Goal: Task Accomplishment & Management: Manage account settings

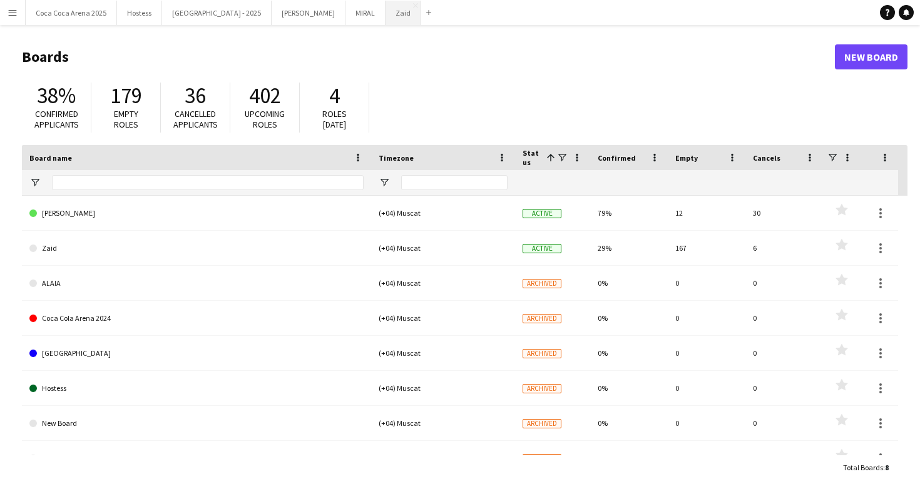
click at [386, 19] on button "Zaid Close" at bounding box center [404, 13] width 36 height 24
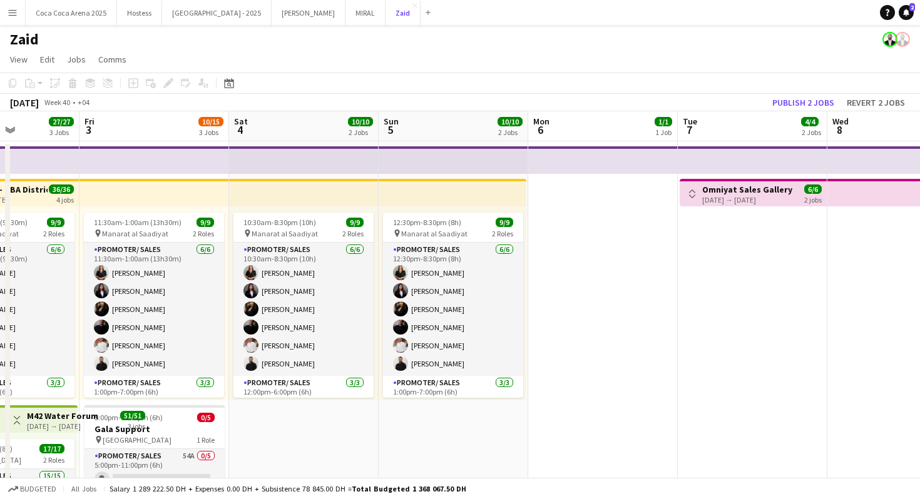
scroll to position [0, 334]
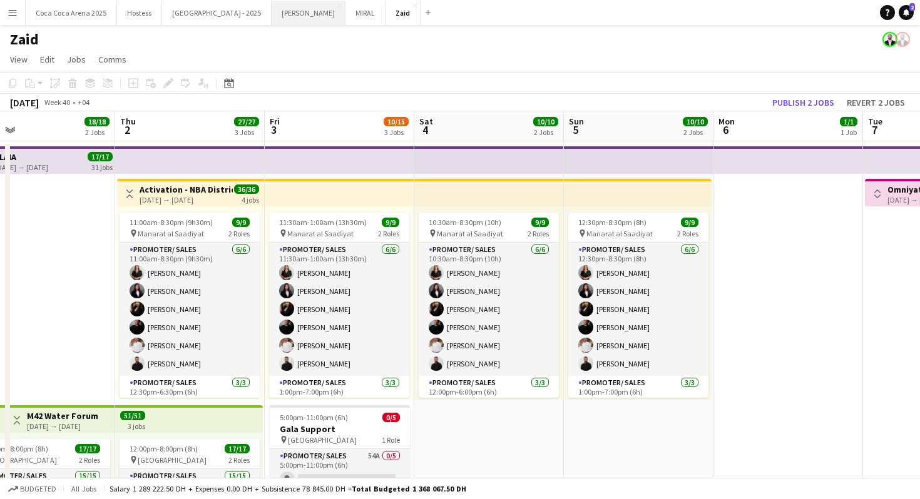
click at [272, 19] on button "Kate Close" at bounding box center [309, 13] width 74 height 24
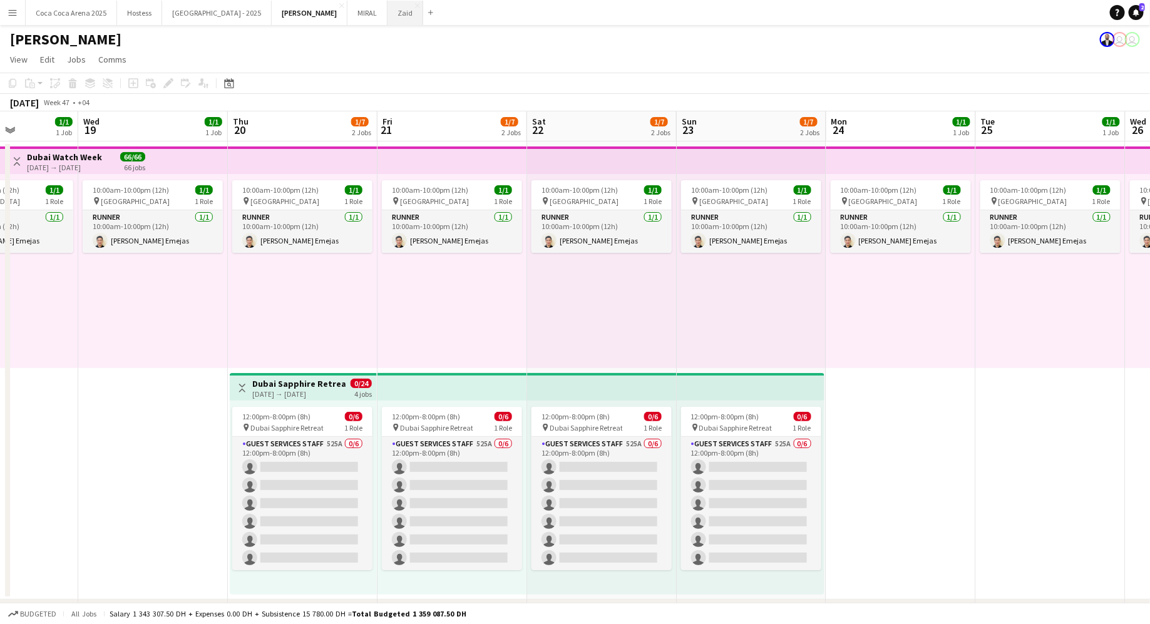
click at [387, 12] on button "Zaid Close" at bounding box center [405, 13] width 36 height 24
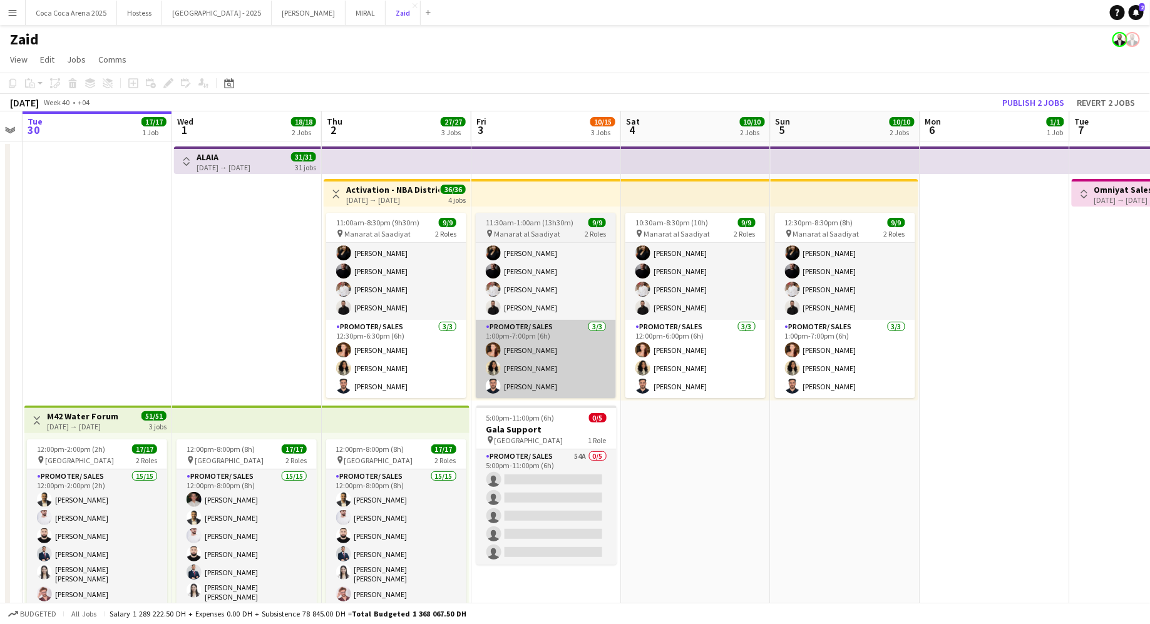
scroll to position [24, 0]
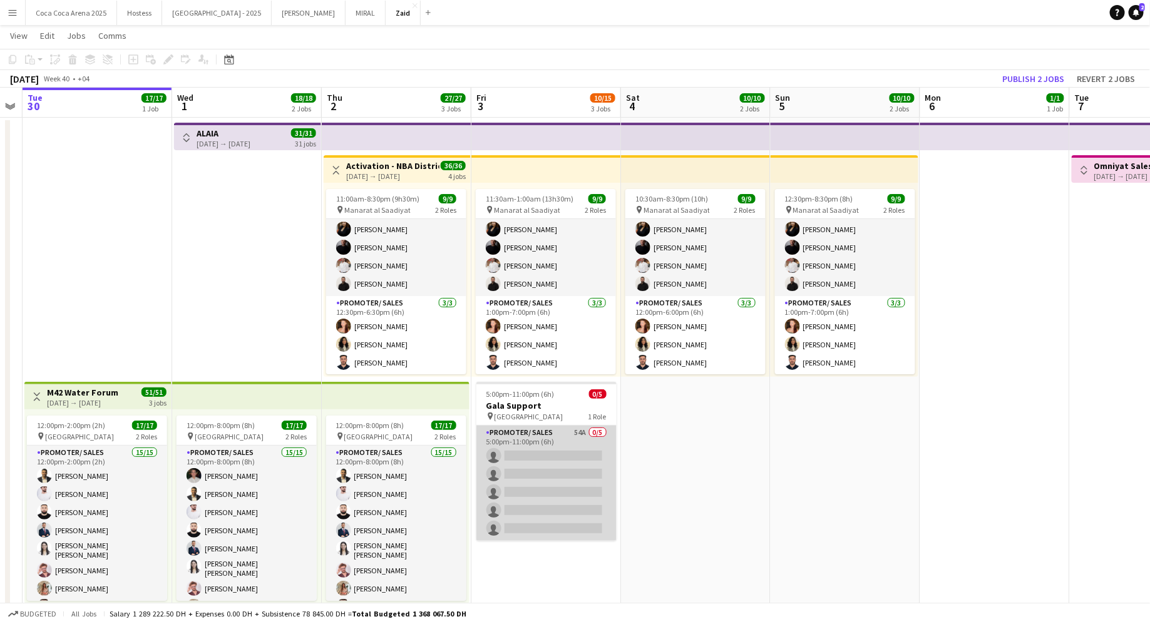
click at [578, 439] on app-card-role "Promoter/ Sales 54A 0/5 5:00pm-11:00pm (6h) single-neutral-actions single-neutr…" at bounding box center [546, 483] width 140 height 115
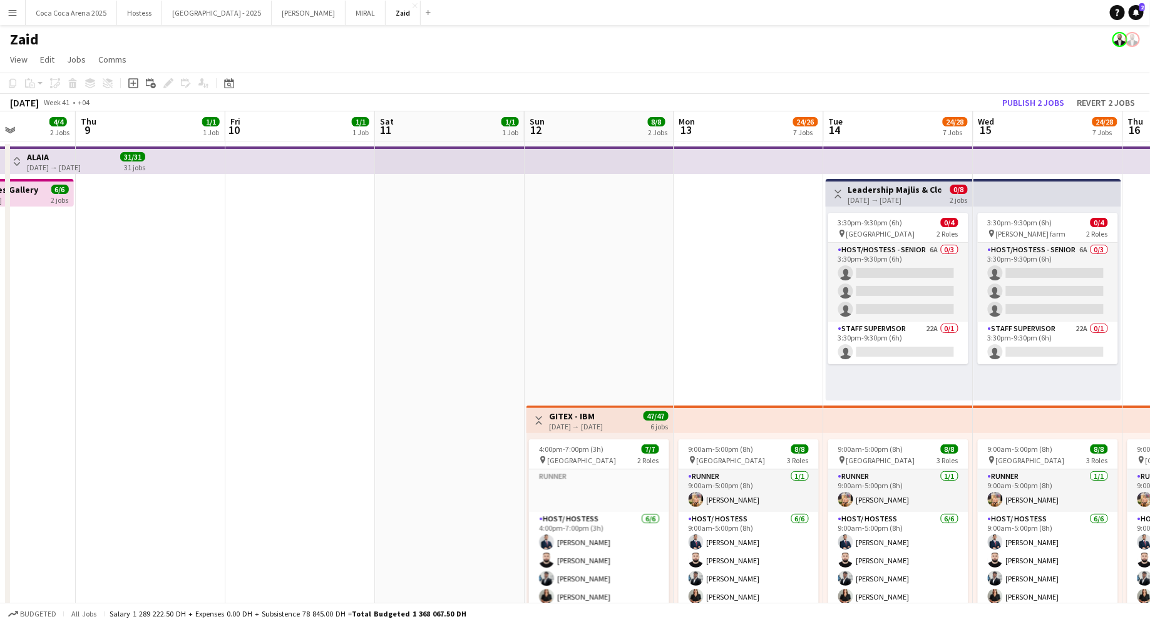
scroll to position [0, 523]
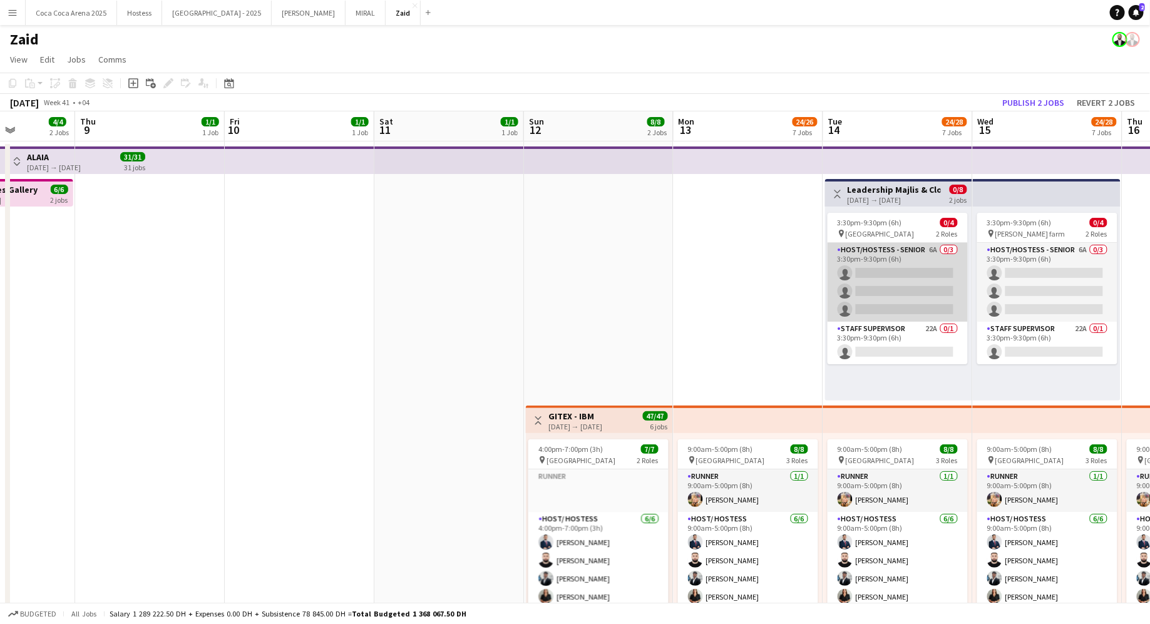
click at [896, 311] on app-card-role "Host/Hostess - Senior 6A 0/3 3:30pm-9:30pm (6h) single-neutral-actions single-n…" at bounding box center [897, 282] width 140 height 79
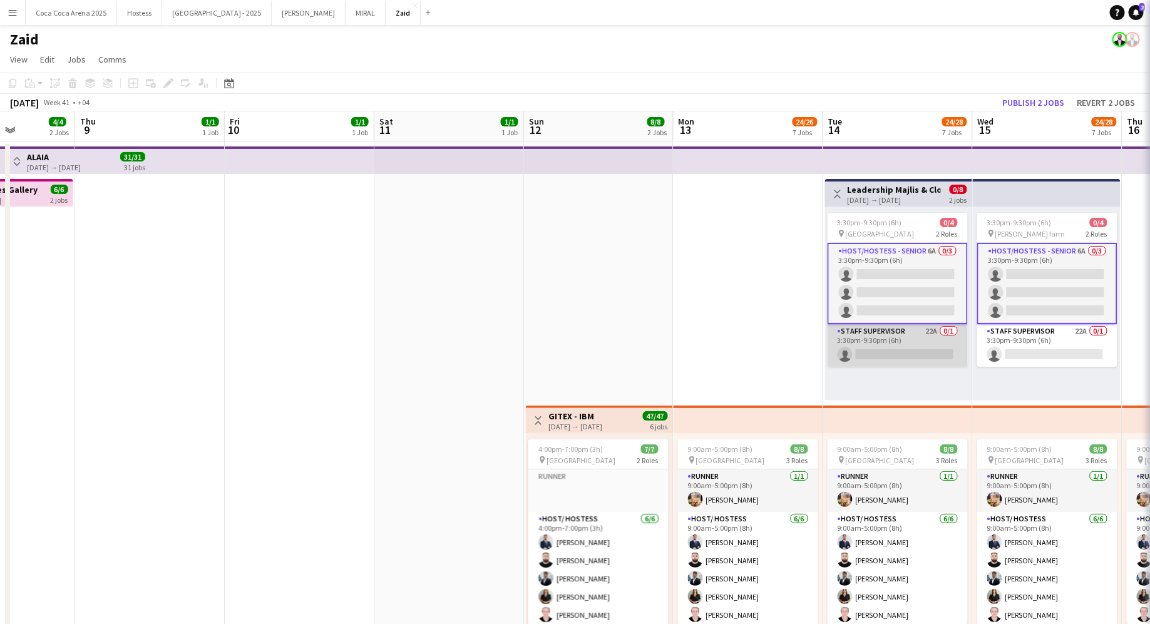
click at [892, 333] on app-card-role "Staff Supervisor 22A 0/1 3:30pm-9:30pm (6h) single-neutral-actions" at bounding box center [897, 345] width 140 height 43
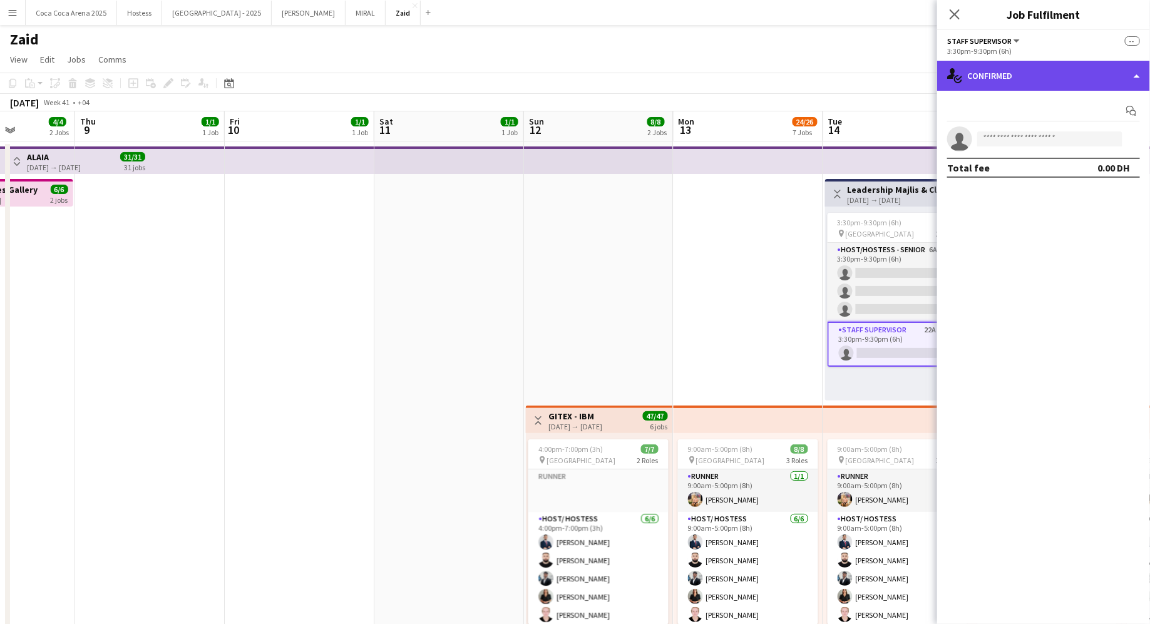
click at [919, 72] on div "single-neutral-actions-check-2 Confirmed" at bounding box center [1043, 76] width 213 height 30
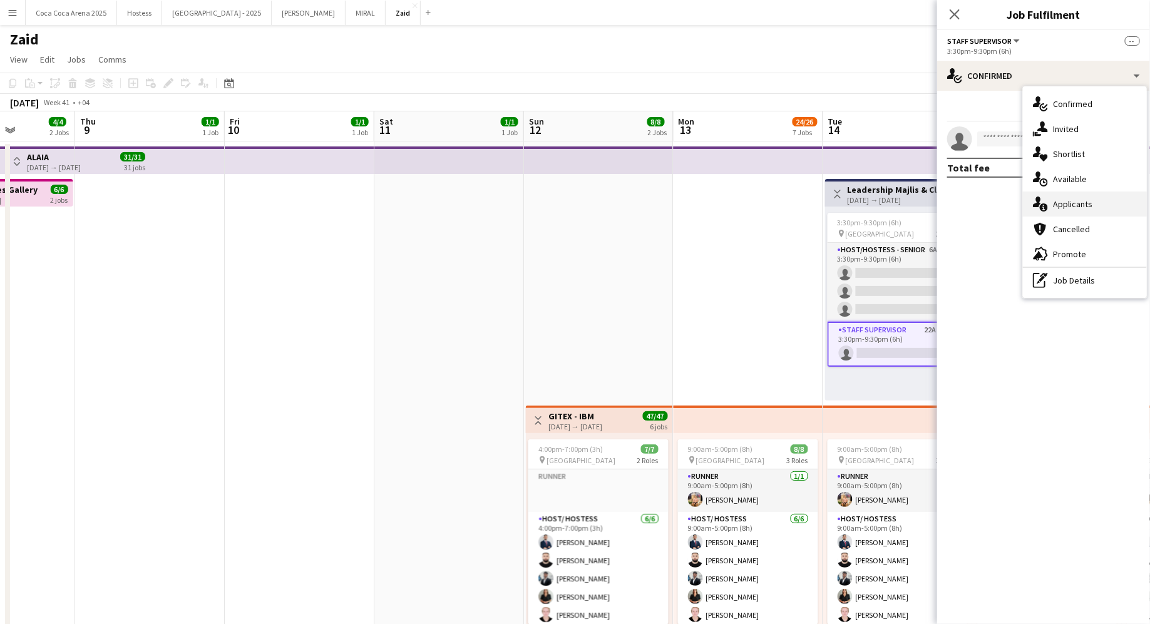
click at [919, 205] on div "single-neutral-actions-information Applicants" at bounding box center [1085, 204] width 124 height 25
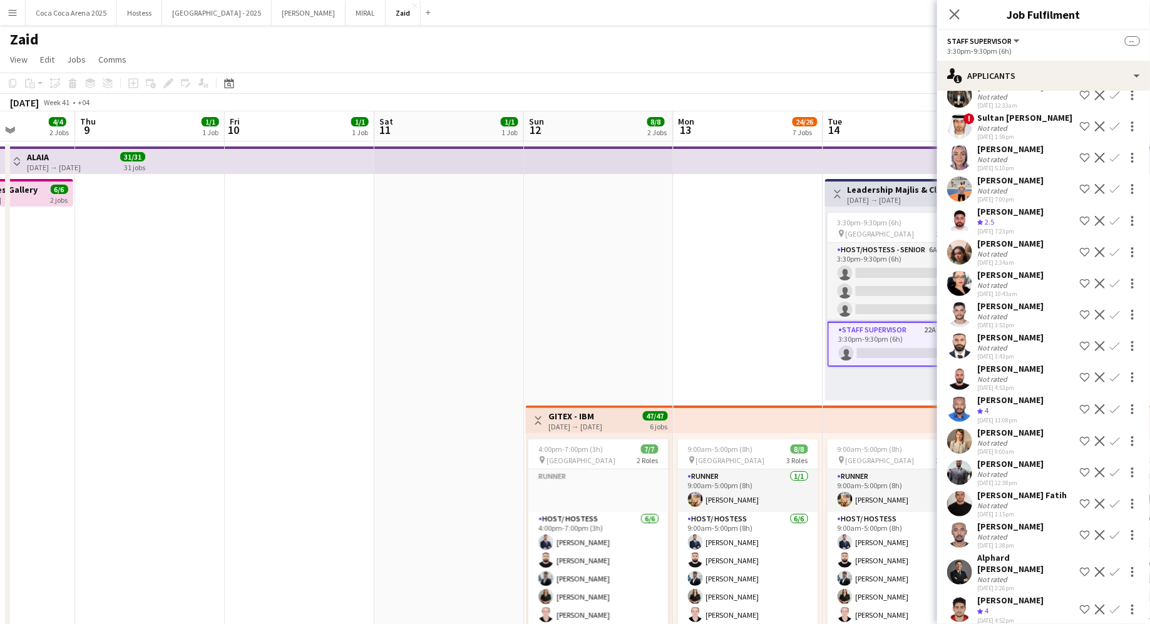
click at [919, 427] on div "[PERSON_NAME]" at bounding box center [1010, 432] width 66 height 11
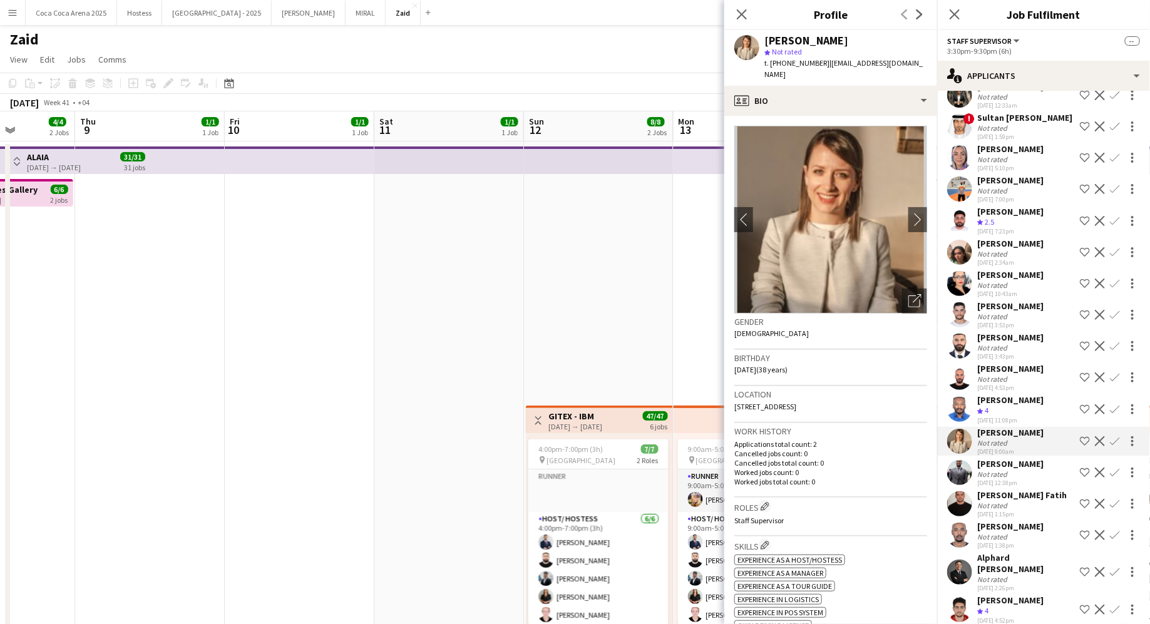
click at [919, 447] on div "[DATE] 9:00am" at bounding box center [1010, 451] width 66 height 8
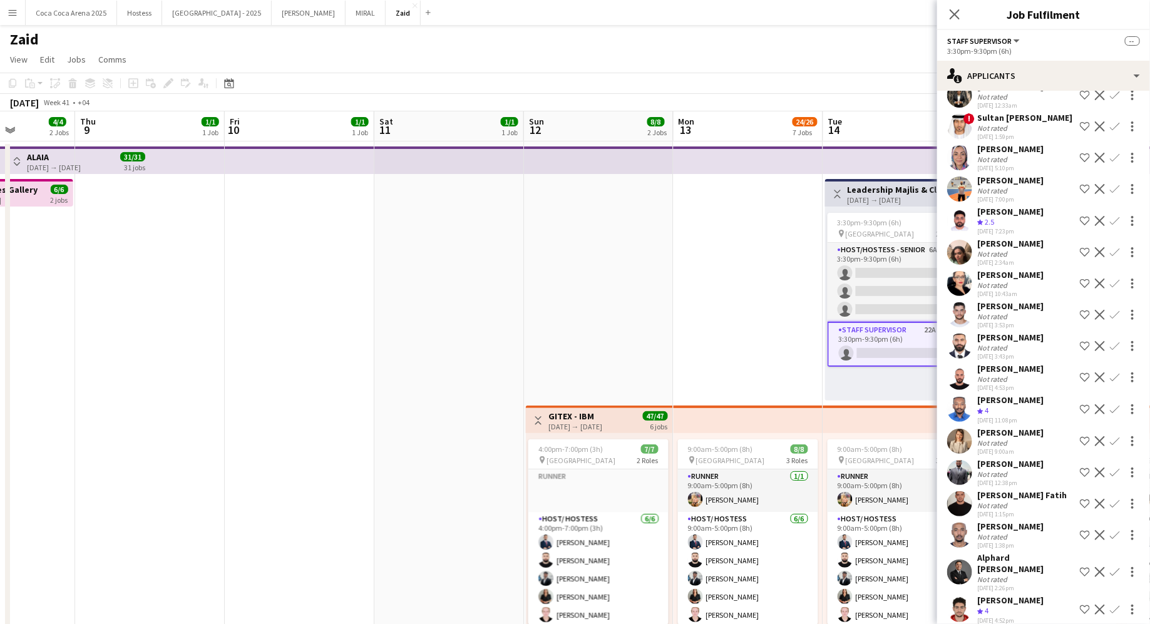
click at [919, 249] on div "Not rated" at bounding box center [1010, 253] width 66 height 9
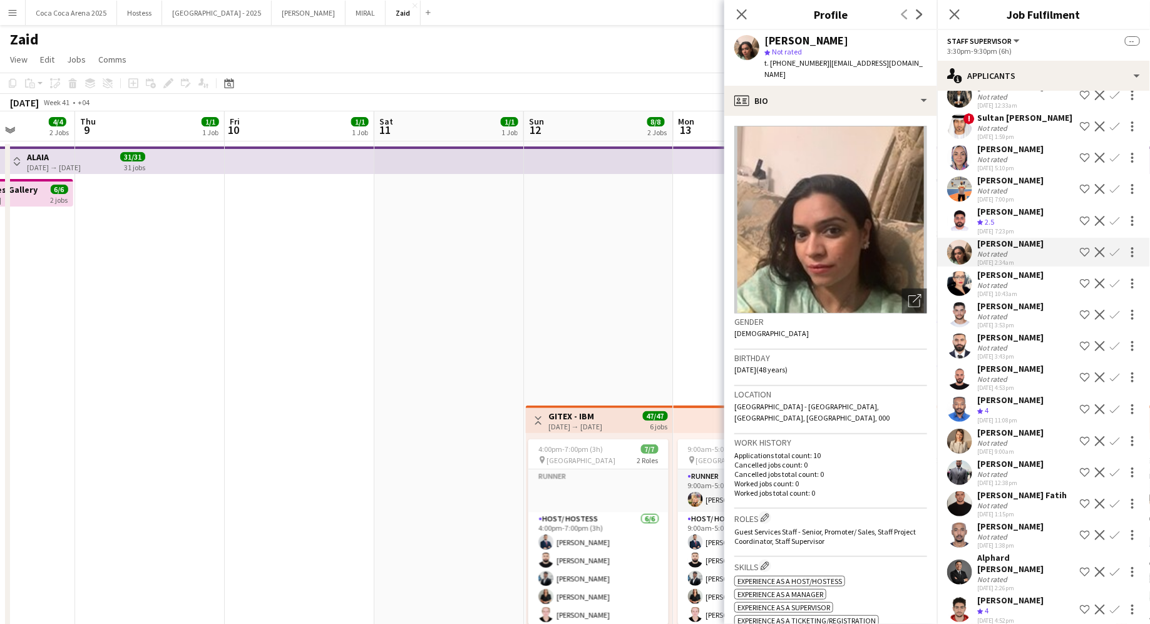
click at [919, 217] on div "Crew rating 2.5" at bounding box center [1010, 222] width 66 height 11
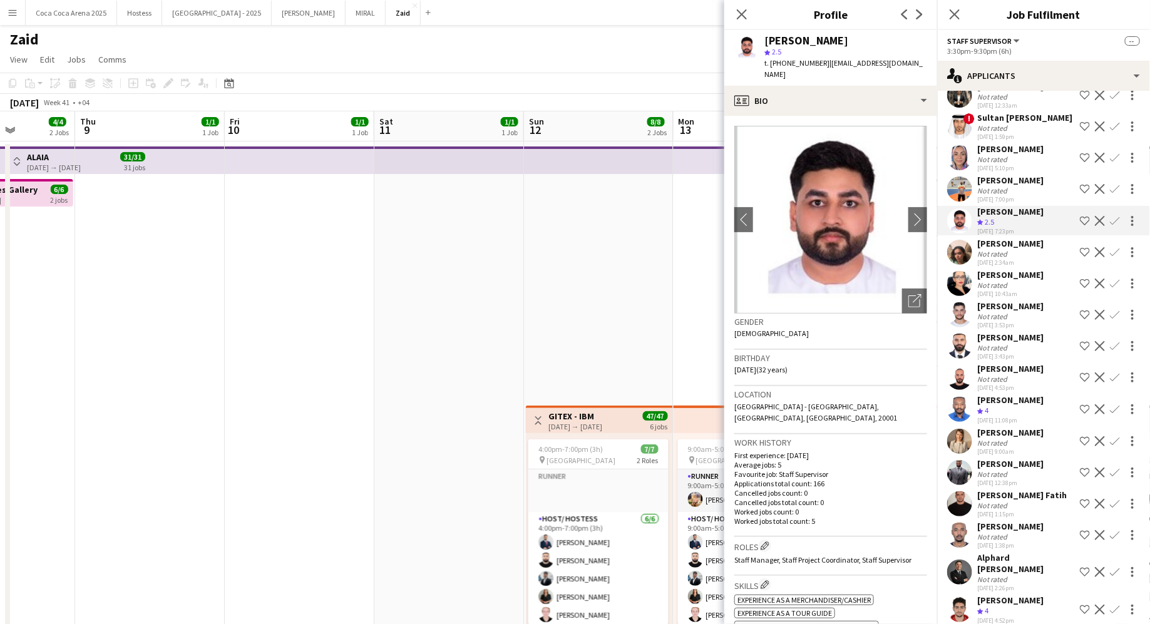
click at [919, 175] on div "[PERSON_NAME]" at bounding box center [1010, 180] width 66 height 11
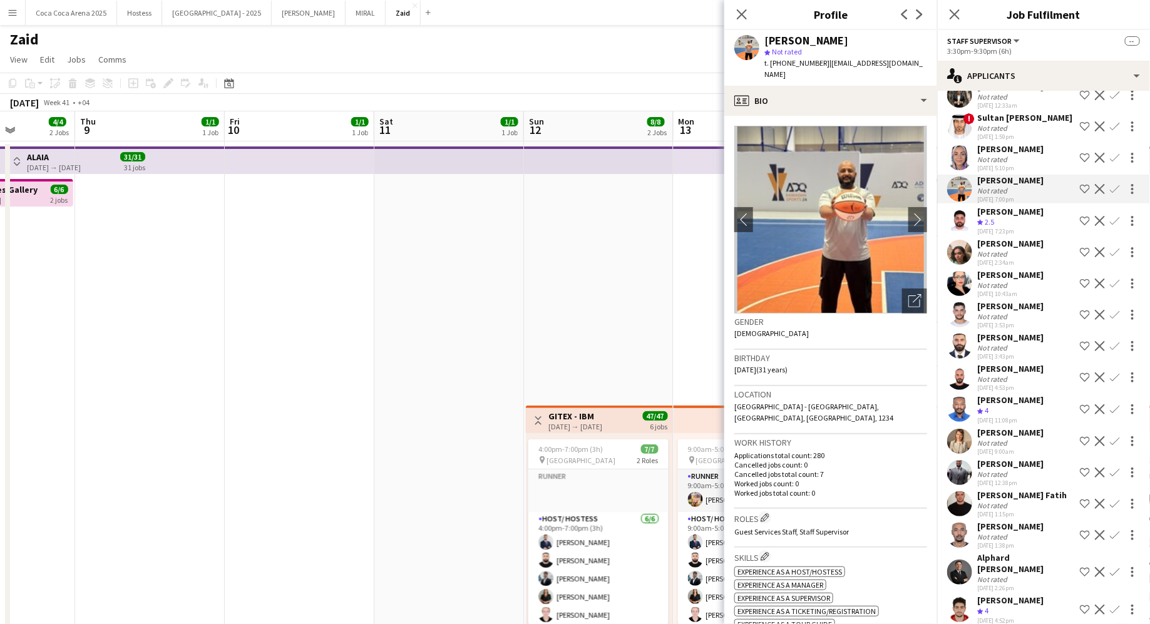
click at [919, 155] on div "Not rated" at bounding box center [1010, 159] width 66 height 9
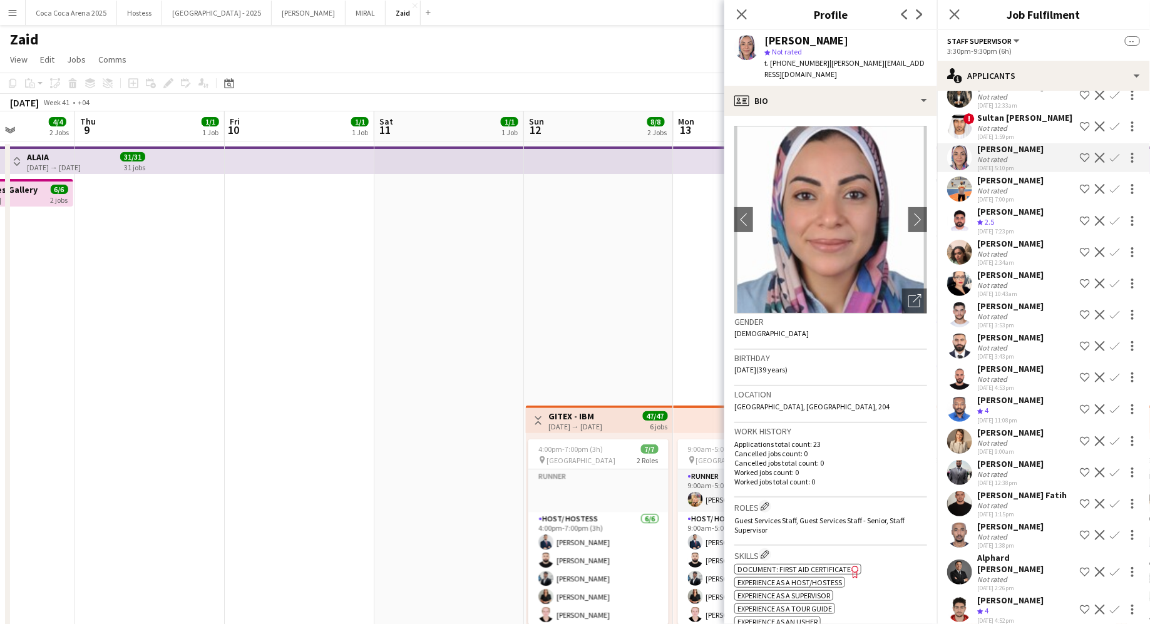
click at [919, 123] on div "Not rated" at bounding box center [1024, 127] width 95 height 9
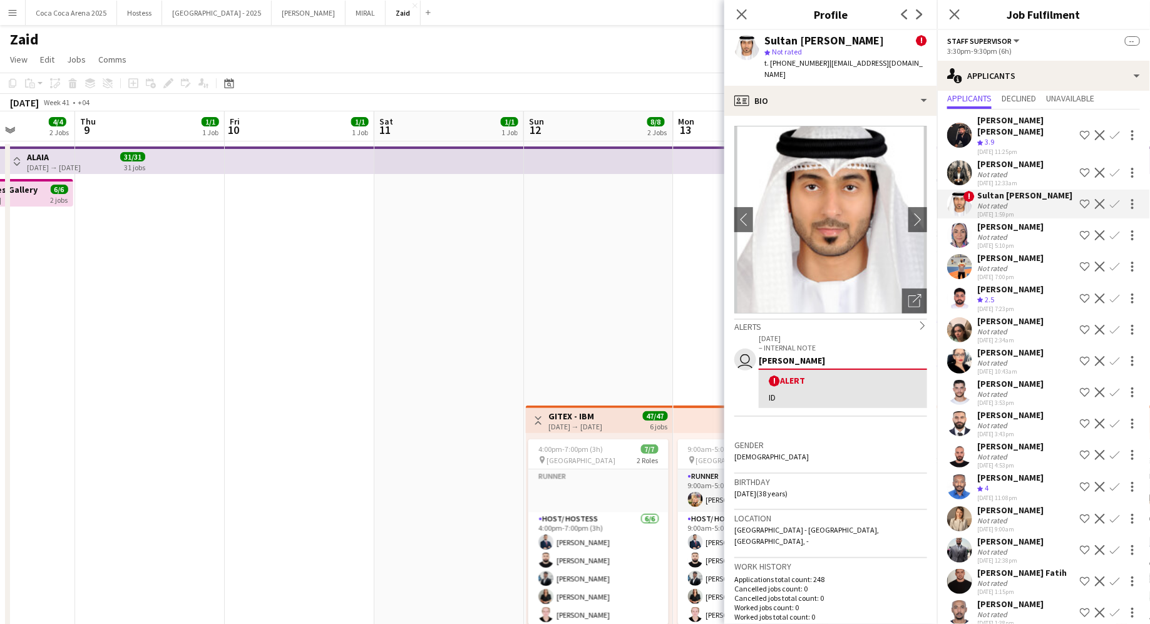
click at [919, 158] on div "[PERSON_NAME]" at bounding box center [1010, 163] width 66 height 11
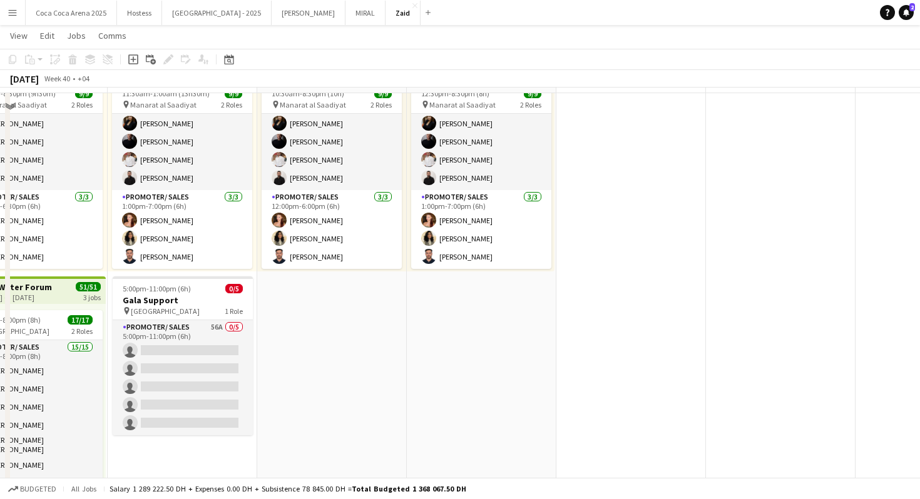
scroll to position [135, 0]
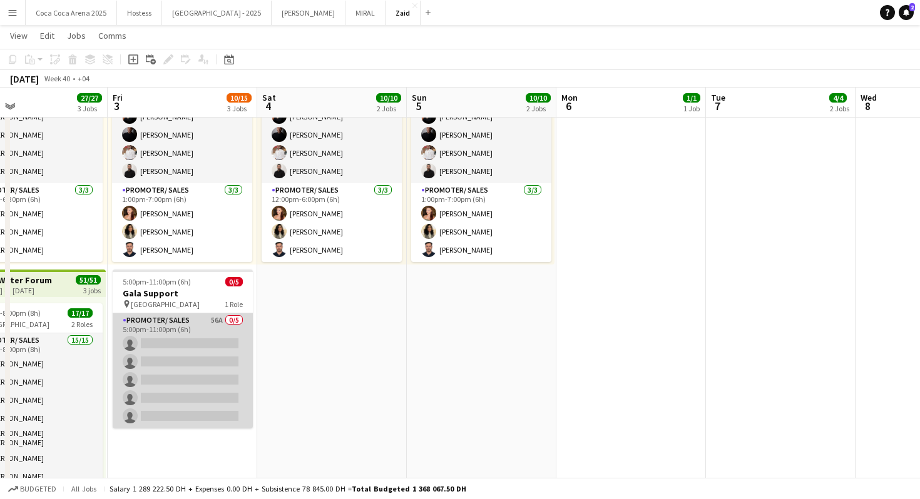
click at [202, 357] on app-card-role "Promoter/ Sales 56A 0/5 5:00pm-11:00pm (6h) single-neutral-actions single-neutr…" at bounding box center [183, 371] width 140 height 115
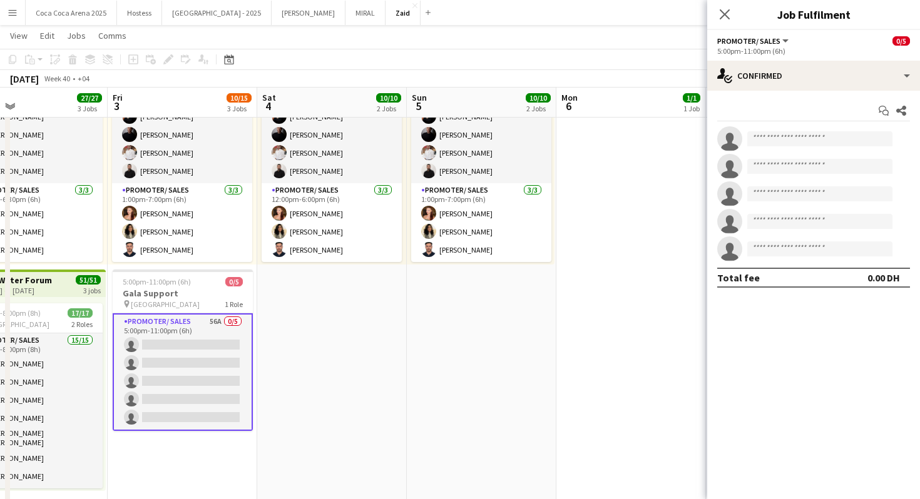
click at [861, 91] on div "Start chat Share single-neutral-actions single-neutral-actions single-neutral-a…" at bounding box center [813, 194] width 213 height 207
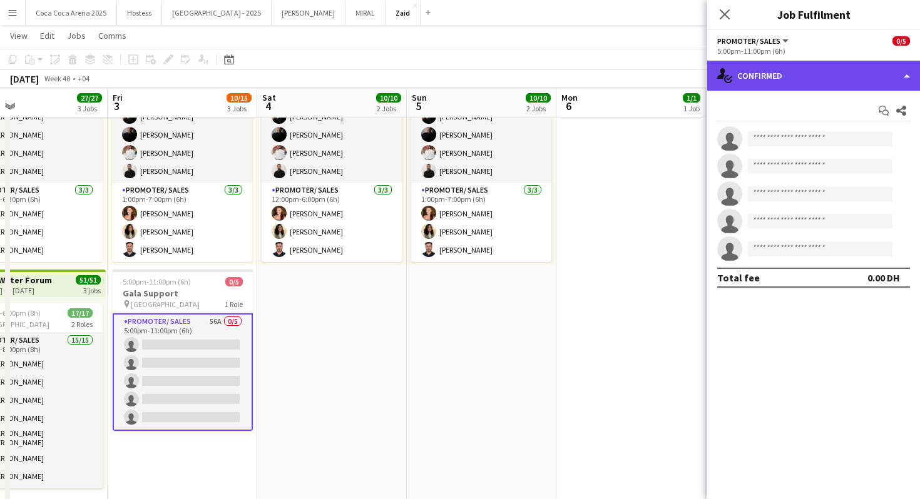
click at [861, 76] on div "single-neutral-actions-check-2 Confirmed" at bounding box center [813, 76] width 213 height 30
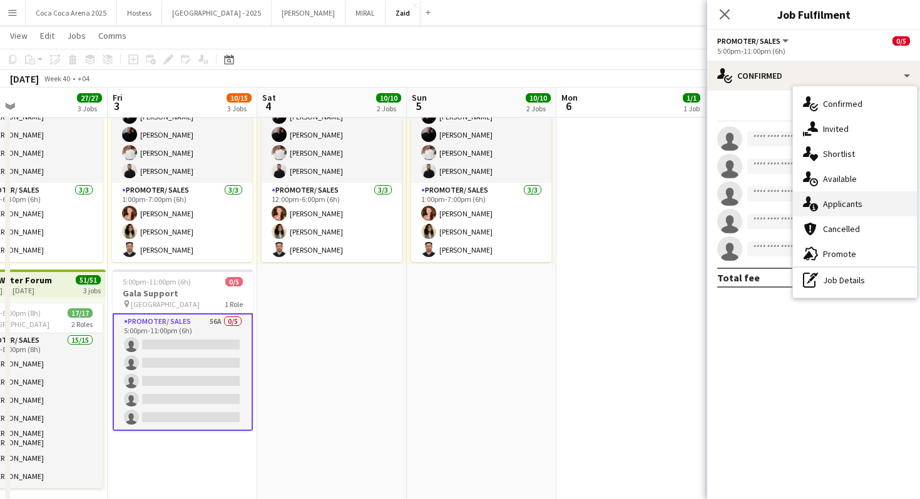
drag, startPoint x: 869, startPoint y: 191, endPoint x: 867, endPoint y: 197, distance: 6.7
click at [867, 197] on div "single-neutral-actions-check-2 Confirmed single-neutral-actions-share-1 Invited…" at bounding box center [855, 192] width 124 height 212
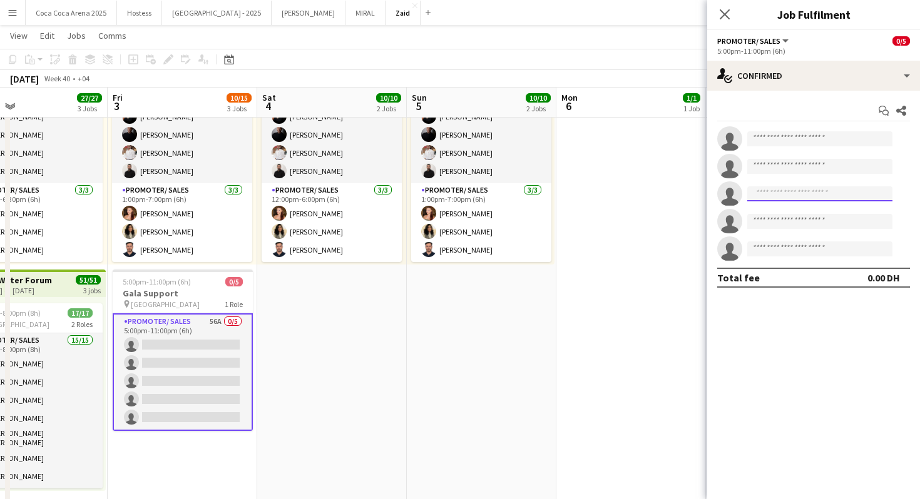
click at [867, 197] on input at bounding box center [819, 194] width 145 height 15
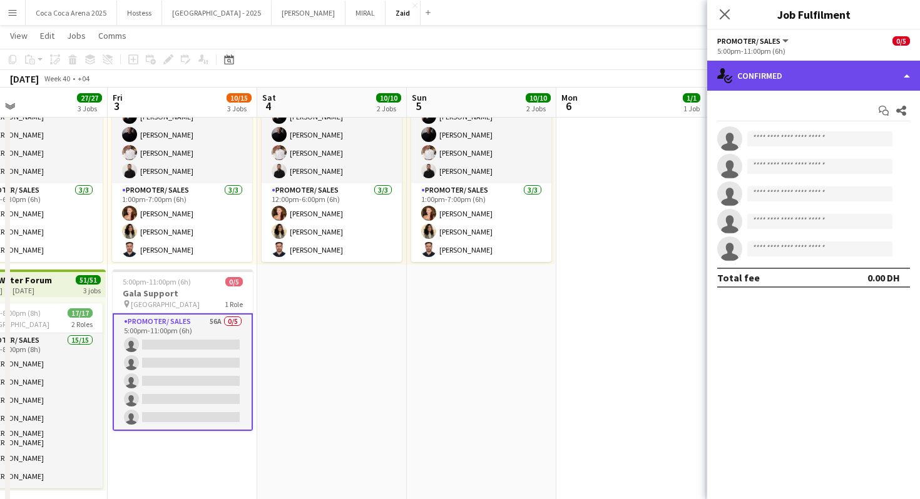
click at [856, 66] on div "single-neutral-actions-check-2 Confirmed" at bounding box center [813, 76] width 213 height 30
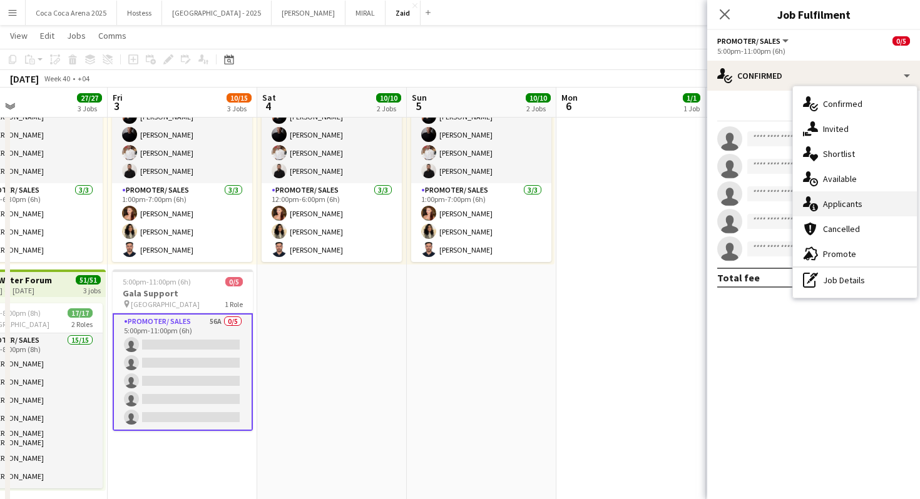
click at [869, 208] on div "single-neutral-actions-information Applicants" at bounding box center [855, 204] width 124 height 25
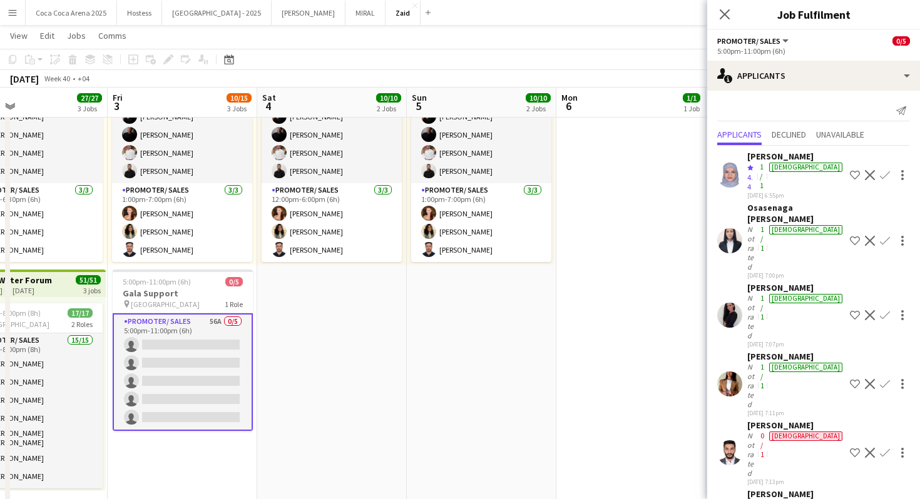
scroll to position [1426, 0]
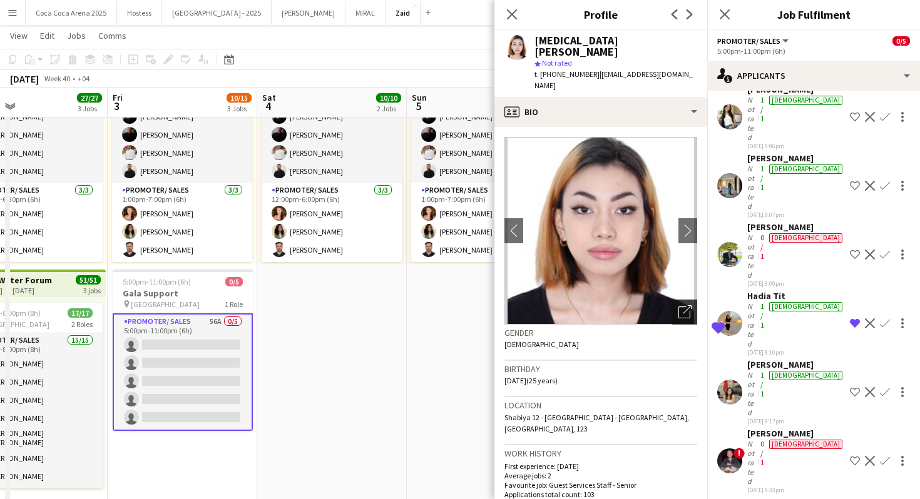
click at [682, 305] on icon "Open photos pop-in" at bounding box center [684, 311] width 13 height 13
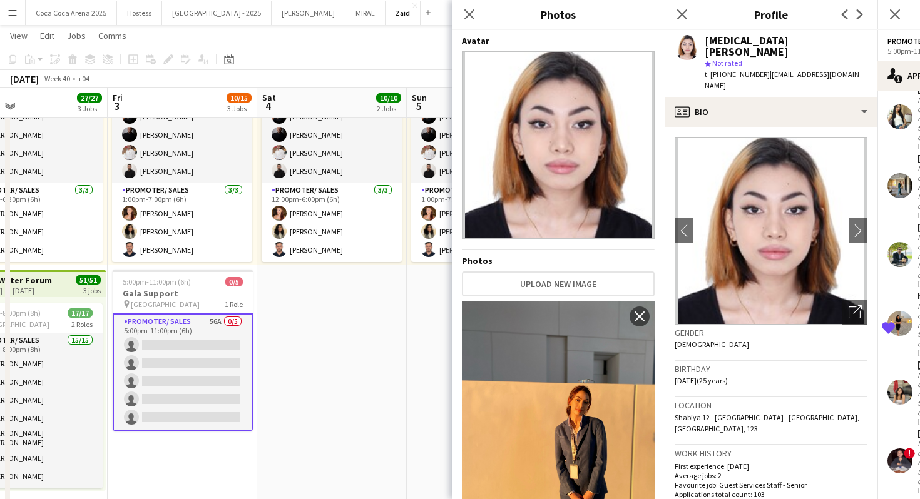
click at [769, 400] on h3 "Location" at bounding box center [771, 405] width 193 height 11
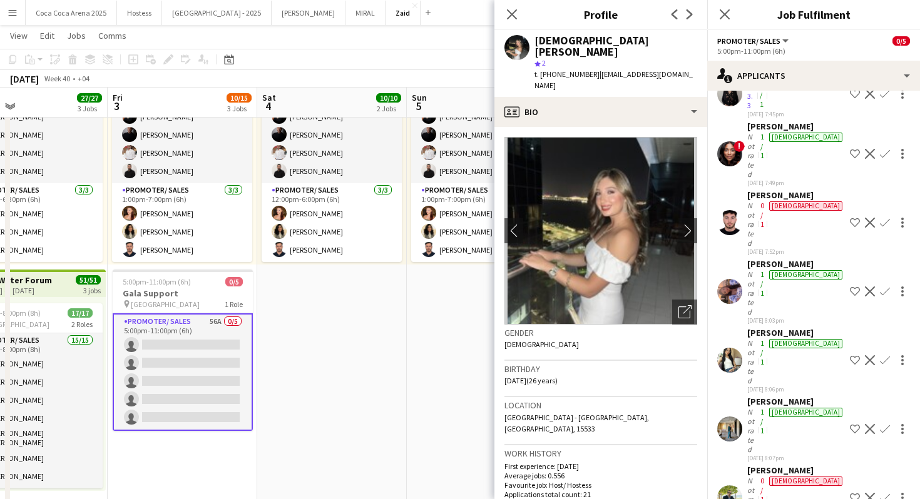
scroll to position [1167, 0]
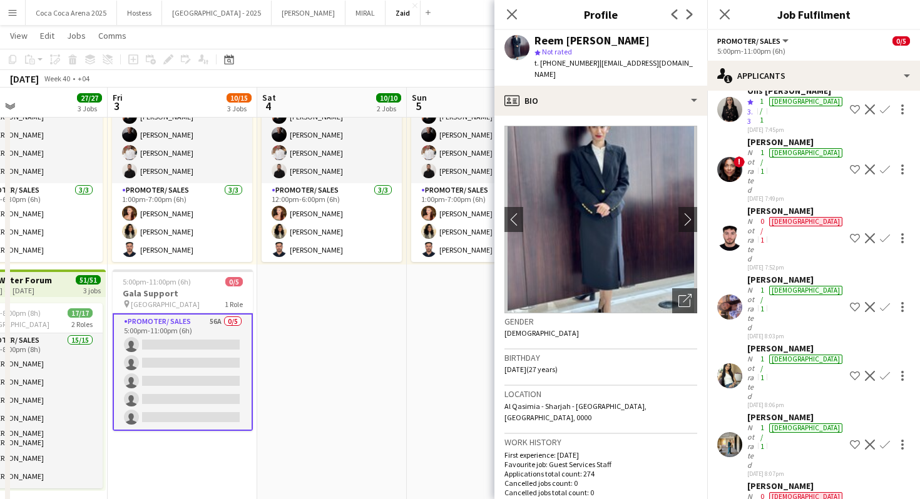
click at [668, 297] on img at bounding box center [600, 220] width 193 height 188
click at [685, 297] on div "Open photos pop-in" at bounding box center [684, 301] width 25 height 25
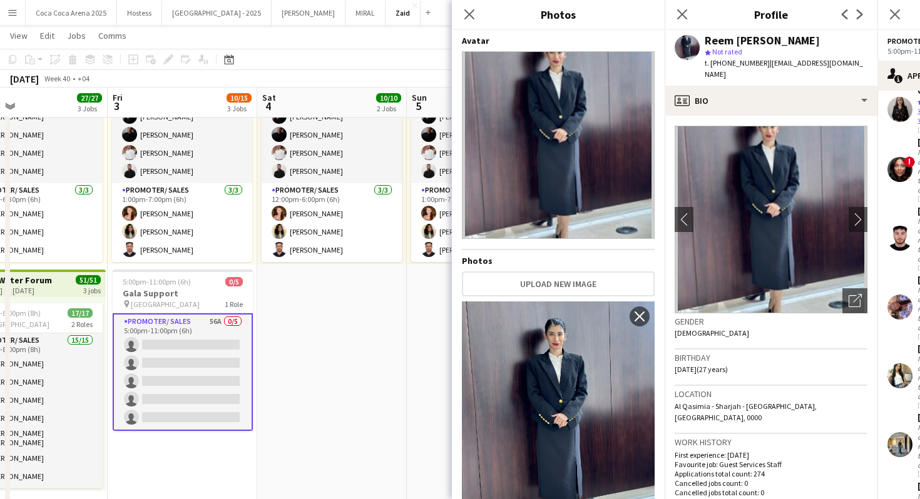
click at [728, 365] on span "22-07-1998 (27 years)" at bounding box center [701, 369] width 53 height 9
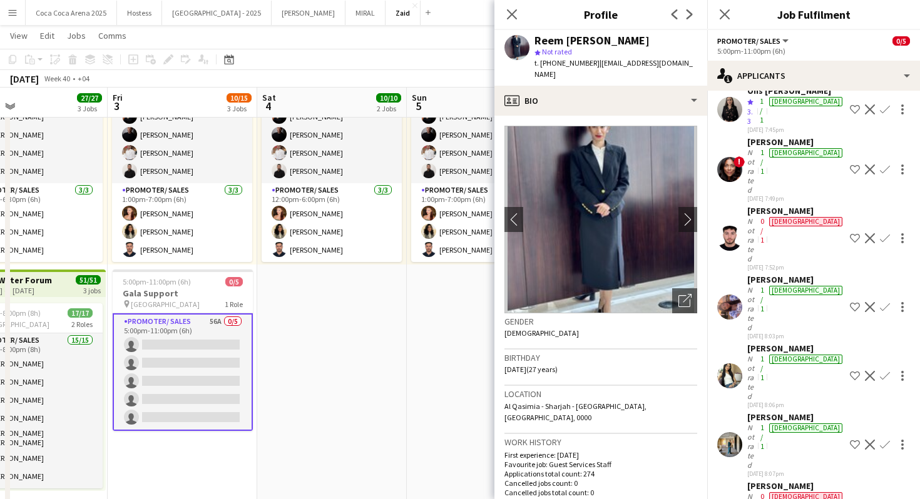
scroll to position [1139, 0]
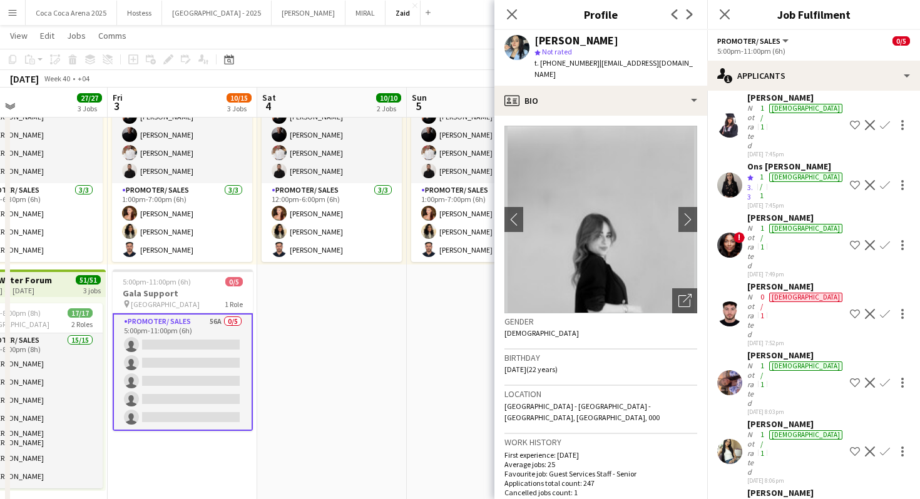
scroll to position [1083, 0]
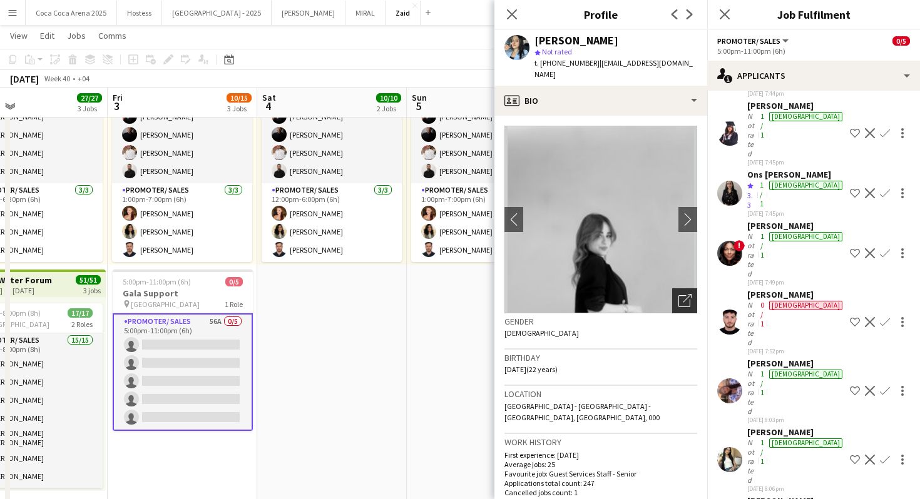
click at [675, 289] on div "Open photos pop-in" at bounding box center [684, 301] width 25 height 25
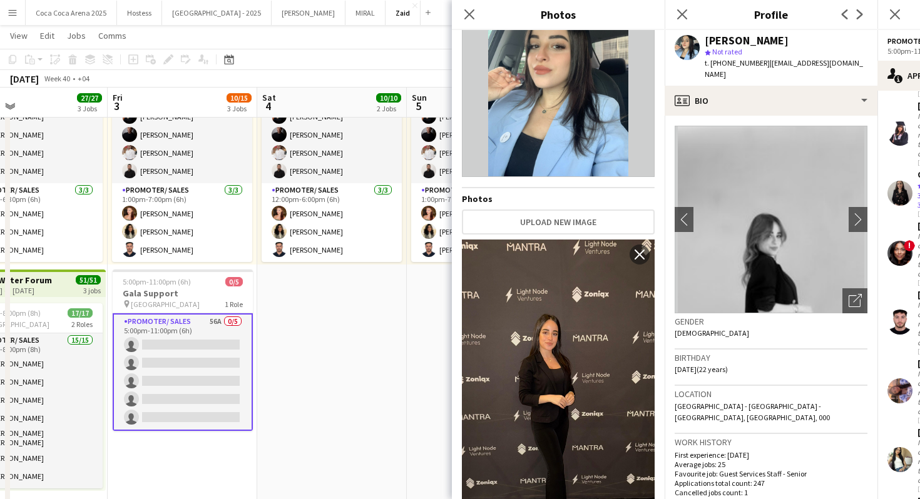
scroll to position [63, 0]
click at [759, 401] on div "Location Mussafah Gardens Apartment Complex - Abu Dhabi - United Arab Emirates,…" at bounding box center [771, 410] width 193 height 48
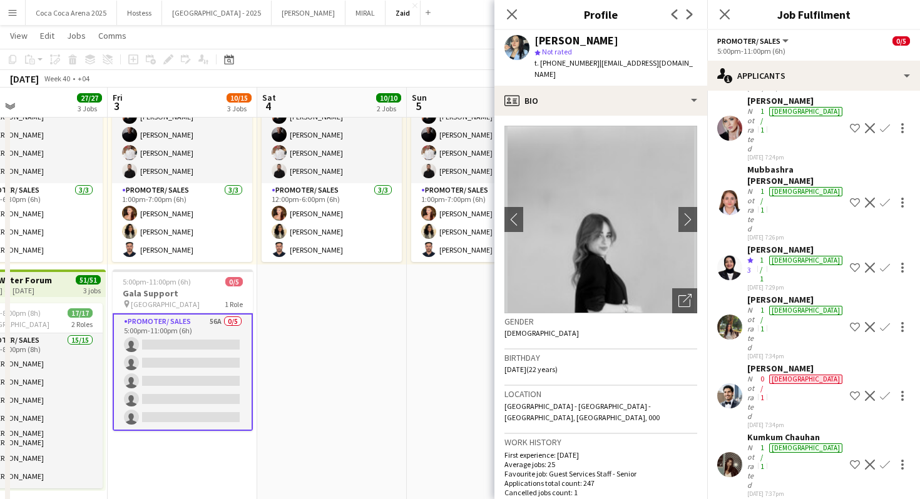
scroll to position [517, 0]
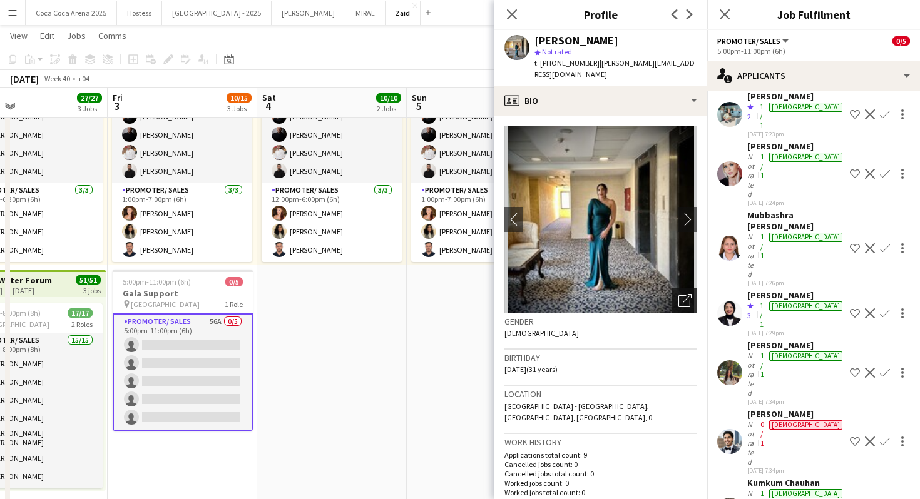
click at [680, 289] on div "Open photos pop-in" at bounding box center [684, 301] width 25 height 25
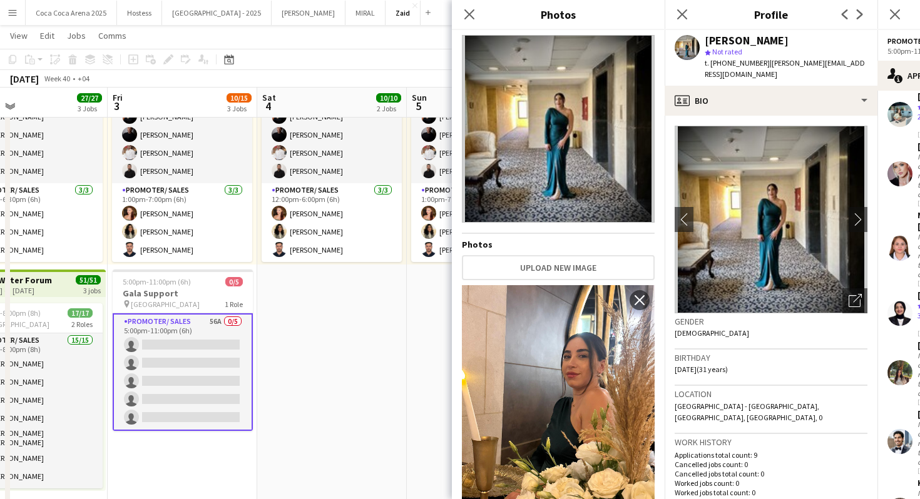
scroll to position [377, 0]
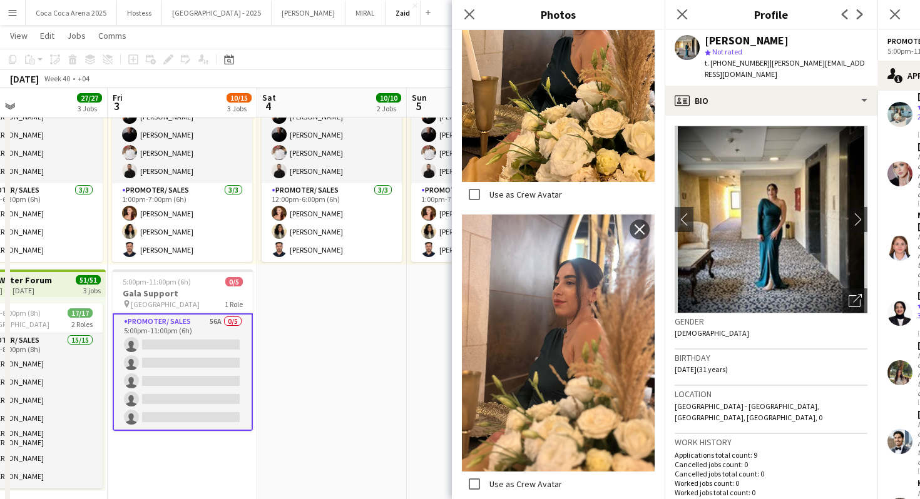
click at [747, 352] on h3 "Birthday" at bounding box center [771, 357] width 193 height 11
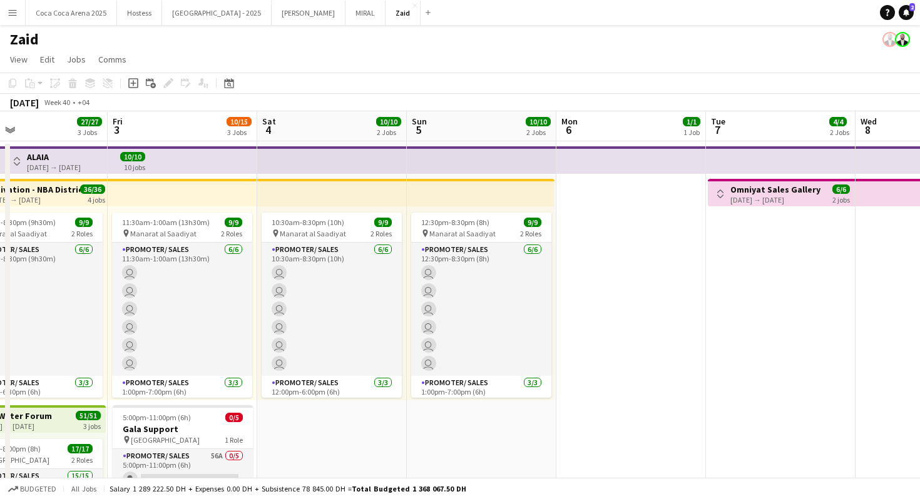
scroll to position [57, 0]
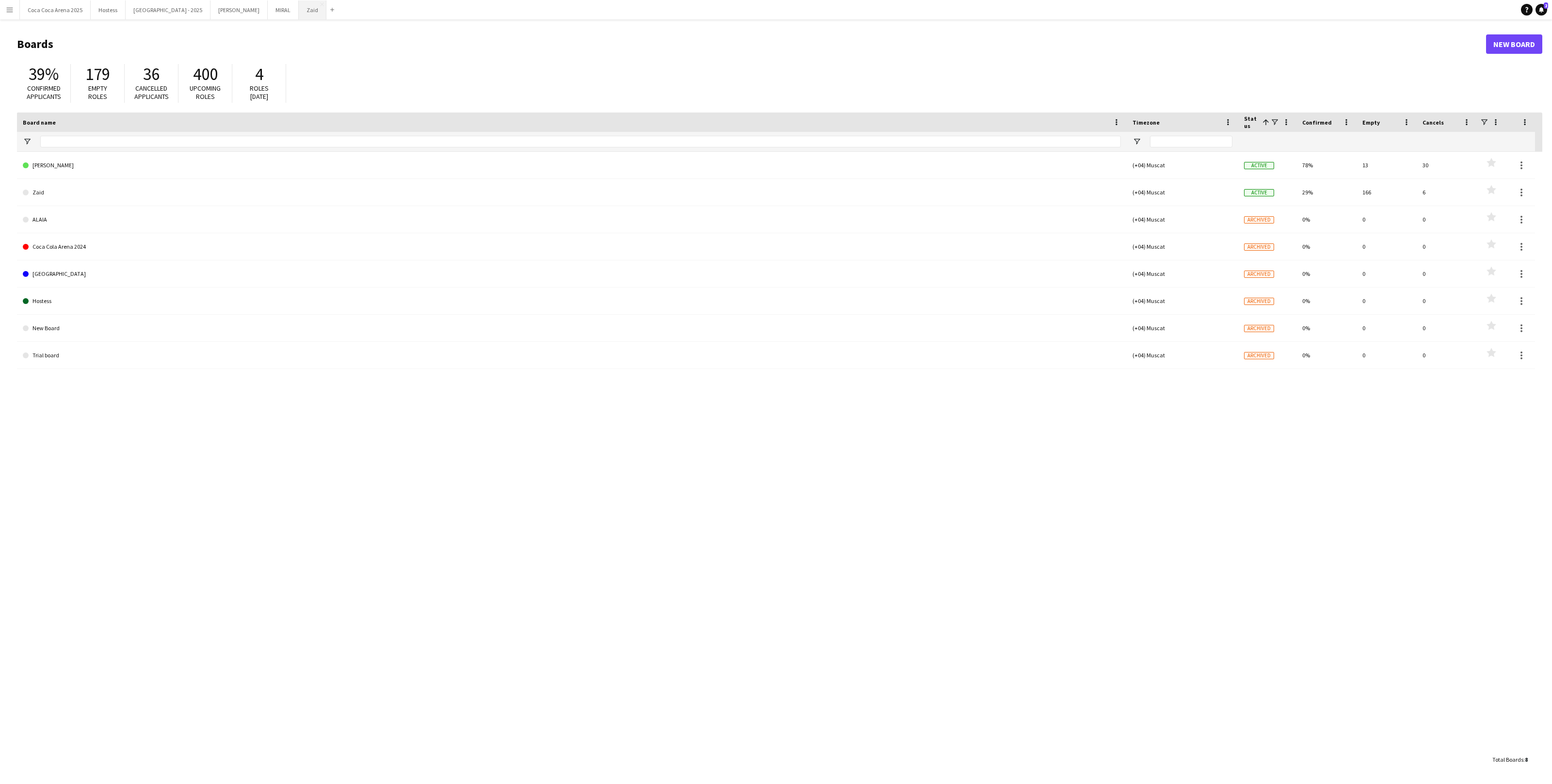
click at [299, 9] on button "Zaid Close" at bounding box center [313, 10] width 28 height 19
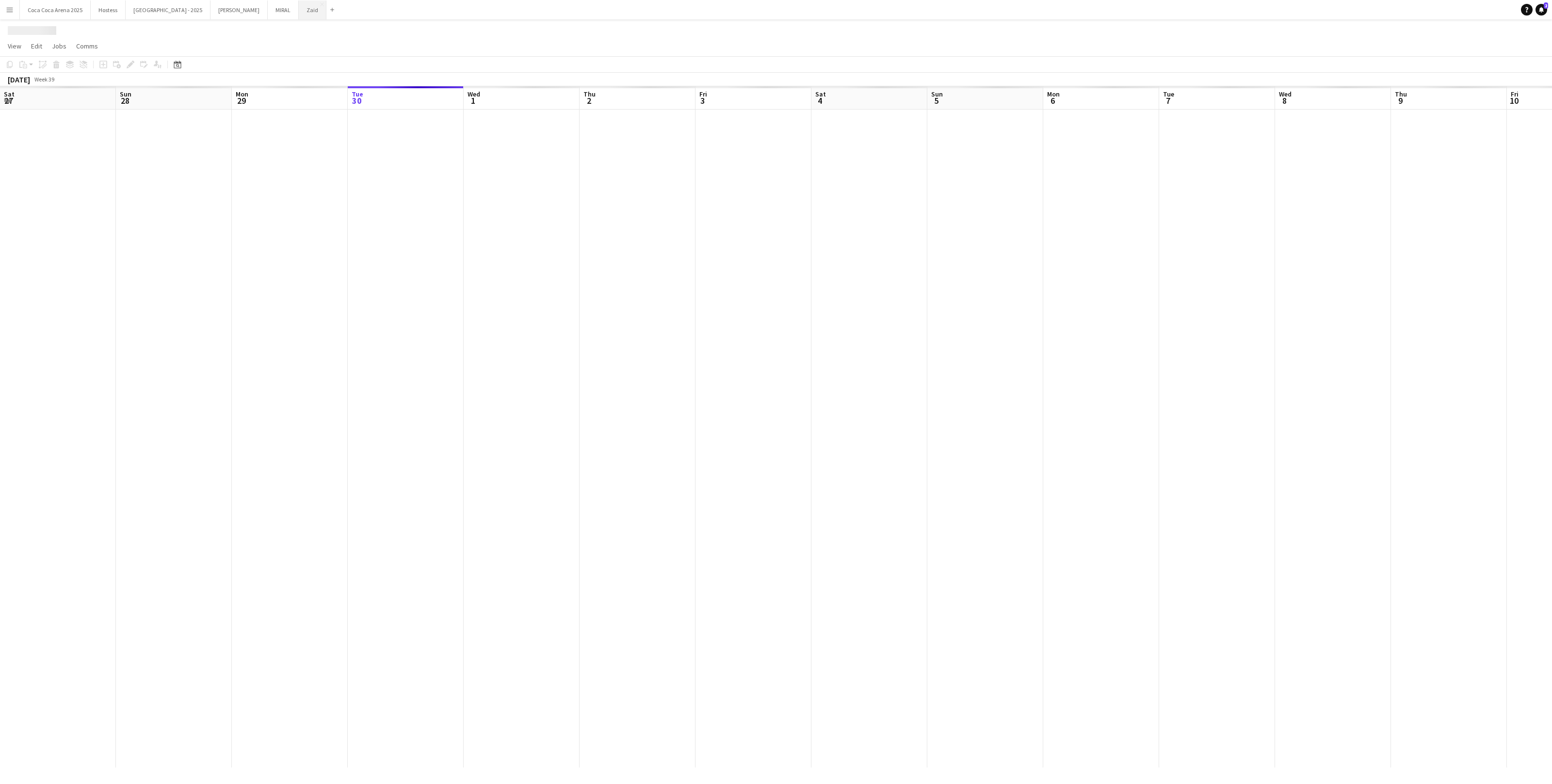
scroll to position [0, 232]
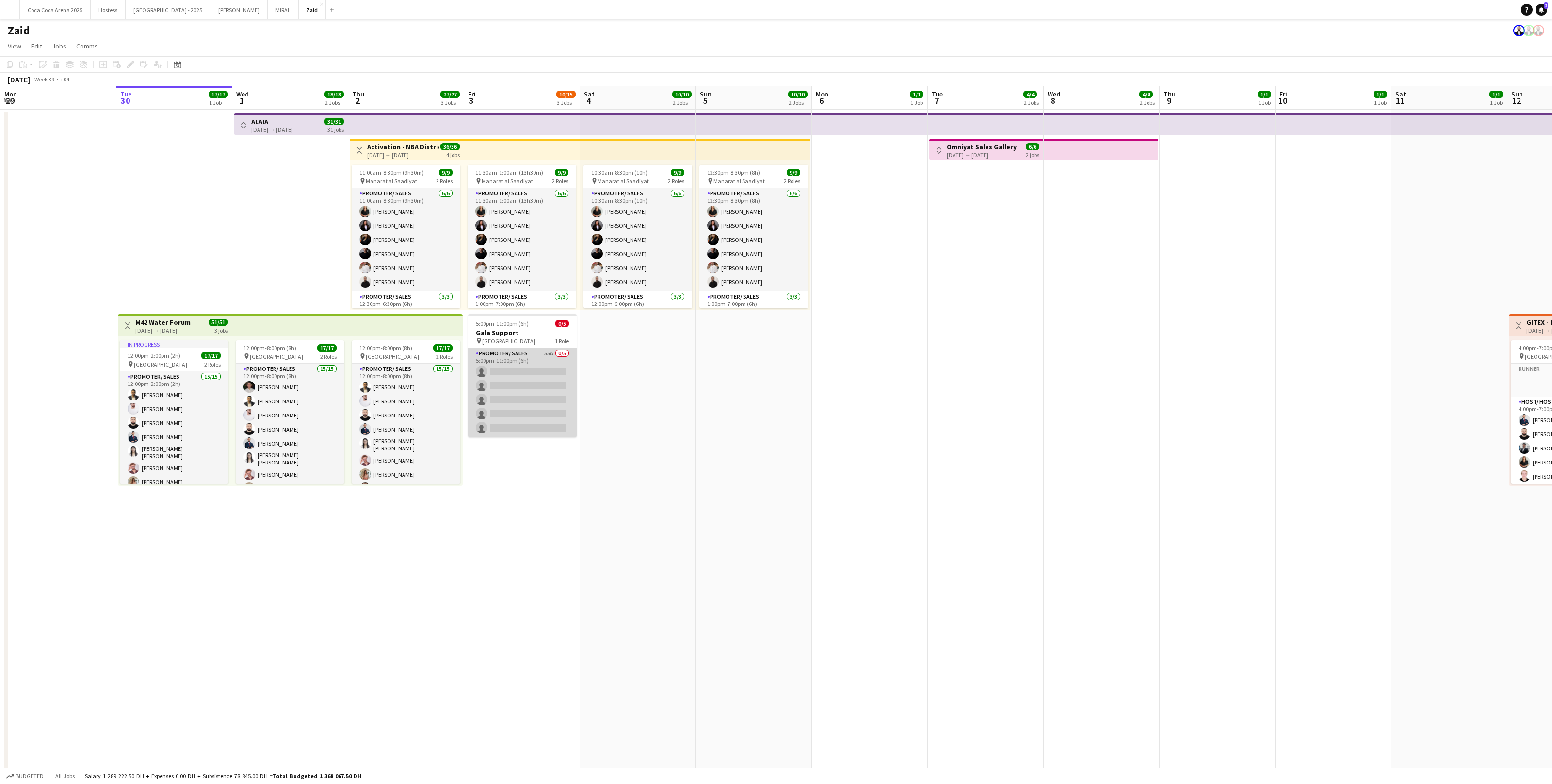
click at [552, 375] on app-card-role "Promoter/ Sales 55A 0/5 5:00pm-11:00pm (6h) single-neutral-actions single-neutr…" at bounding box center [522, 392] width 108 height 89
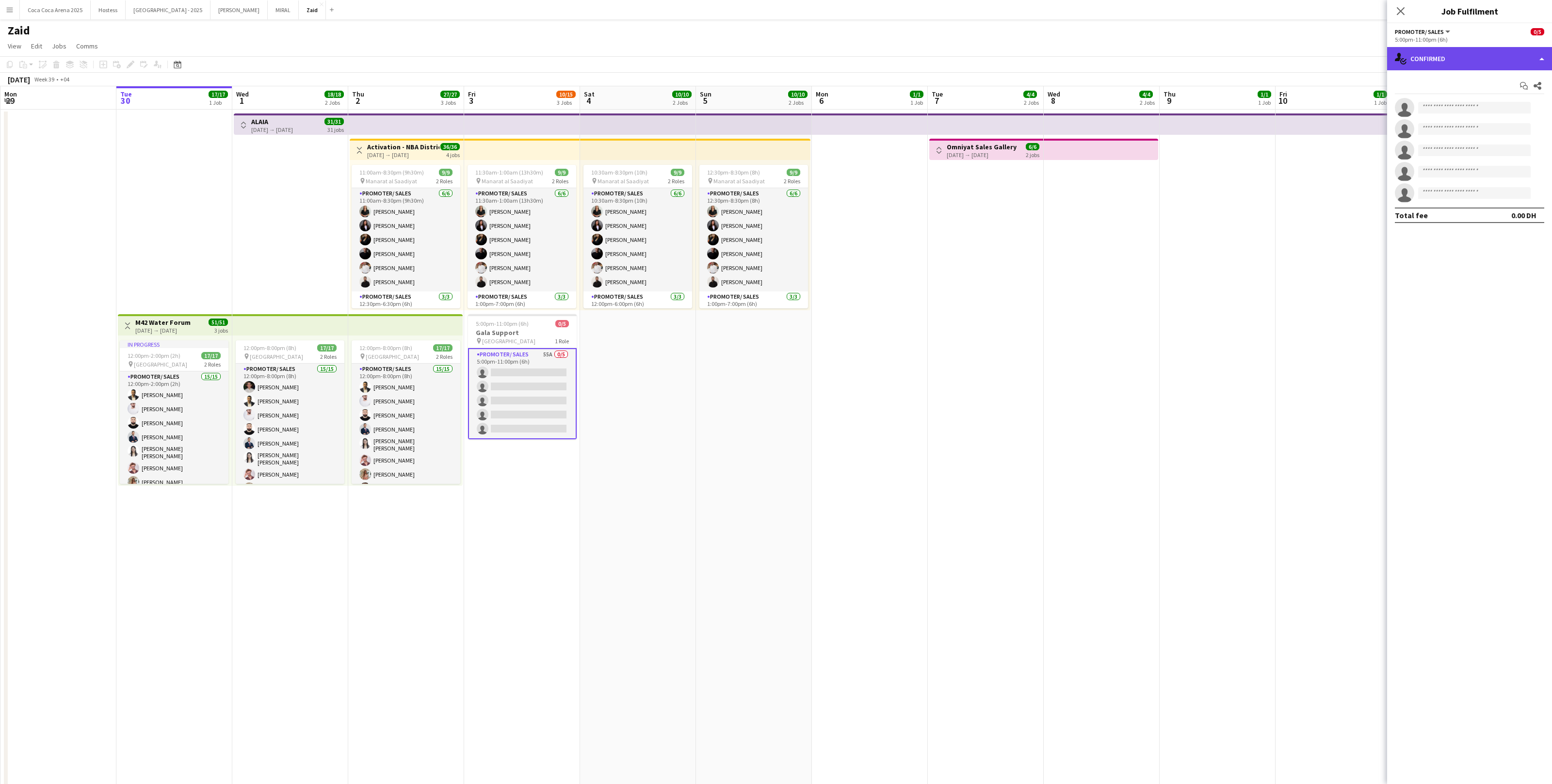
click at [1396, 69] on div "single-neutral-actions-check-2 Confirmed" at bounding box center [1469, 59] width 165 height 23
click at [1539, 165] on div "single-neutral-actions-information Applicants" at bounding box center [1502, 158] width 96 height 19
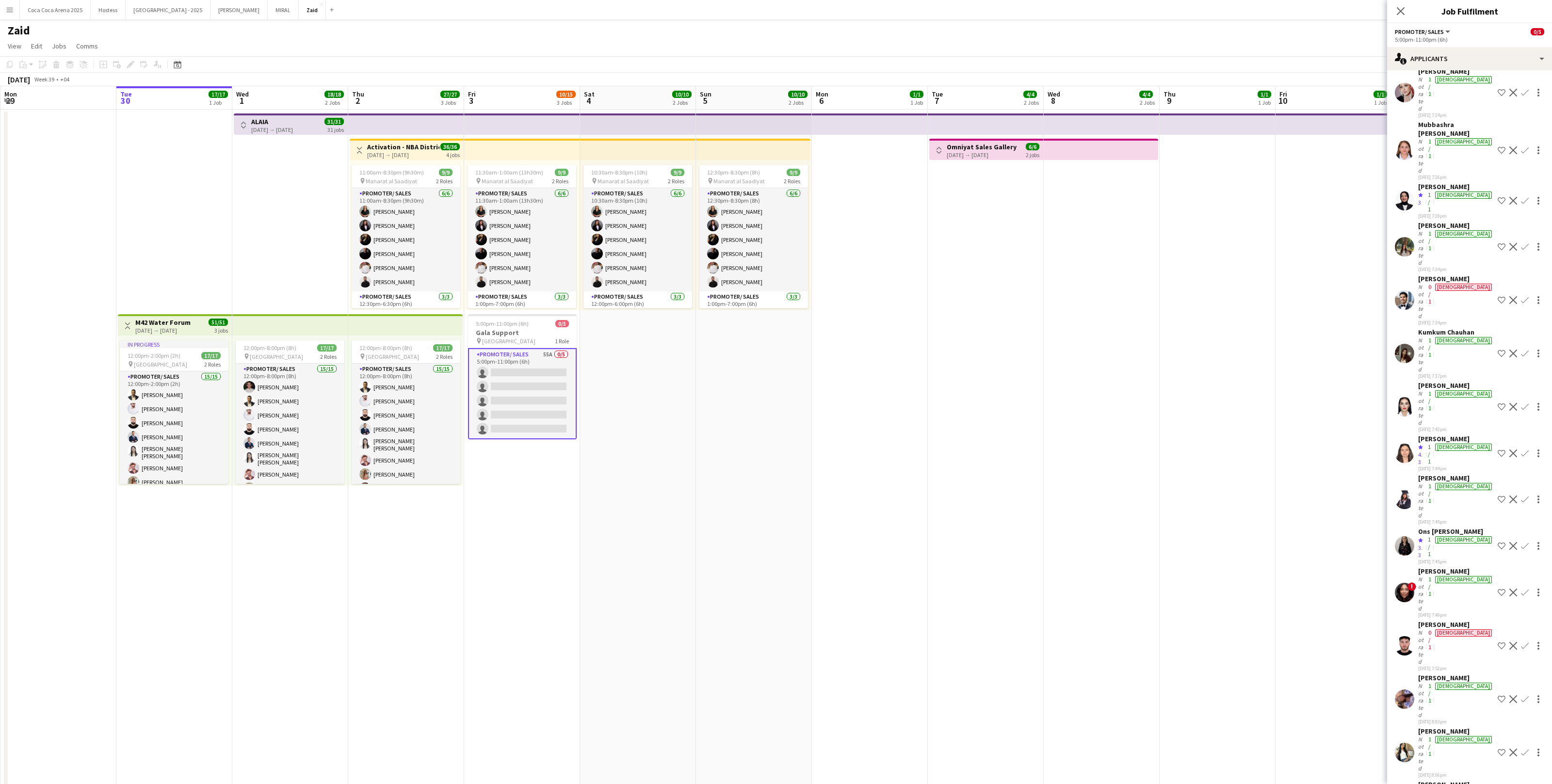
scroll to position [689, 0]
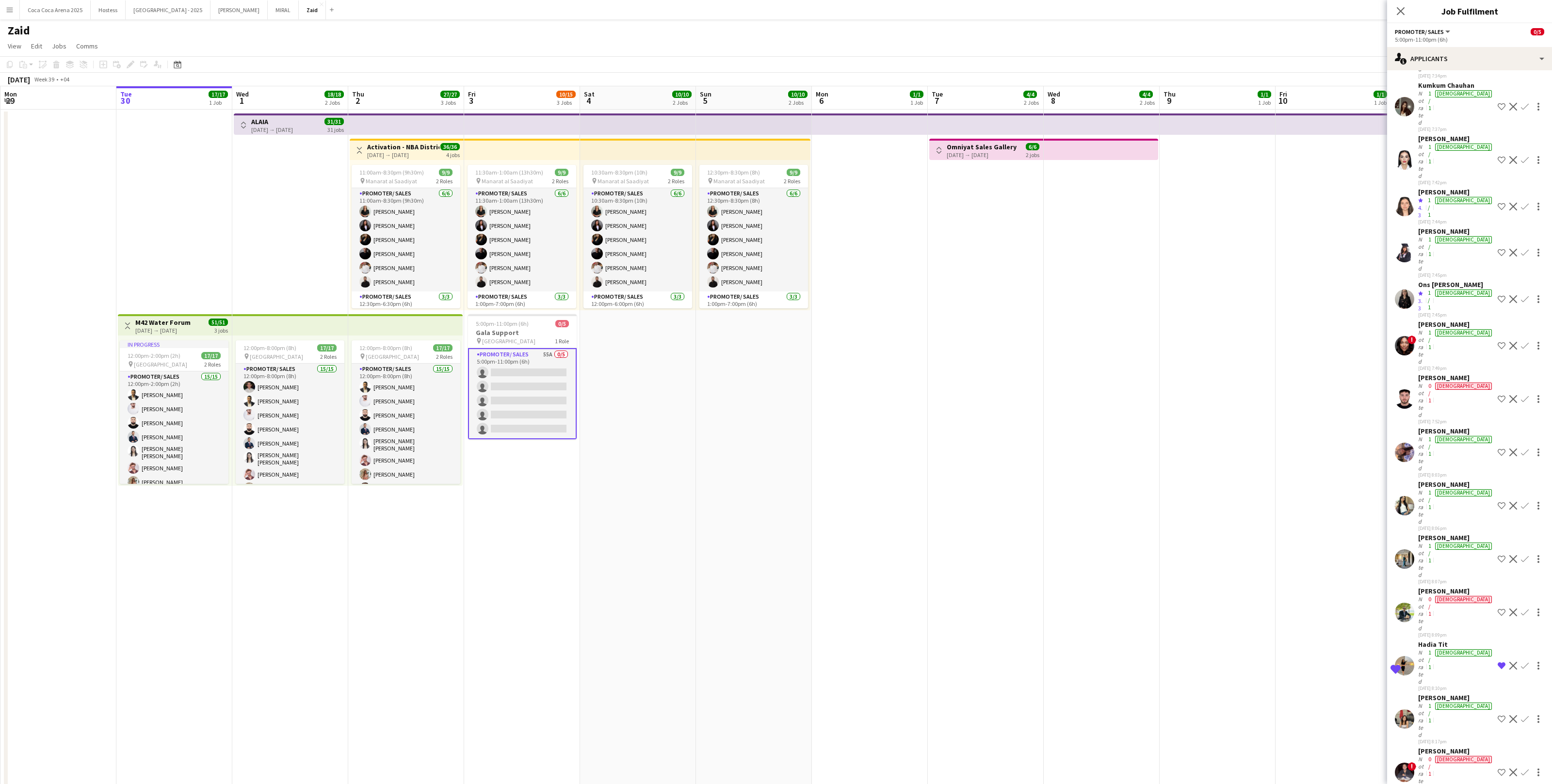
click at [1089, 559] on app-date-cell at bounding box center [1102, 551] width 116 height 883
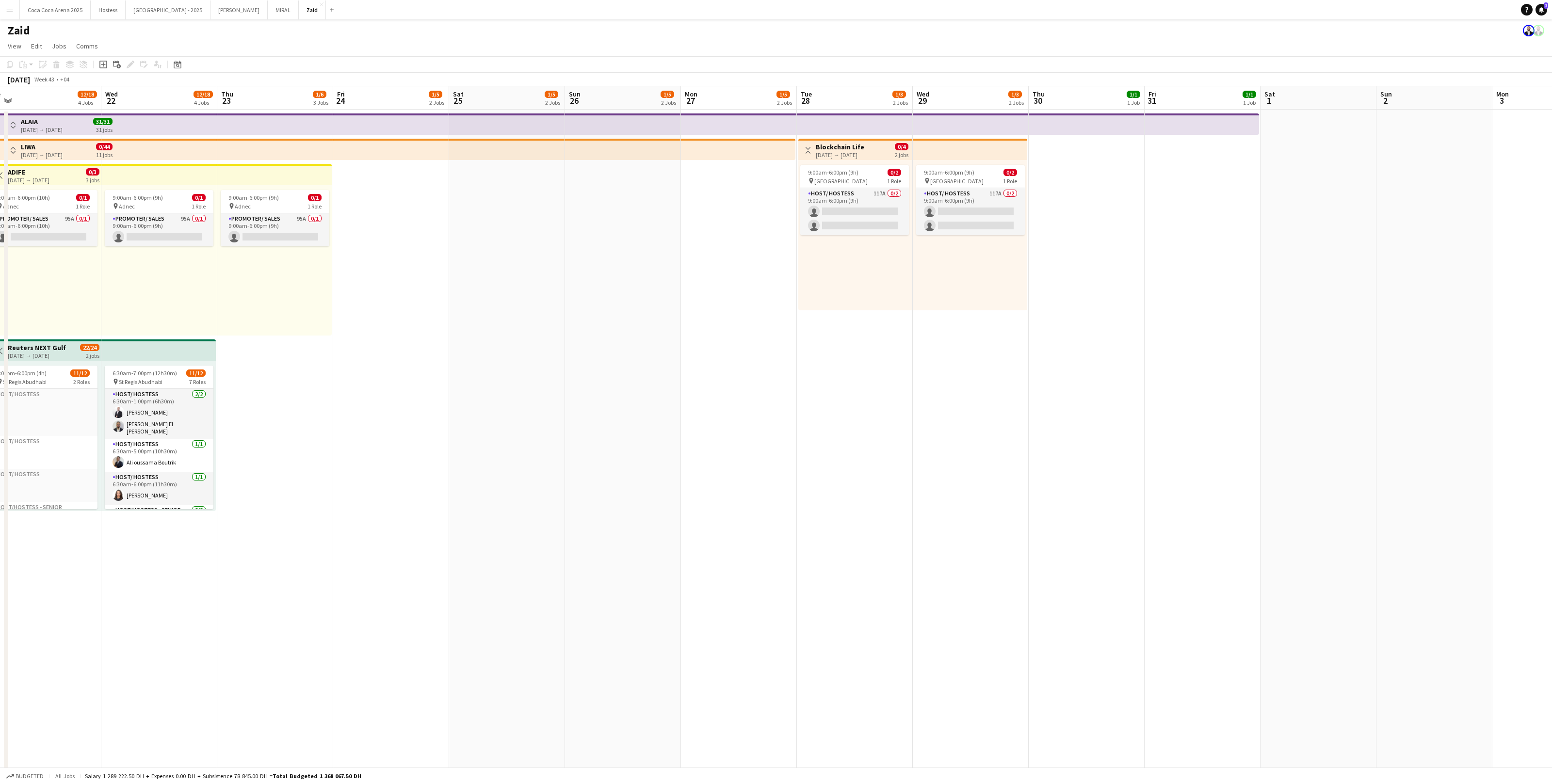
scroll to position [0, 240]
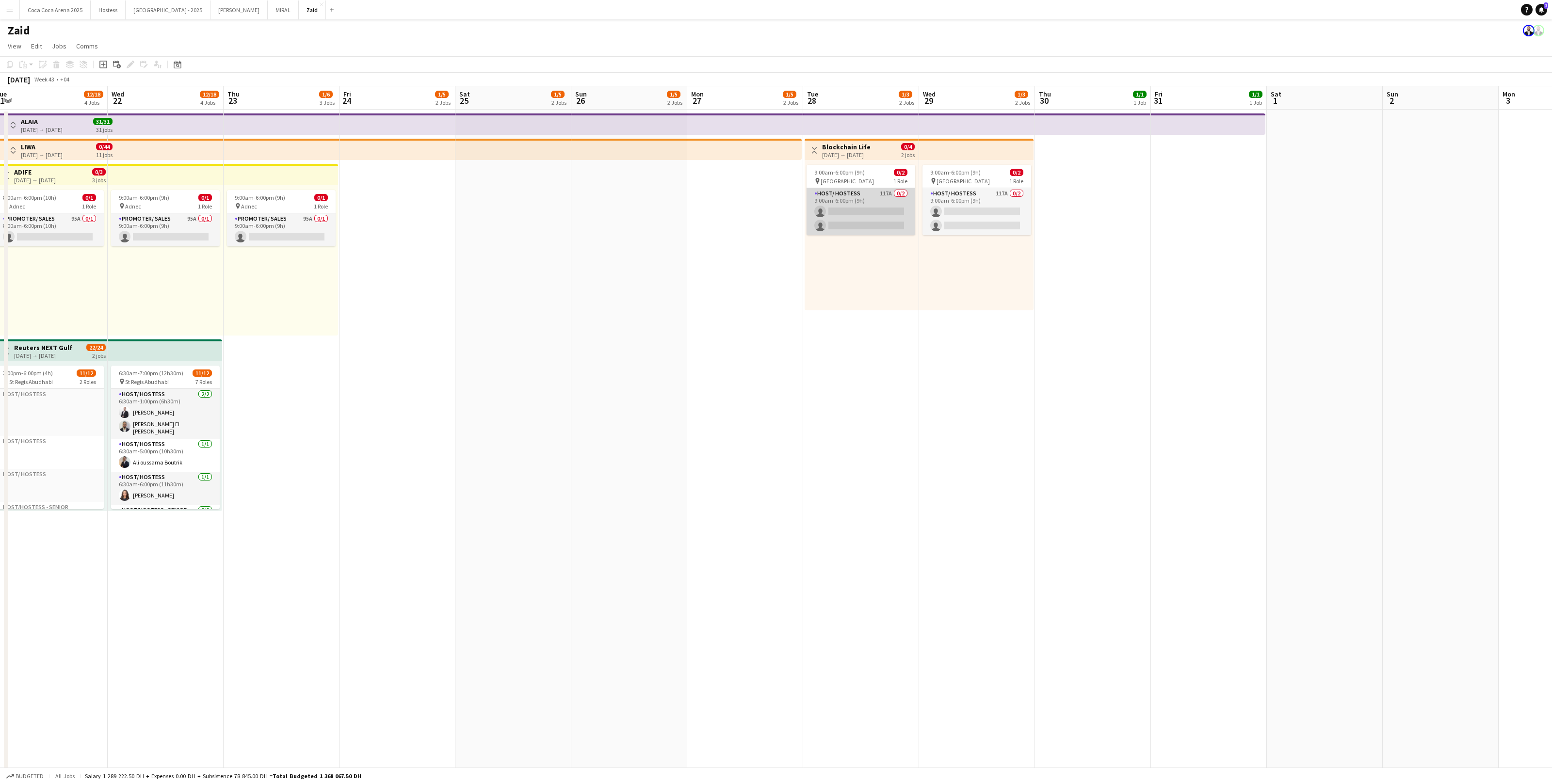
click at [901, 219] on app-card-role "Host/ Hostess 117A 0/2 9:00am-6:00pm (9h) single-neutral-actions single-neutral…" at bounding box center [861, 211] width 108 height 47
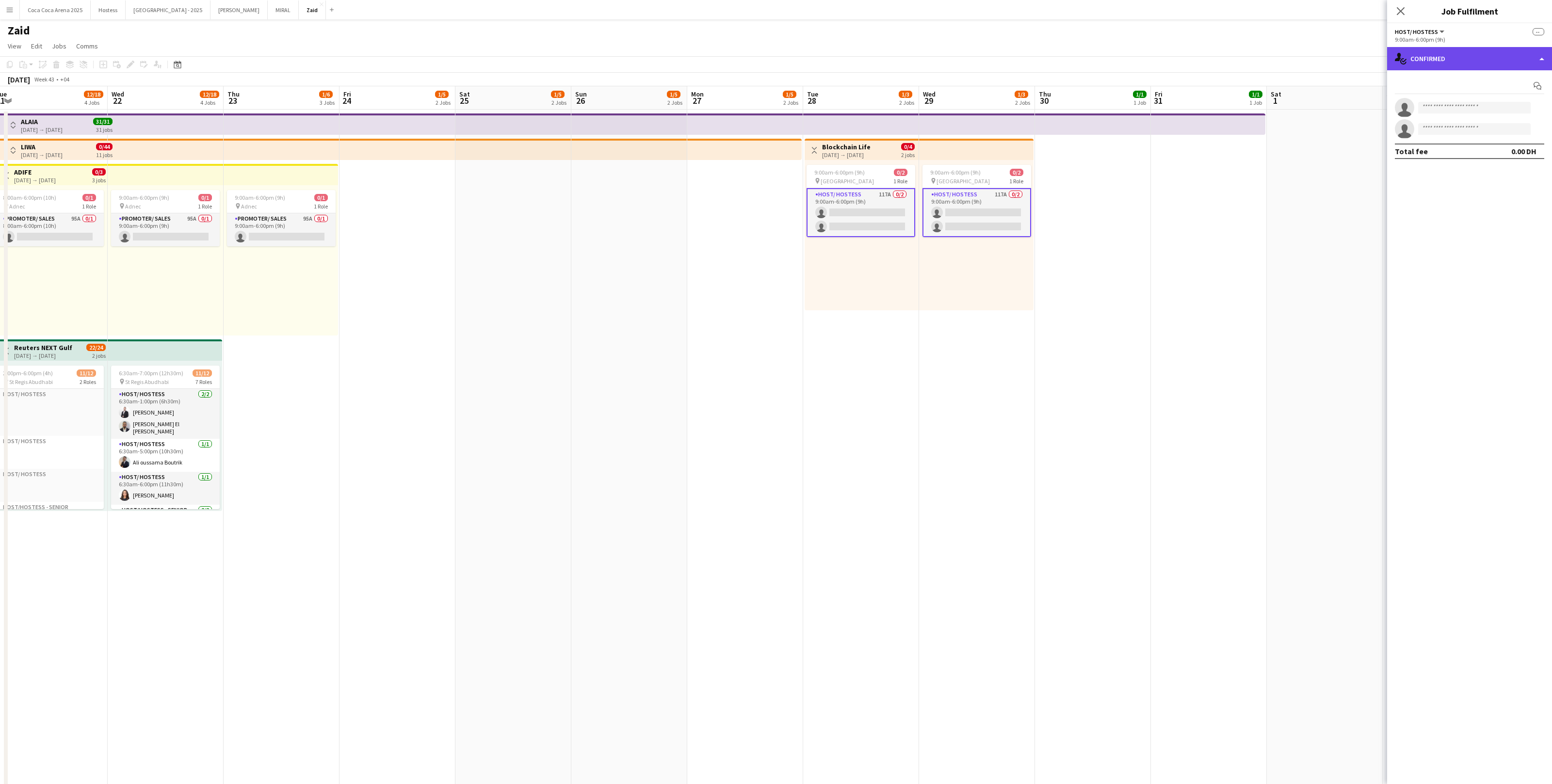
click at [1420, 67] on div "single-neutral-actions-check-2 Confirmed" at bounding box center [1469, 59] width 165 height 23
click at [1513, 163] on div "single-neutral-actions-information Applicants" at bounding box center [1502, 158] width 96 height 19
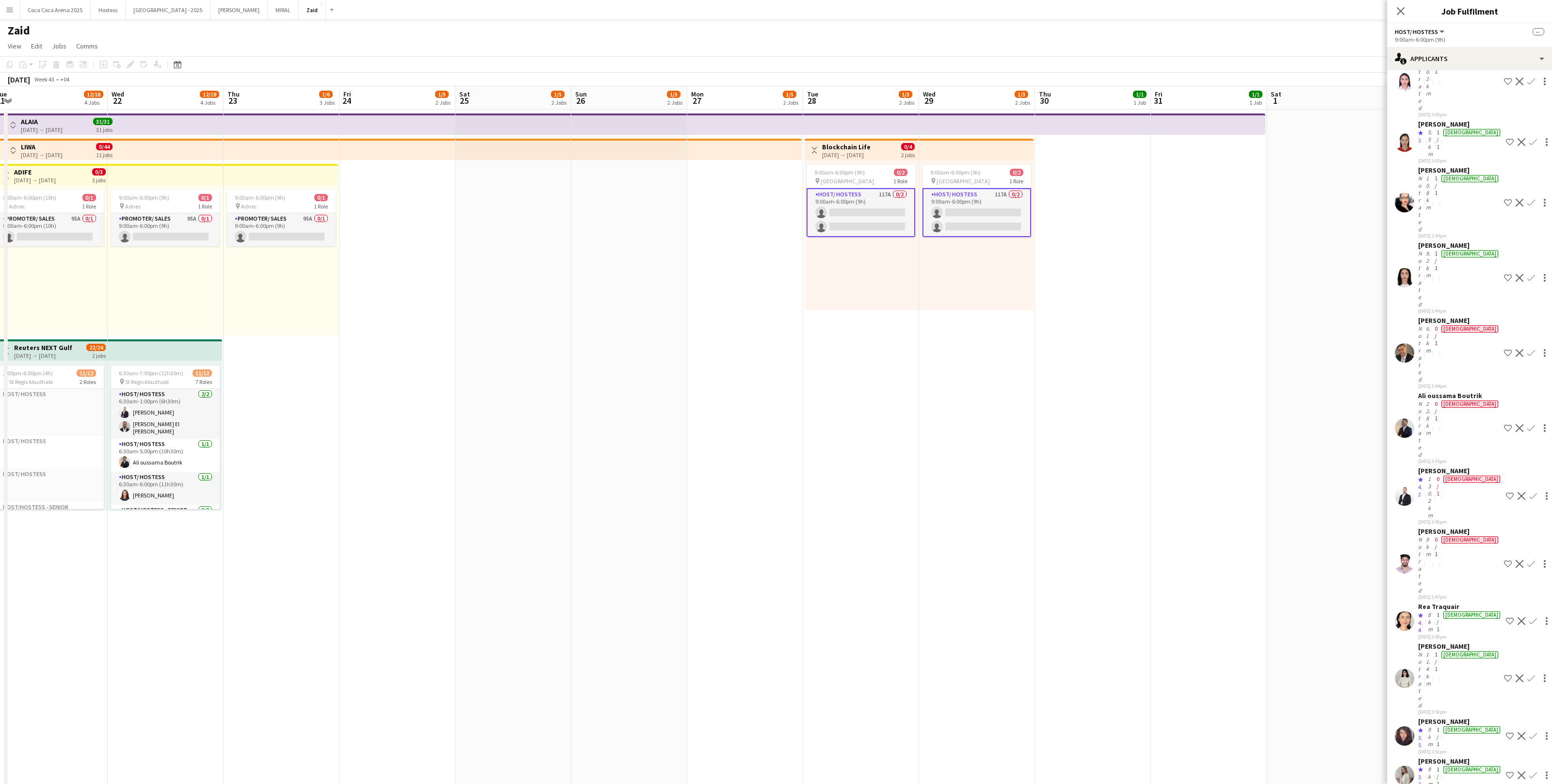
scroll to position [2729, 0]
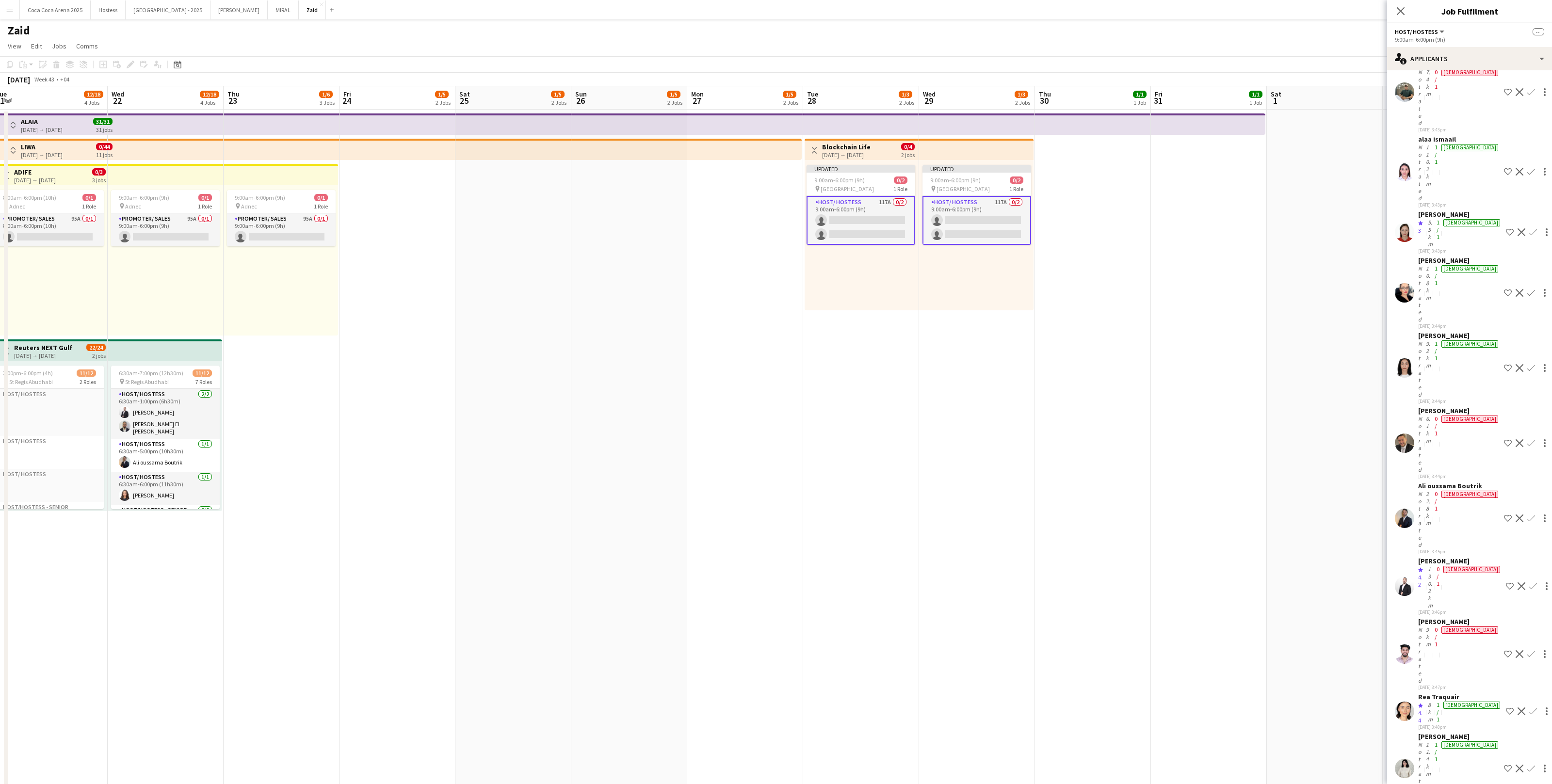
scroll to position [2457, 0]
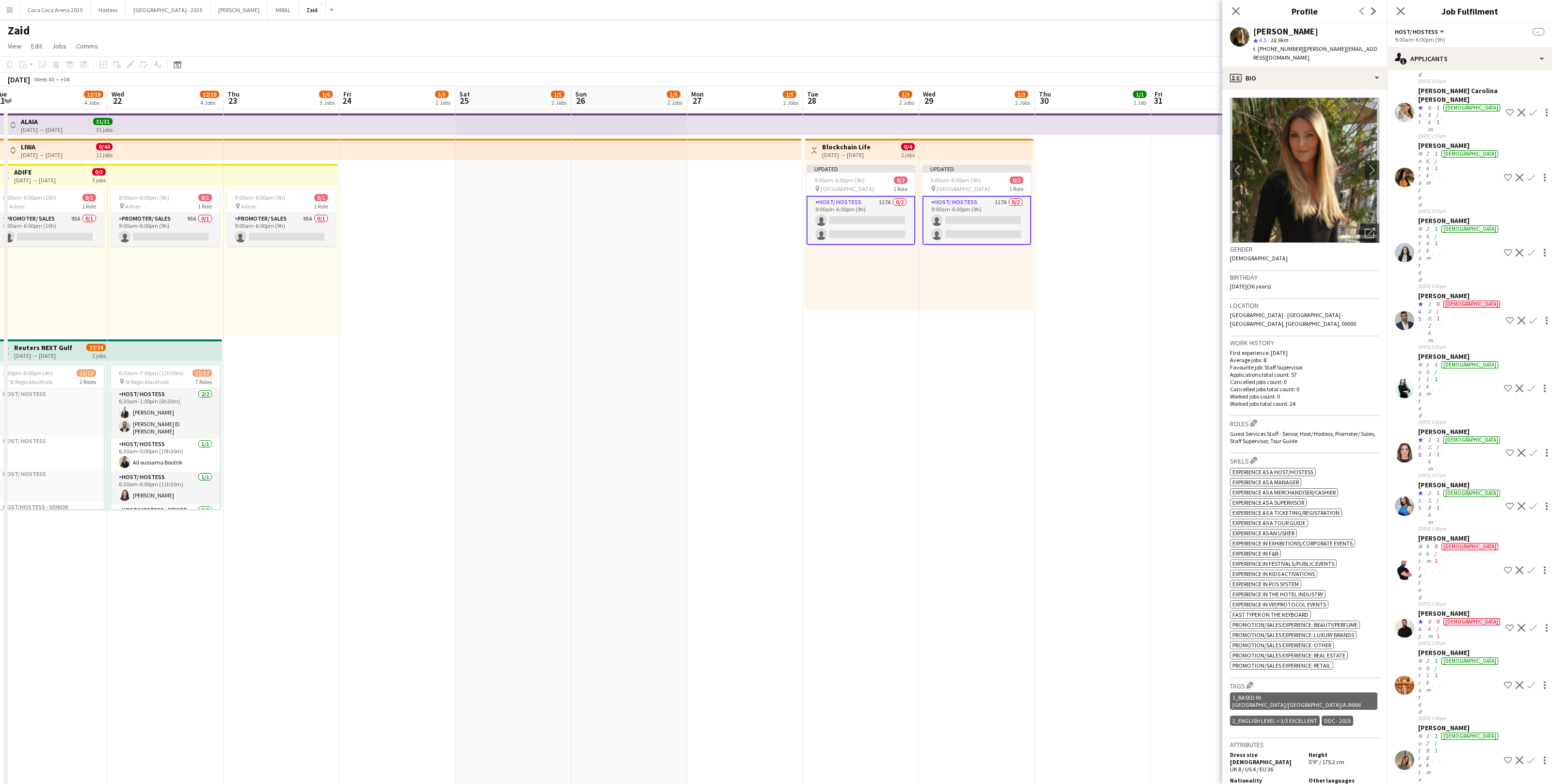
scroll to position [1271, 0]
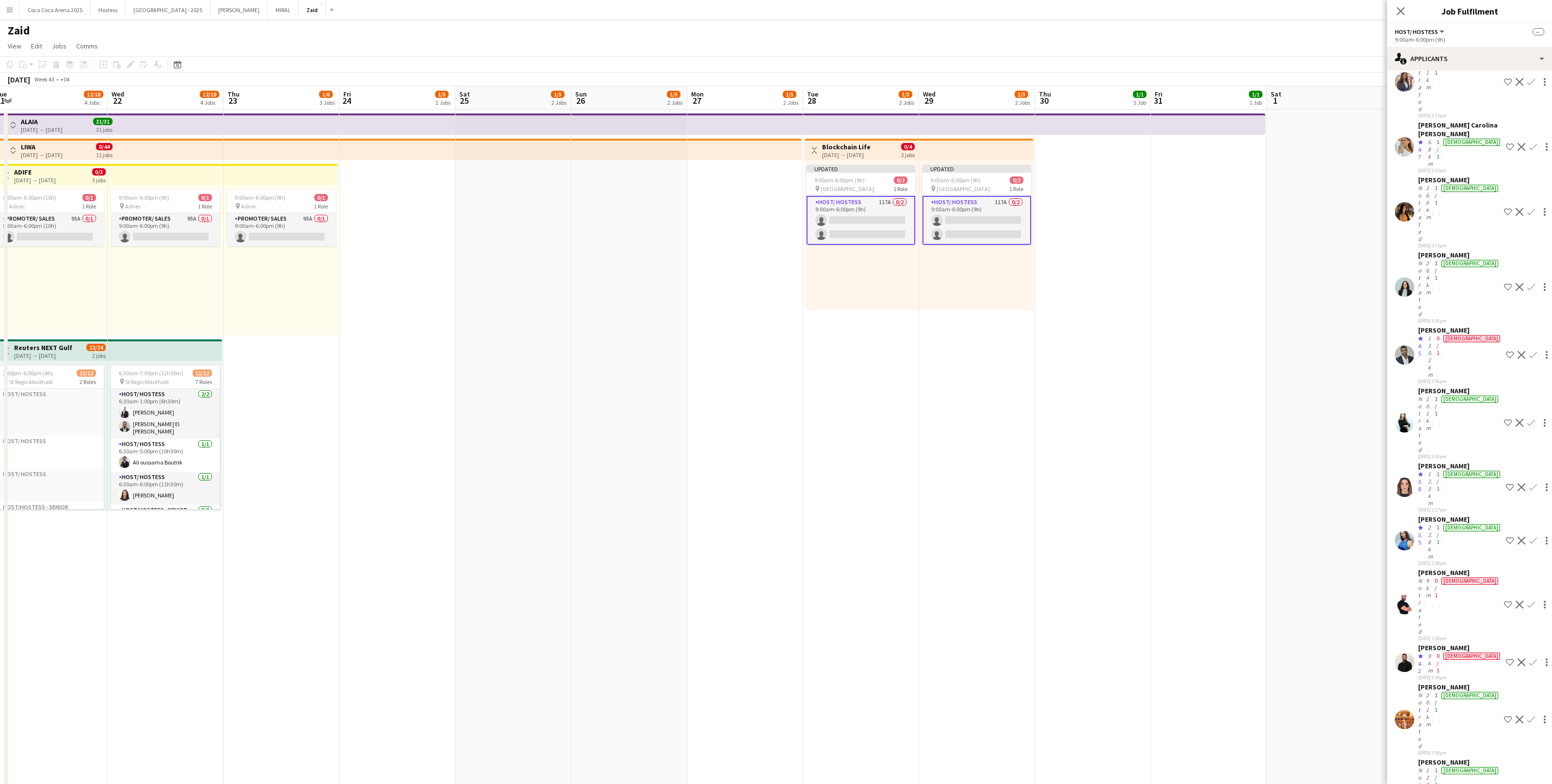
scroll to position [1239, 0]
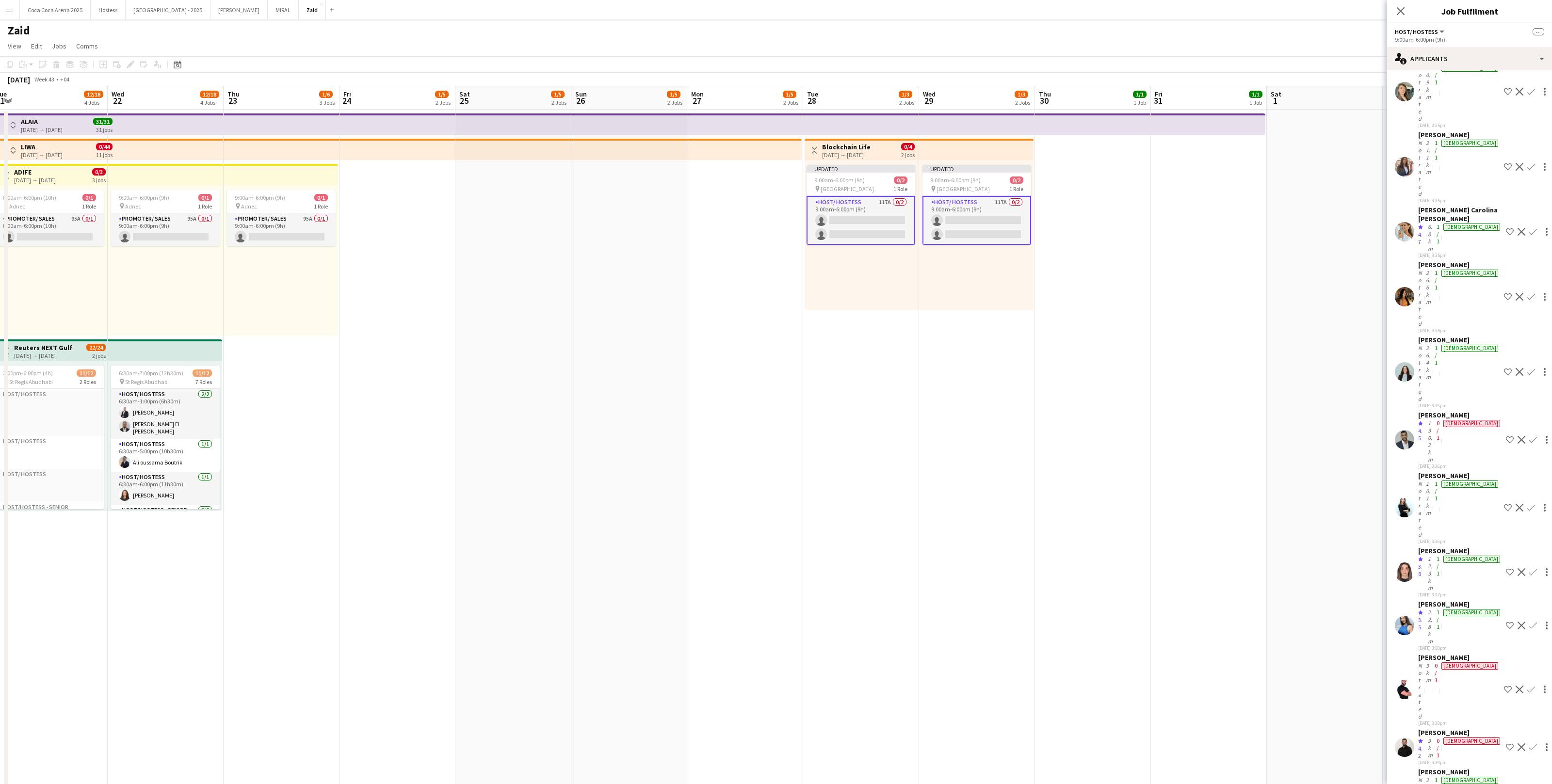
scroll to position [1154, 0]
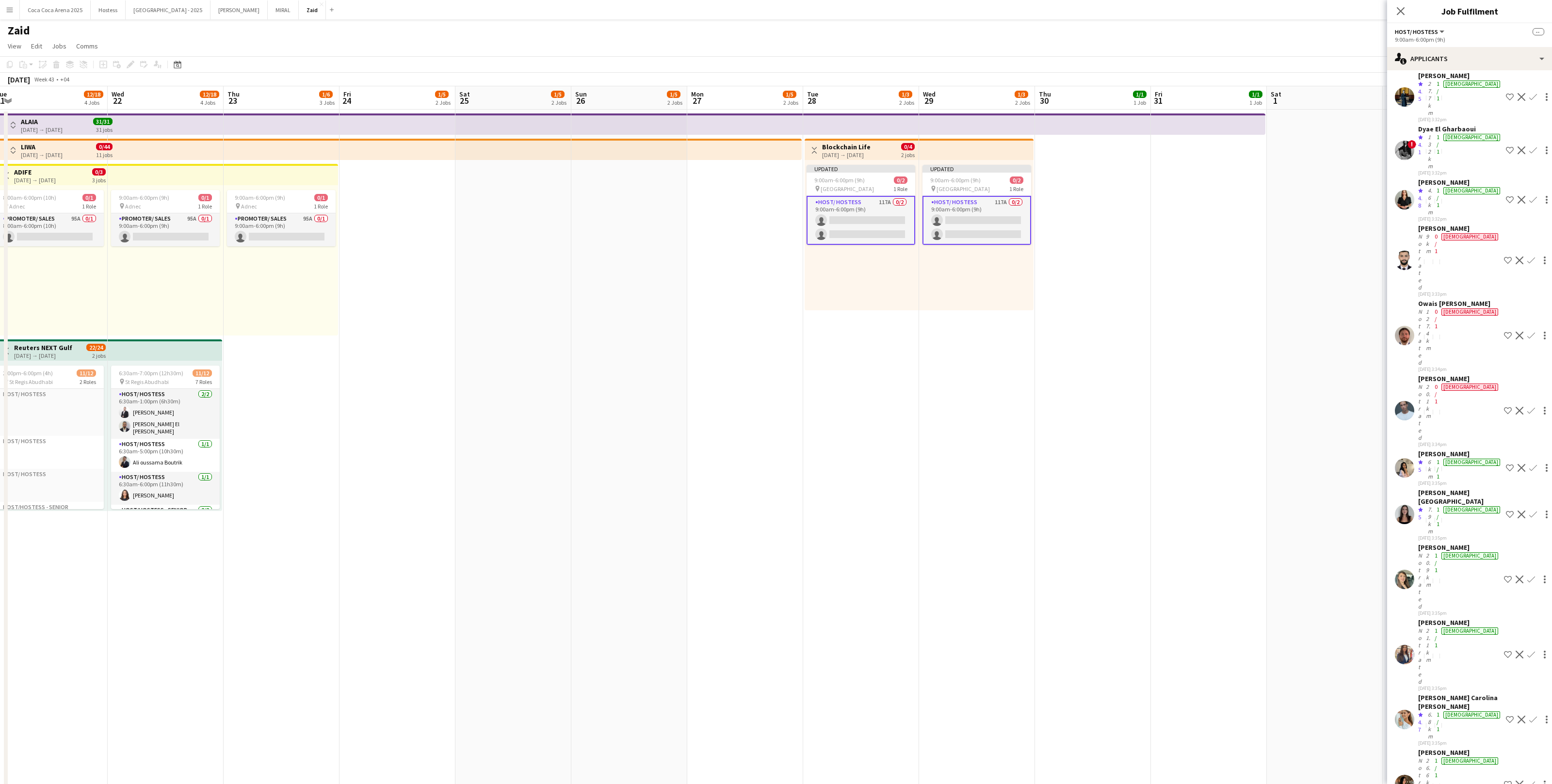
scroll to position [667, 0]
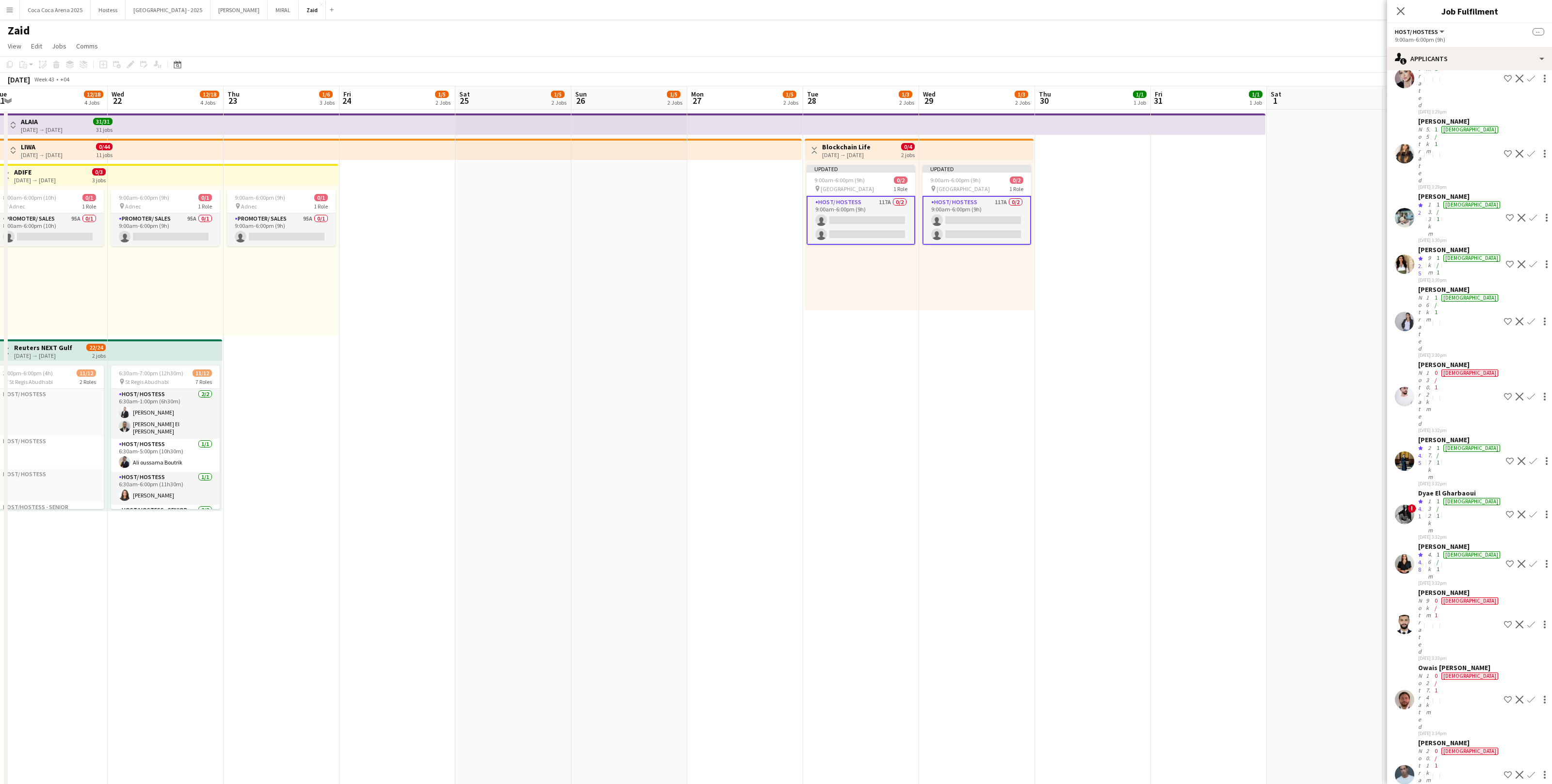
scroll to position [299, 0]
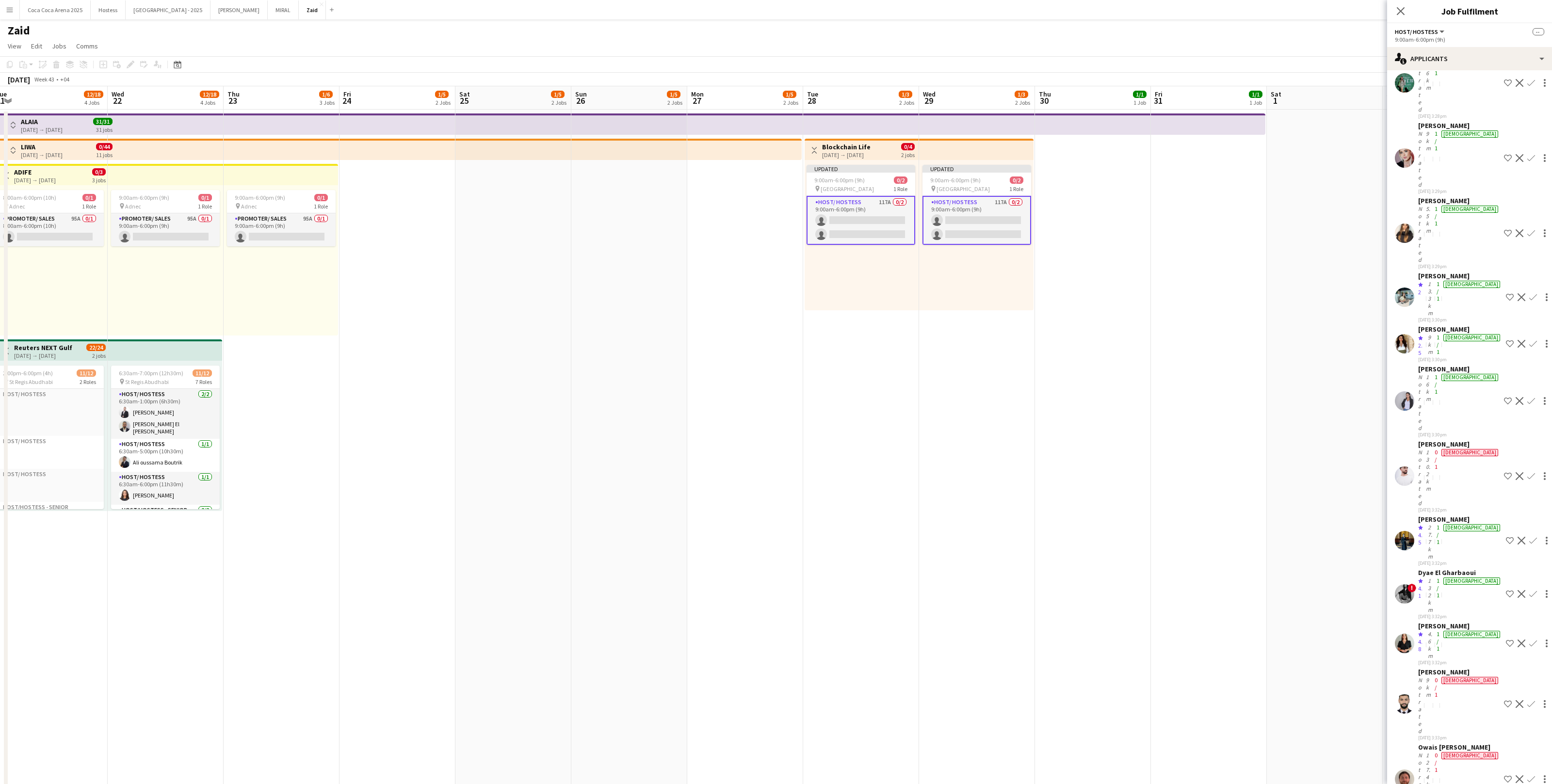
scroll to position [211, 0]
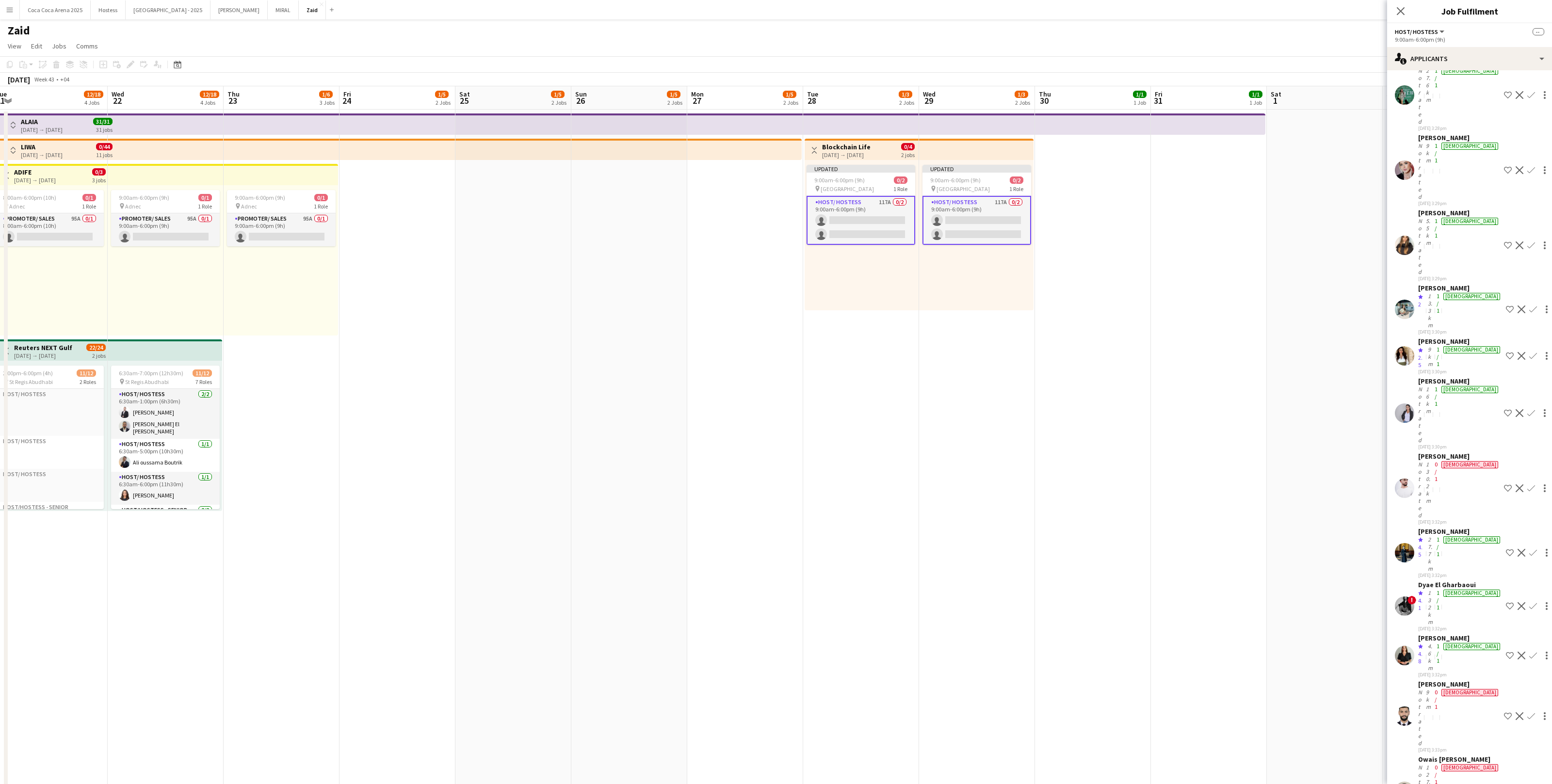
click at [1506, 652] on app-icon "Shortlist crew" at bounding box center [1509, 655] width 8 height 8
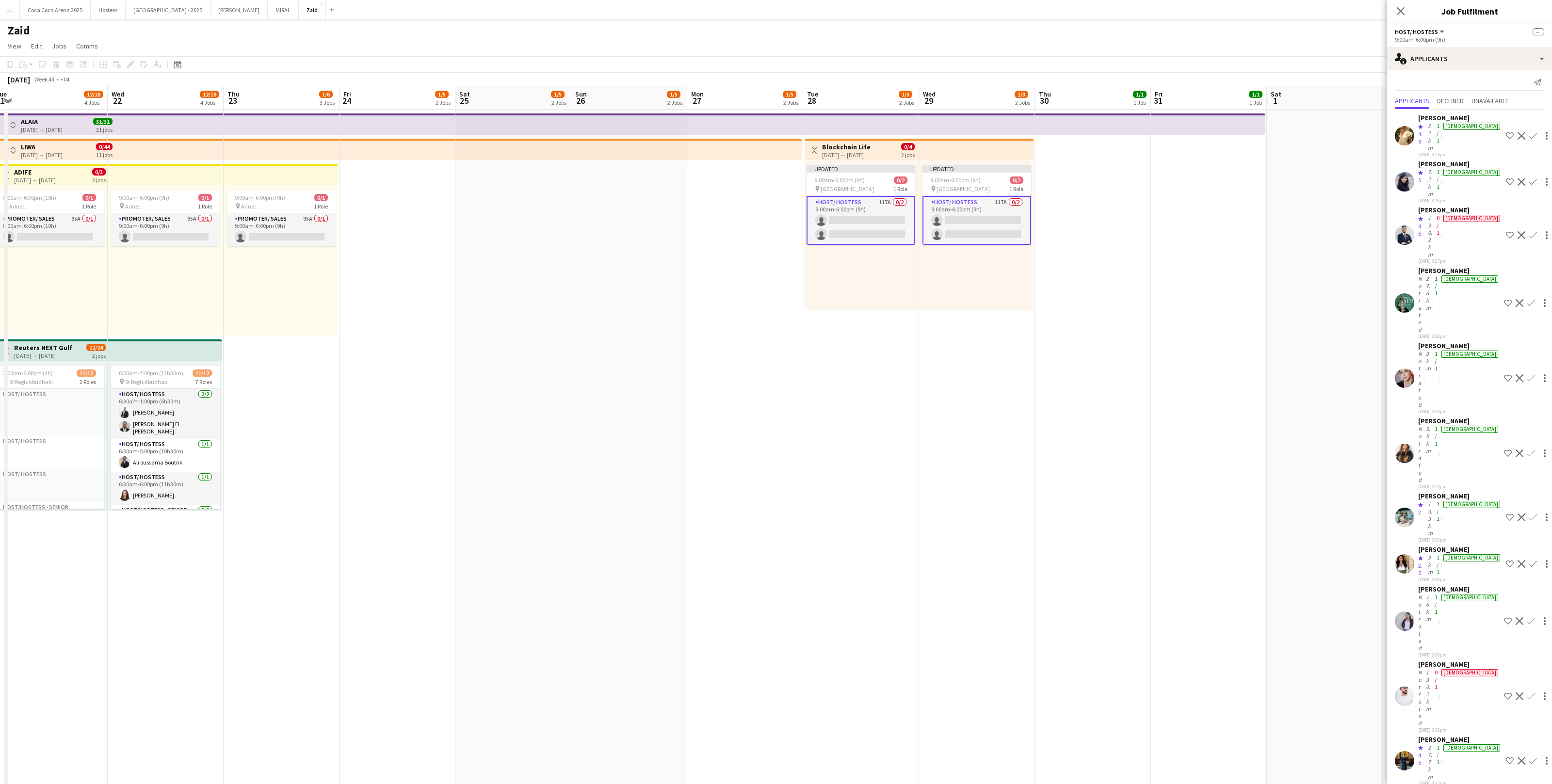
scroll to position [0, 0]
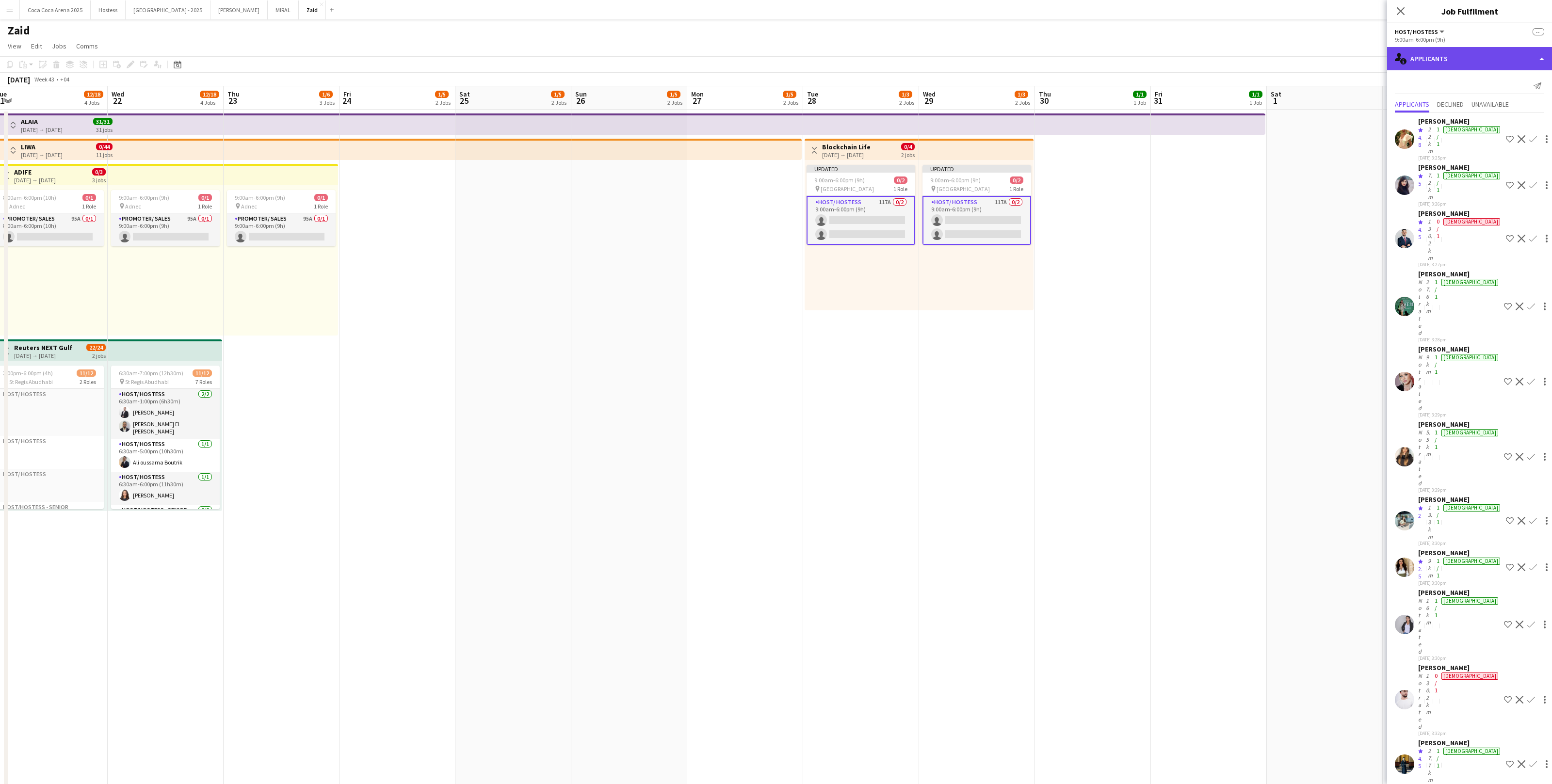
click at [1491, 62] on div "single-neutral-actions-information Applicants" at bounding box center [1469, 59] width 165 height 23
click at [1504, 119] on div "single-neutral-actions-heart Shortlist" at bounding box center [1502, 119] width 96 height 19
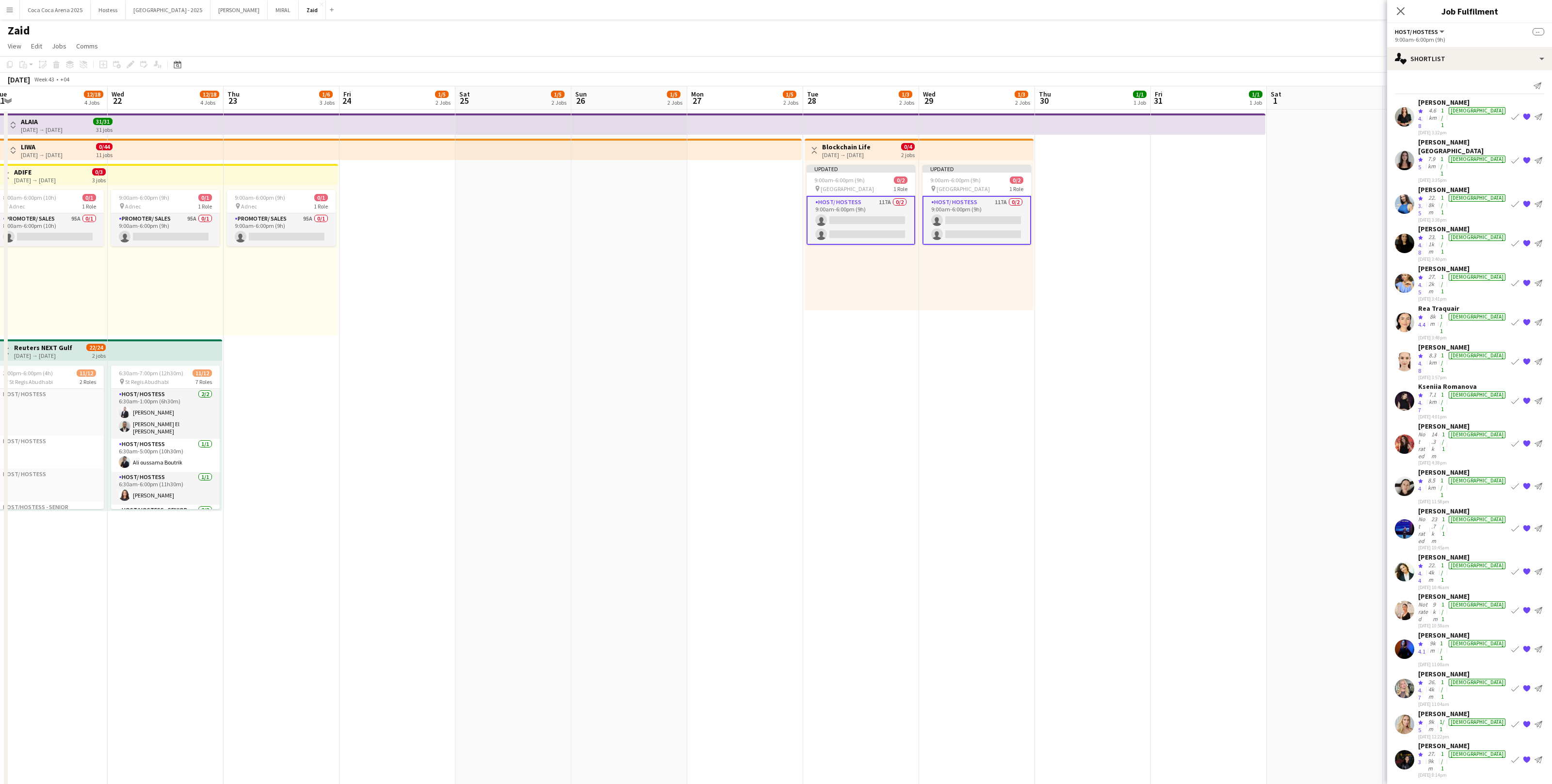
click at [1247, 380] on app-date-cell at bounding box center [1209, 551] width 116 height 883
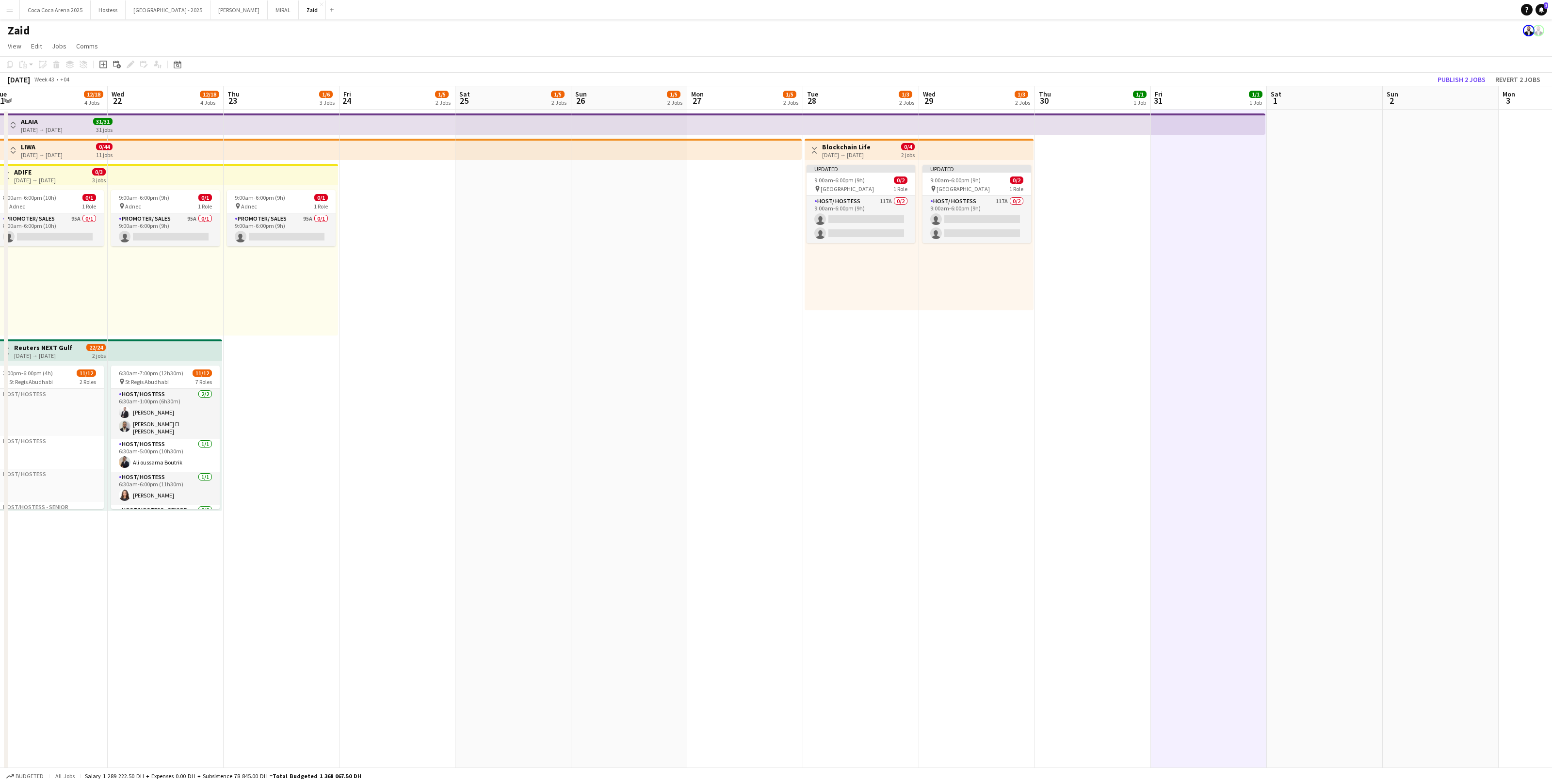
click at [1002, 154] on app-top-bar at bounding box center [976, 150] width 115 height 22
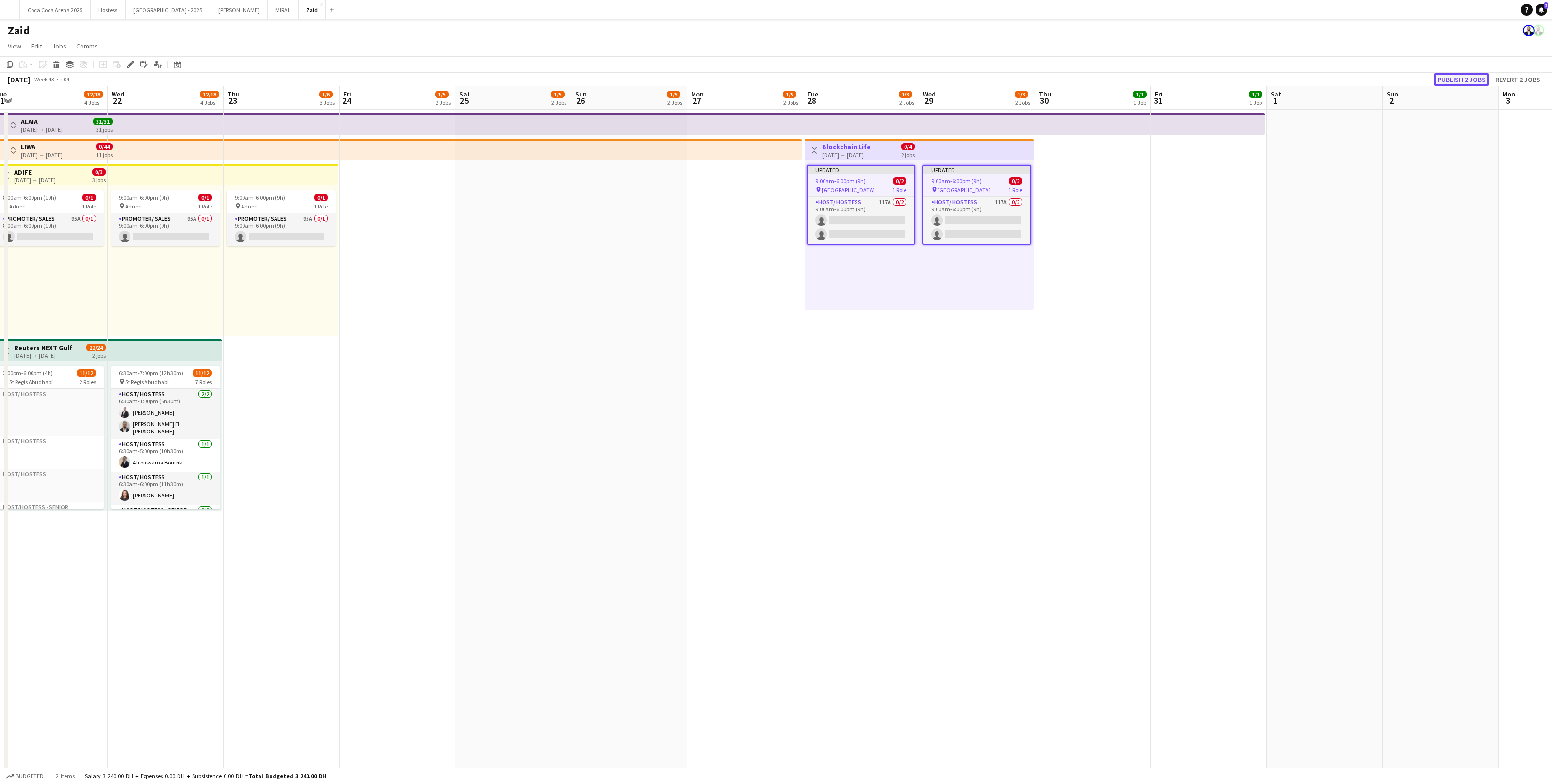
click at [1464, 74] on button "Publish 2 jobs" at bounding box center [1461, 80] width 56 height 12
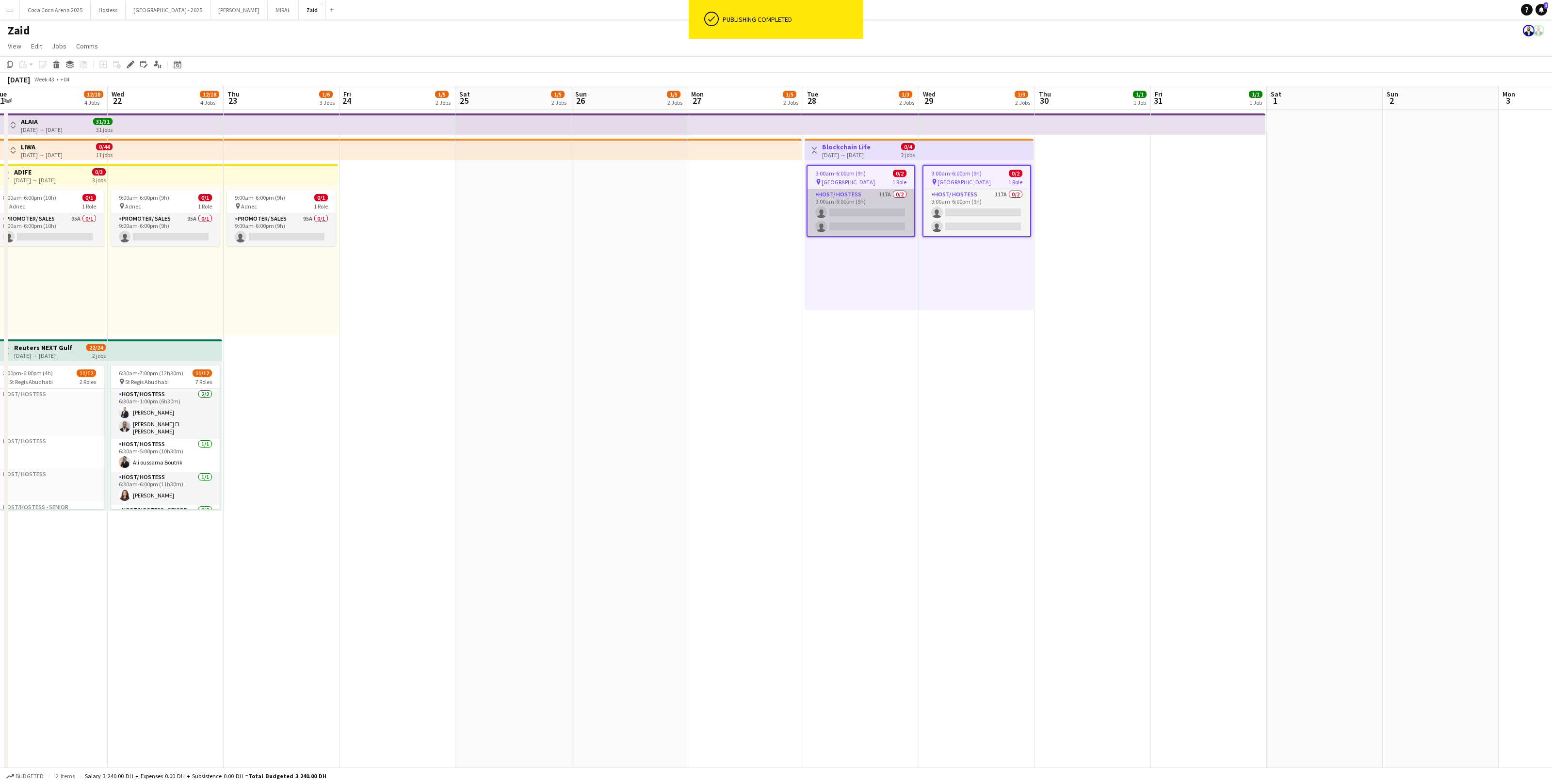
click at [873, 201] on app-card-role "Host/ Hostess 117A 0/2 9:00am-6:00pm (9h) single-neutral-actions single-neutral…" at bounding box center [861, 212] width 107 height 47
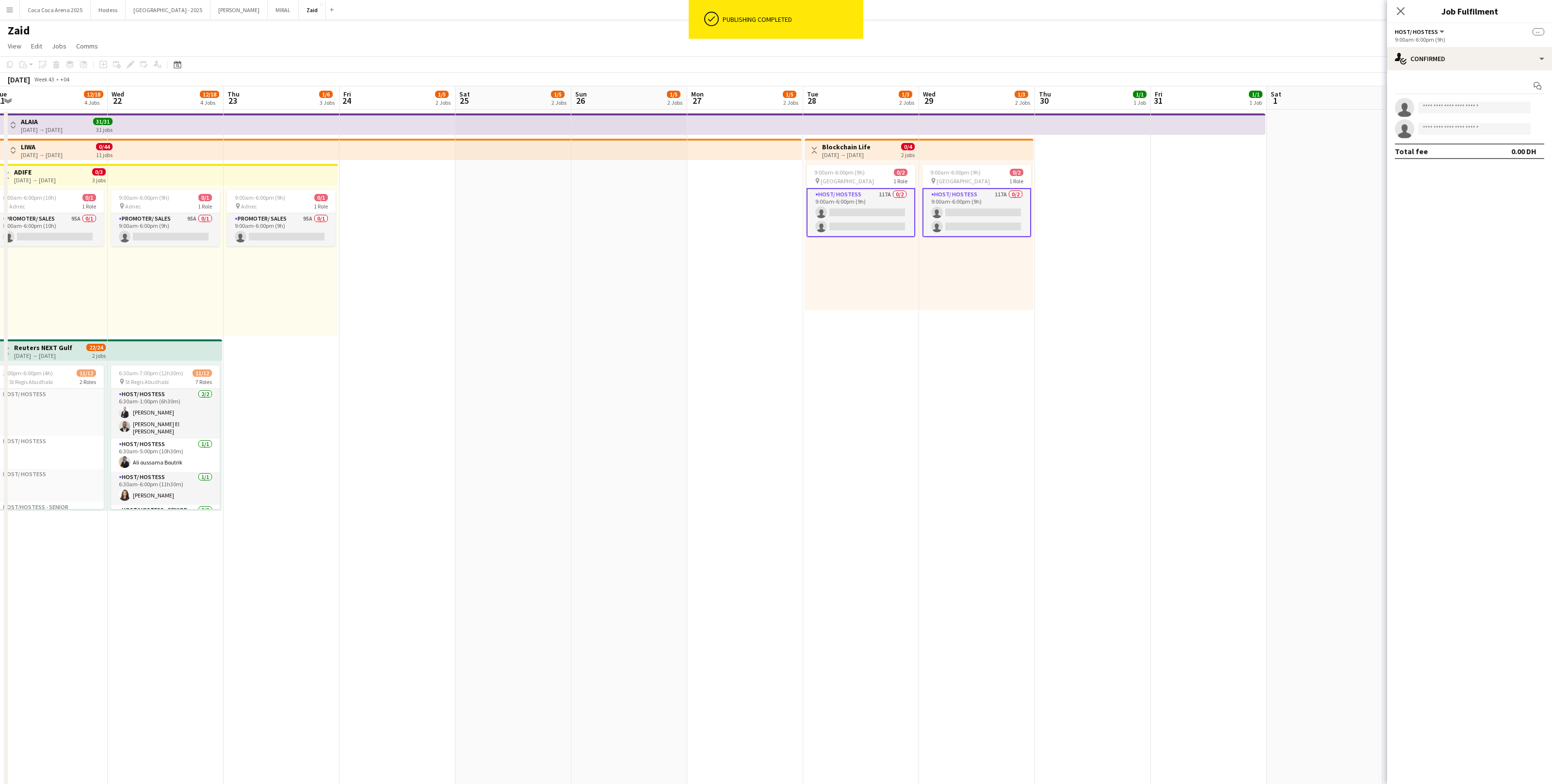
click at [886, 211] on app-card-role "Host/ Hostess 117A 0/2 9:00am-6:00pm (9h) single-neutral-actions single-neutral…" at bounding box center [861, 212] width 108 height 49
click at [1534, 87] on icon at bounding box center [1537, 86] width 8 height 8
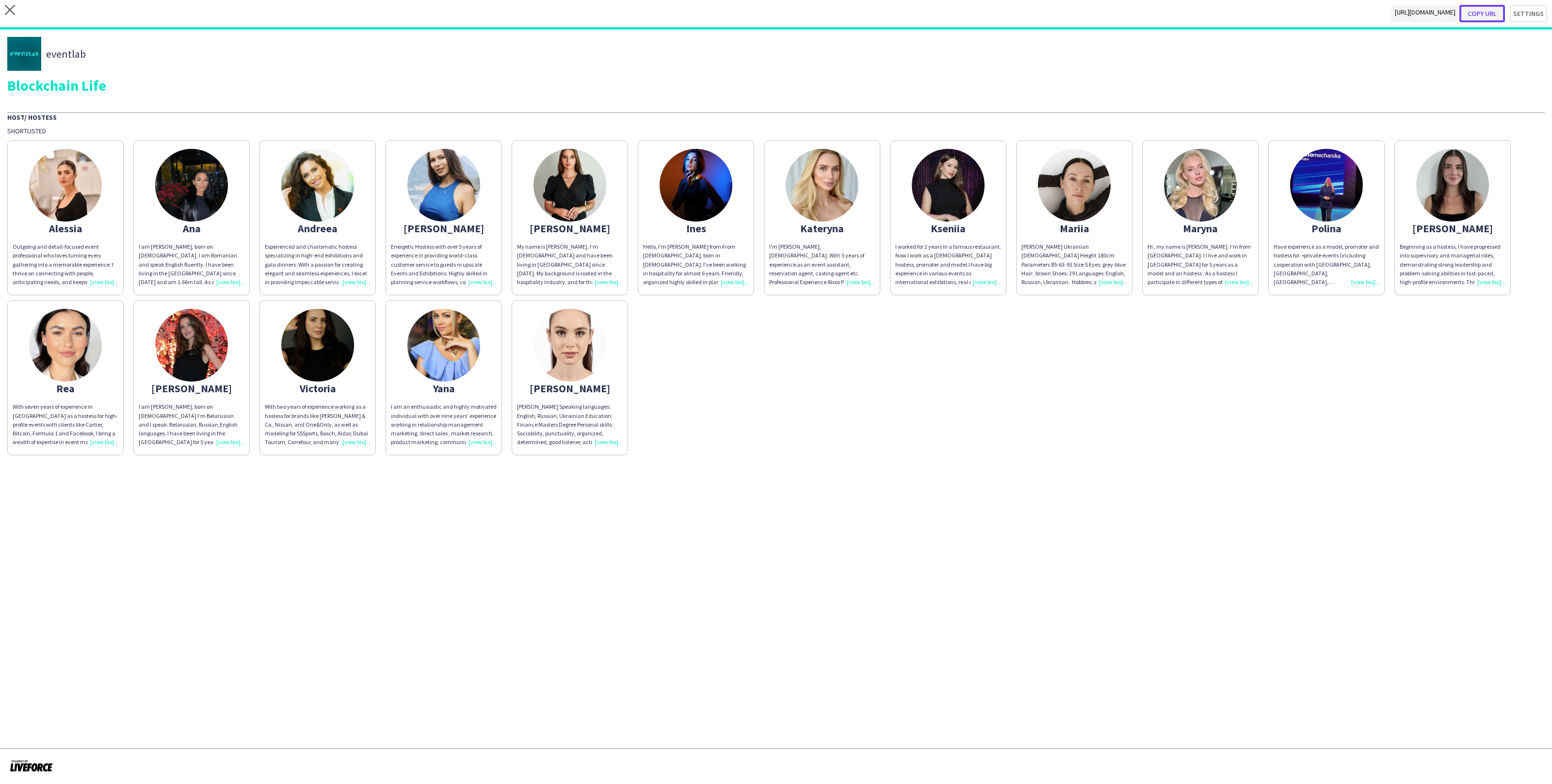
click at [1483, 11] on button "Copy url" at bounding box center [1481, 13] width 46 height 18
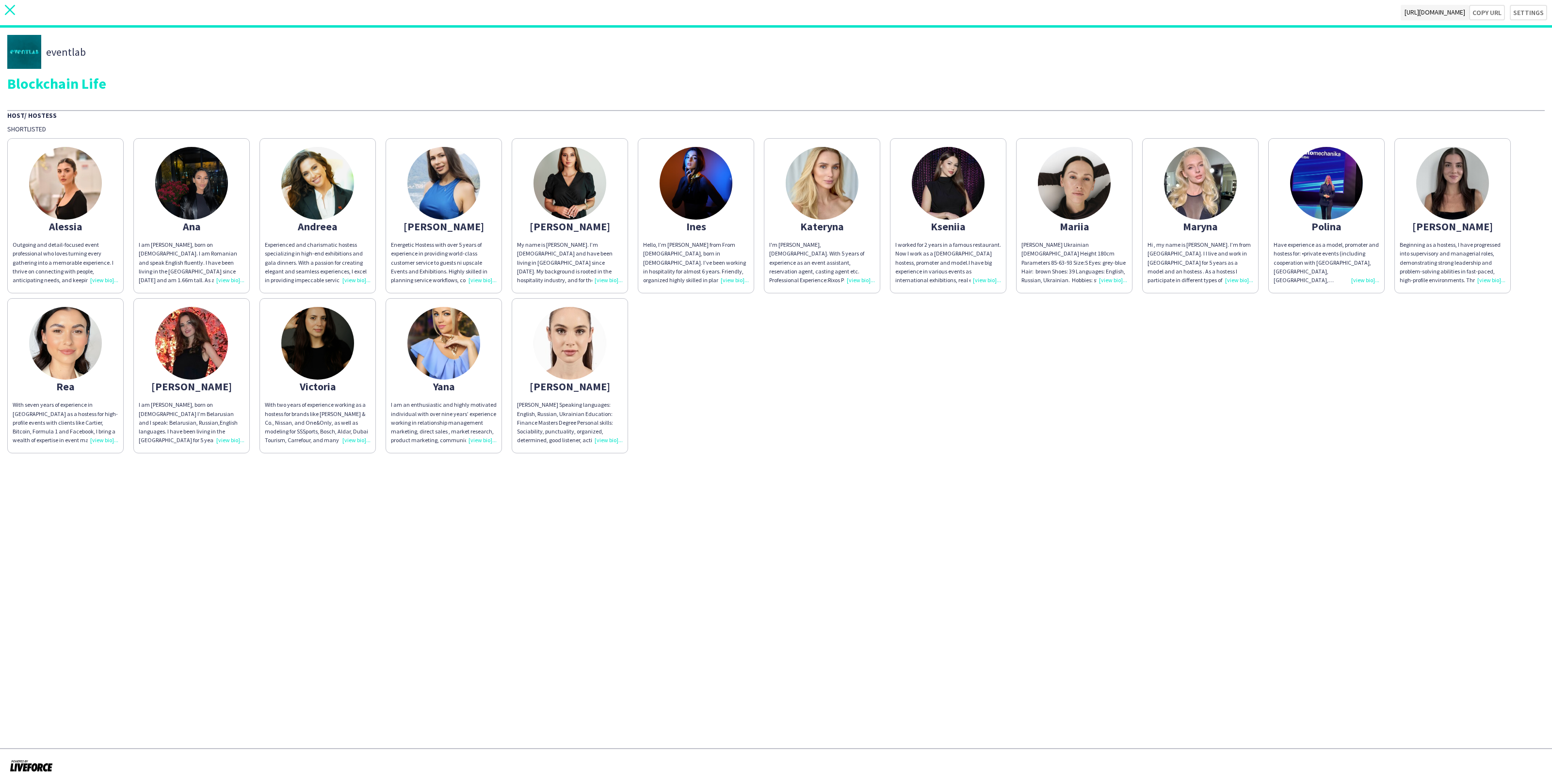
click at [7, 10] on icon "close" at bounding box center [9, 9] width 10 height 10
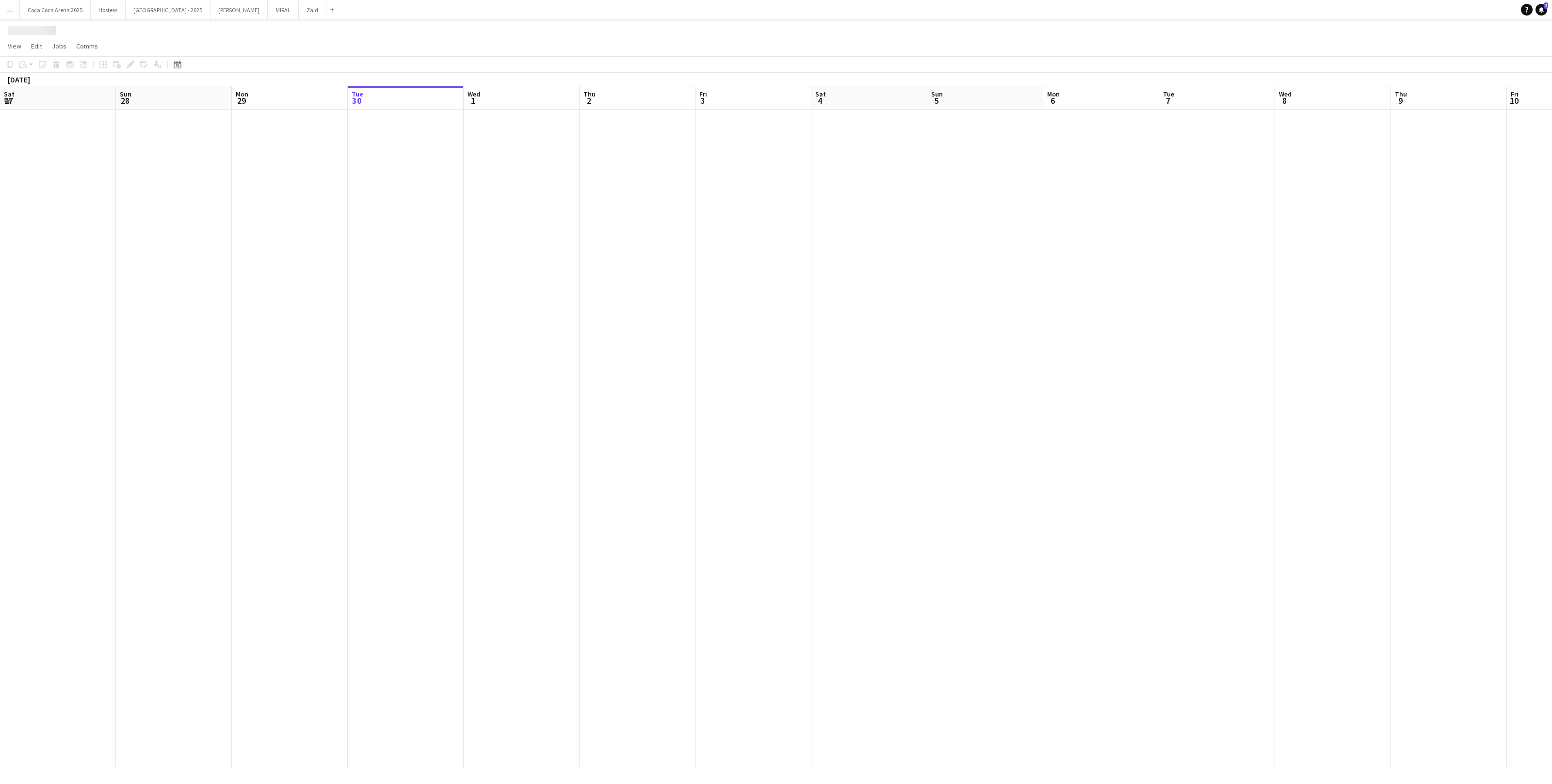
scroll to position [0, 232]
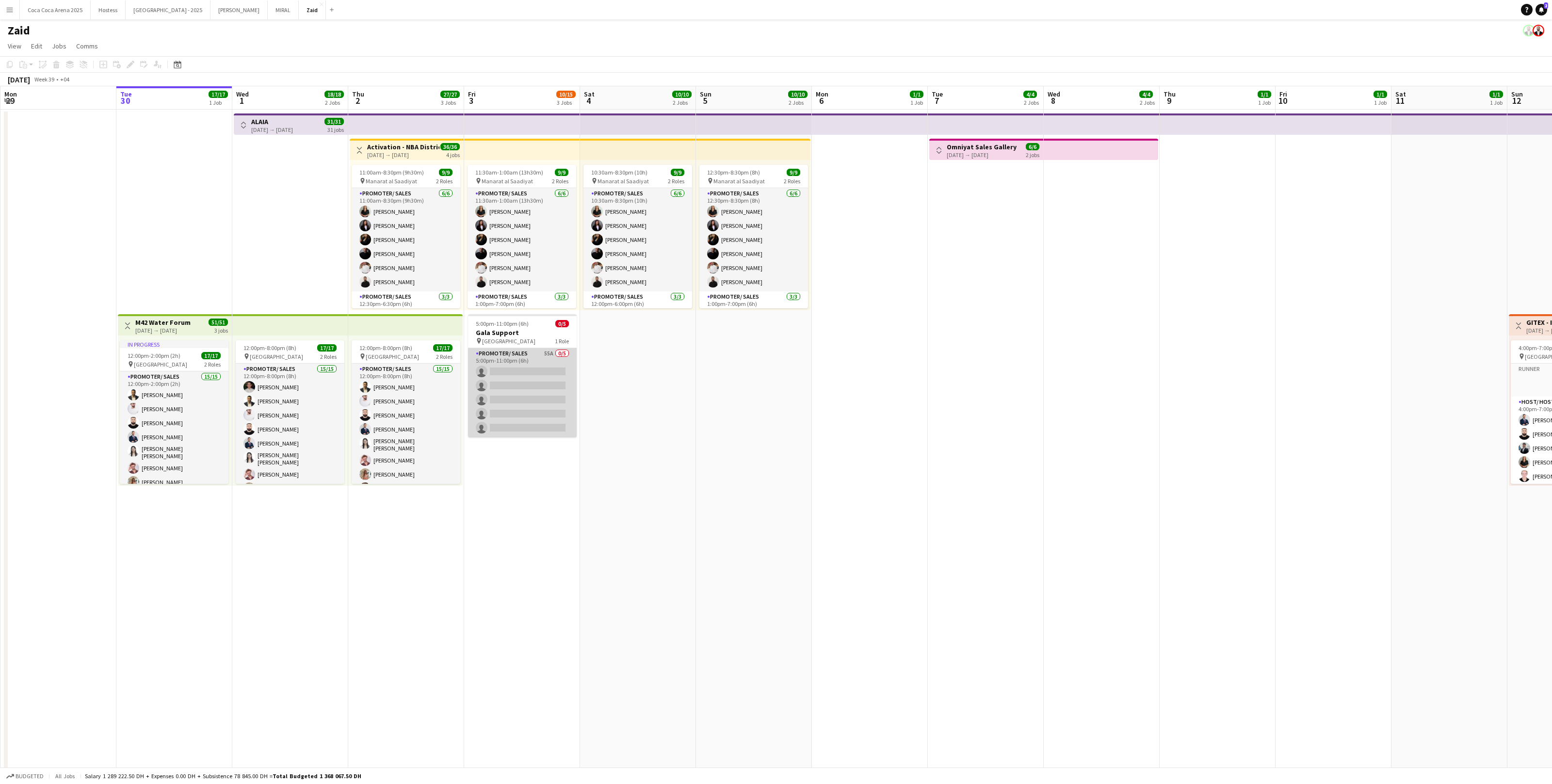
click at [566, 372] on app-card-role "Promoter/ Sales 55A 0/5 5:00pm-11:00pm (6h) single-neutral-actions single-neutr…" at bounding box center [522, 392] width 108 height 89
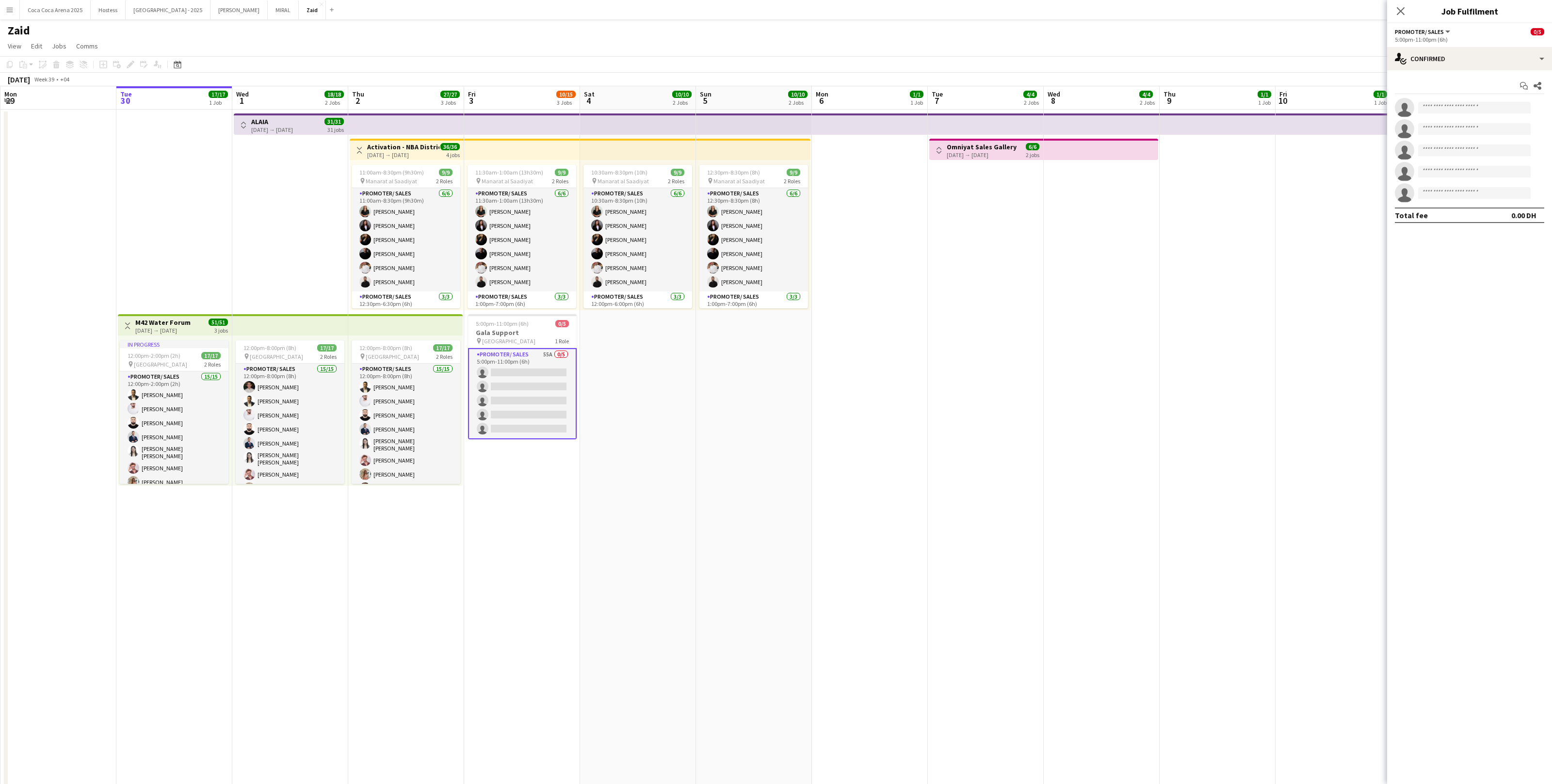
click at [687, 369] on app-date-cell "10:30am-8:30pm (10h) 9/9 pin Manarat al Saadiyat 2 Roles Promoter/ Sales [DATE]…" at bounding box center [638, 551] width 116 height 883
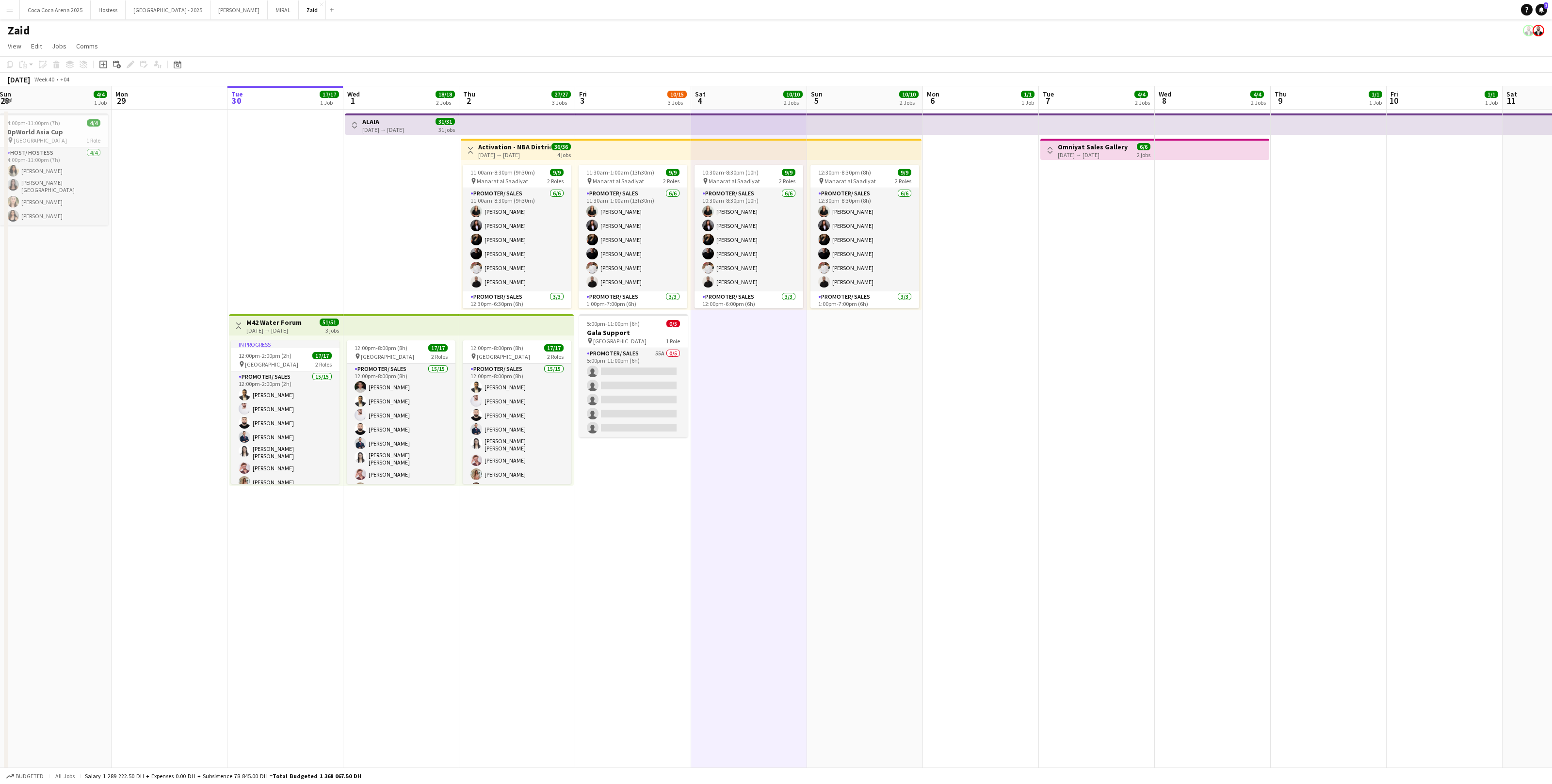
scroll to position [0, 222]
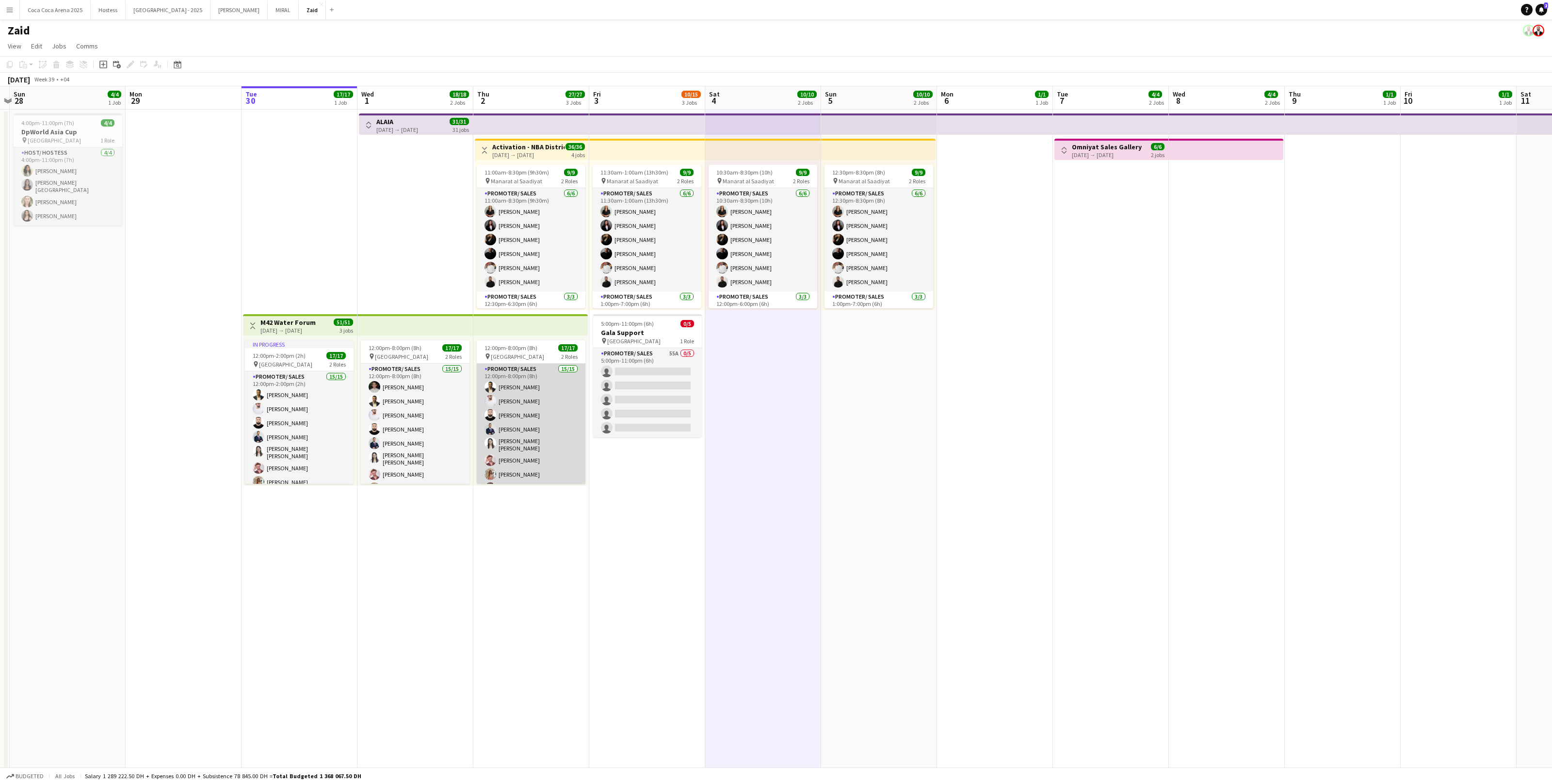
click at [547, 434] on app-card-role "Promoter/ Sales 15/15 12:00pm-8:00pm (8h) Abdullah Aburjeilah [PERSON_NAME] [PE…" at bounding box center [531, 481] width 108 height 236
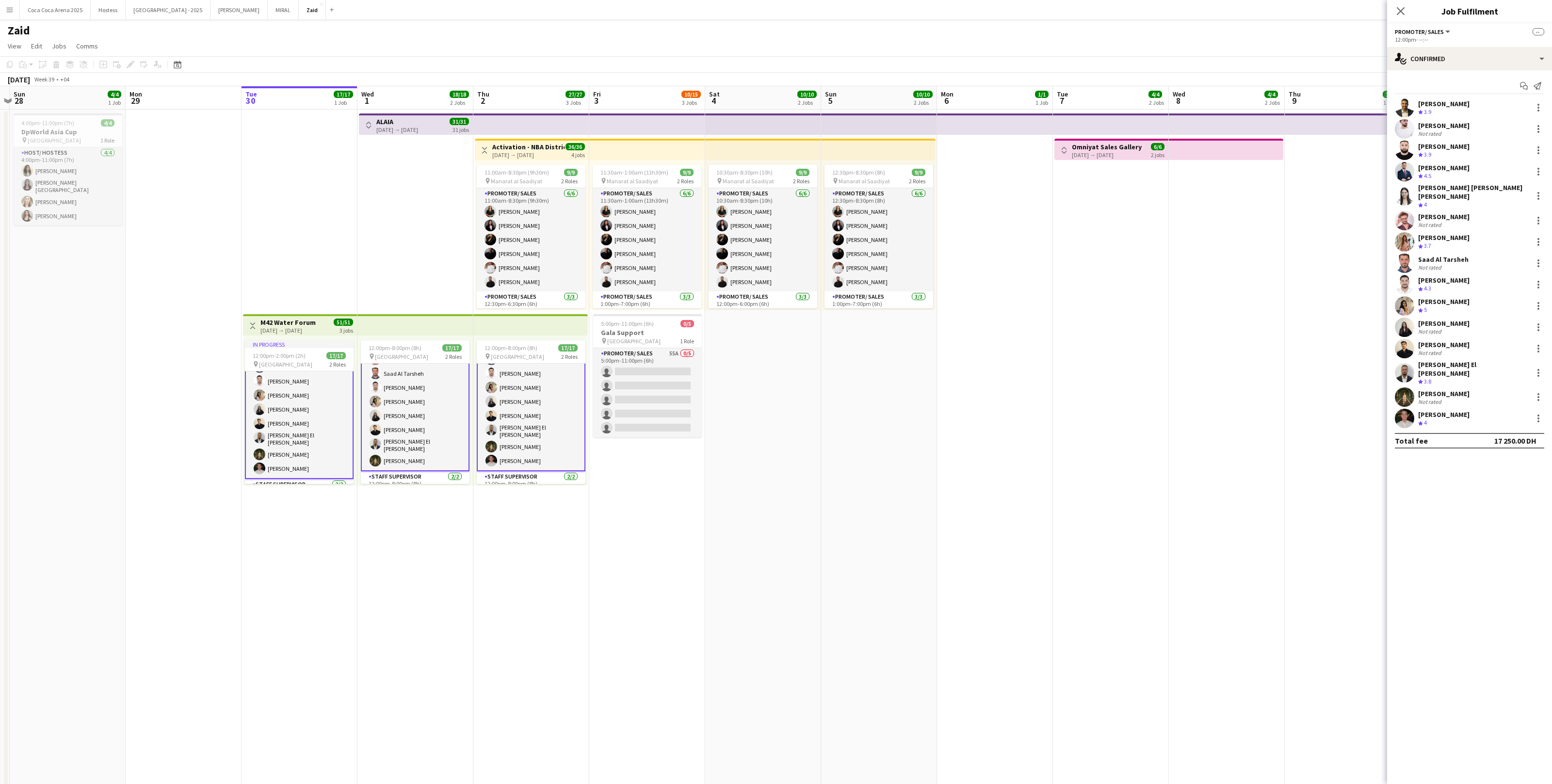
scroll to position [158, 0]
click at [539, 459] on app-card-role "Staff Supervisor [DATE] 12:00pm-8:00pm (8h) [PERSON_NAME] ! Amr Sallam" at bounding box center [531, 466] width 108 height 47
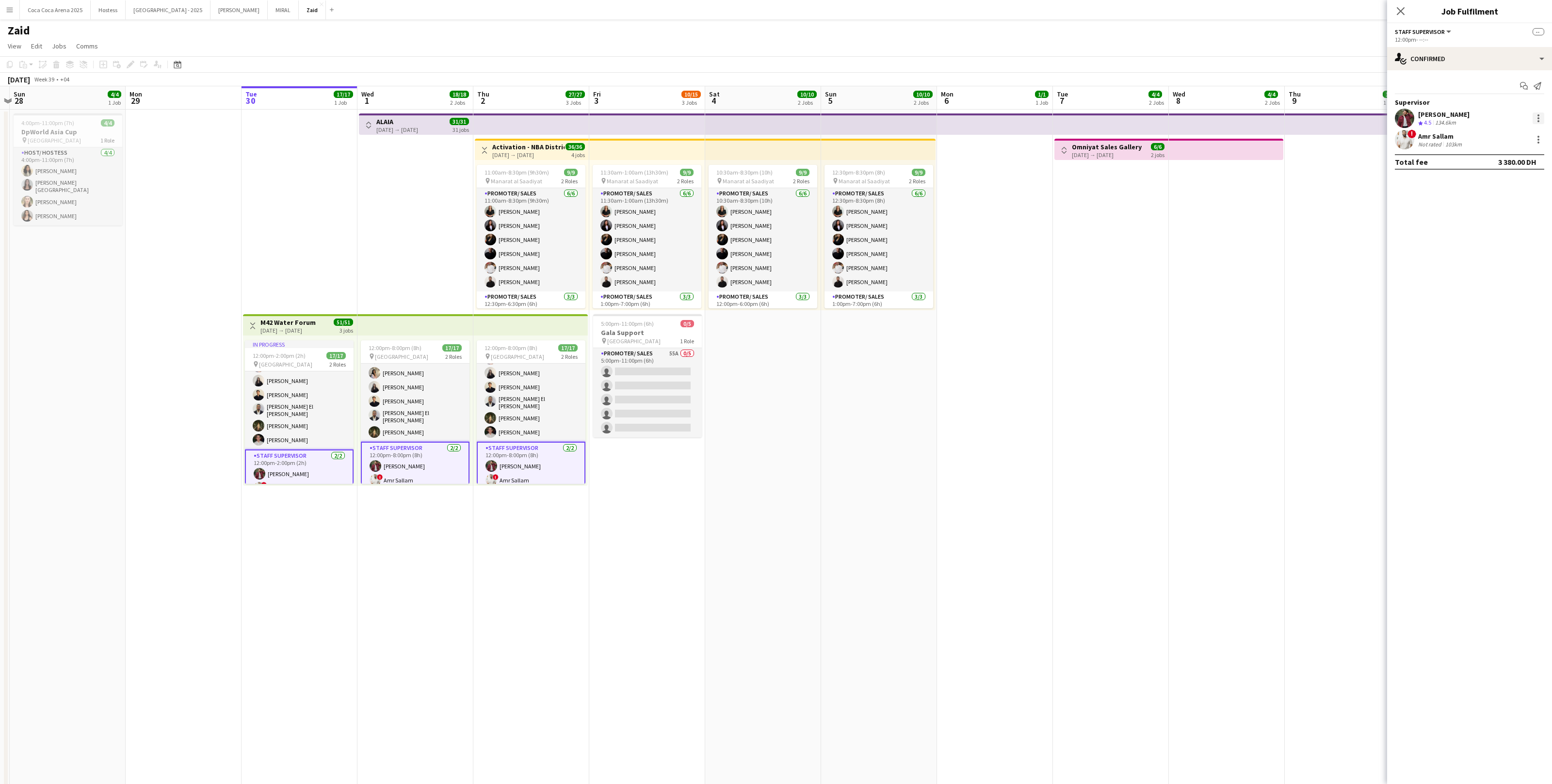
click at [1538, 115] on div at bounding box center [1538, 115] width 2 height 2
click at [1075, 411] on div at bounding box center [776, 392] width 1552 height 784
click at [677, 406] on app-card-role "Promoter/ Sales 55A 0/5 5:00pm-11:00pm (6h) single-neutral-actions single-neutr…" at bounding box center [647, 392] width 108 height 89
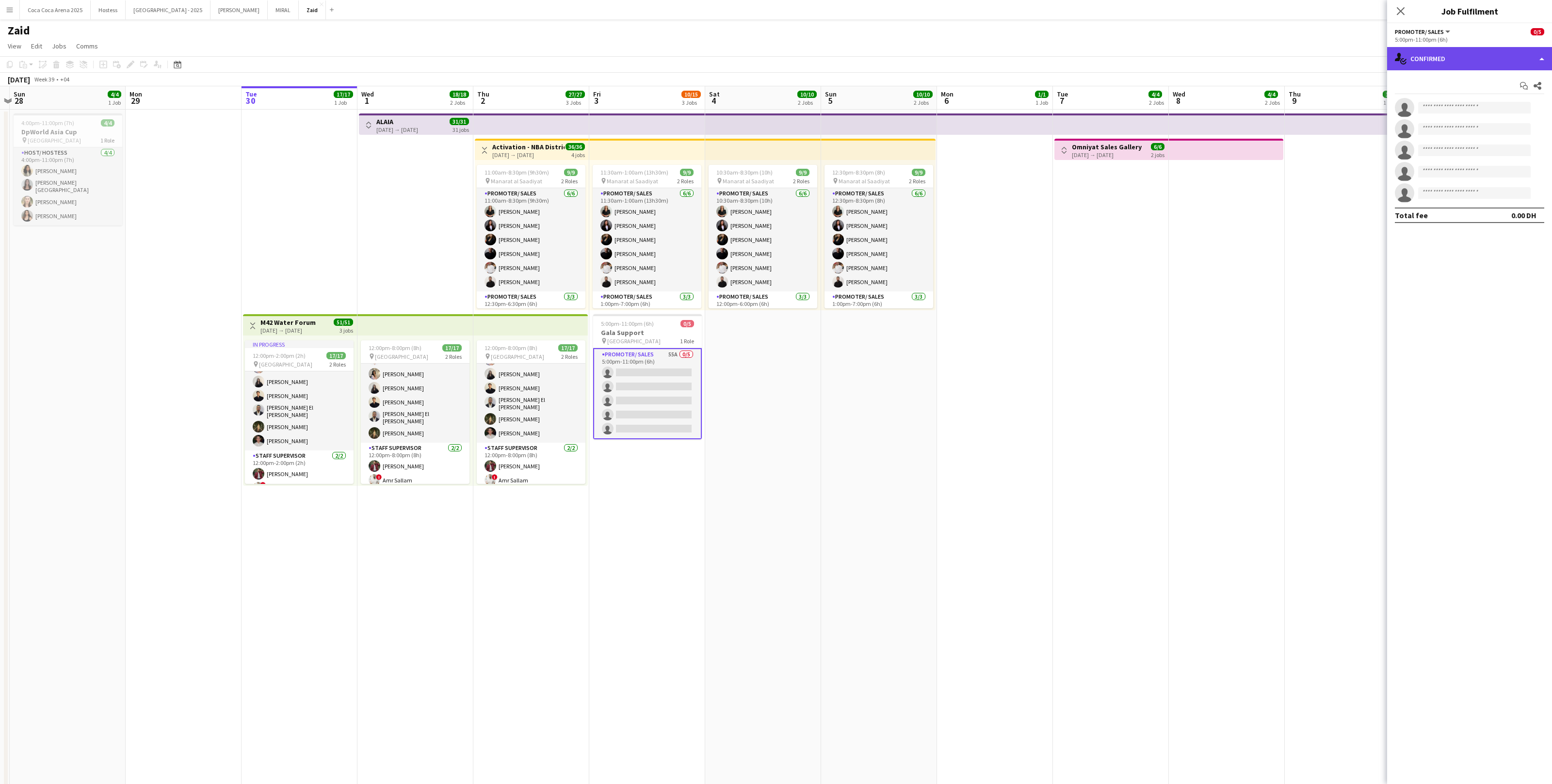
click at [1455, 68] on div "single-neutral-actions-check-2 Confirmed" at bounding box center [1469, 59] width 165 height 23
click at [1214, 263] on app-date-cell at bounding box center [1227, 551] width 116 height 883
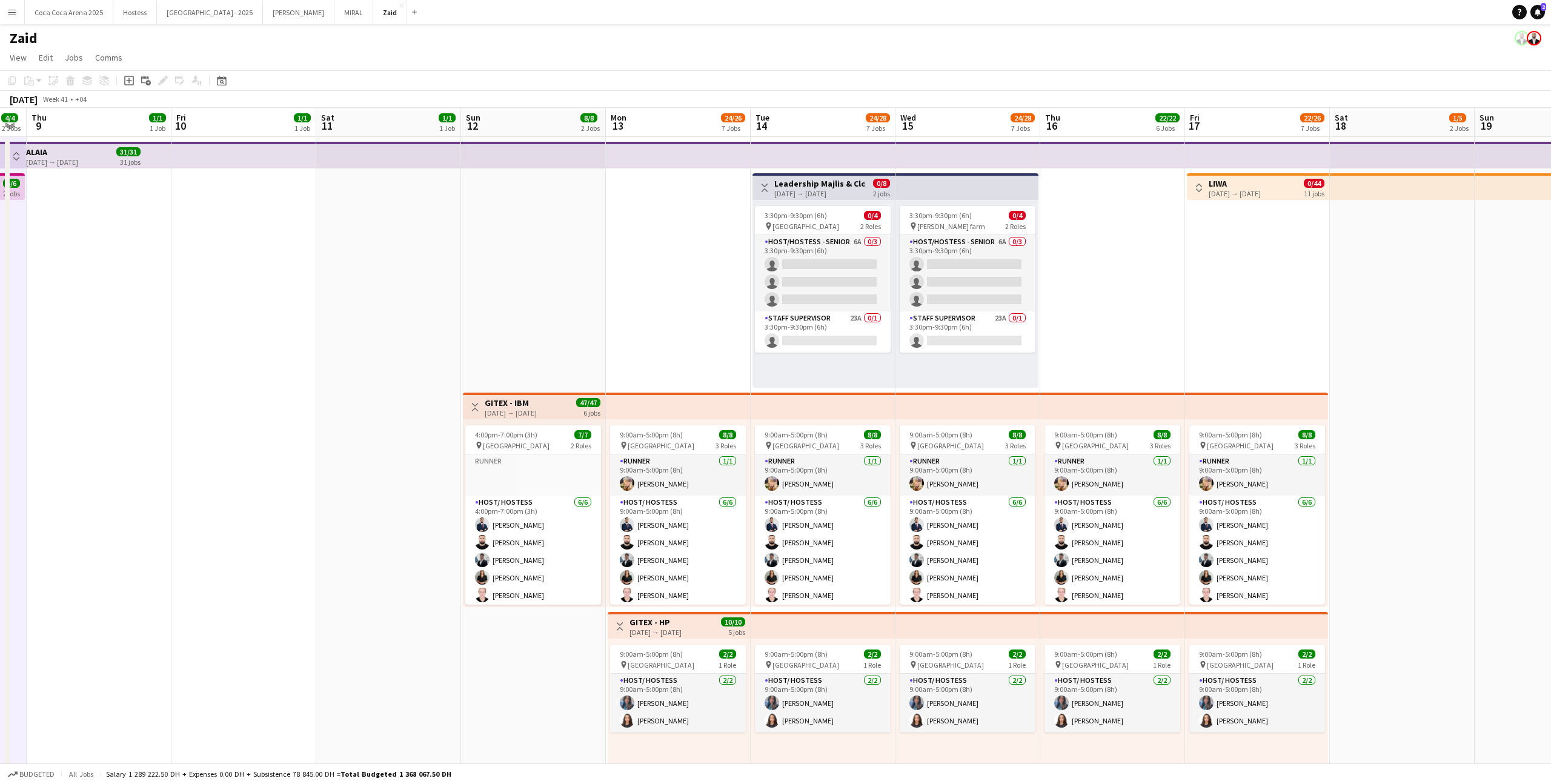
scroll to position [32, 0]
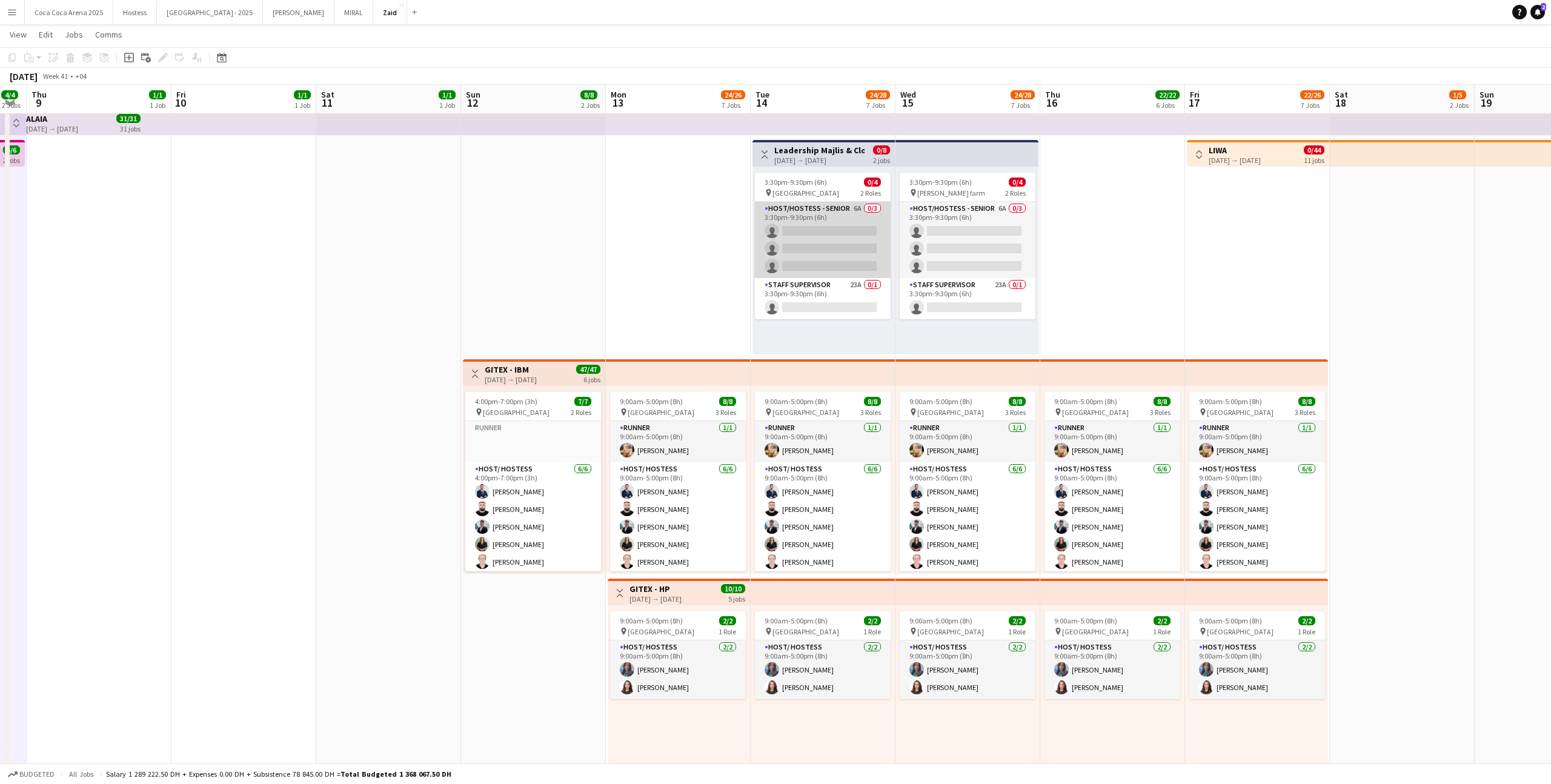
click at [839, 263] on app-card-role "Host/Hostess - Senior 6A 0/3 3:30pm-9:30pm (6h) single-neutral-actions single-n…" at bounding box center [823, 239] width 136 height 76
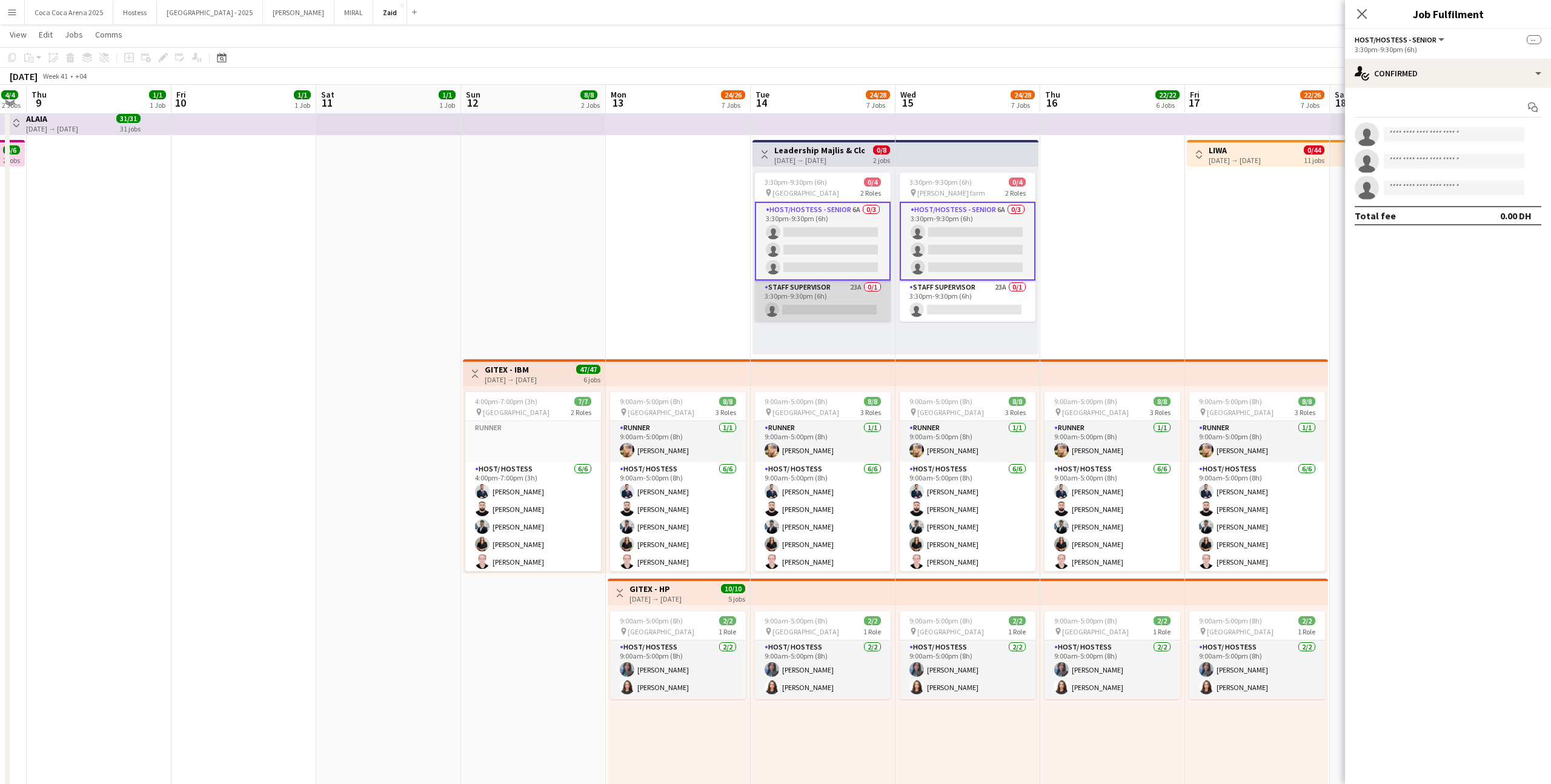
click at [856, 288] on app-card-role "Staff Supervisor 23A 0/1 3:30pm-9:30pm (6h) single-neutral-actions" at bounding box center [823, 301] width 136 height 42
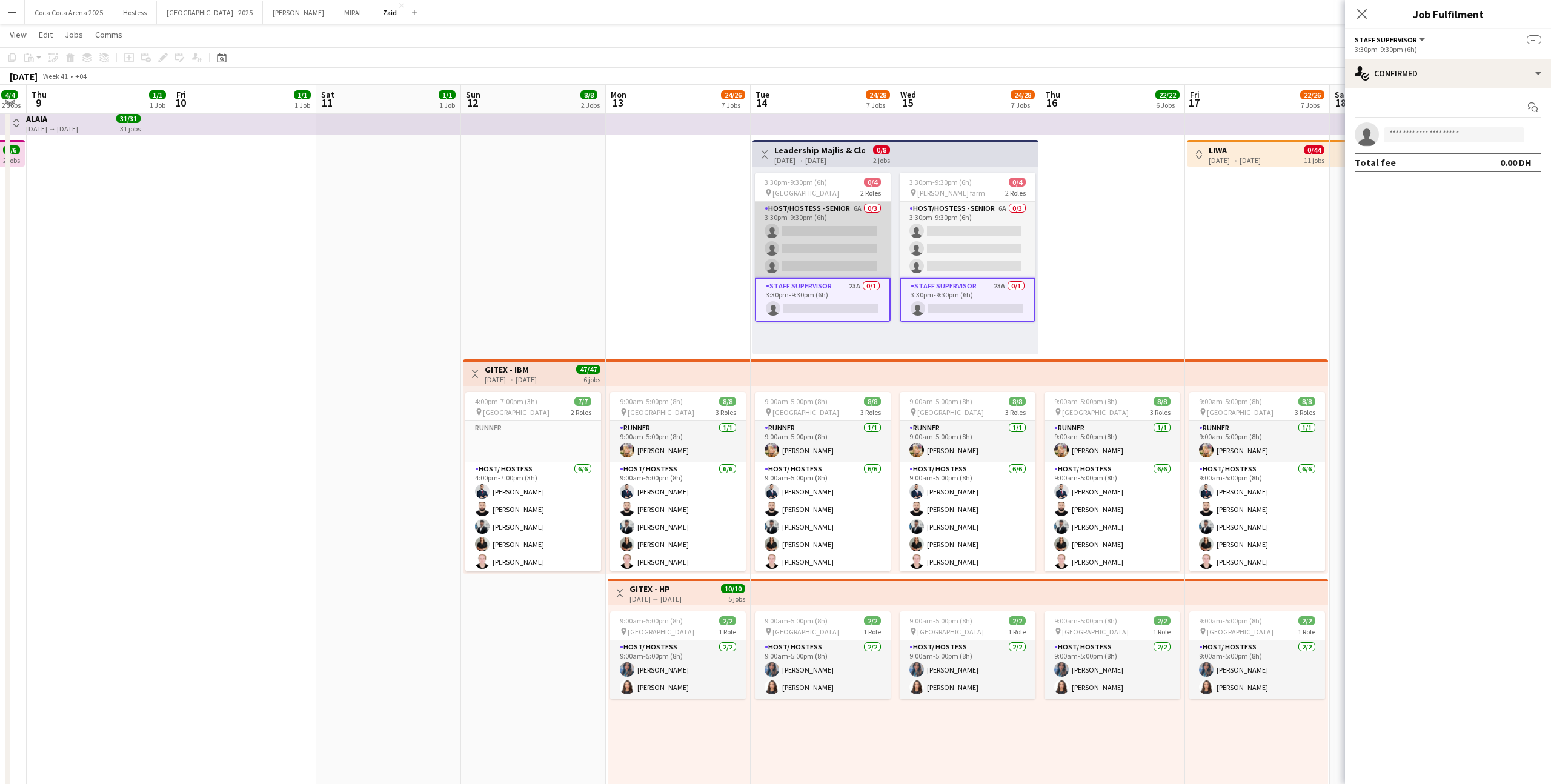
click at [869, 254] on app-card-role "Host/Hostess - Senior 6A 0/3 3:30pm-9:30pm (6h) single-neutral-actions single-n…" at bounding box center [823, 239] width 136 height 76
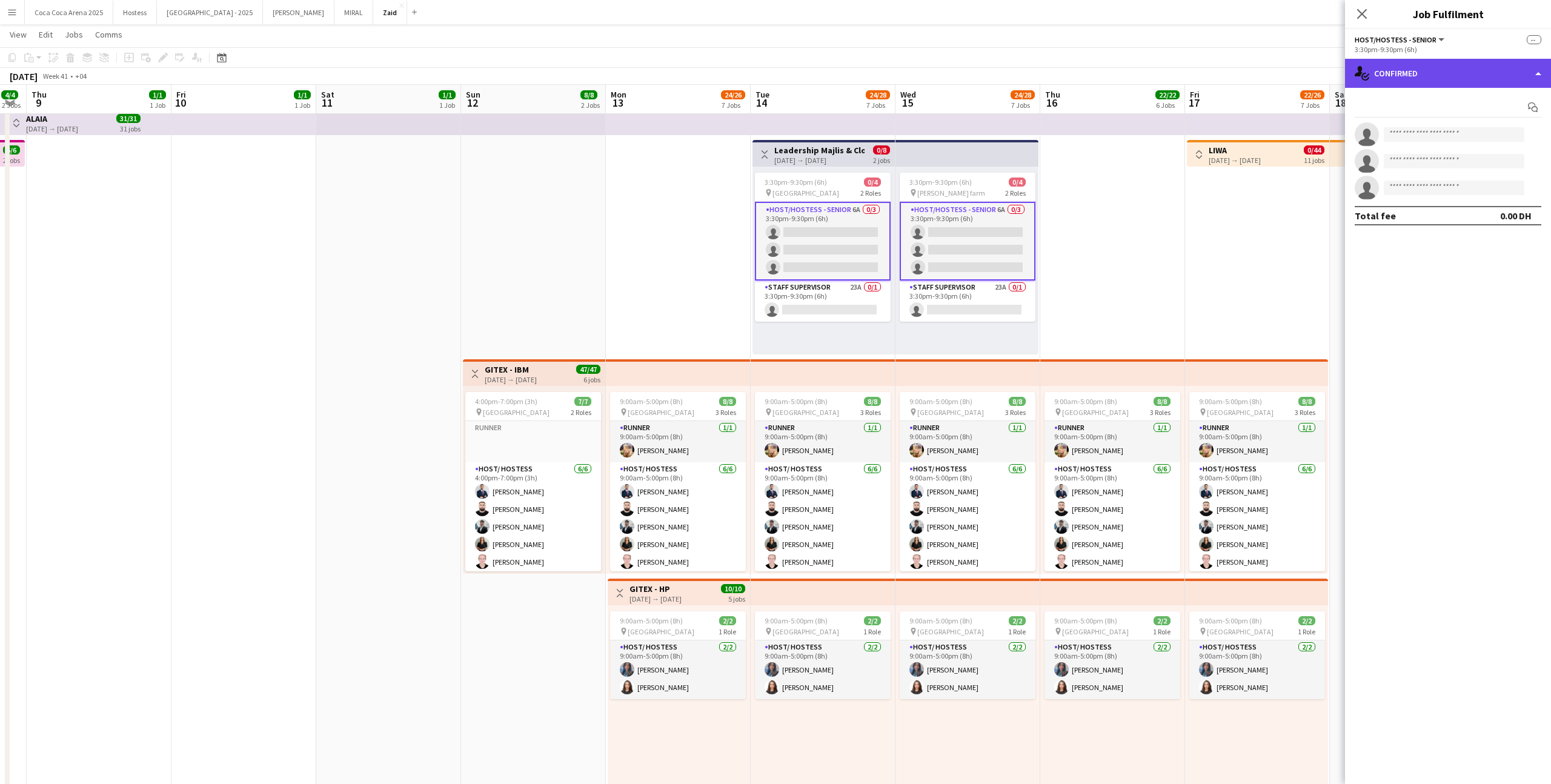
click at [1388, 75] on div "single-neutral-actions-check-2 Confirmed" at bounding box center [1447, 74] width 206 height 29
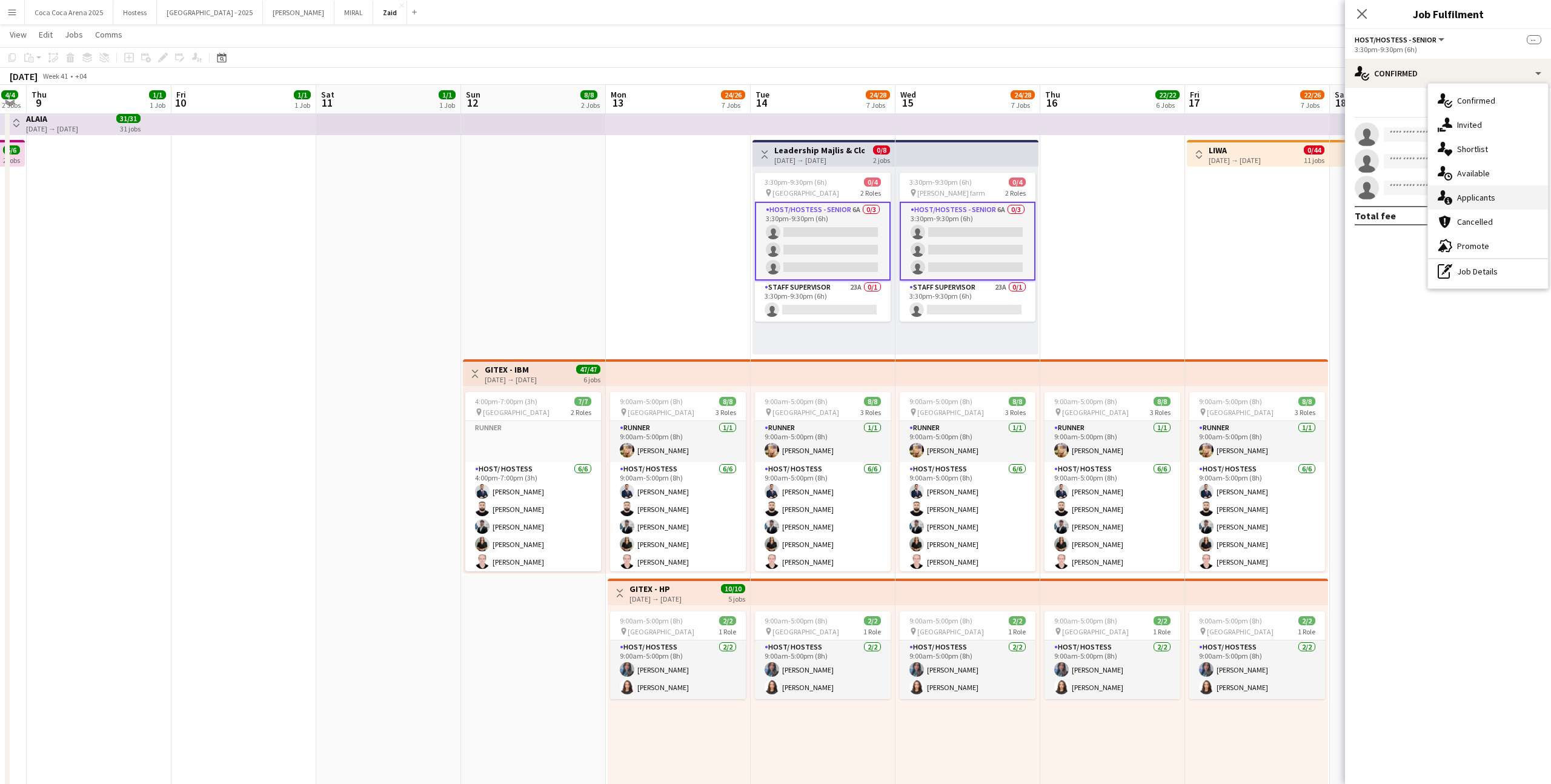
click at [1482, 189] on div "single-neutral-actions-information Applicants" at bounding box center [1488, 197] width 120 height 24
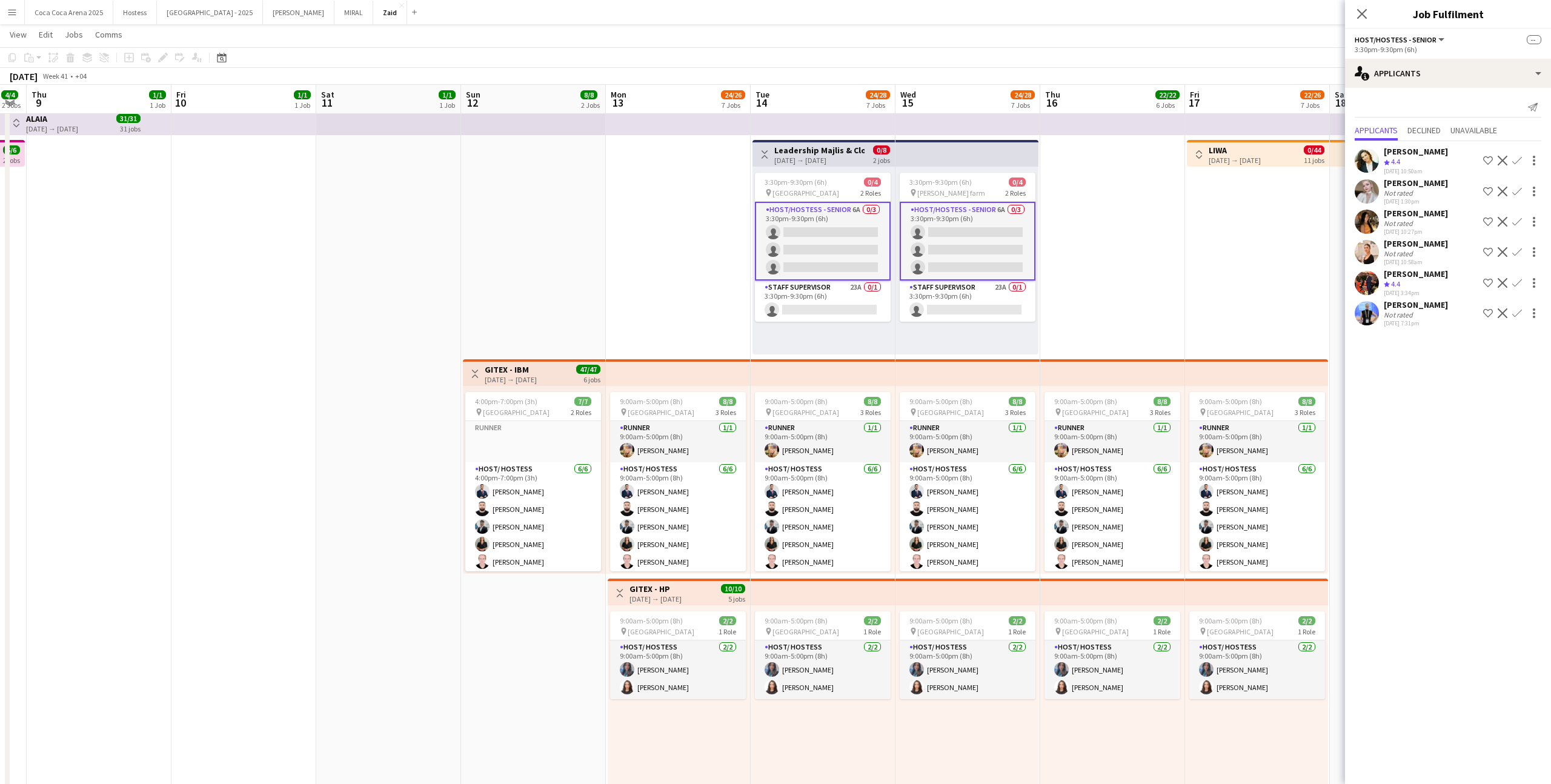
click at [1020, 276] on app-card-role "Host/Hostess - Senior 6A 0/3 3:30pm-9:30pm (6h) single-neutral-actions single-n…" at bounding box center [967, 240] width 136 height 78
click at [1019, 289] on app-card-role "Staff Supervisor 23A 0/1 3:30pm-9:30pm (6h) single-neutral-actions" at bounding box center [967, 301] width 136 height 42
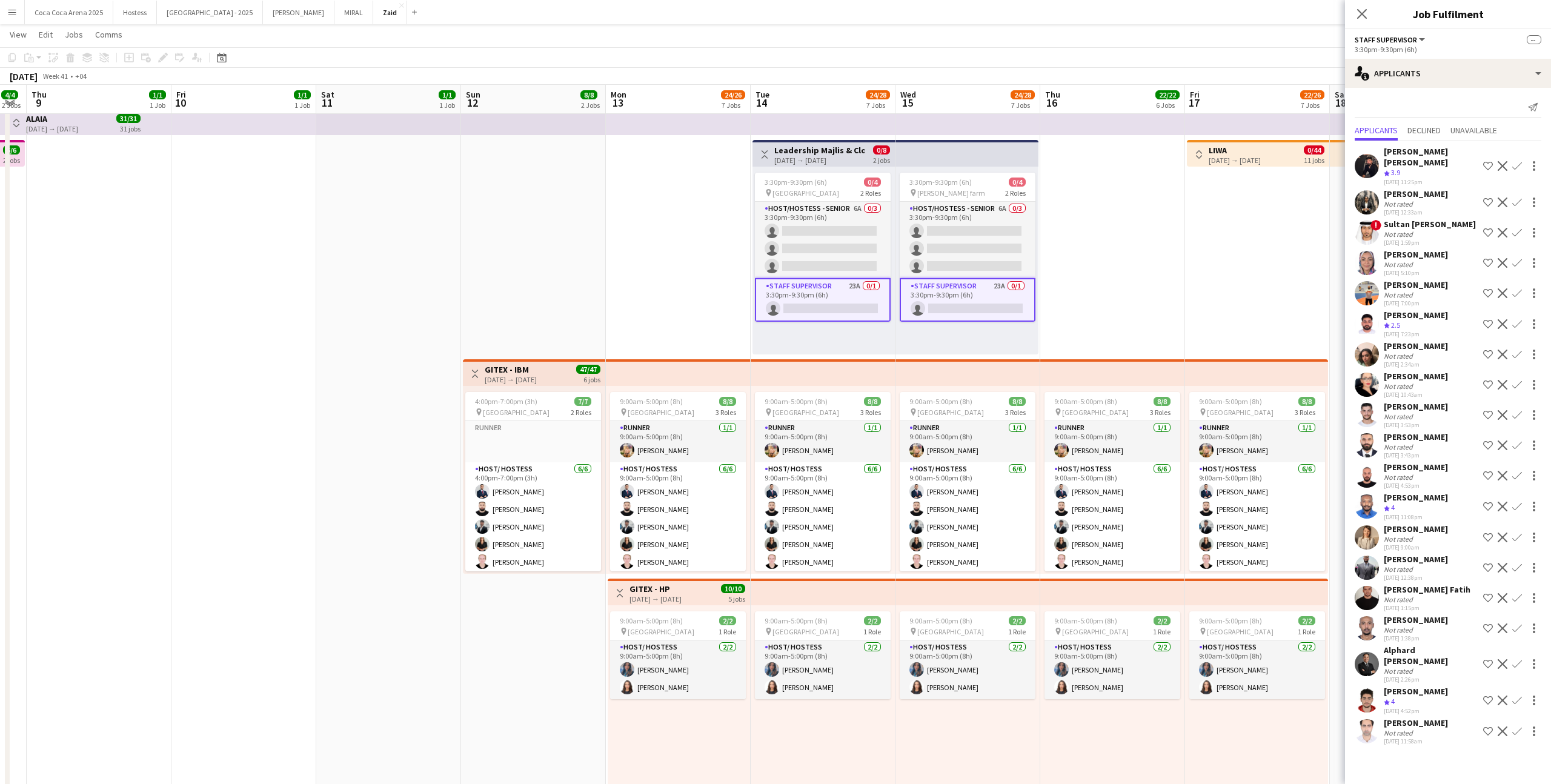
click at [1457, 110] on div "Send notification" at bounding box center [1447, 107] width 187 height 20
click at [1457, 78] on div "single-neutral-actions-information Applicants" at bounding box center [1447, 74] width 206 height 29
click at [1484, 239] on div "advertising-megaphone Promote" at bounding box center [1488, 246] width 120 height 24
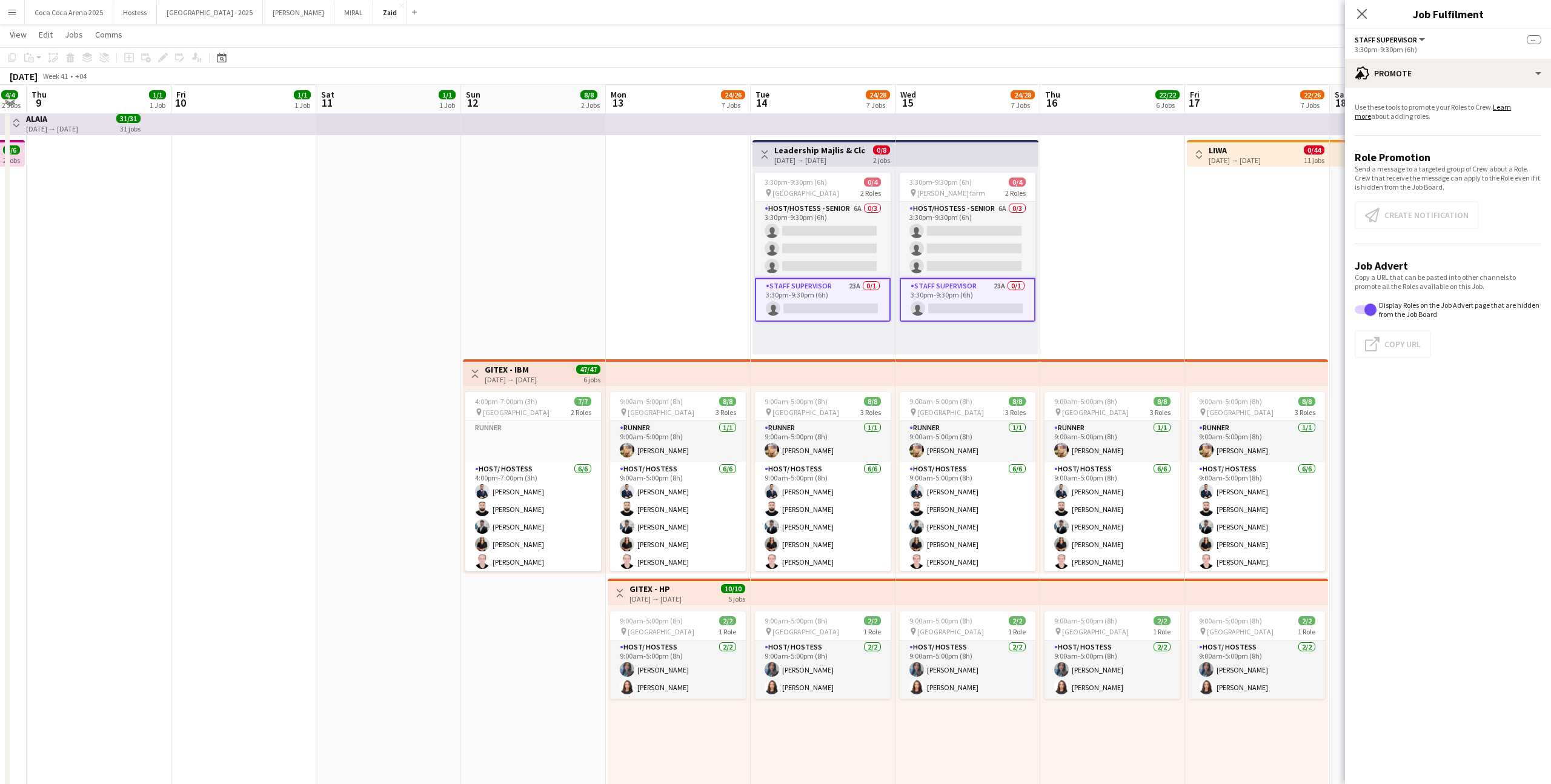
click at [870, 293] on app-card-role "Staff Supervisor 23A 0/1 3:30pm-9:30pm (6h) single-neutral-actions" at bounding box center [823, 299] width 136 height 44
click at [1416, 213] on button "Create notification Create notification" at bounding box center [1416, 215] width 124 height 28
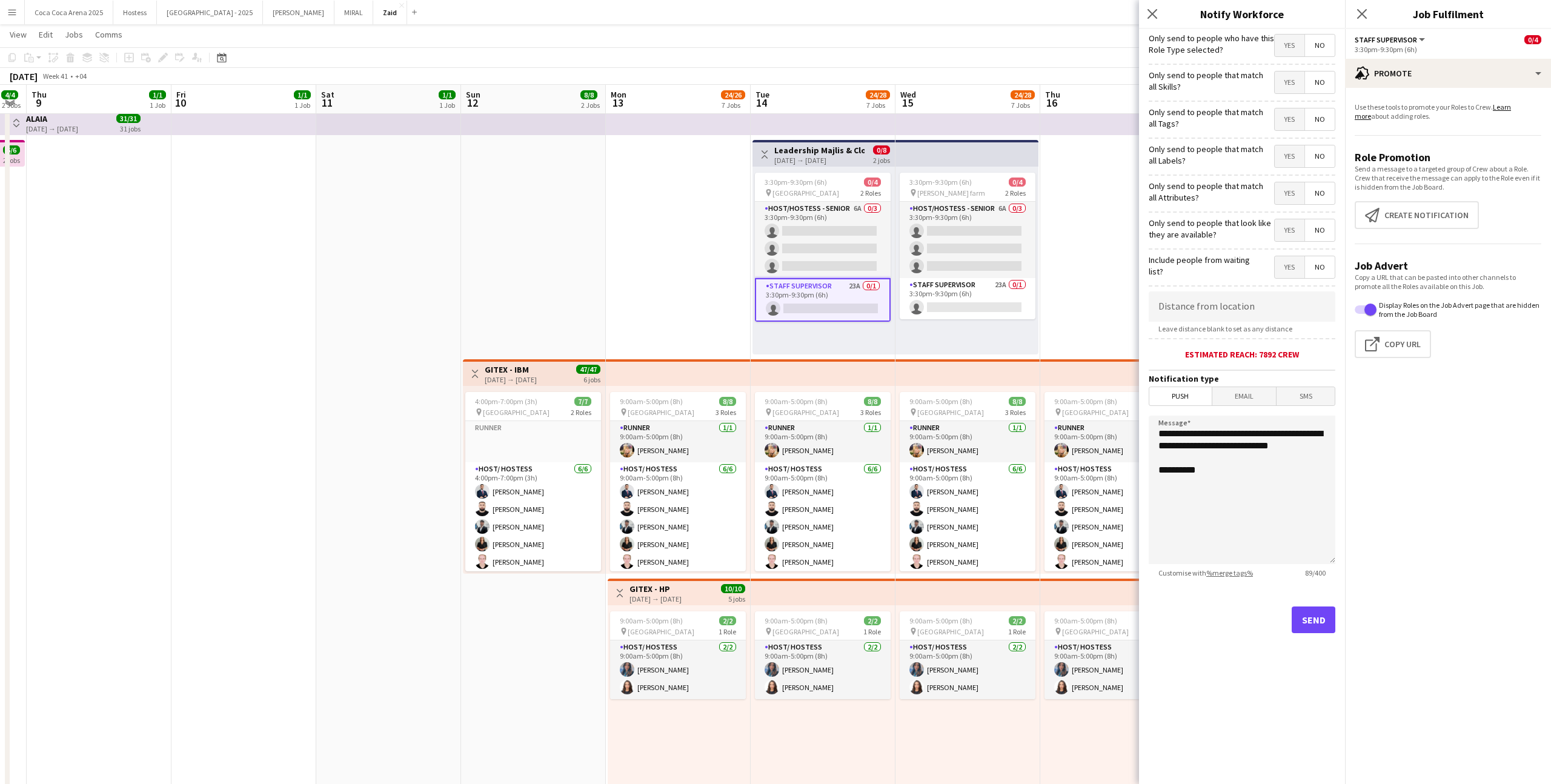
click at [1279, 237] on span "Yes" at bounding box center [1290, 230] width 30 height 22
click at [1292, 198] on span "Yes" at bounding box center [1290, 193] width 30 height 22
click at [1292, 164] on span "Yes" at bounding box center [1290, 156] width 30 height 22
click at [1291, 132] on div "Yes No" at bounding box center [1304, 120] width 61 height 25
click at [1291, 119] on span "Yes" at bounding box center [1290, 119] width 30 height 22
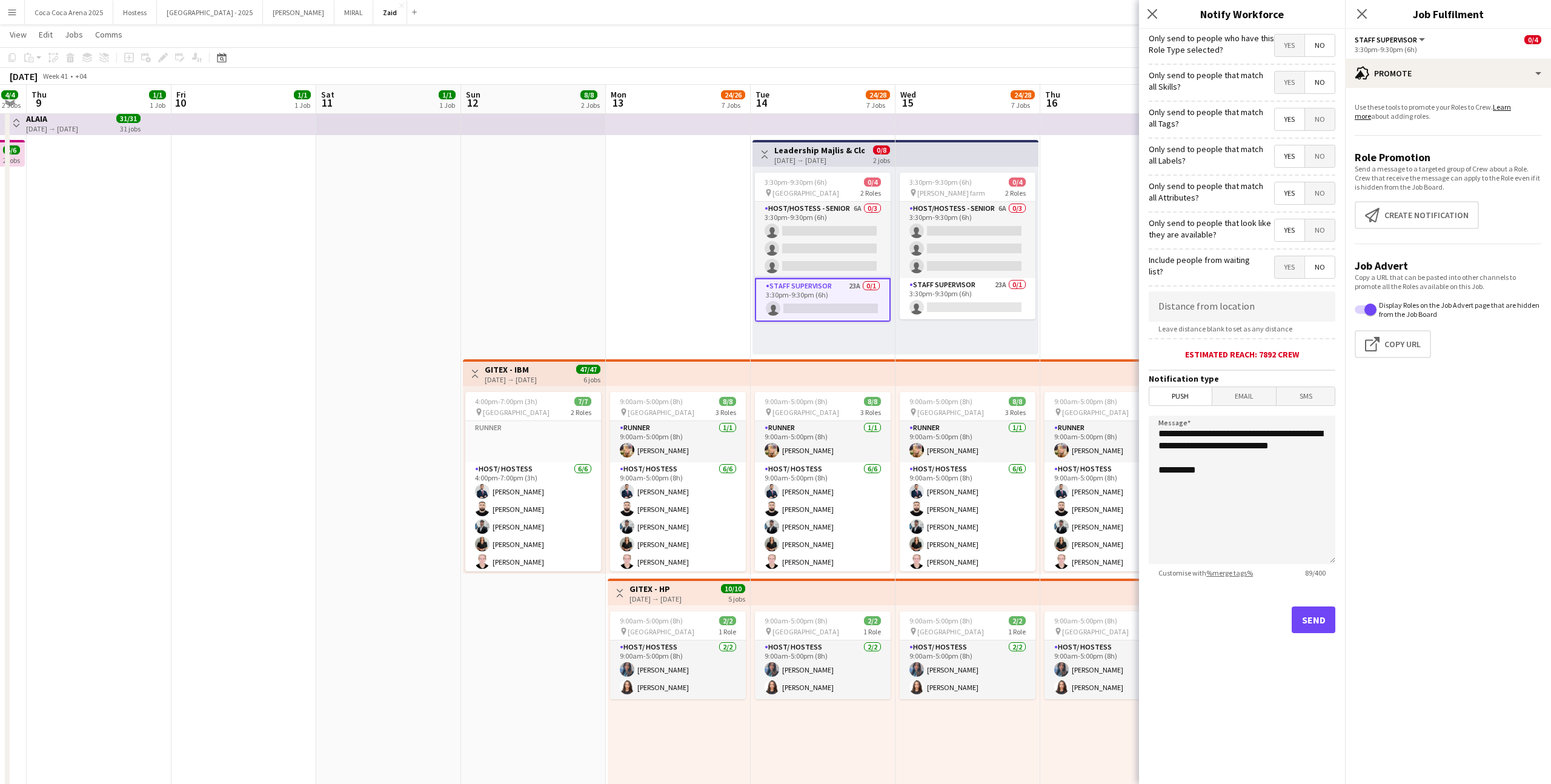
click at [1291, 81] on span "Yes" at bounding box center [1290, 82] width 30 height 22
click at [1290, 45] on span "Yes" at bounding box center [1290, 45] width 30 height 22
click at [1318, 615] on button "Send" at bounding box center [1313, 619] width 44 height 27
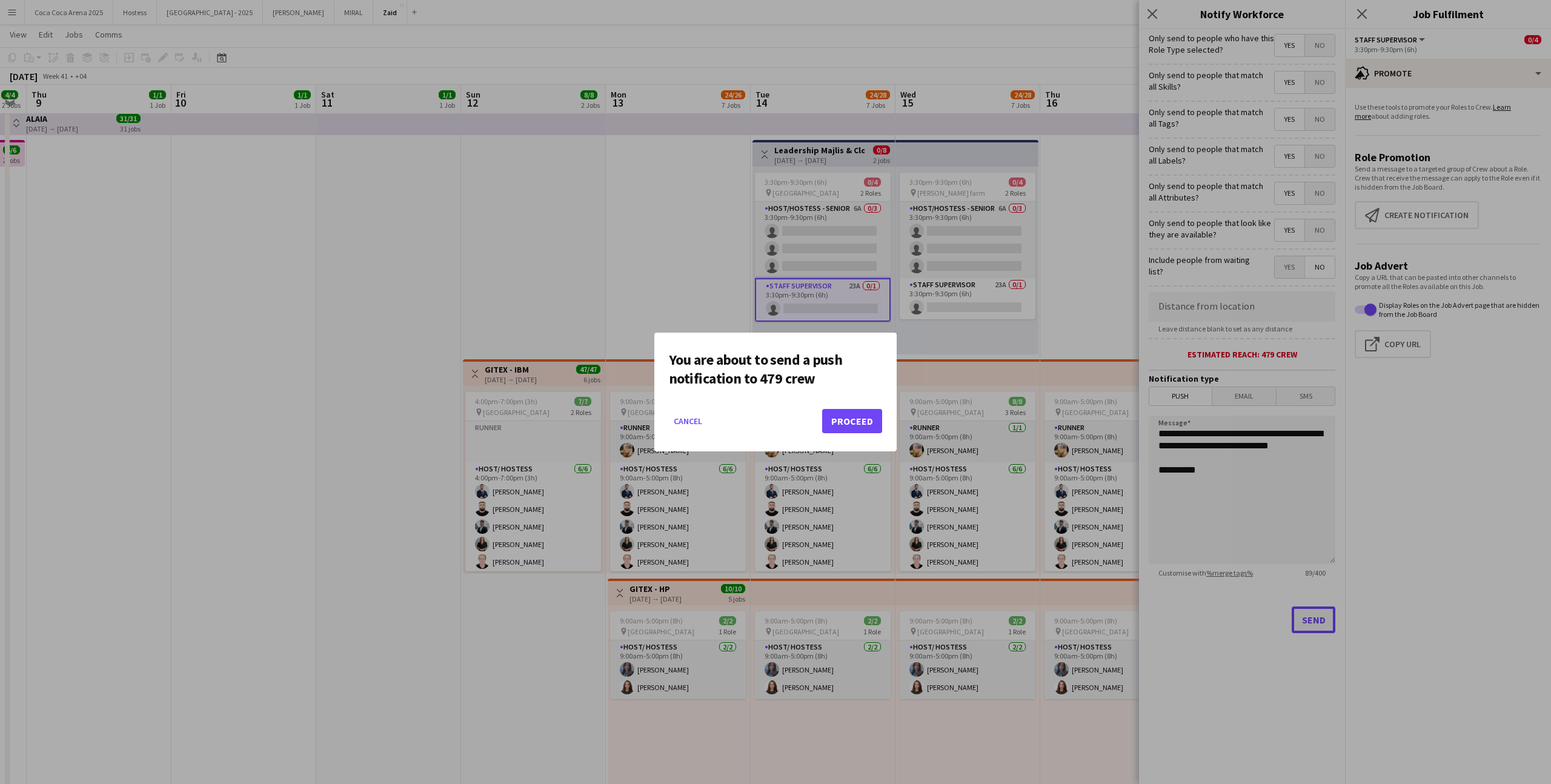
scroll to position [0, 0]
click at [845, 408] on button "Proceed" at bounding box center [852, 420] width 60 height 24
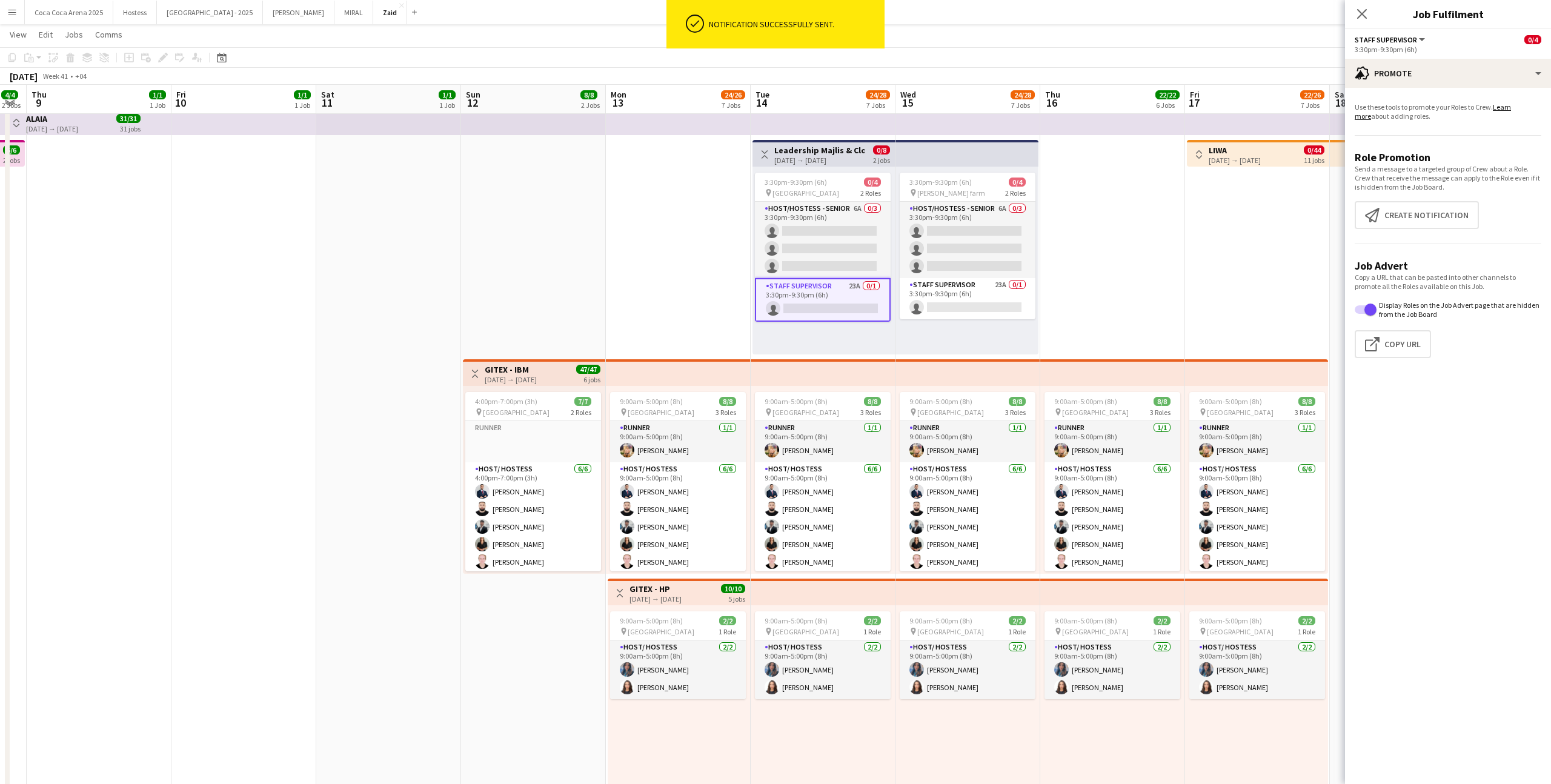
click at [1034, 327] on div "3:30pm-9:30pm (6h) 0/4 pin [PERSON_NAME][GEOGRAPHIC_DATA] 2 Roles Host/Hostess …" at bounding box center [967, 260] width 143 height 188
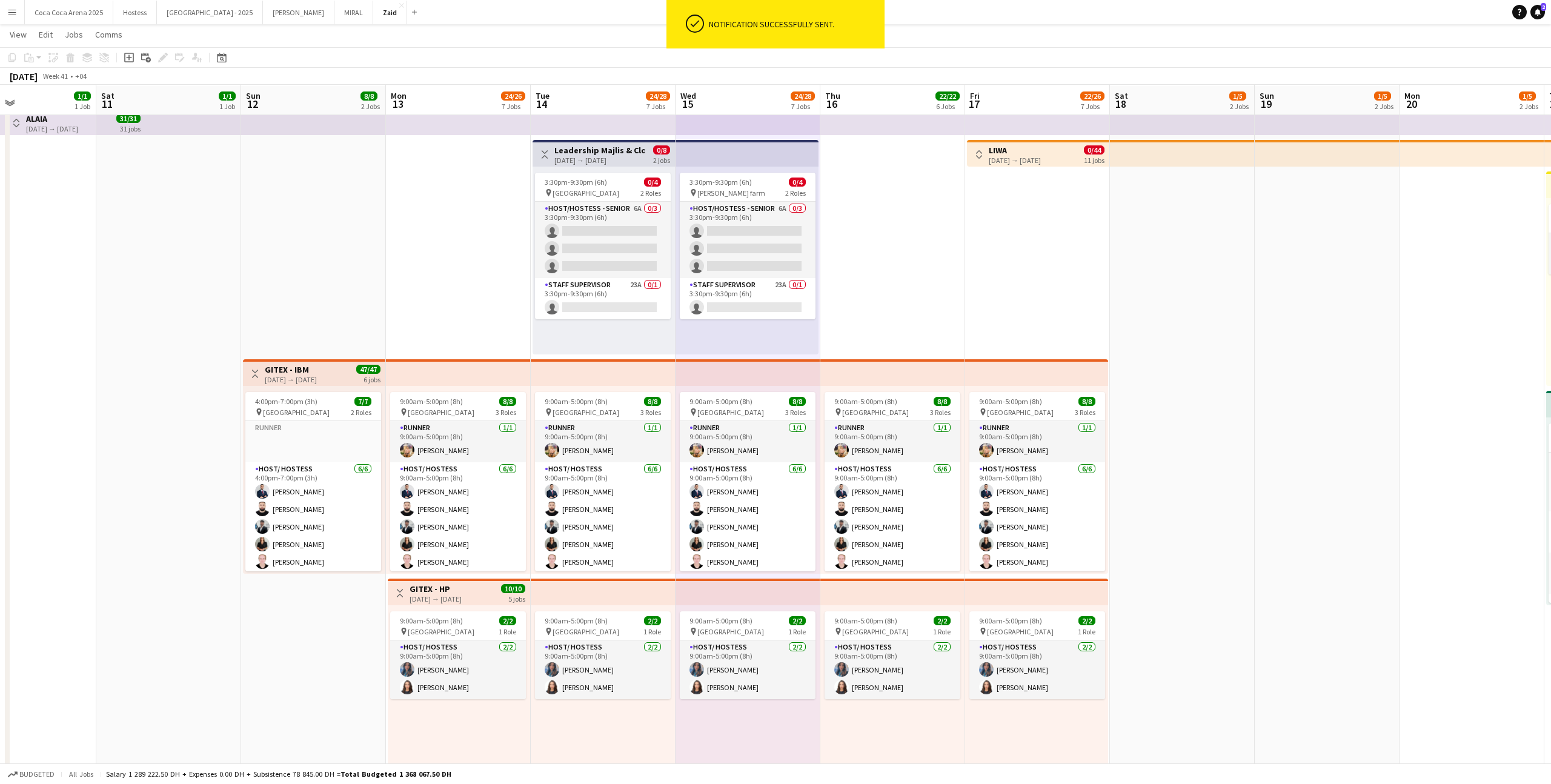
scroll to position [33, 0]
click at [404, 588] on app-icon "Toggle View" at bounding box center [400, 591] width 9 height 9
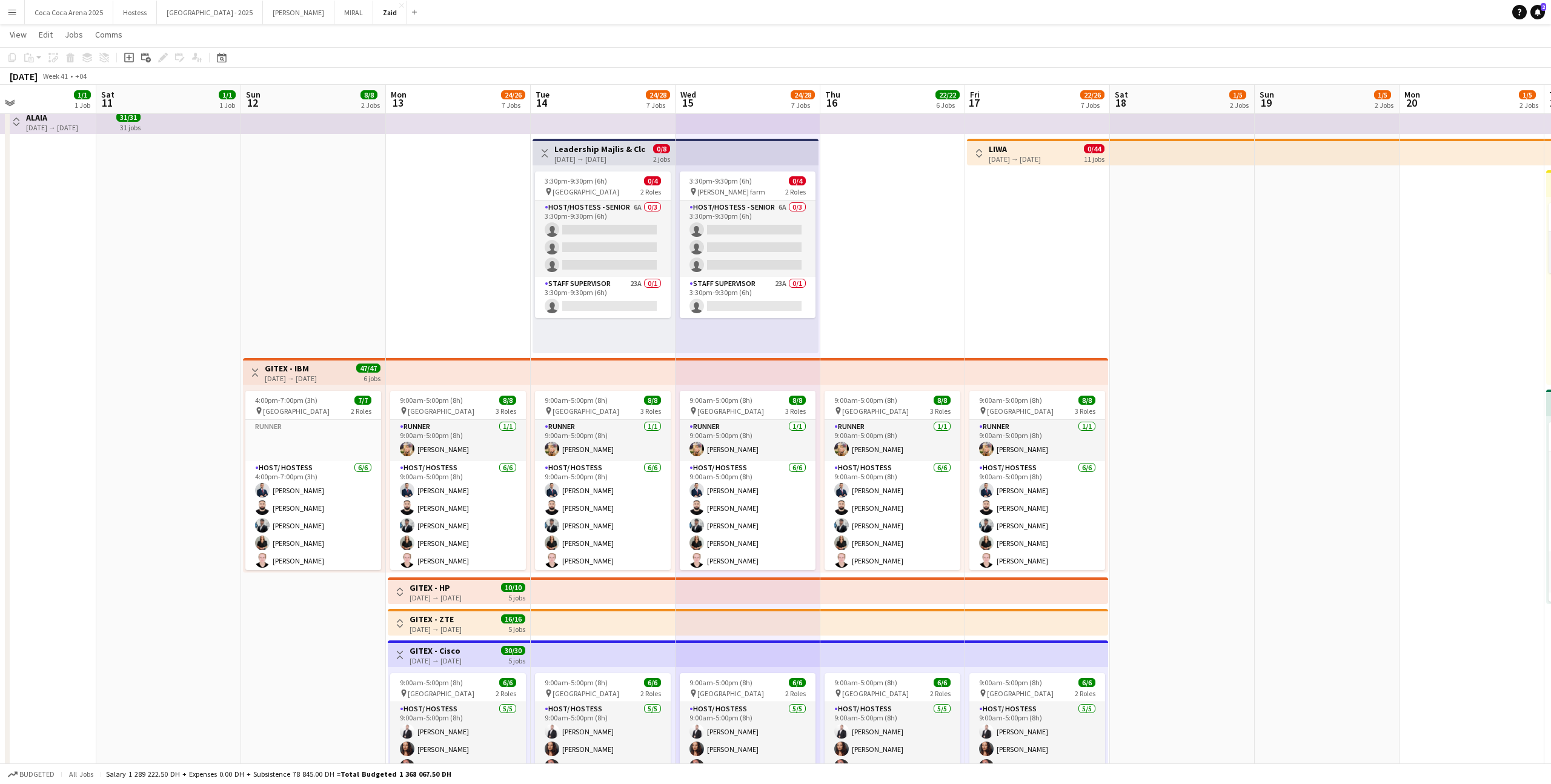
click at [258, 371] on app-icon "Toggle View" at bounding box center [255, 373] width 9 height 9
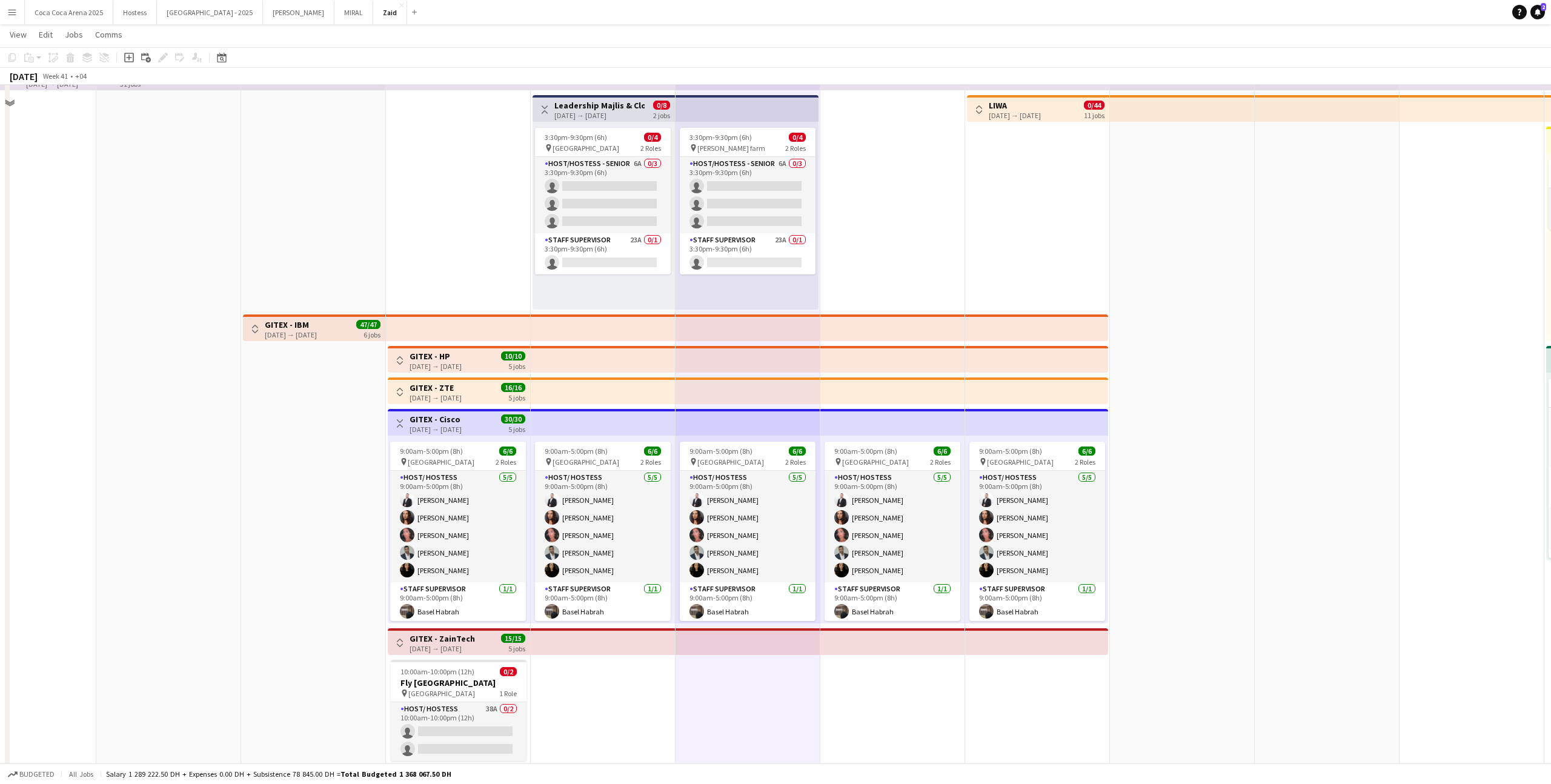
scroll to position [100, 0]
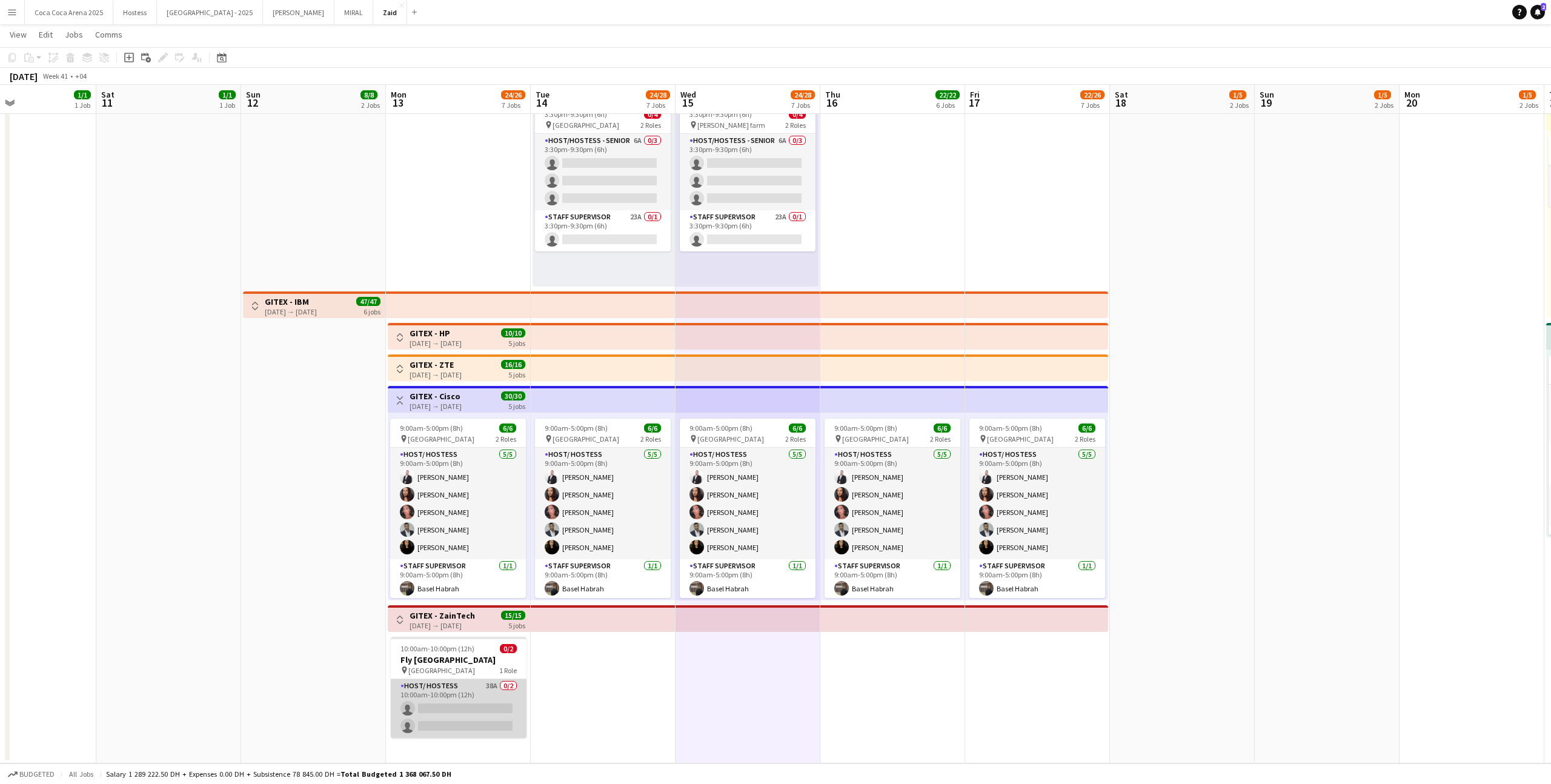
click at [449, 691] on app-card-role "Host/ Hostess 38A 0/2 10:00am-10:00pm (12h) single-neutral-actions single-neutr…" at bounding box center [459, 709] width 136 height 59
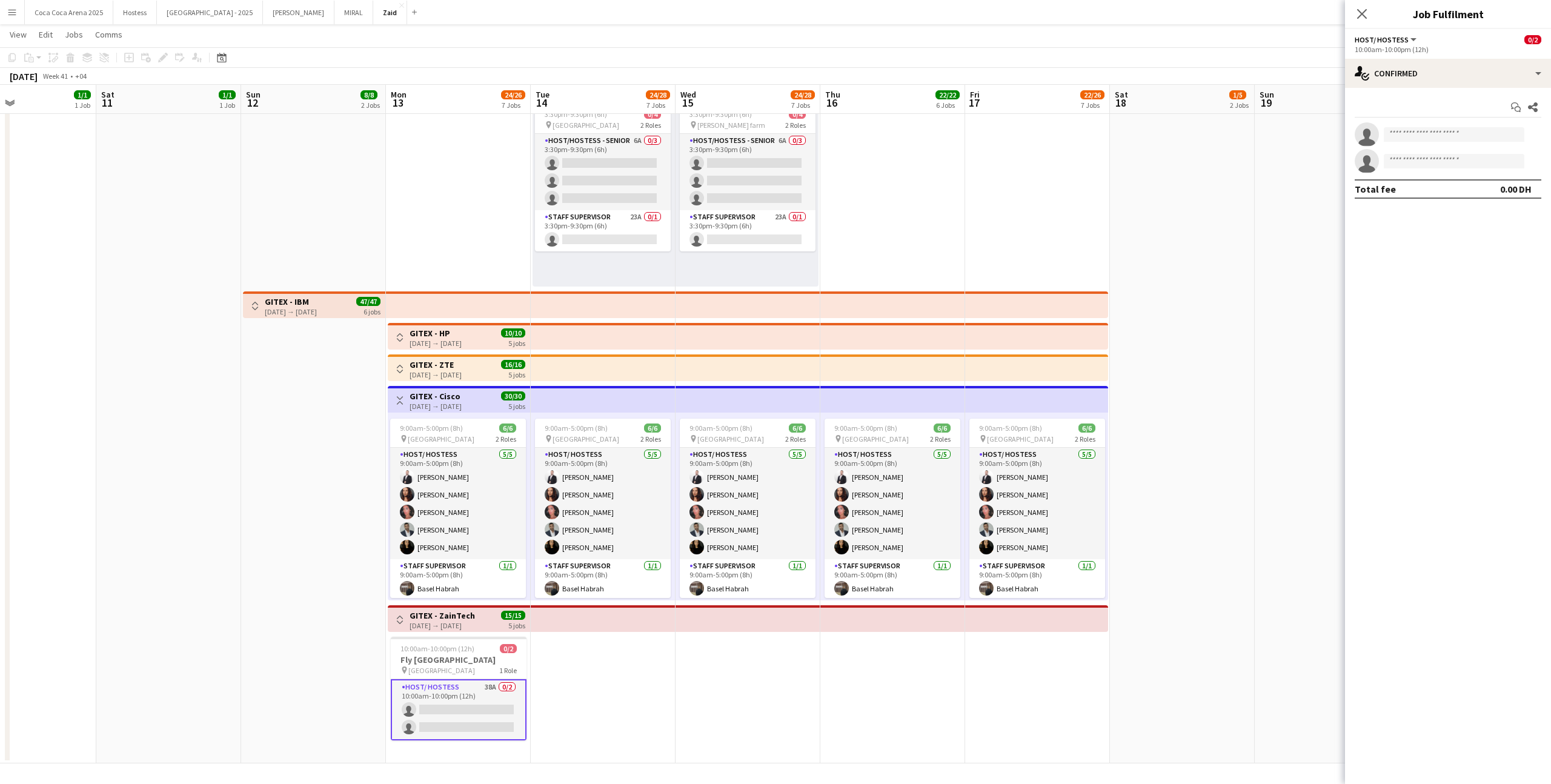
click at [640, 664] on app-date-cell "Toggle View Leadership Majlis & Closing Dinner [DATE] → [DATE] 0/8 2 jobs 3:30p…" at bounding box center [603, 400] width 145 height 728
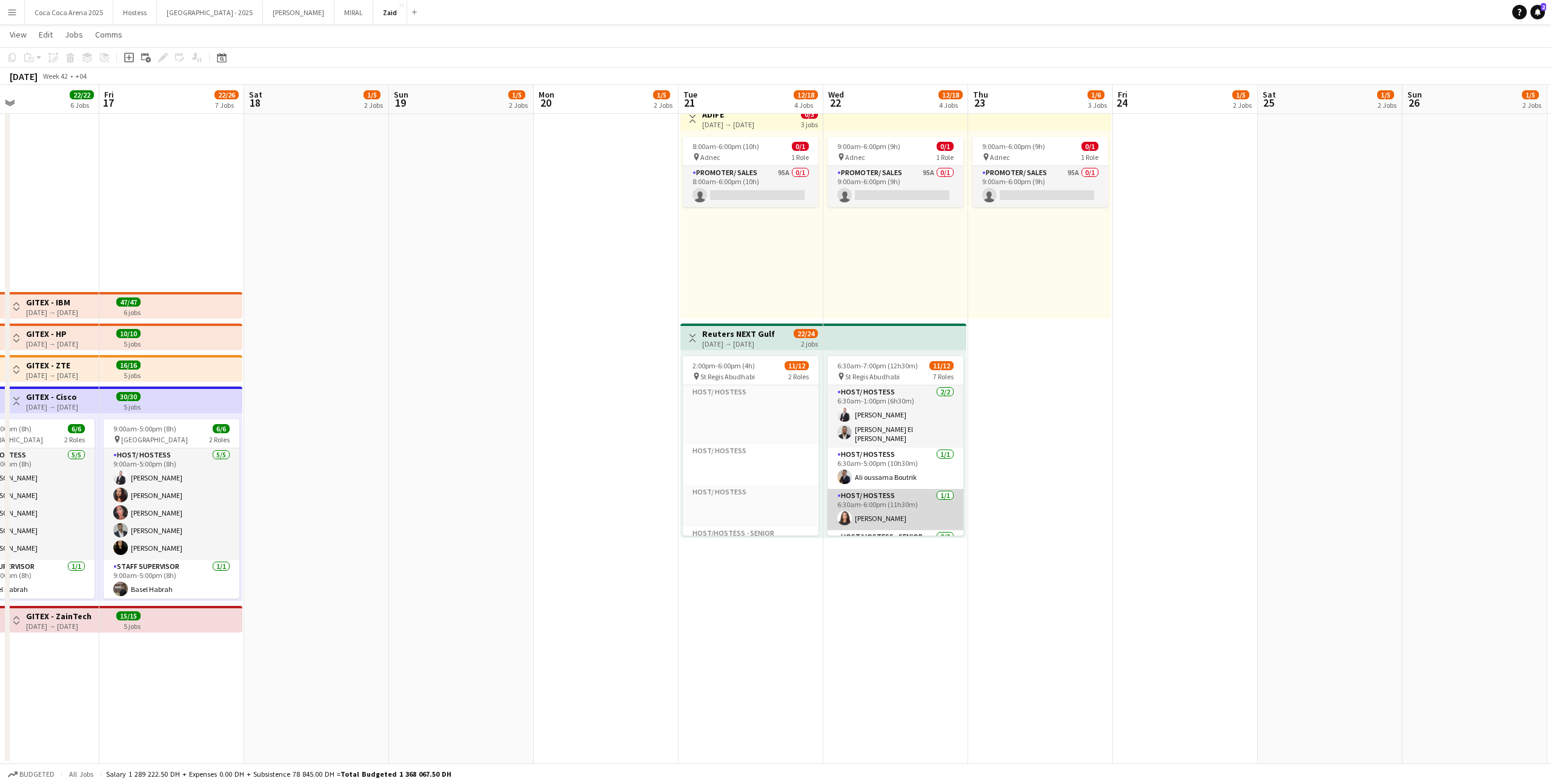
scroll to position [402, 0]
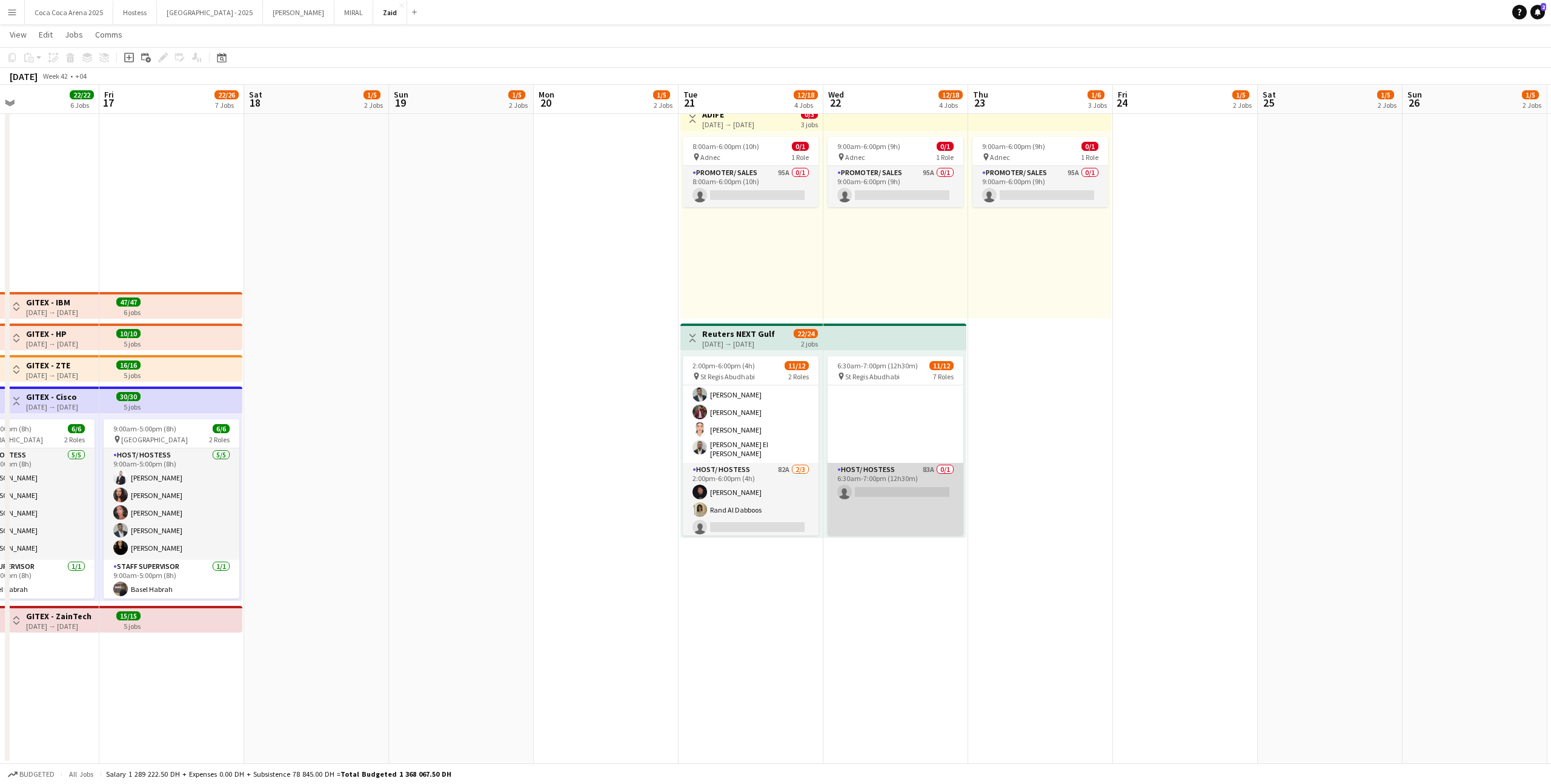
click at [897, 482] on app-card-role "Host/ Hostess 83A 0/1 6:30am-7:00pm (12h30m) single-neutral-actions" at bounding box center [896, 500] width 136 height 76
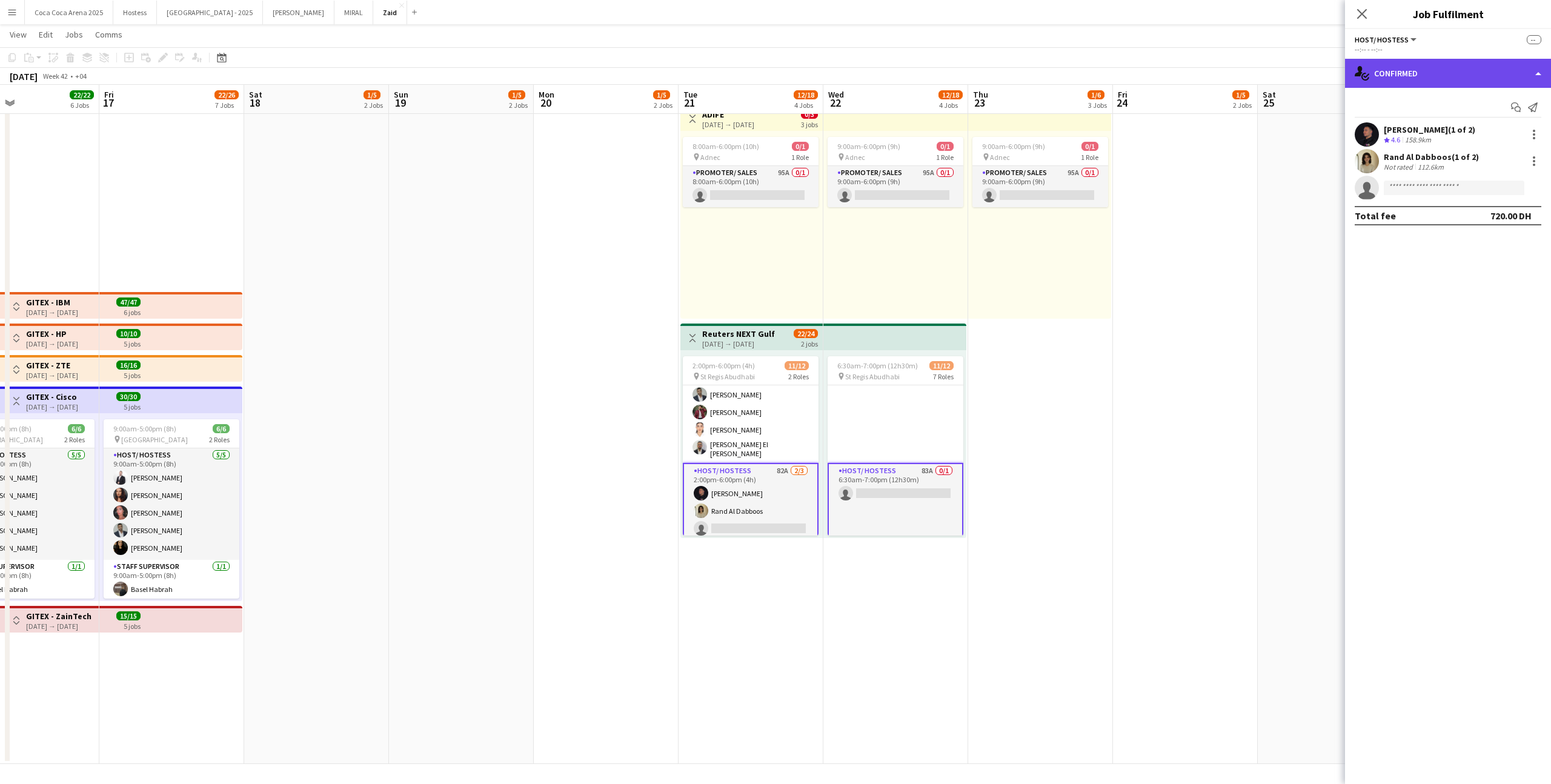
click at [1510, 80] on div "single-neutral-actions-check-2 Confirmed" at bounding box center [1447, 74] width 206 height 29
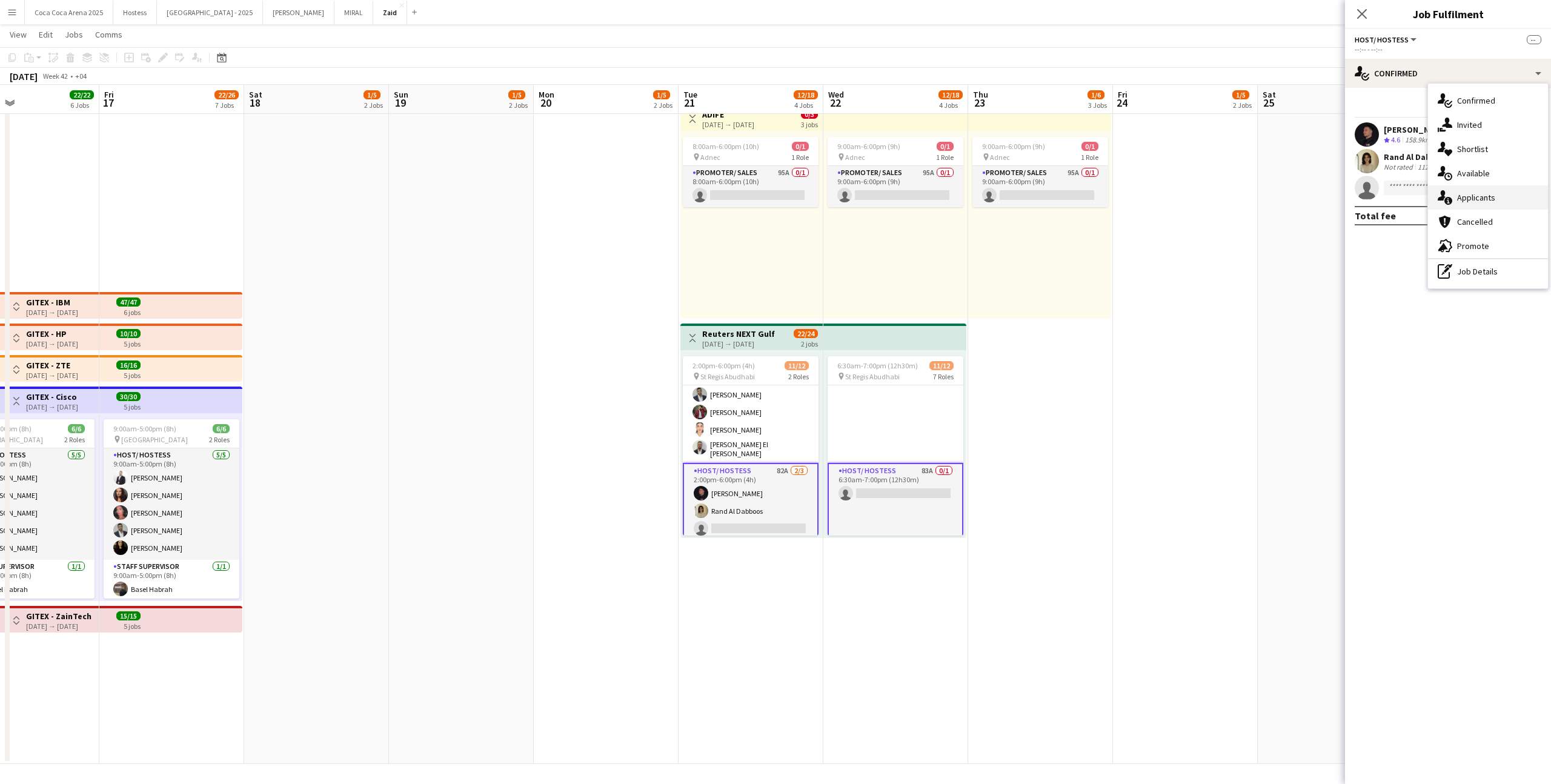
click at [1505, 192] on div "single-neutral-actions-information Applicants" at bounding box center [1488, 197] width 120 height 24
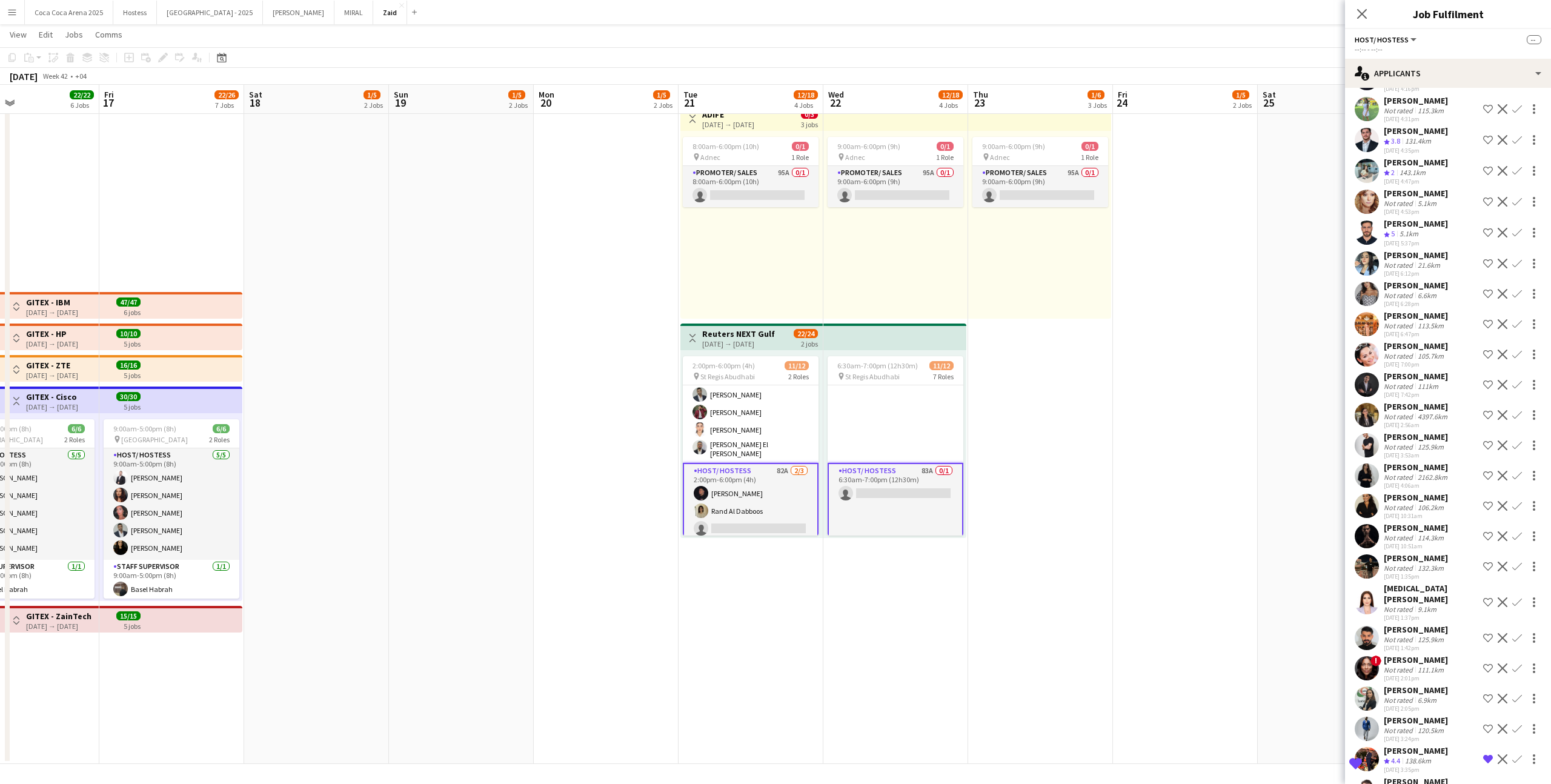
scroll to position [1853, 0]
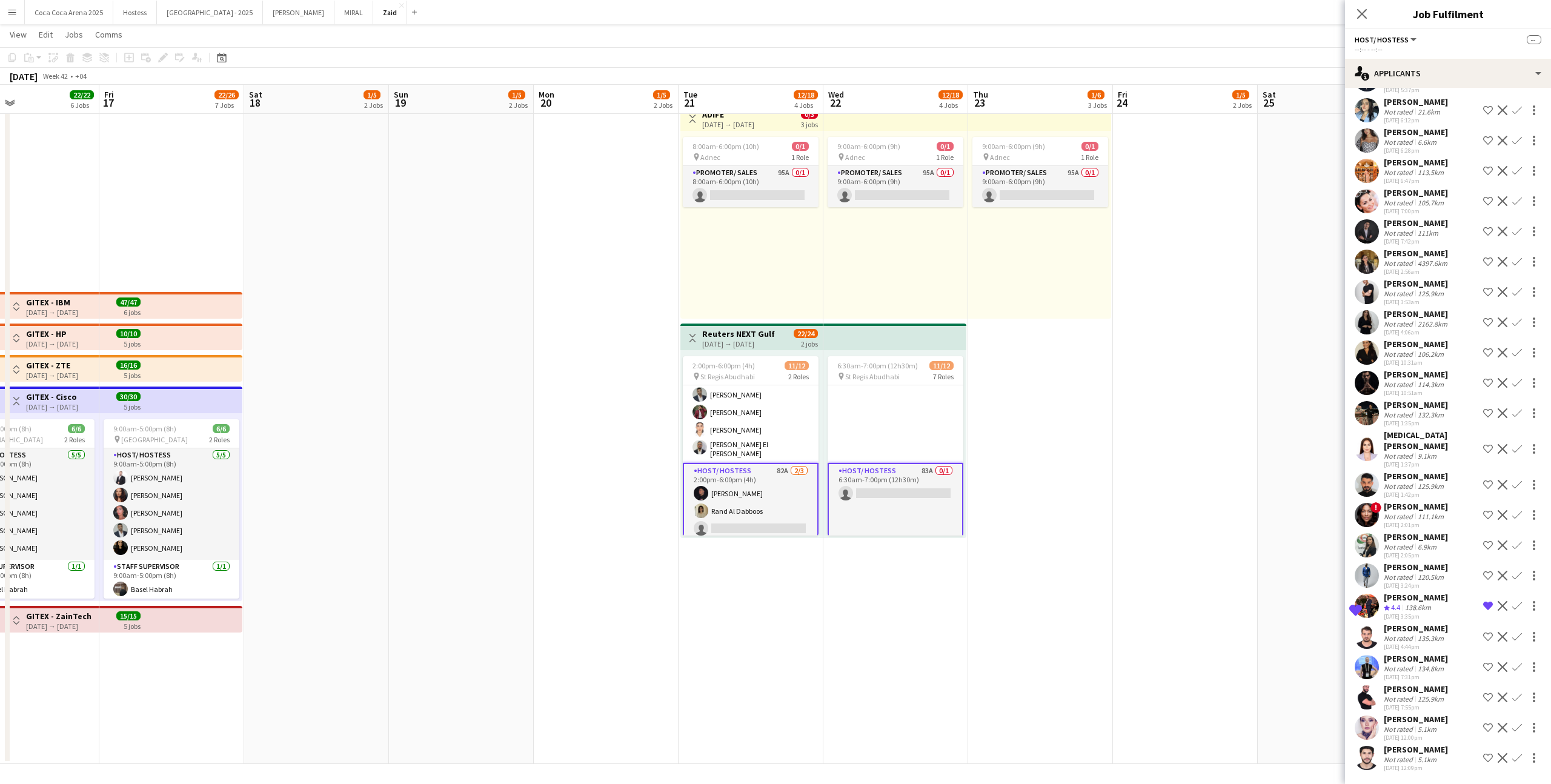
click at [1104, 577] on app-date-cell "9:00am-6:00pm (9h) 0/1 pin Adnec 1 Role Promoter/ Sales 95A 0/1 9:00am-6:00pm (…" at bounding box center [1041, 401] width 145 height 728
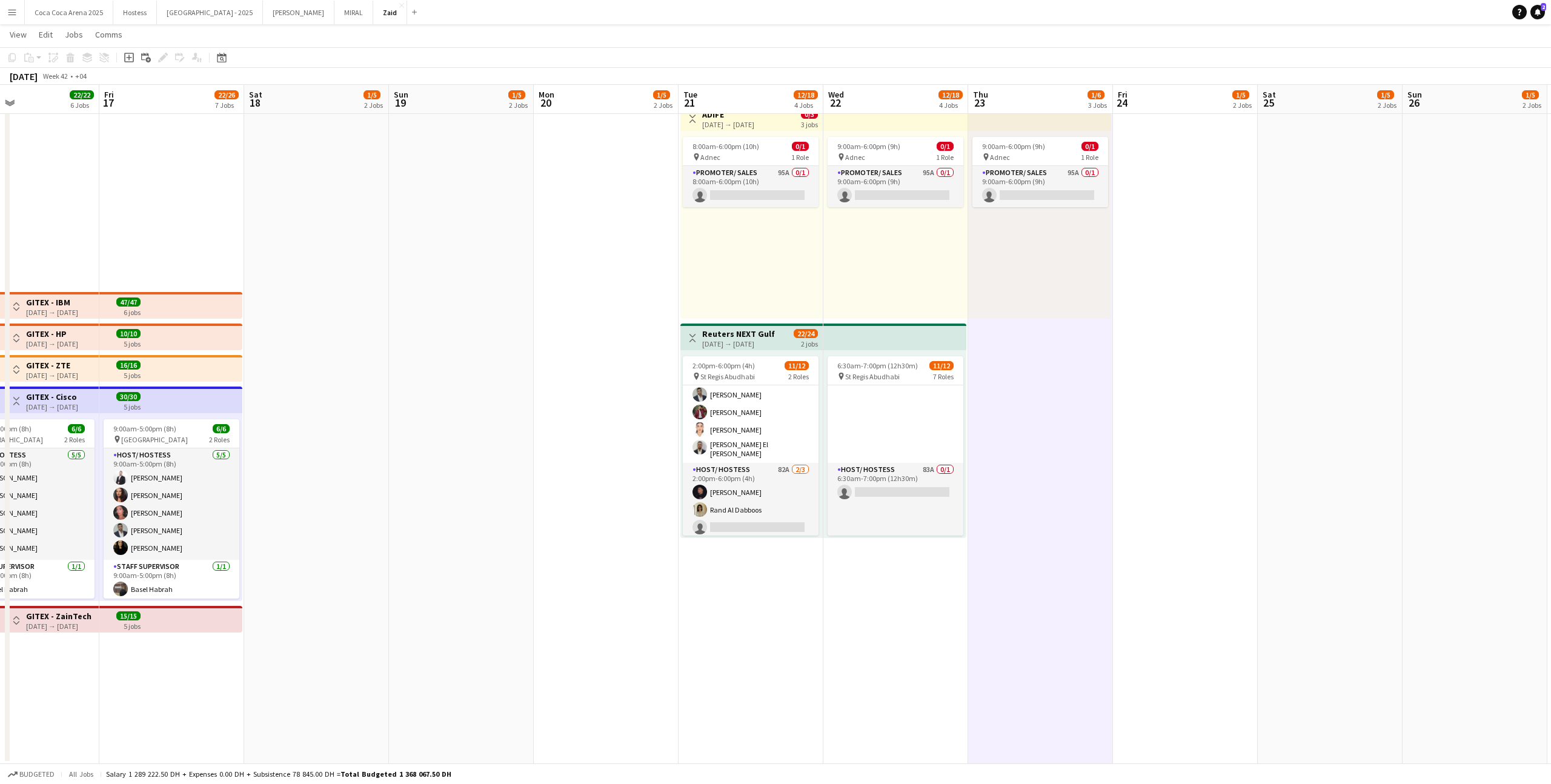
click at [919, 337] on app-top-bar at bounding box center [896, 337] width 143 height 27
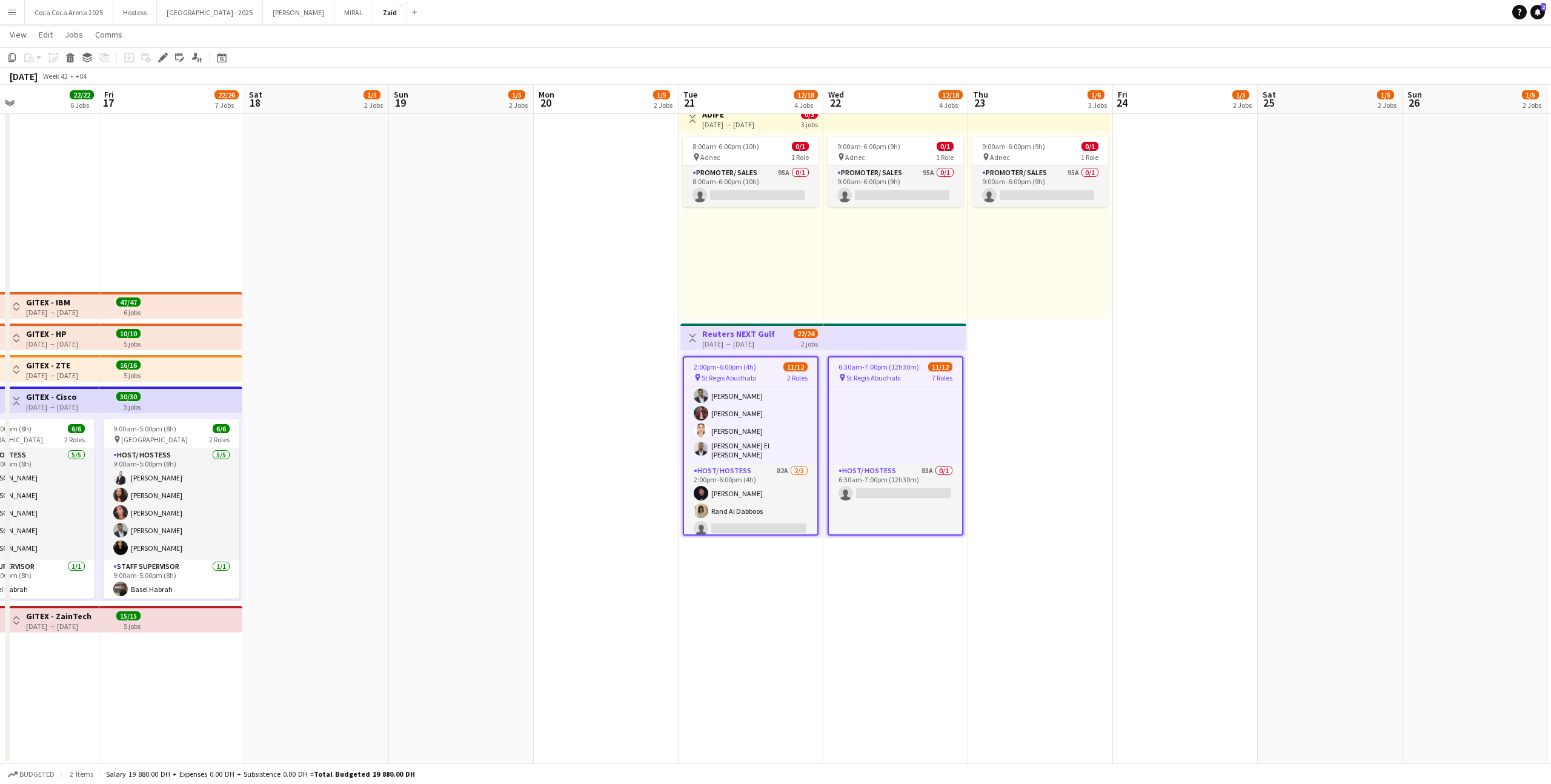
click at [764, 370] on div "2:00pm-6:00pm (4h) 11/12" at bounding box center [751, 366] width 134 height 9
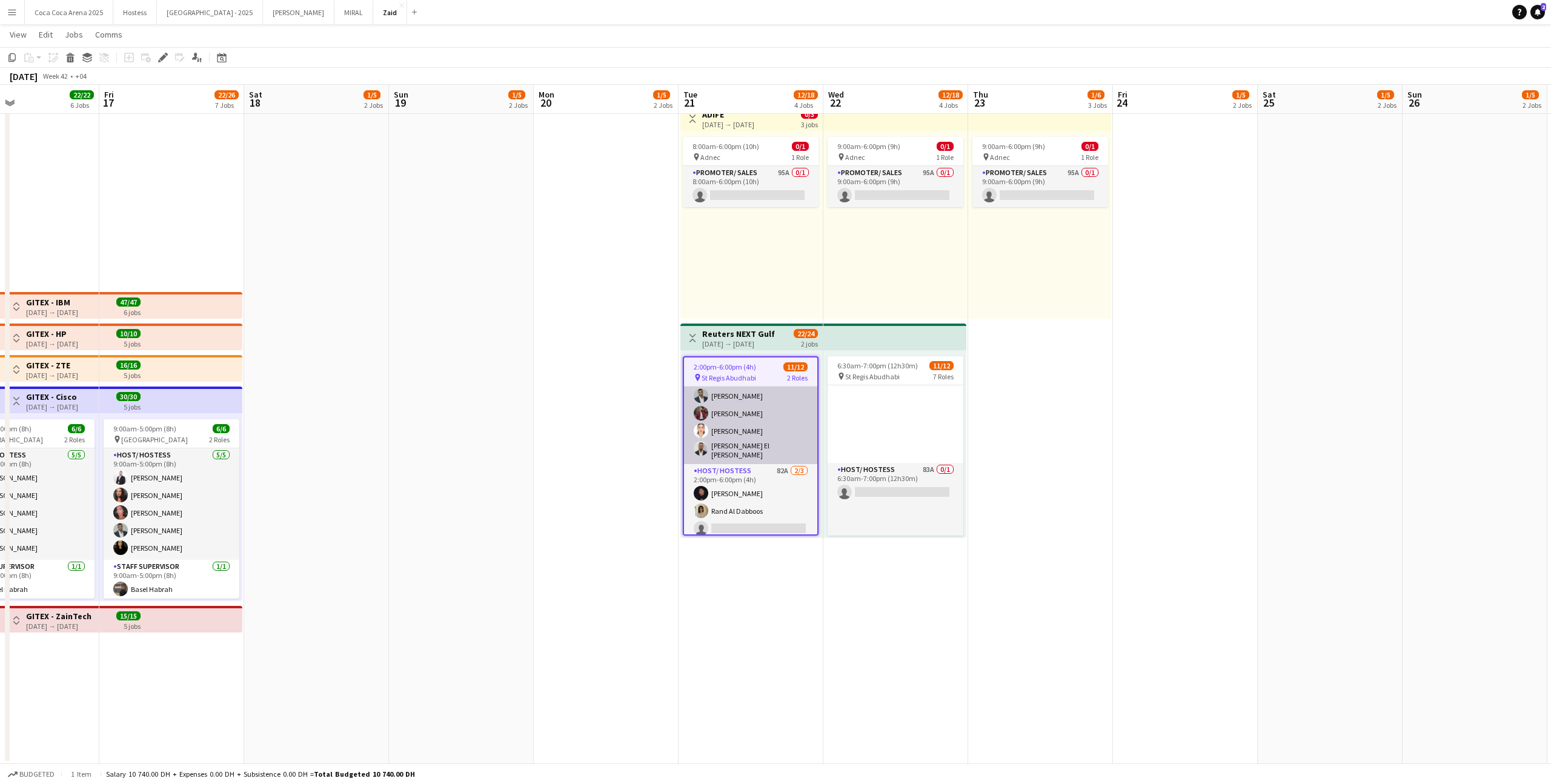
click at [775, 407] on app-card-role "Host/ Hostess [DATE] 2:00pm-6:00pm (4h) [PERSON_NAME] [PERSON_NAME] [PERSON_NAM…" at bounding box center [751, 372] width 134 height 186
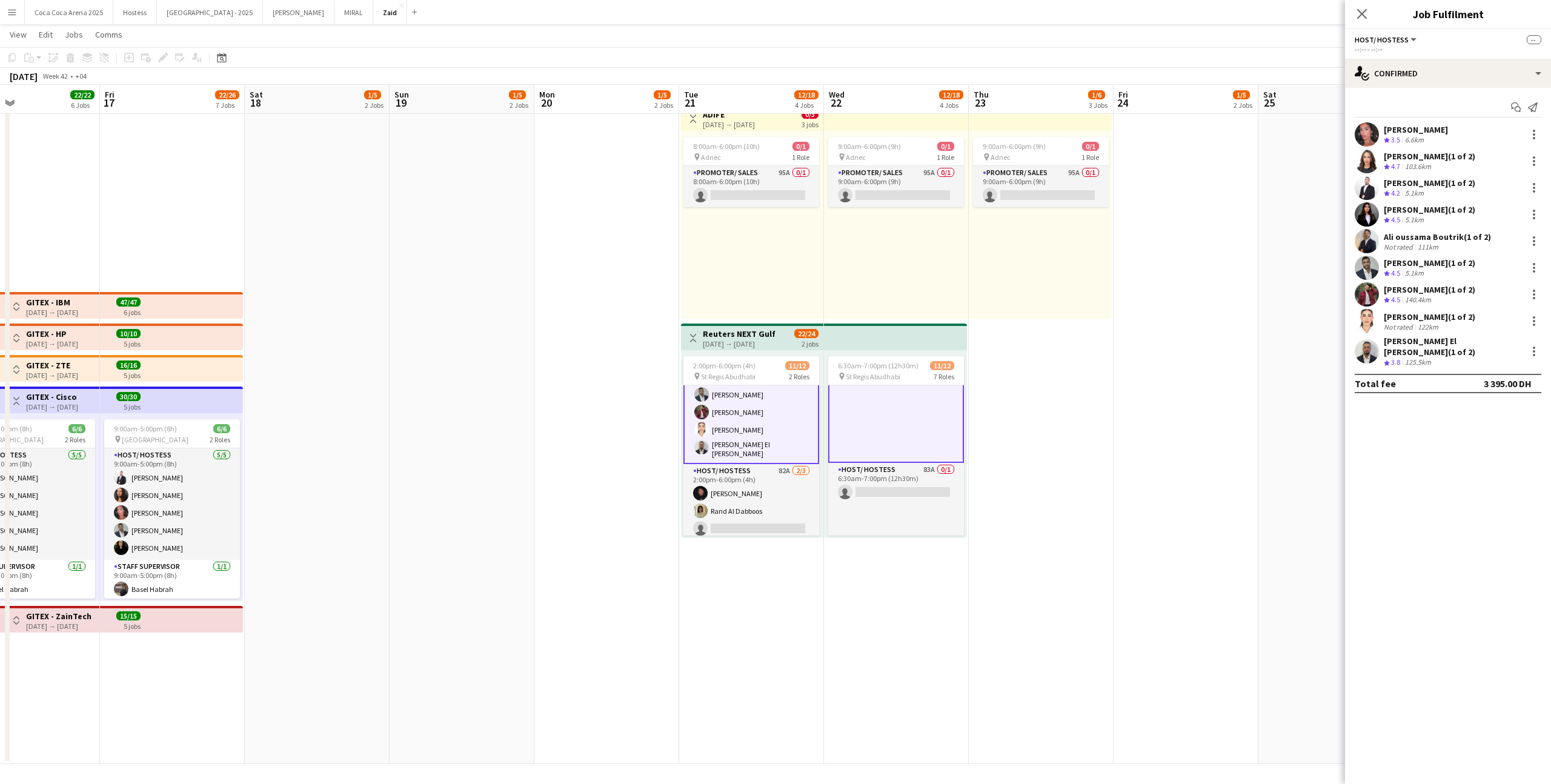
scroll to position [0, 0]
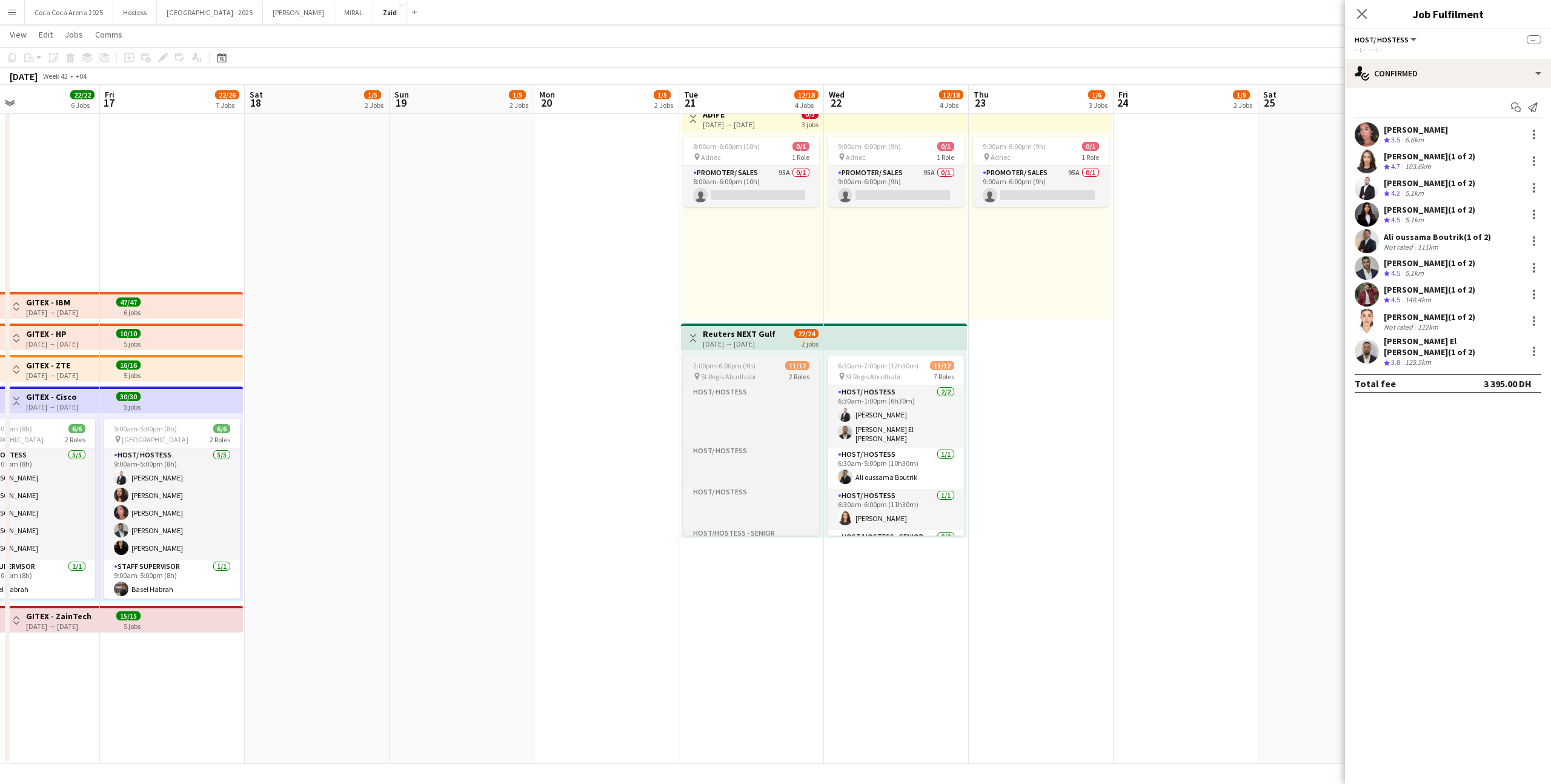
click at [776, 370] on div "2:00pm-6:00pm (4h) 11/12" at bounding box center [751, 365] width 136 height 9
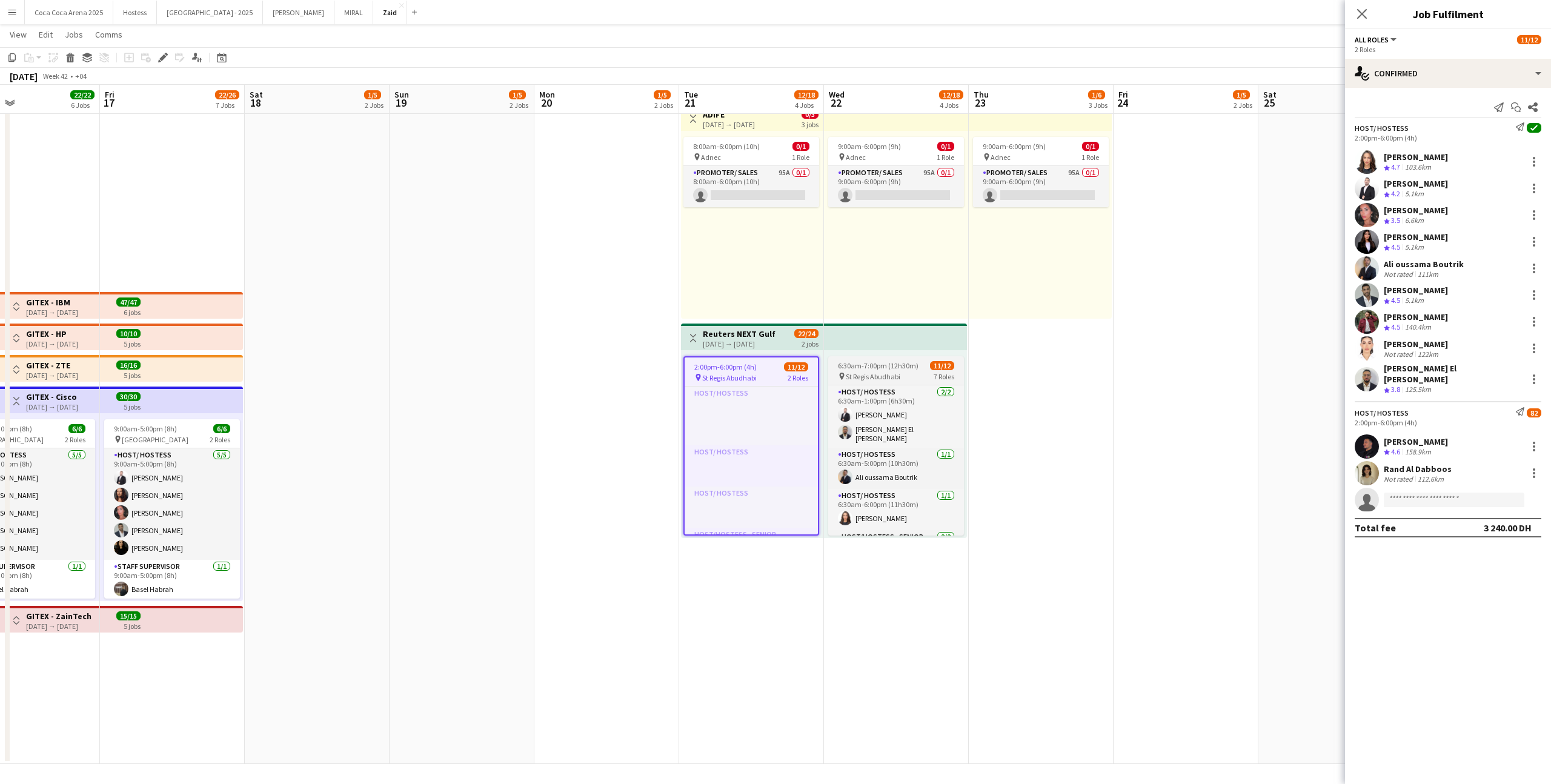
click at [916, 370] on app-job-card "6:30am-7:00pm (12h30m) 11/12 pin St Regis Abudhabi 7 Roles Host/ Hostess [DATE]…" at bounding box center [897, 445] width 136 height 179
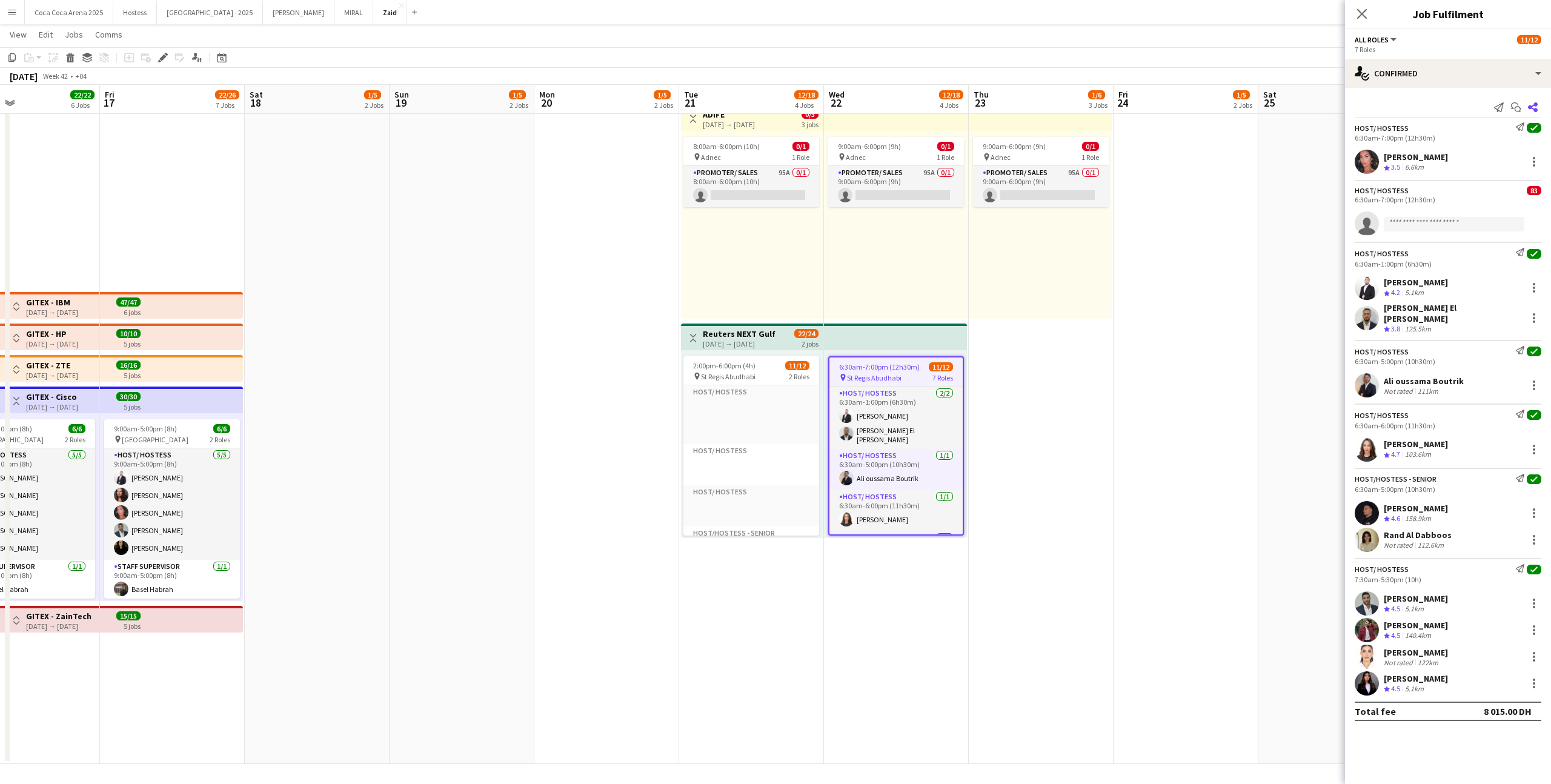
click at [1533, 106] on icon "Share" at bounding box center [1533, 107] width 10 height 10
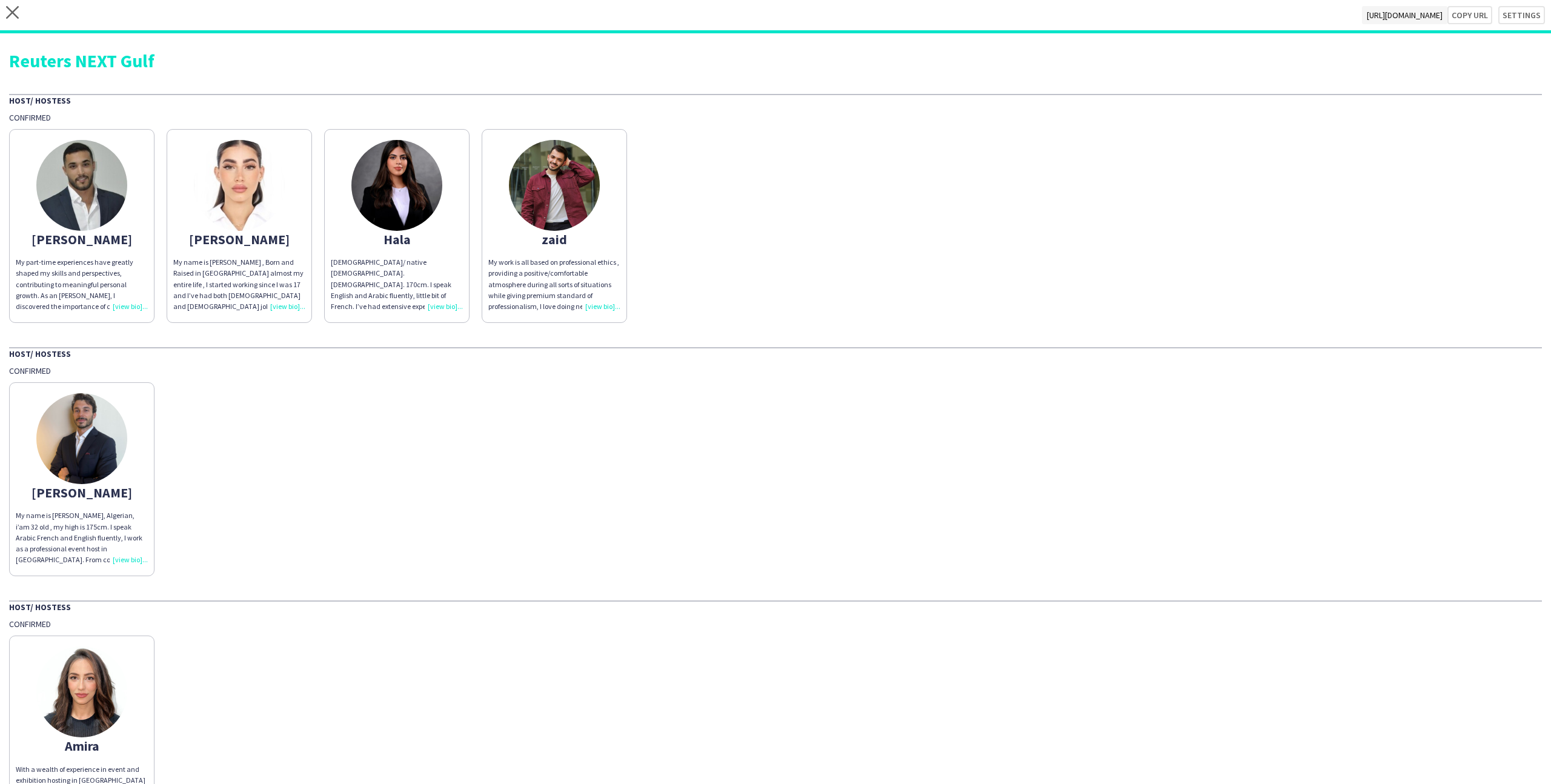
drag, startPoint x: 1331, startPoint y: 134, endPoint x: 1458, endPoint y: 141, distance: 127.2
click at [1458, 141] on div "[PERSON_NAME] My part-time experiences have greatly shaped my skills and perspe…" at bounding box center [775, 223] width 1533 height 200
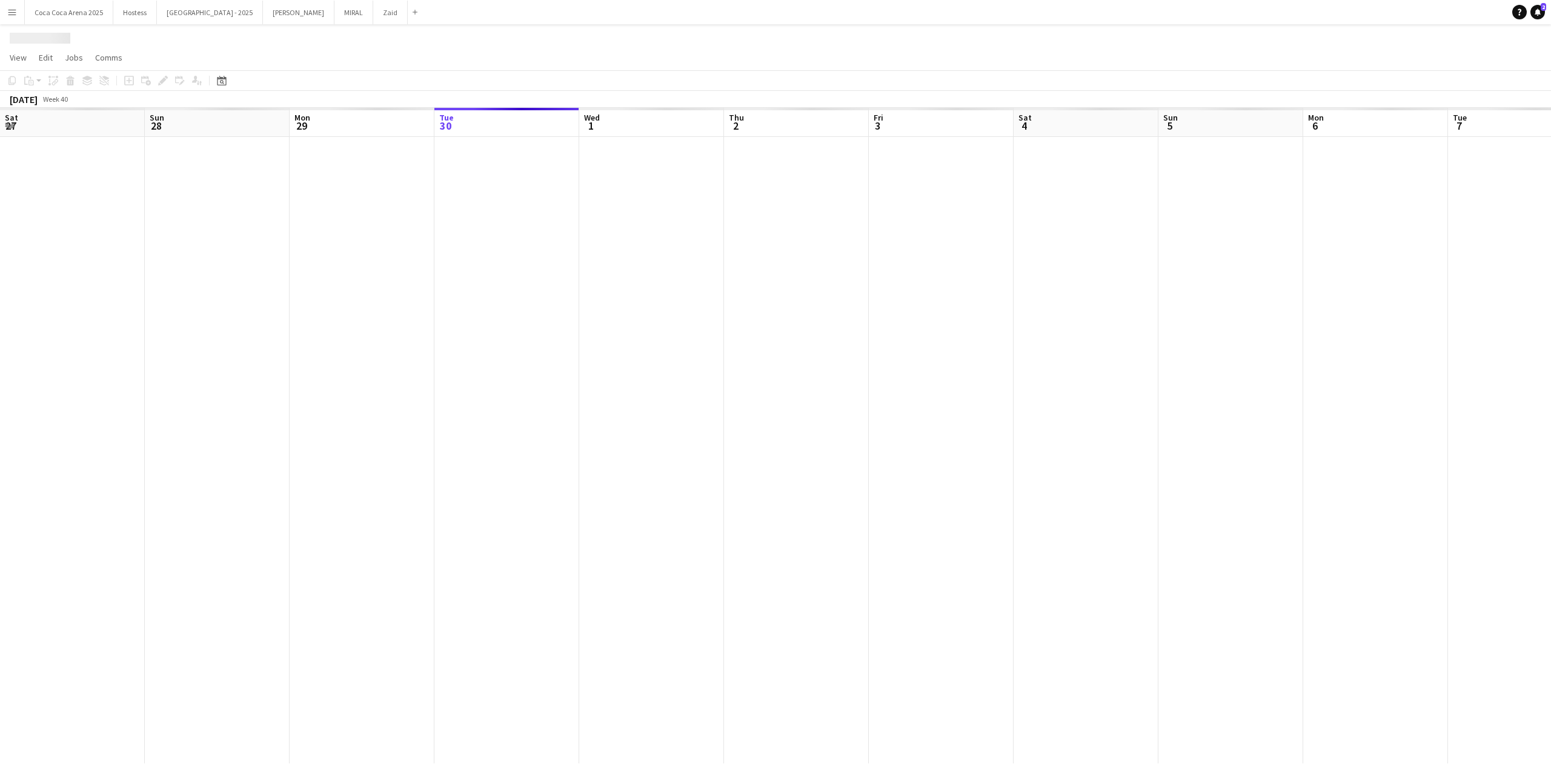
scroll to position [0, 289]
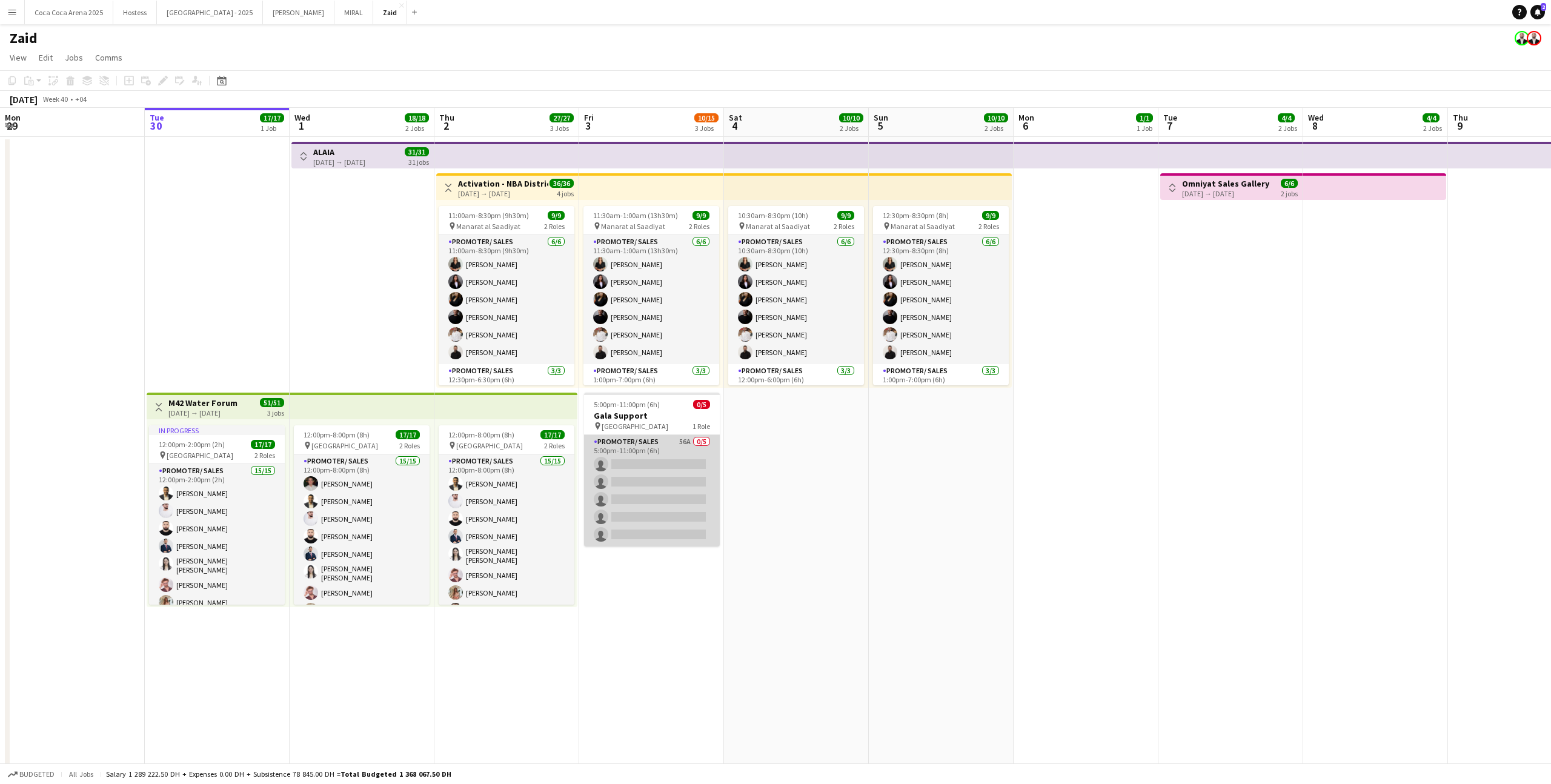
click at [654, 466] on app-card-role "Promoter/ Sales 56A 0/5 5:00pm-11:00pm (6h) single-neutral-actions single-neutr…" at bounding box center [652, 490] width 136 height 111
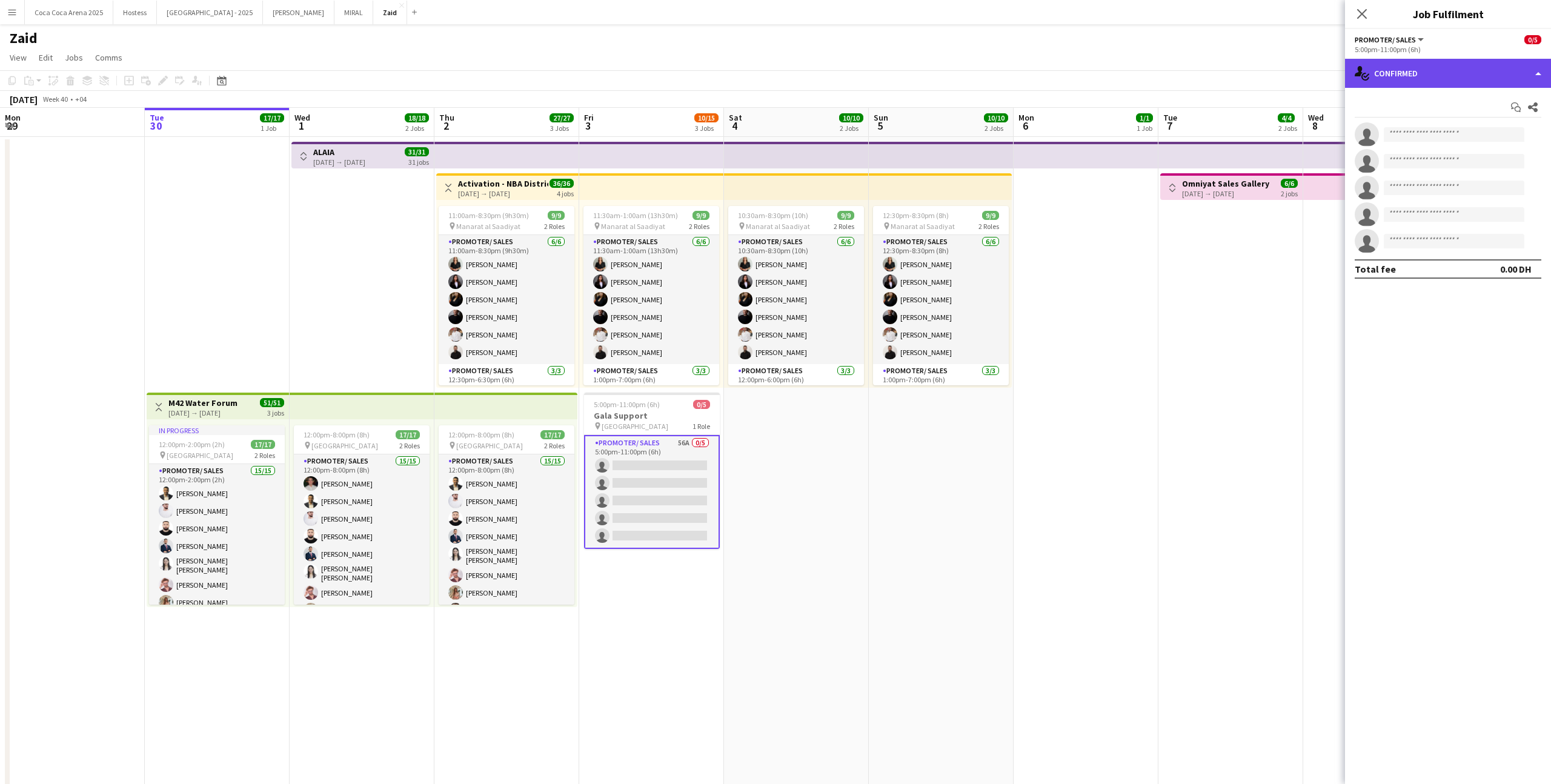
click at [1439, 71] on div "single-neutral-actions-check-2 Confirmed" at bounding box center [1447, 74] width 206 height 29
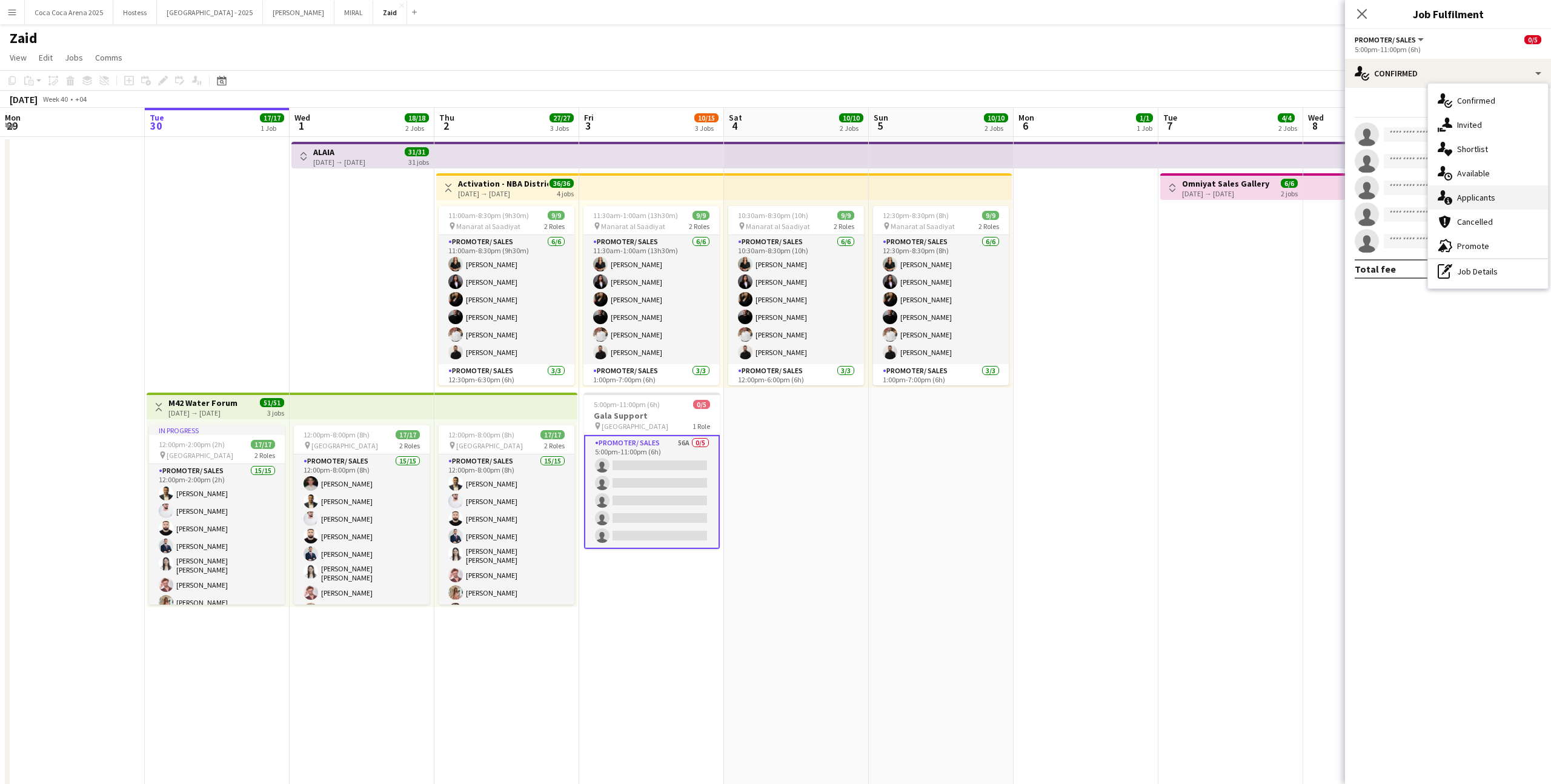
click at [1468, 196] on span "Applicants" at bounding box center [1475, 196] width 38 height 11
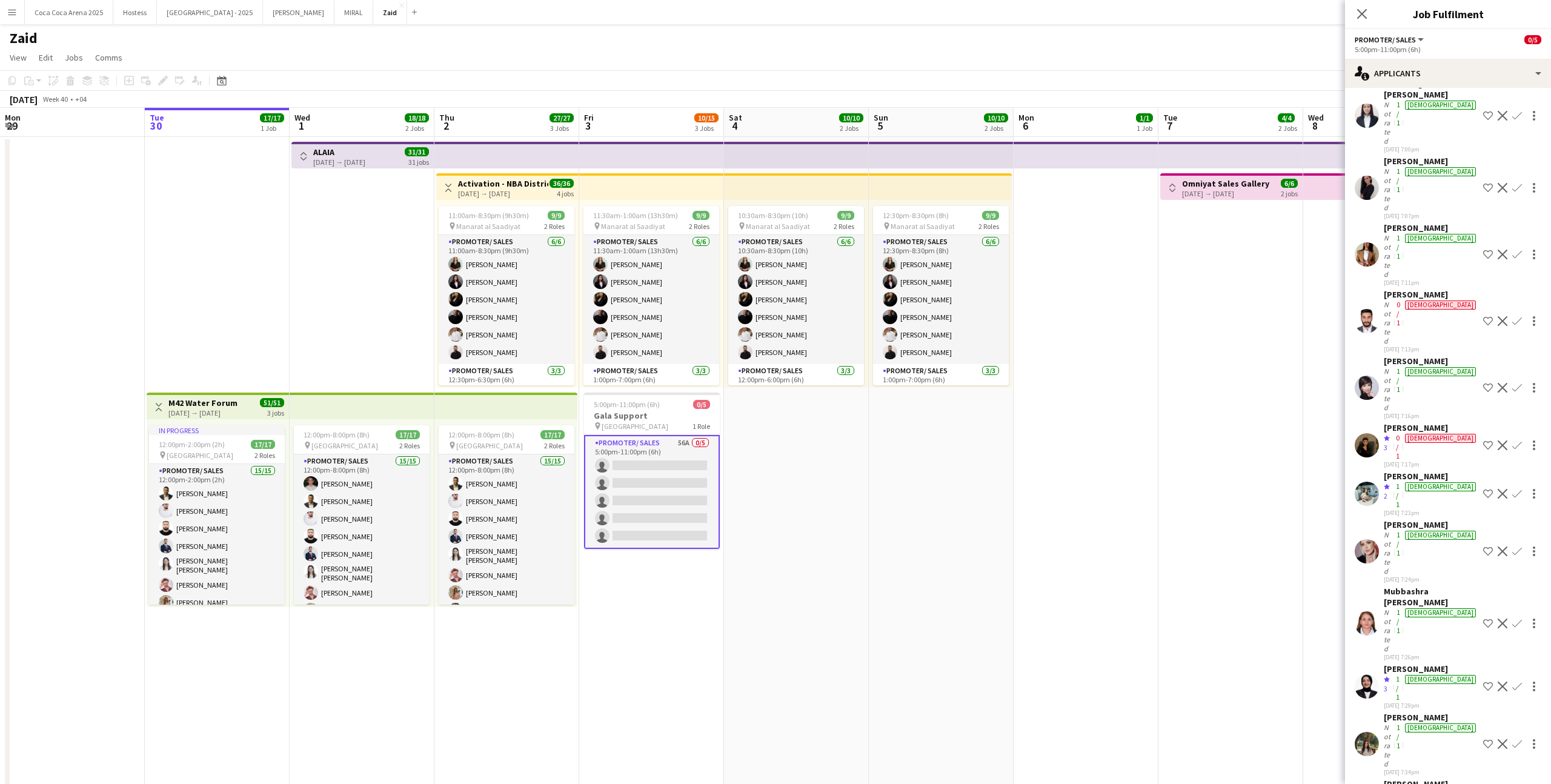
scroll to position [0, 0]
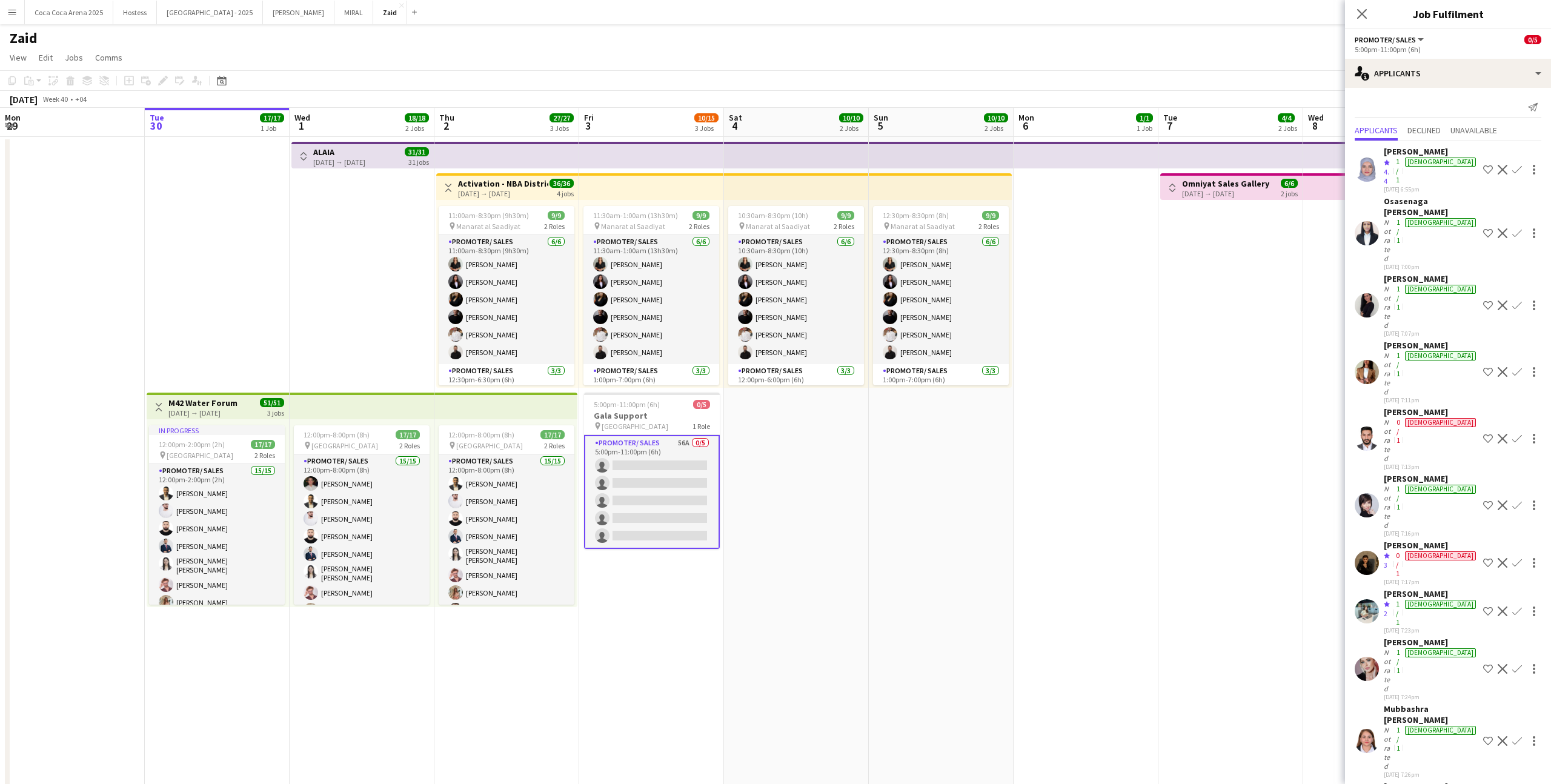
click at [1410, 196] on div "Osasenaga [PERSON_NAME]" at bounding box center [1431, 206] width 95 height 22
click at [1400, 285] on app-skills-label "1/1" at bounding box center [1399, 298] width 4 height 27
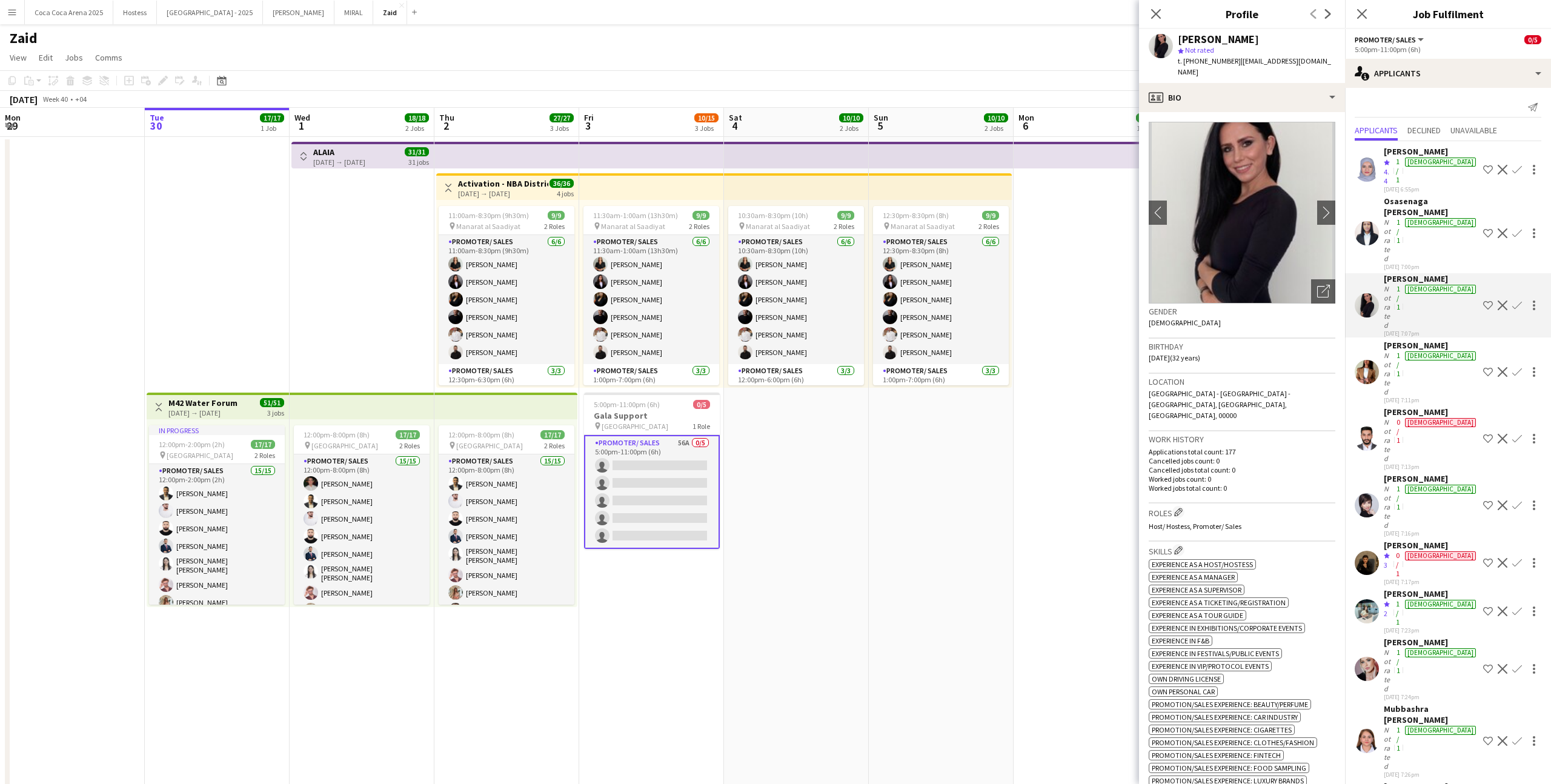
click at [1411, 588] on div "[PERSON_NAME]" at bounding box center [1431, 593] width 95 height 11
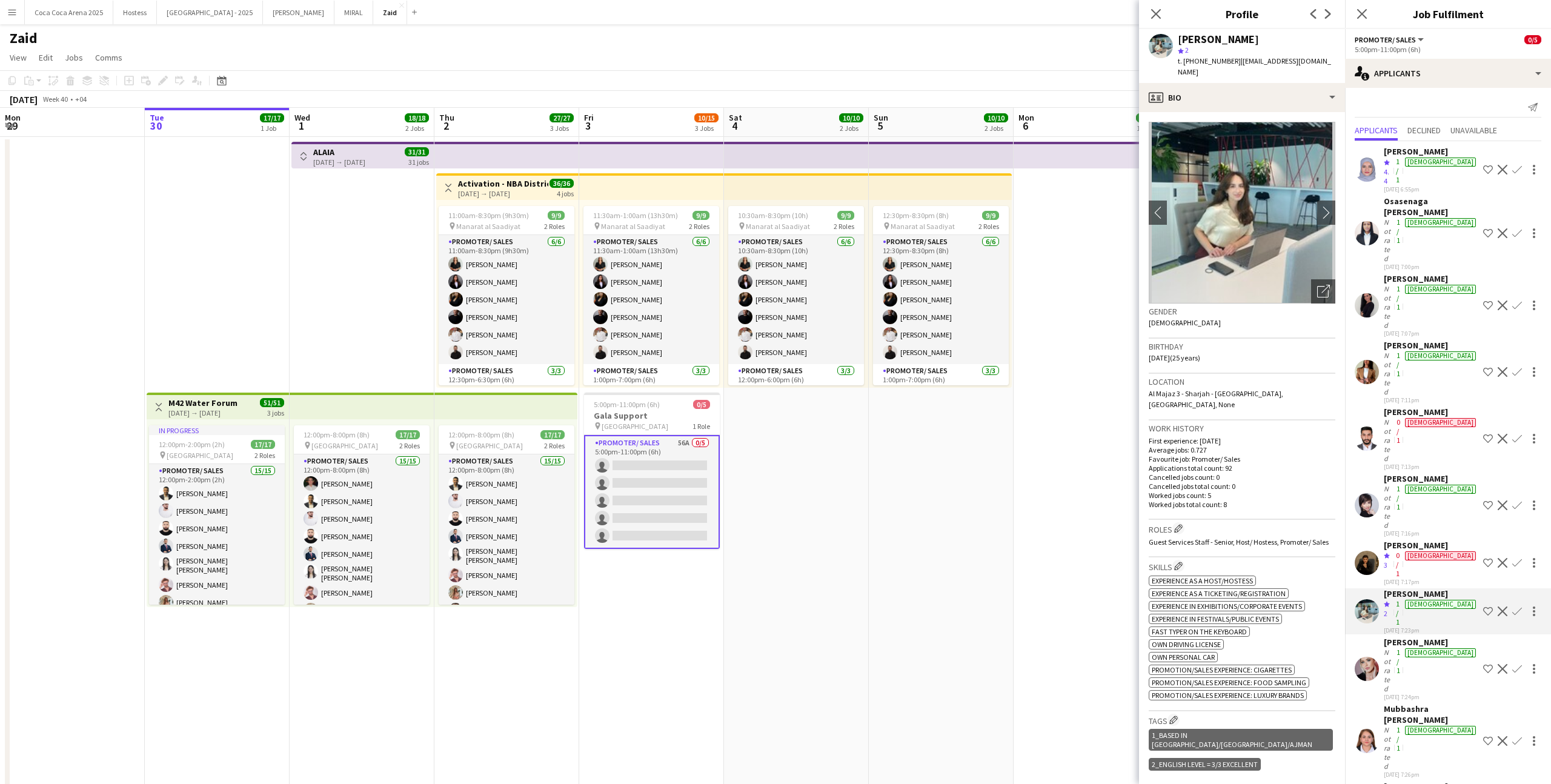
click at [1403, 648] on div "1/1" at bounding box center [1398, 670] width 9 height 45
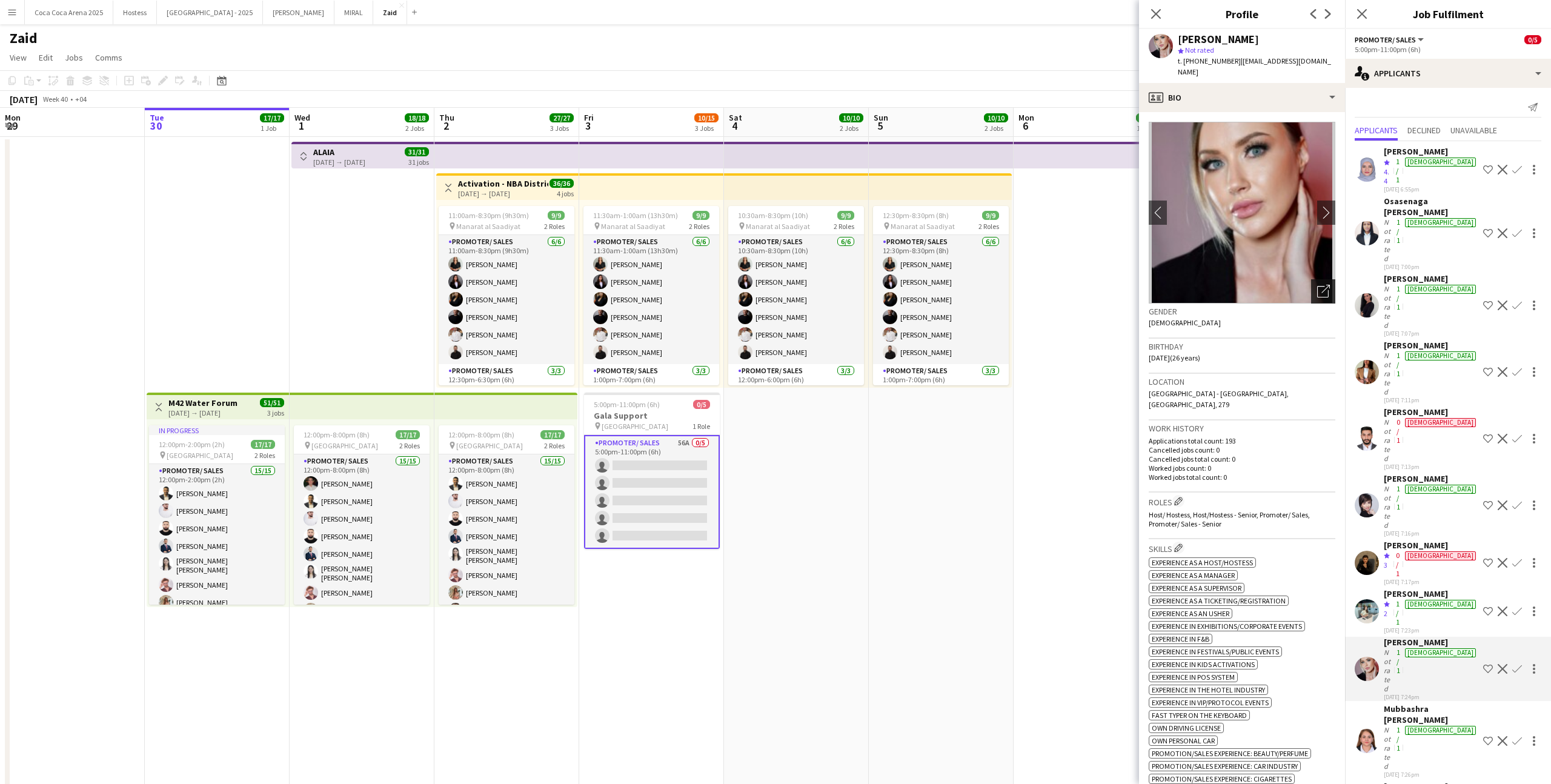
click at [1318, 286] on icon at bounding box center [1323, 291] width 12 height 12
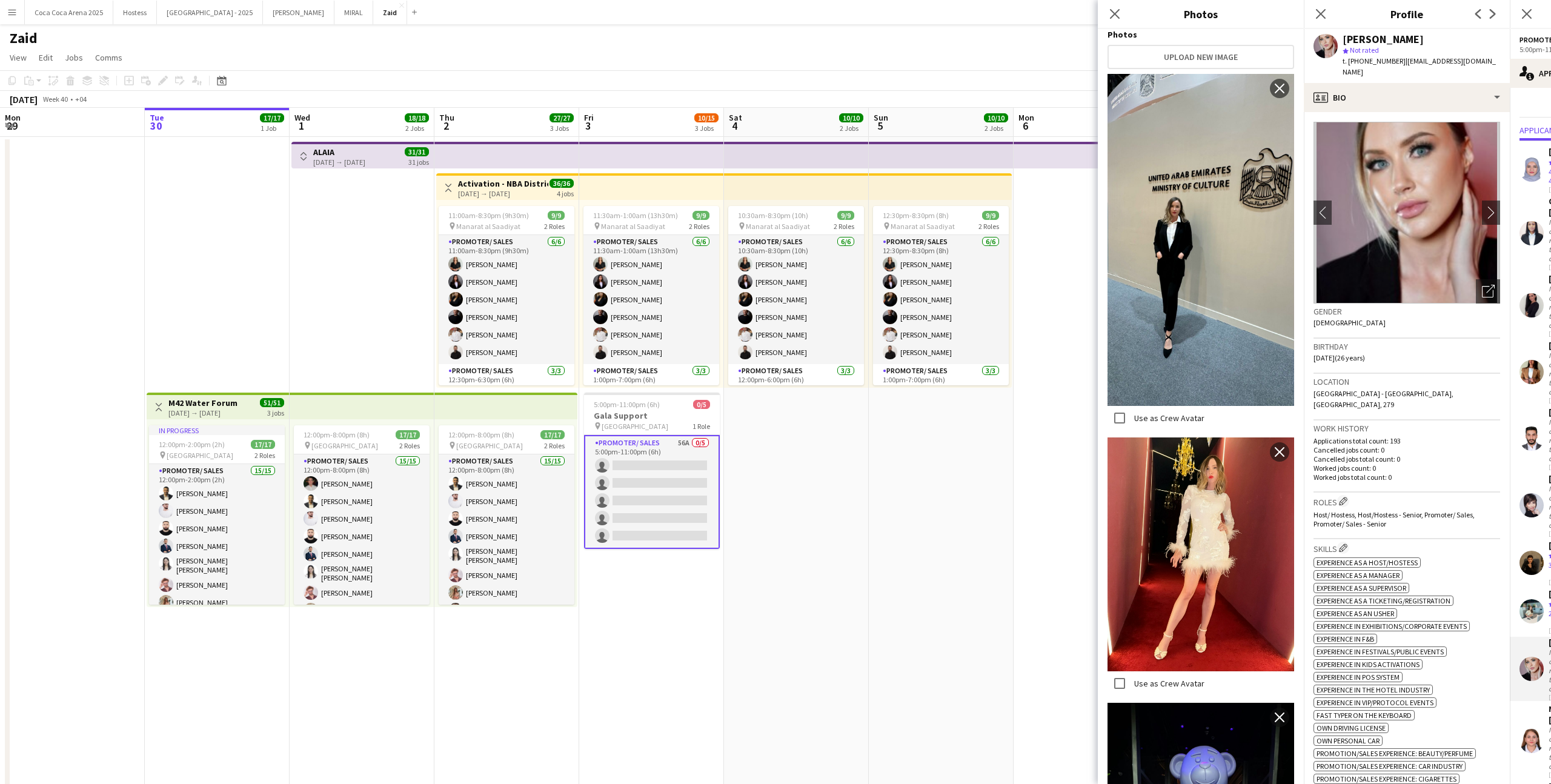
scroll to position [223, 0]
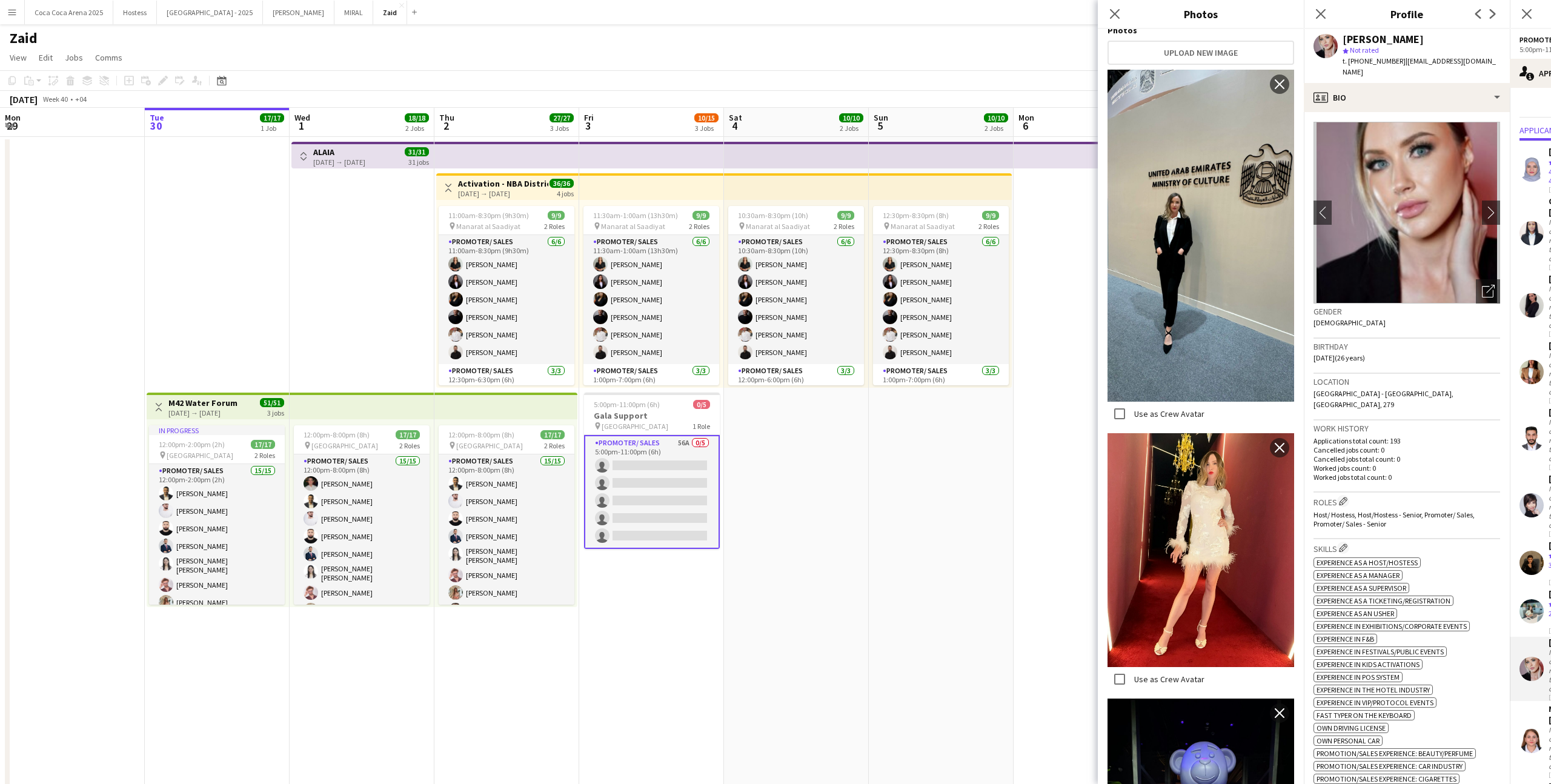
click at [1318, 510] on span "Host/ Hostess, Host/Hostess - Senior, Promoter/ Sales, Promoter/ Sales - Senior" at bounding box center [1394, 519] width 161 height 18
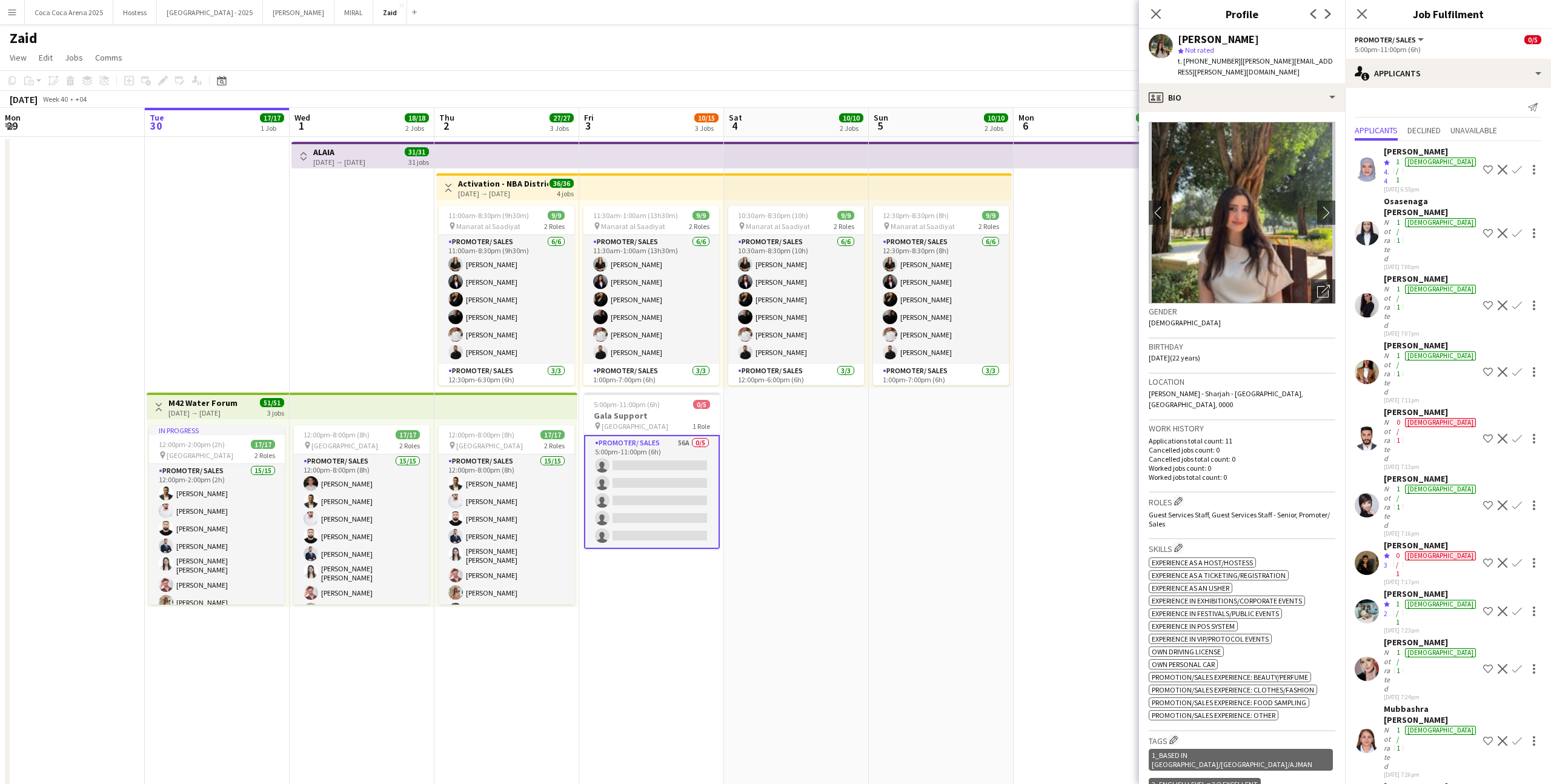
click at [1047, 446] on app-date-cell at bounding box center [1086, 500] width 145 height 728
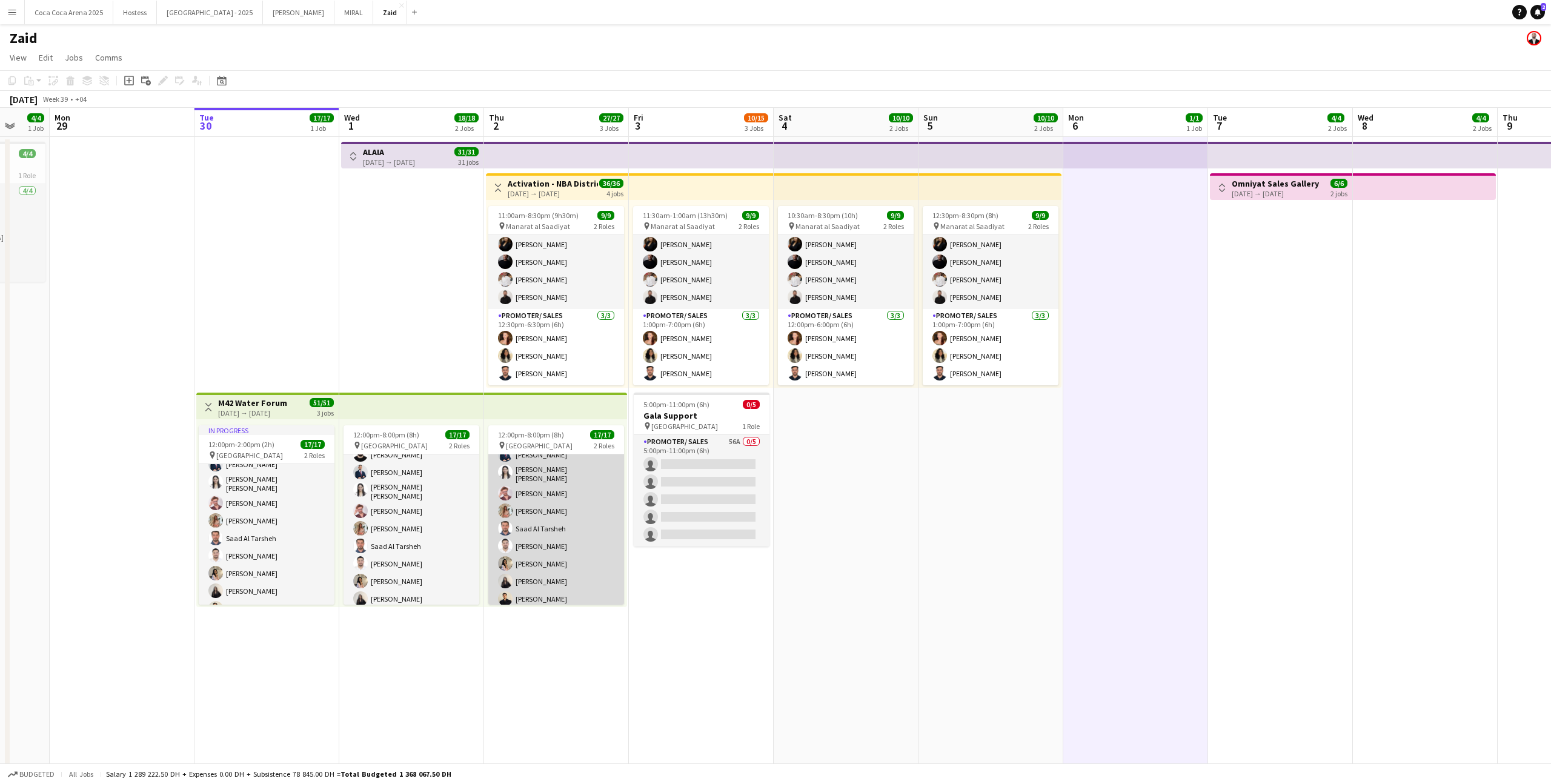
scroll to position [0, 0]
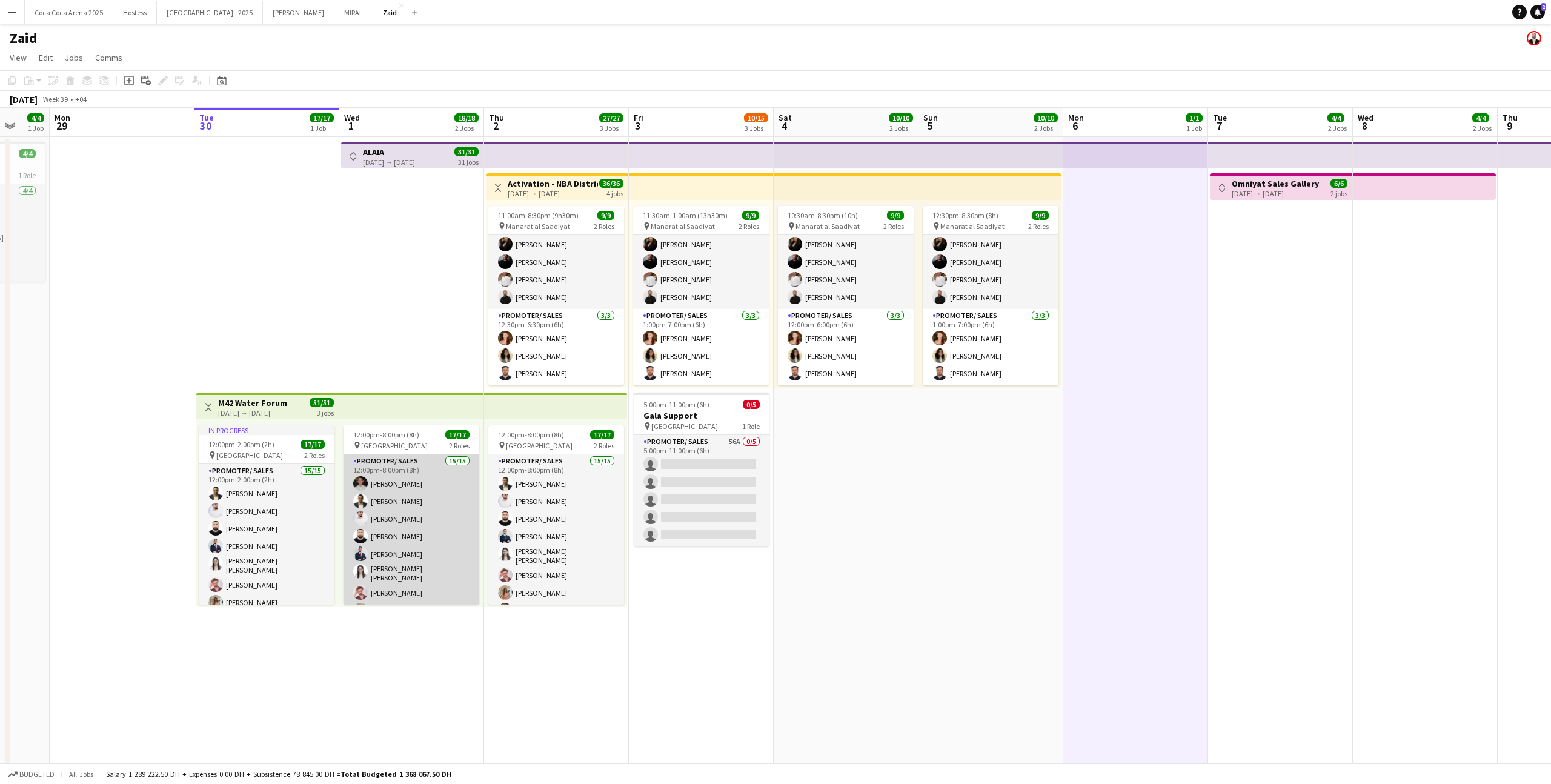
click at [445, 512] on app-card-role "Promoter/ Sales 15/15 12:00pm-8:00pm (8h) [PERSON_NAME] Alirksusi Abdullah Abur…" at bounding box center [411, 601] width 136 height 294
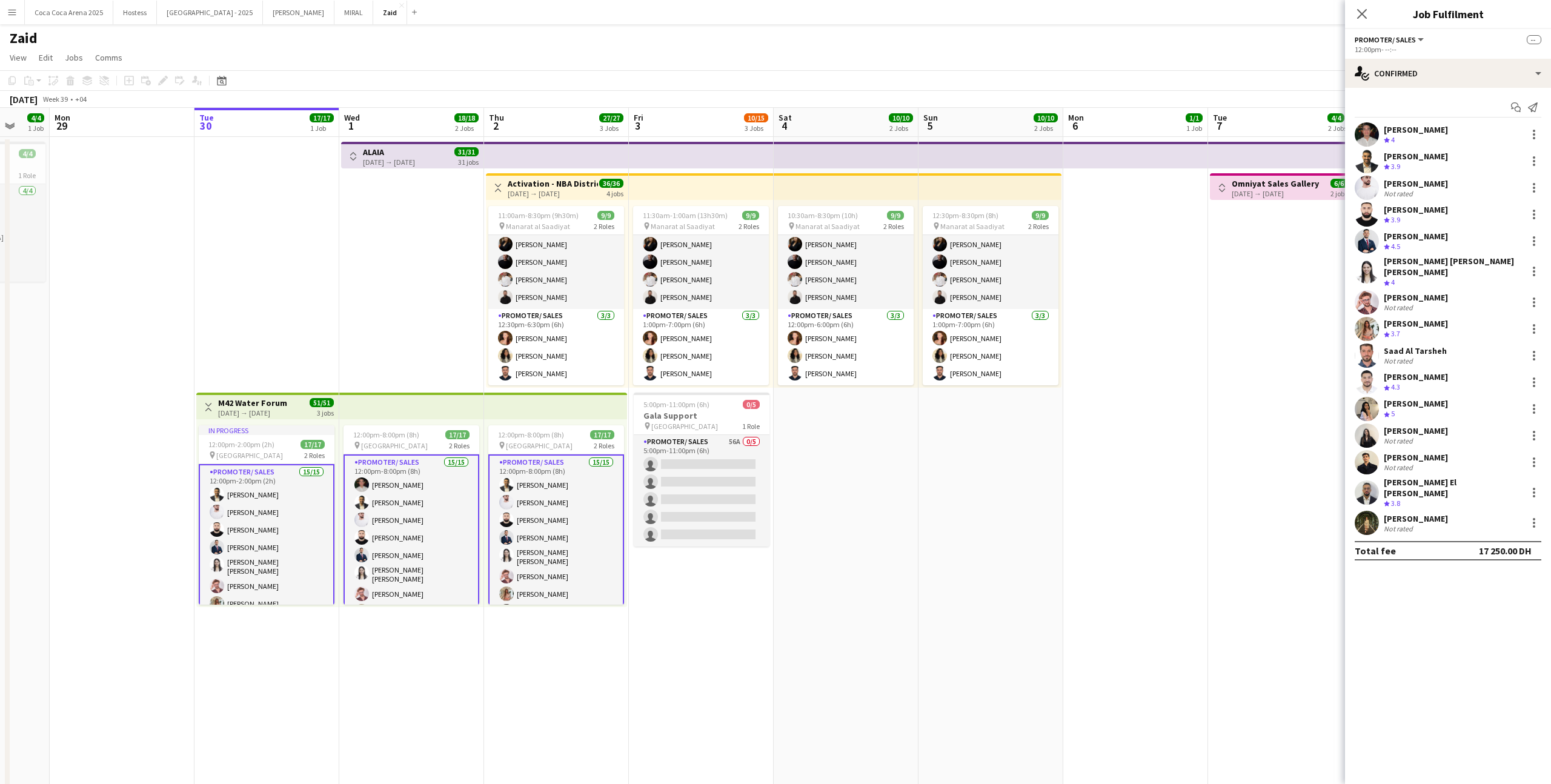
click at [494, 514] on app-card-role "Promoter/ Sales 15/15 12:00pm-8:00pm (8h) Abdullah Aburjeilah [PERSON_NAME] [PE…" at bounding box center [556, 602] width 136 height 297
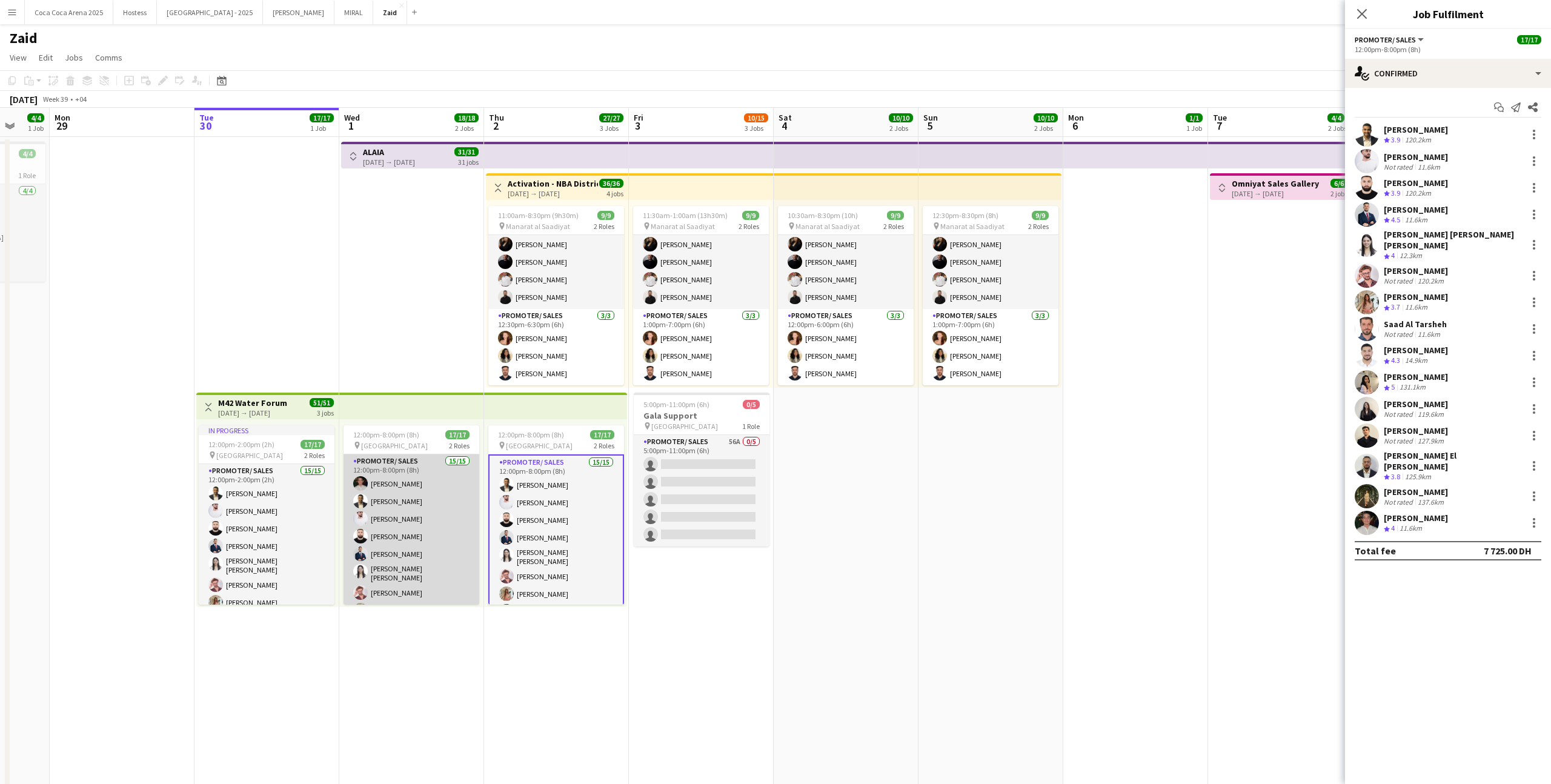
click at [472, 518] on app-card-role "Promoter/ Sales 15/15 12:00pm-8:00pm (8h) [PERSON_NAME] Alirksusi Abdullah Abur…" at bounding box center [411, 601] width 136 height 294
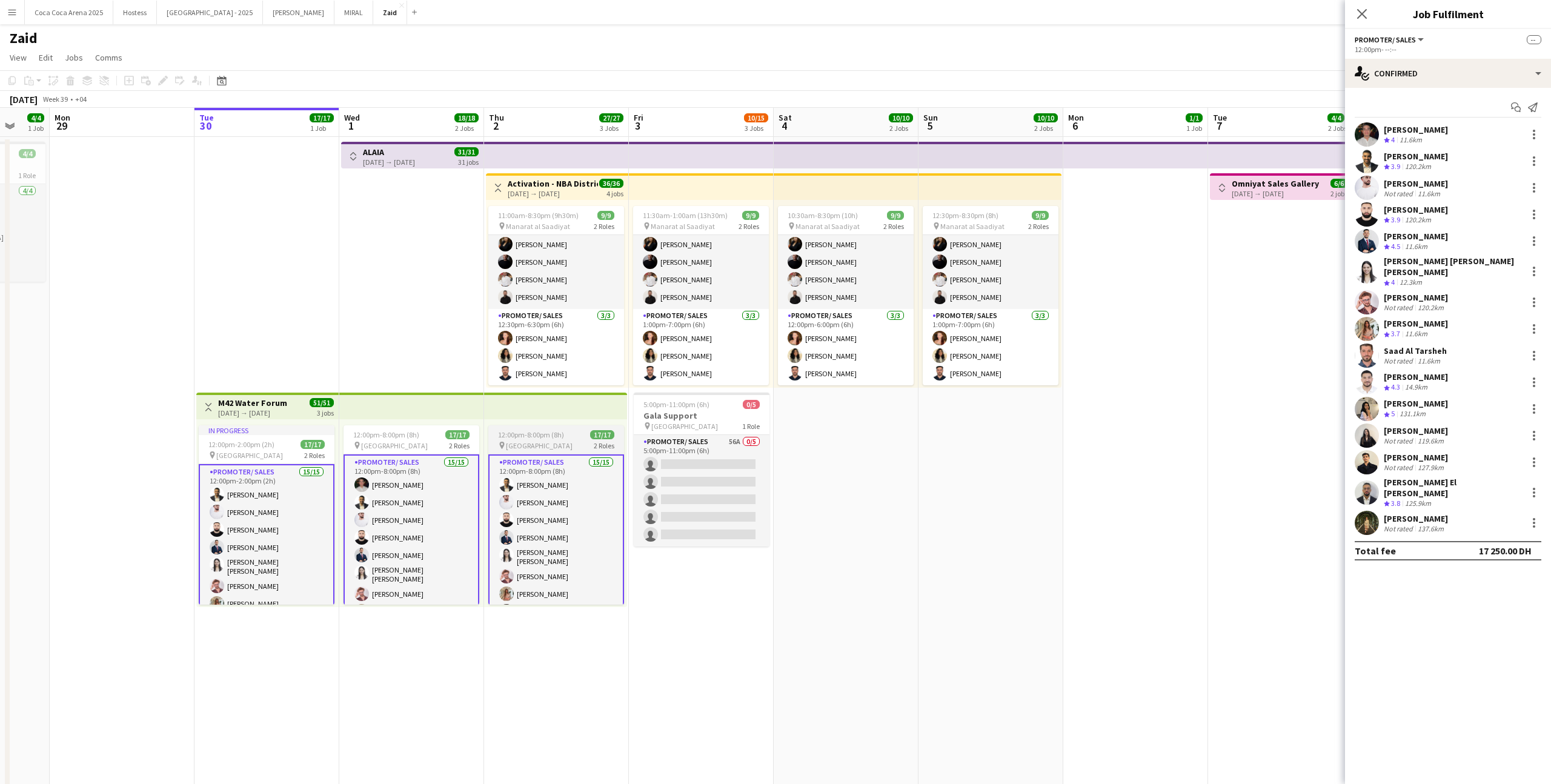
click at [519, 528] on app-card-role "Promoter/ Sales 15/15 12:00pm-8:00pm (8h) Abdullah Aburjeilah [PERSON_NAME] [PE…" at bounding box center [556, 602] width 136 height 297
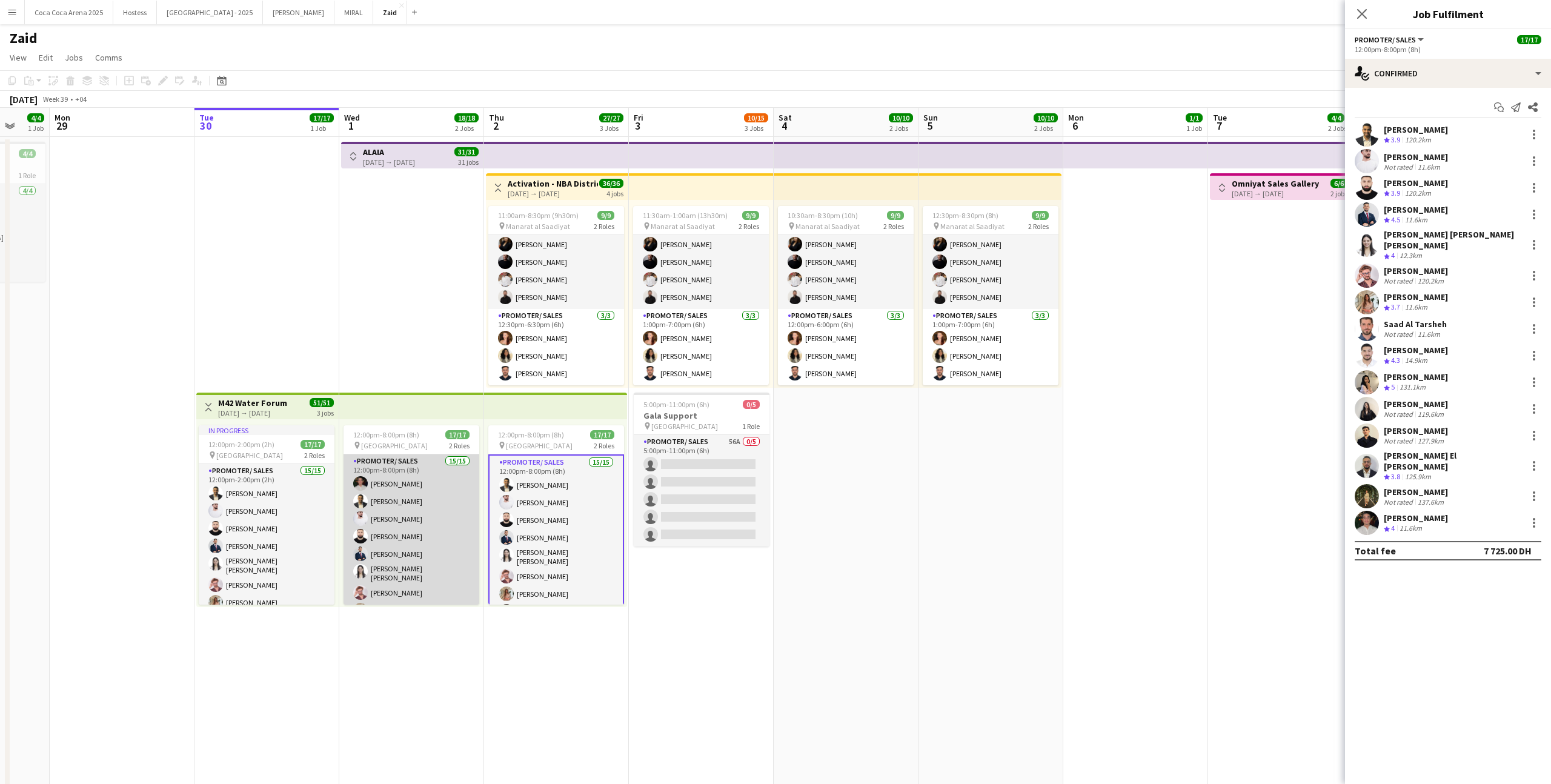
click at [453, 533] on app-card-role "Promoter/ Sales 15/15 12:00pm-8:00pm (8h) [PERSON_NAME] Alirksusi Abdullah Abur…" at bounding box center [411, 601] width 136 height 294
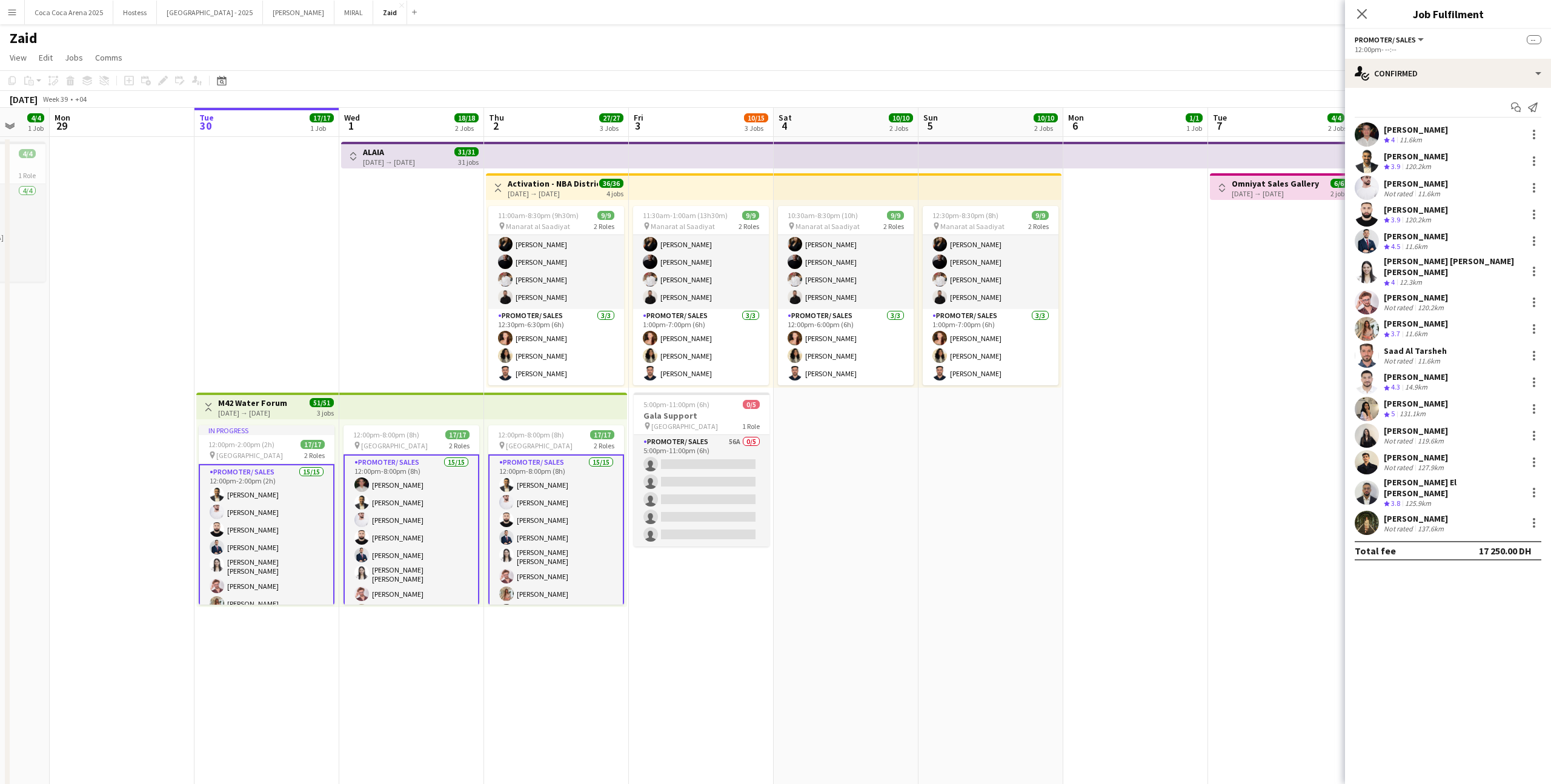
click at [560, 545] on app-card-role "Promoter/ Sales 15/15 12:00pm-8:00pm (8h) Abdullah Aburjeilah [PERSON_NAME] [PE…" at bounding box center [556, 602] width 136 height 297
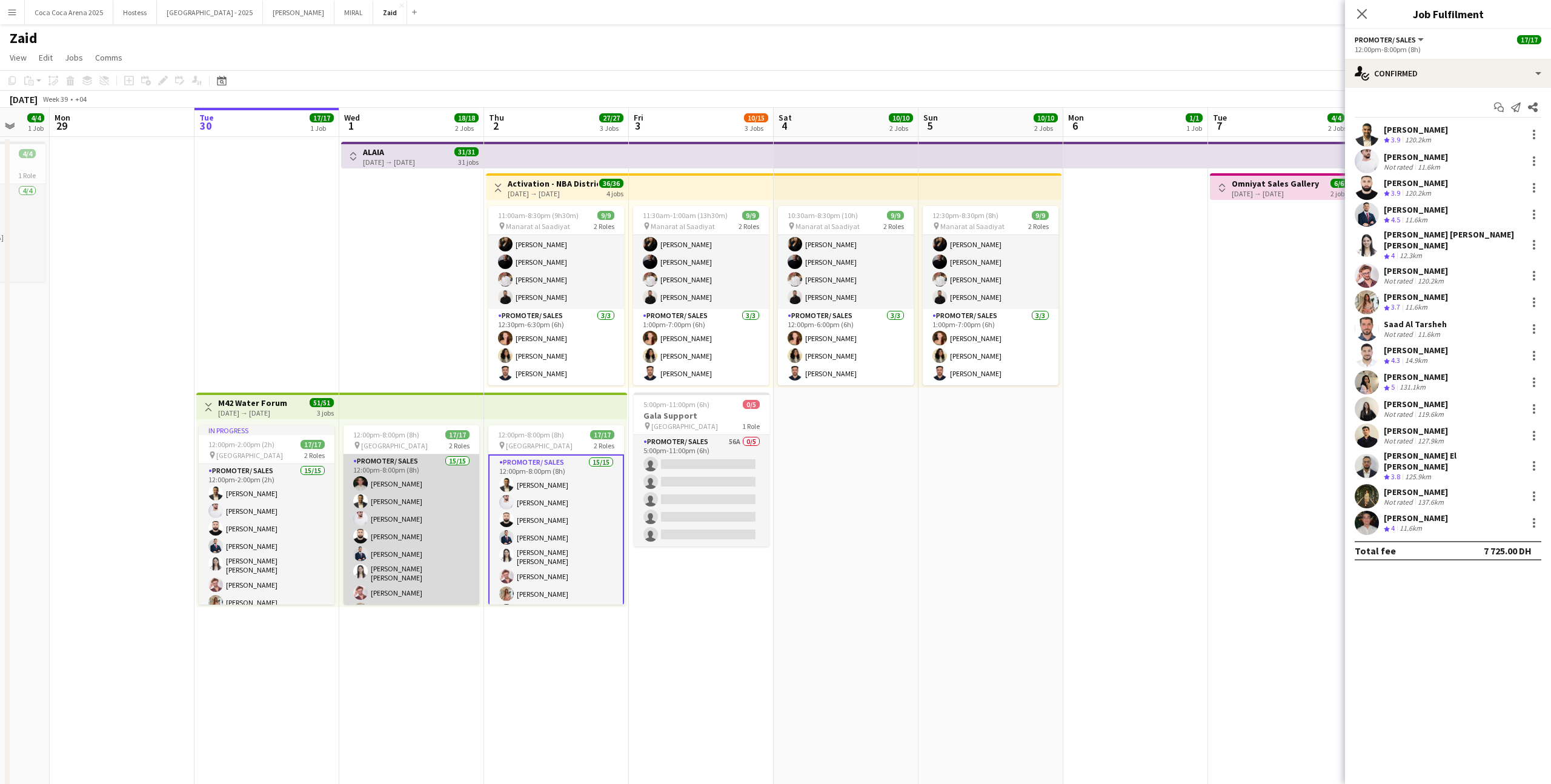
click at [447, 538] on app-card-role "Promoter/ Sales 15/15 12:00pm-8:00pm (8h) [PERSON_NAME] Alirksusi Abdullah Abur…" at bounding box center [411, 601] width 136 height 294
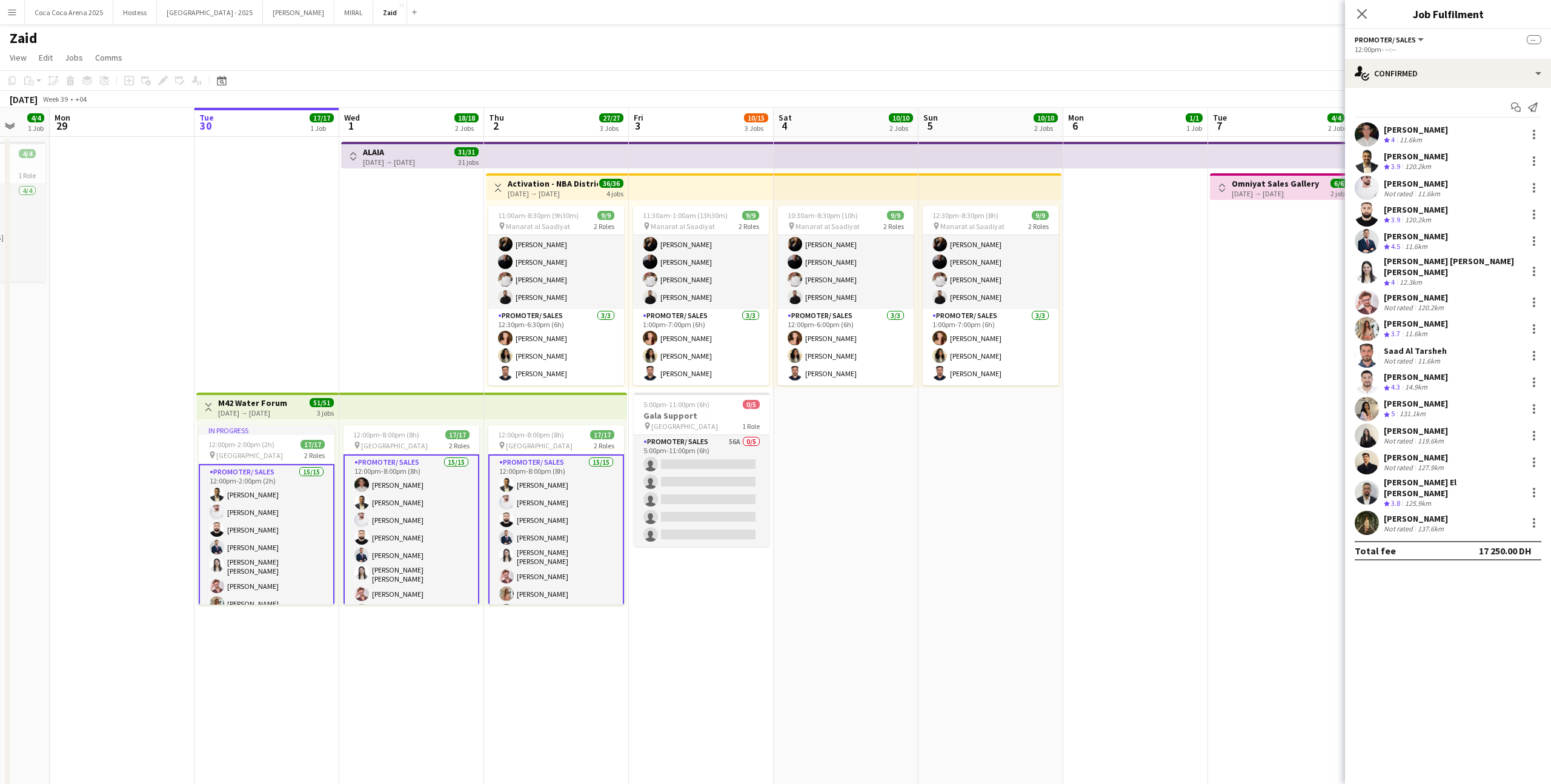
click at [447, 538] on app-card-role "Promoter/ Sales 15/15 12:00pm-8:00pm (8h) [PERSON_NAME] Alirksusi Abdullah Abur…" at bounding box center [411, 602] width 136 height 297
click at [445, 506] on app-card-role "Promoter/ Sales 15/15 12:00pm-8:00pm (8h) [PERSON_NAME] Alirksusi Abdullah Abur…" at bounding box center [411, 602] width 136 height 297
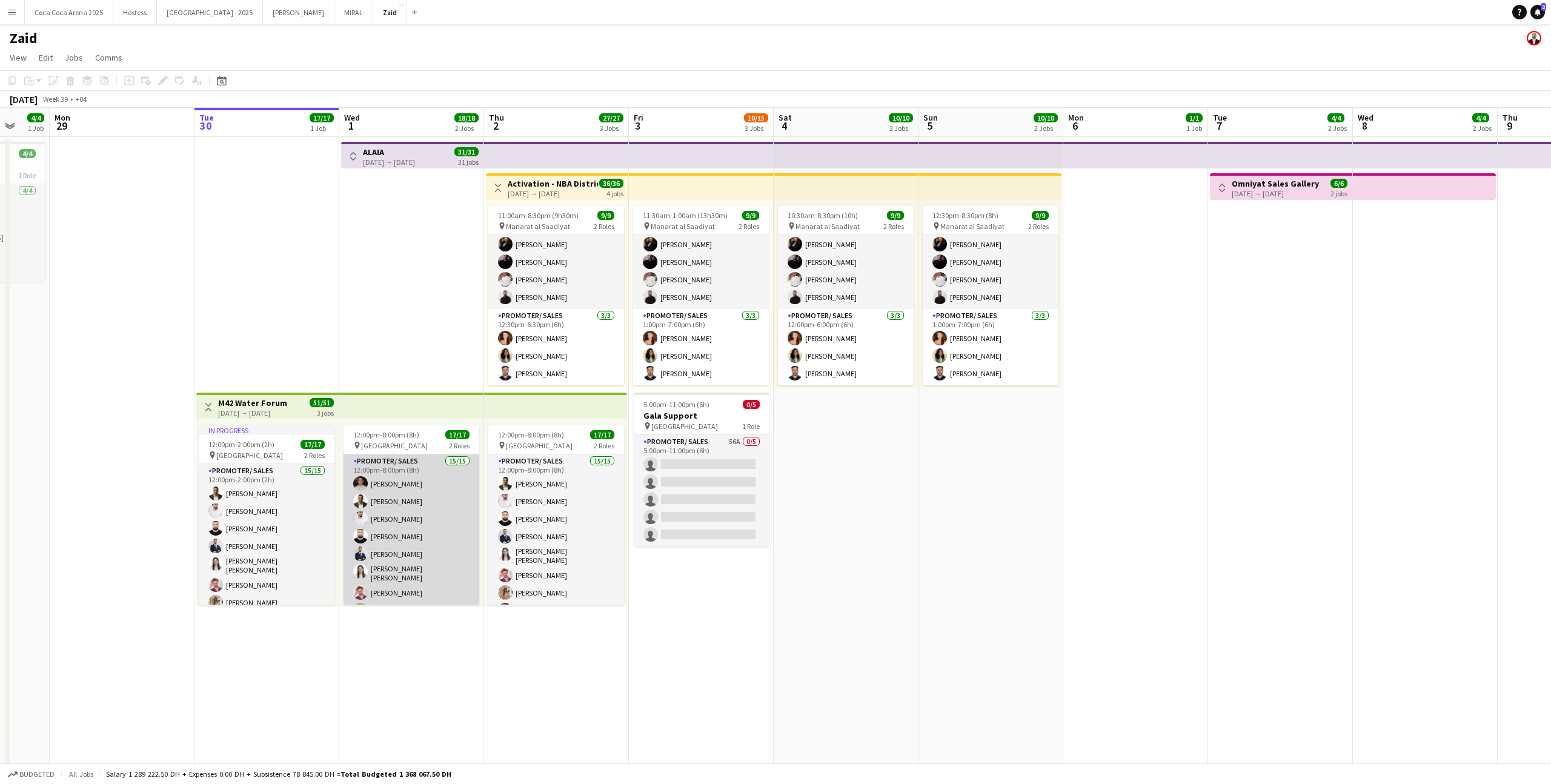
click at [468, 466] on app-card-role "Promoter/ Sales 15/15 12:00pm-8:00pm (8h) [PERSON_NAME] Alirksusi Abdullah Abur…" at bounding box center [411, 601] width 136 height 294
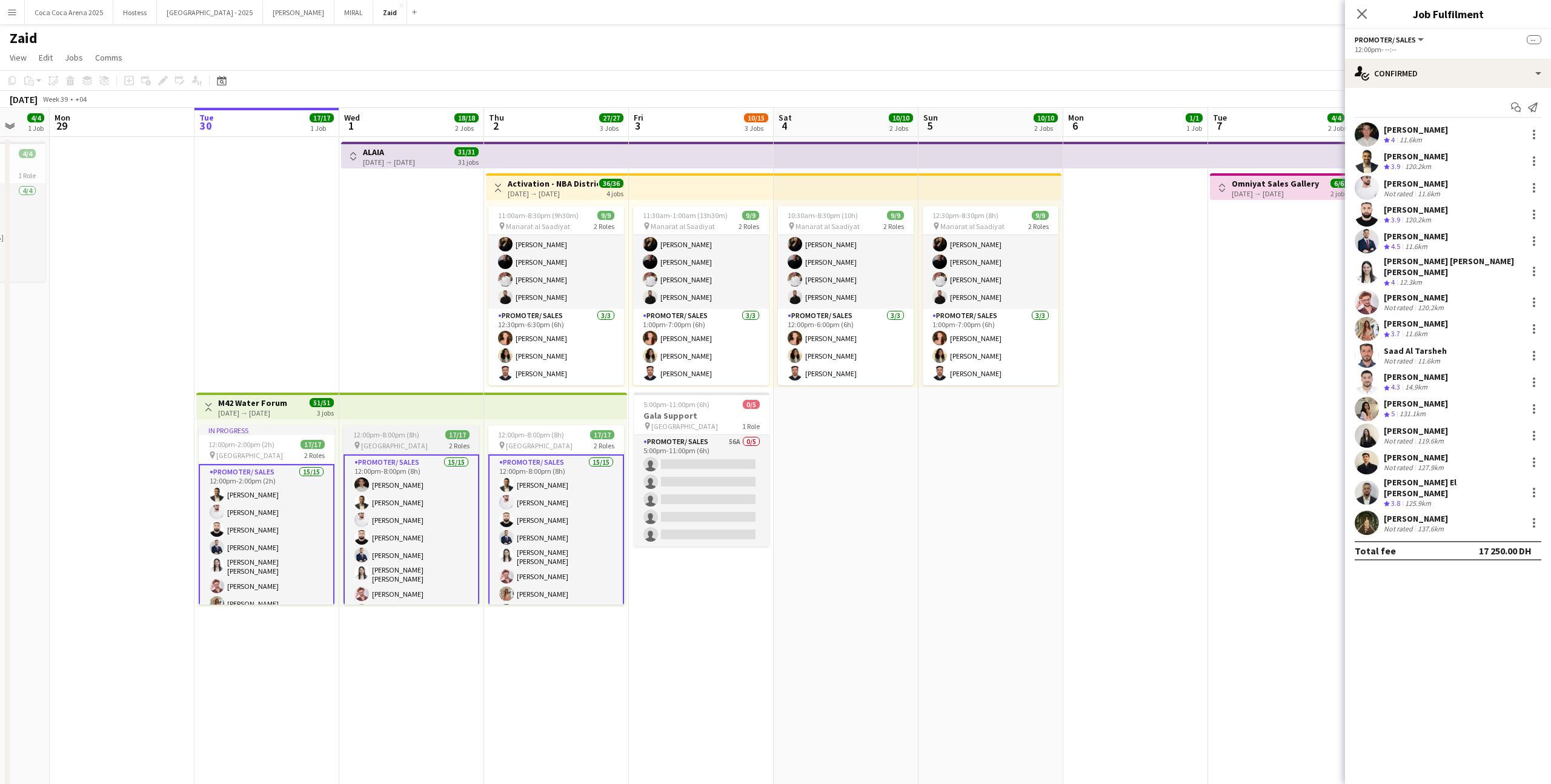
click at [437, 439] on app-job-card "12:00pm-8:00pm (8h) 17/17 pin Erth Hotel Abudhabi 2 Roles Promoter/ Sales 15/15…" at bounding box center [411, 514] width 136 height 179
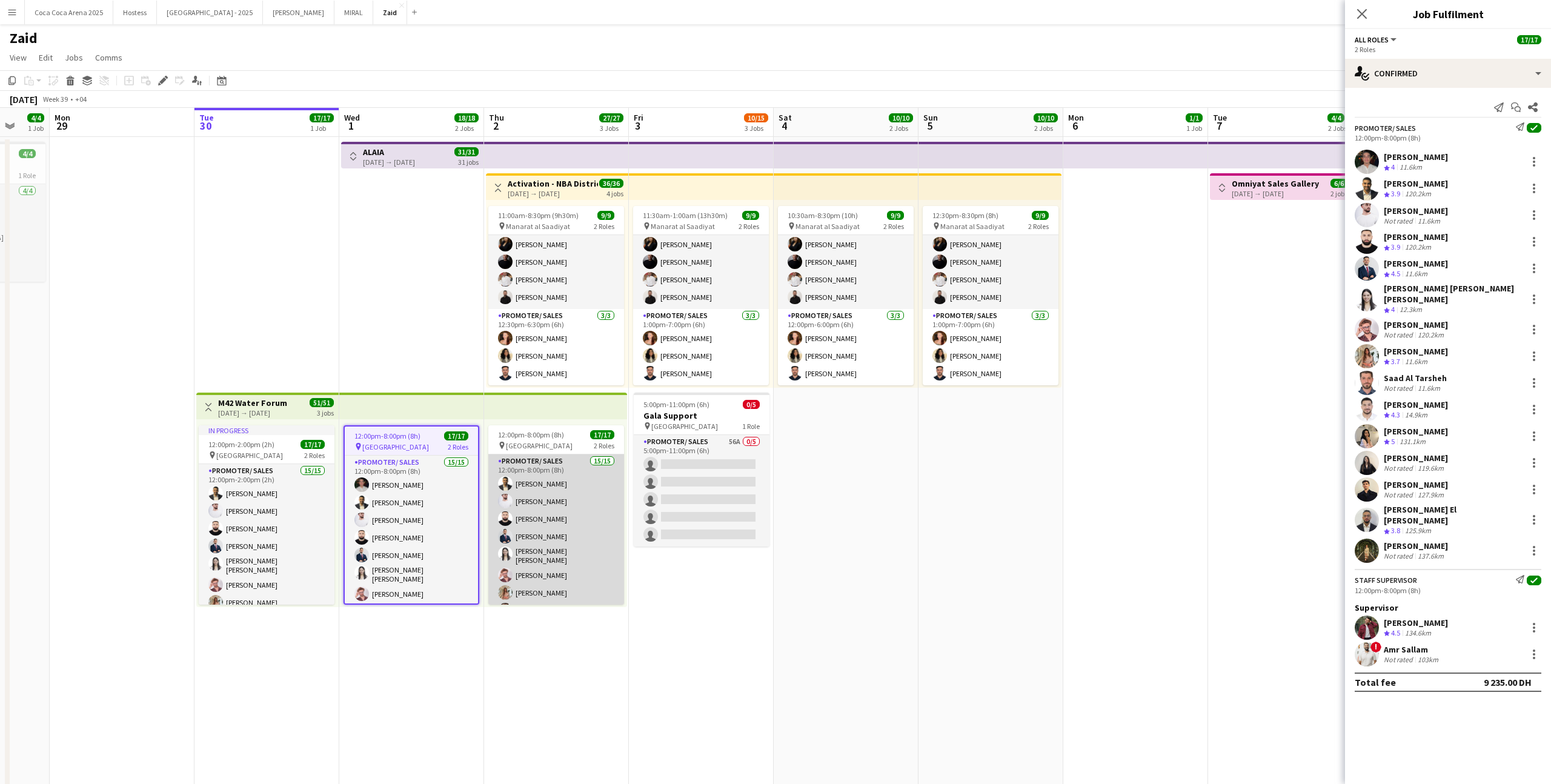
click at [492, 472] on app-card-role "Promoter/ Sales 15/15 12:00pm-8:00pm (8h) Abdullah Aburjeilah [PERSON_NAME] [PE…" at bounding box center [556, 601] width 136 height 294
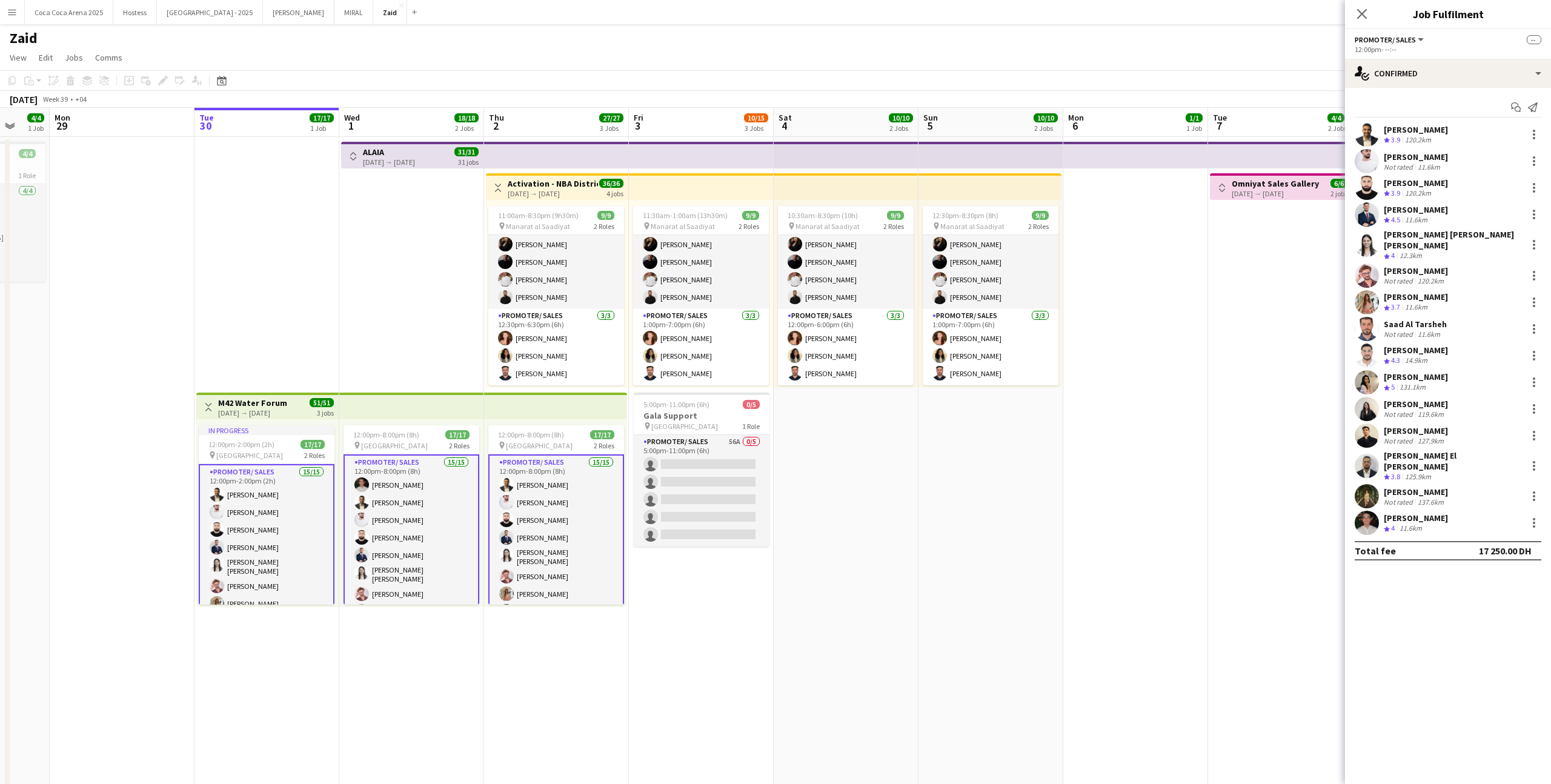
click at [524, 482] on app-card-role "Promoter/ Sales 15/15 12:00pm-8:00pm (8h) Abdullah Aburjeilah [PERSON_NAME] [PE…" at bounding box center [556, 602] width 136 height 297
click at [529, 596] on app-card-role "Promoter/ Sales 15/15 12:00pm-8:00pm (8h) Abdullah Aburjeilah [PERSON_NAME] [PE…" at bounding box center [556, 602] width 136 height 297
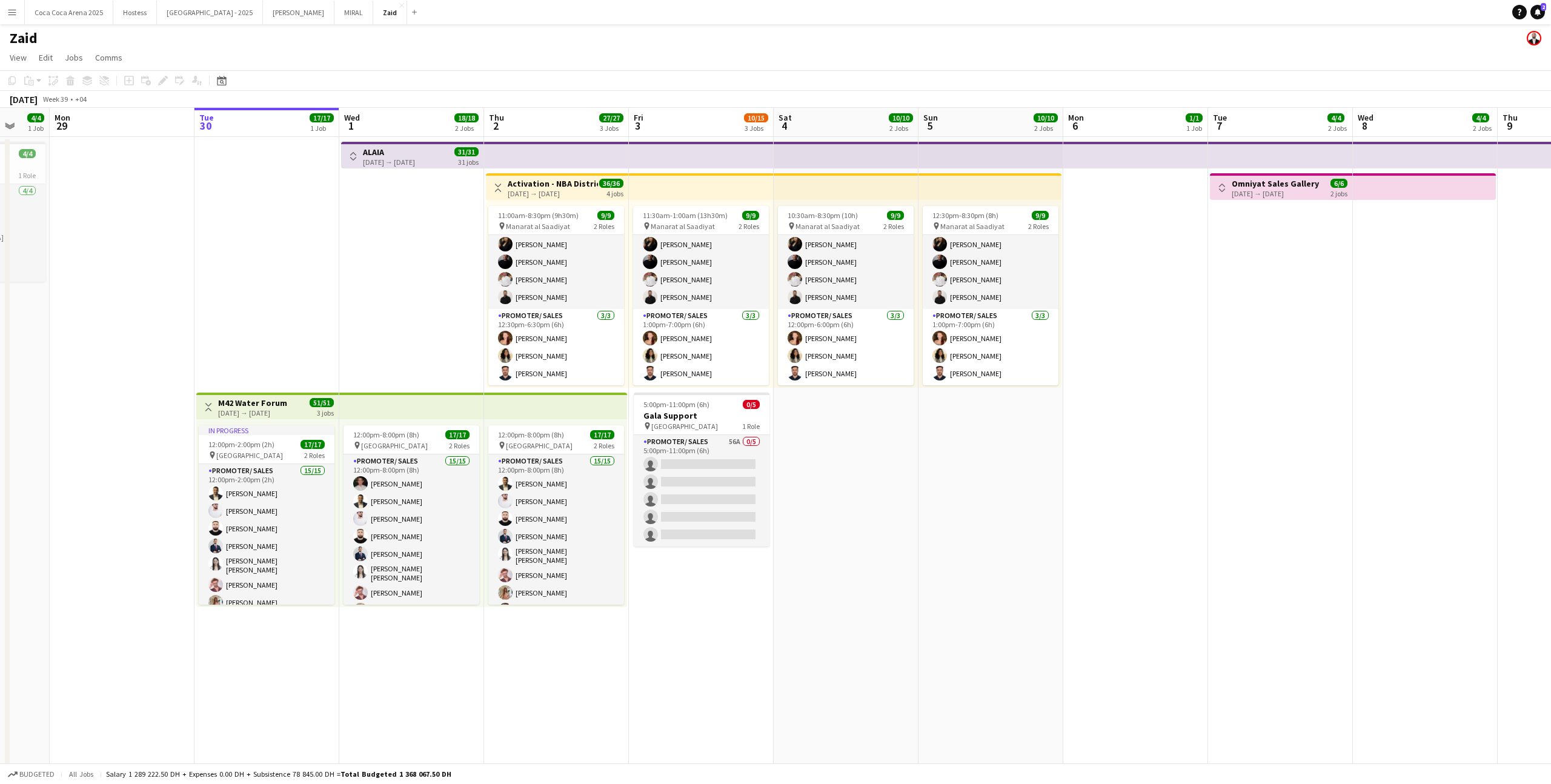
click at [523, 646] on app-date-cell "Toggle View Activation - NBA District [DATE] → [DATE] 36/36 4 jobs 11:00am-8:30…" at bounding box center [557, 500] width 145 height 728
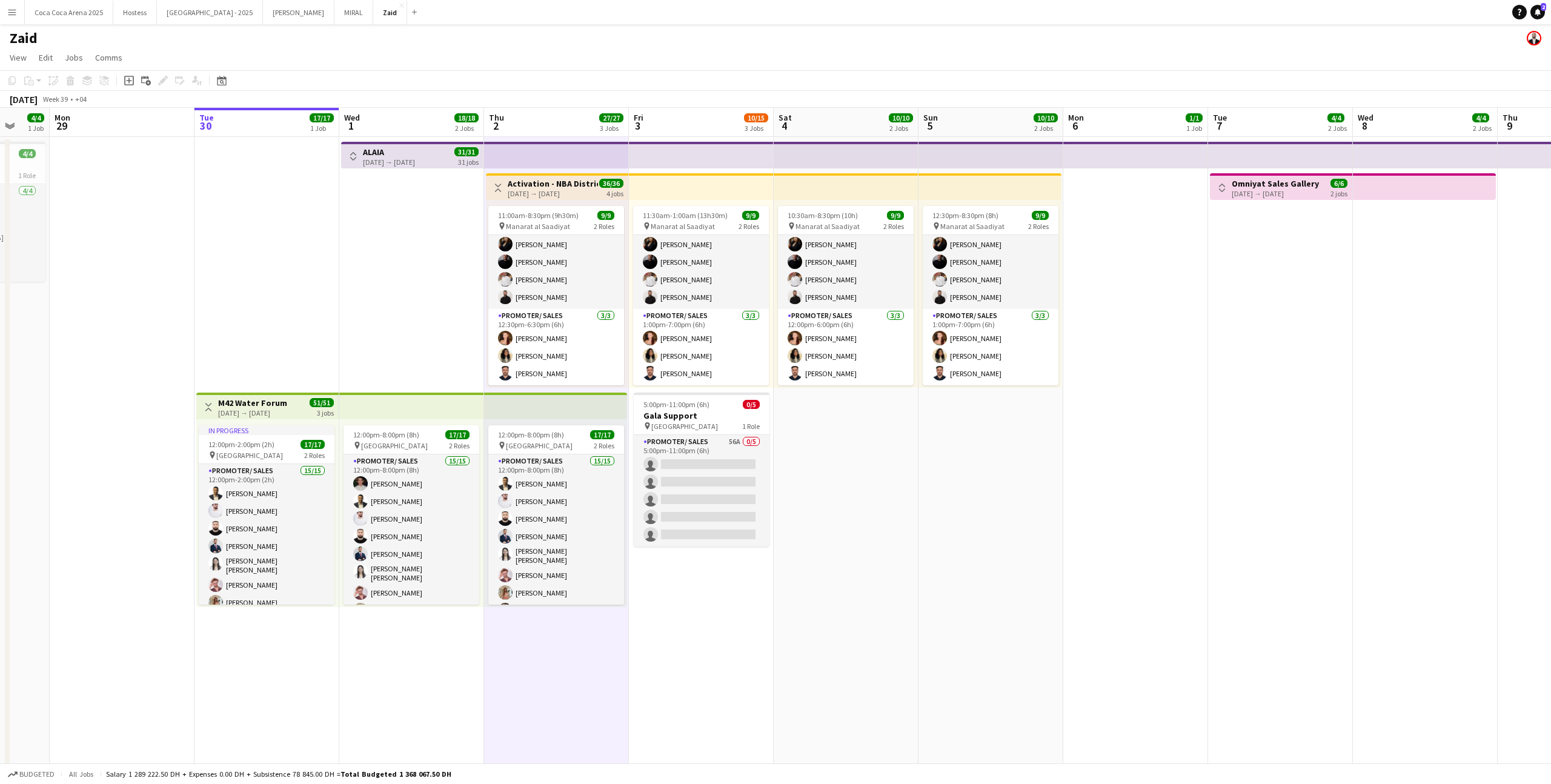
click at [380, 417] on app-top-bar at bounding box center [411, 407] width 145 height 27
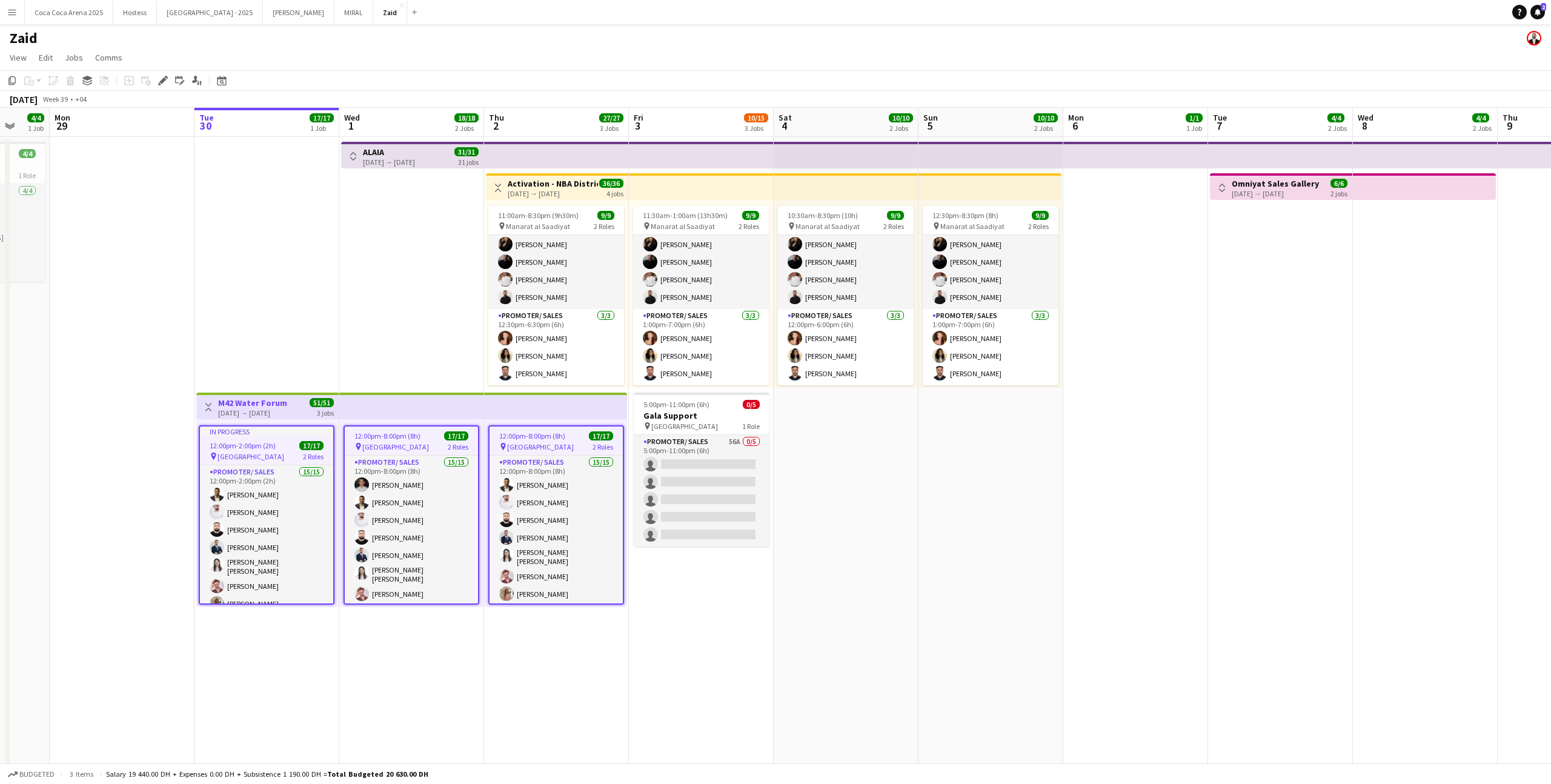
click at [377, 405] on app-top-bar at bounding box center [411, 407] width 145 height 27
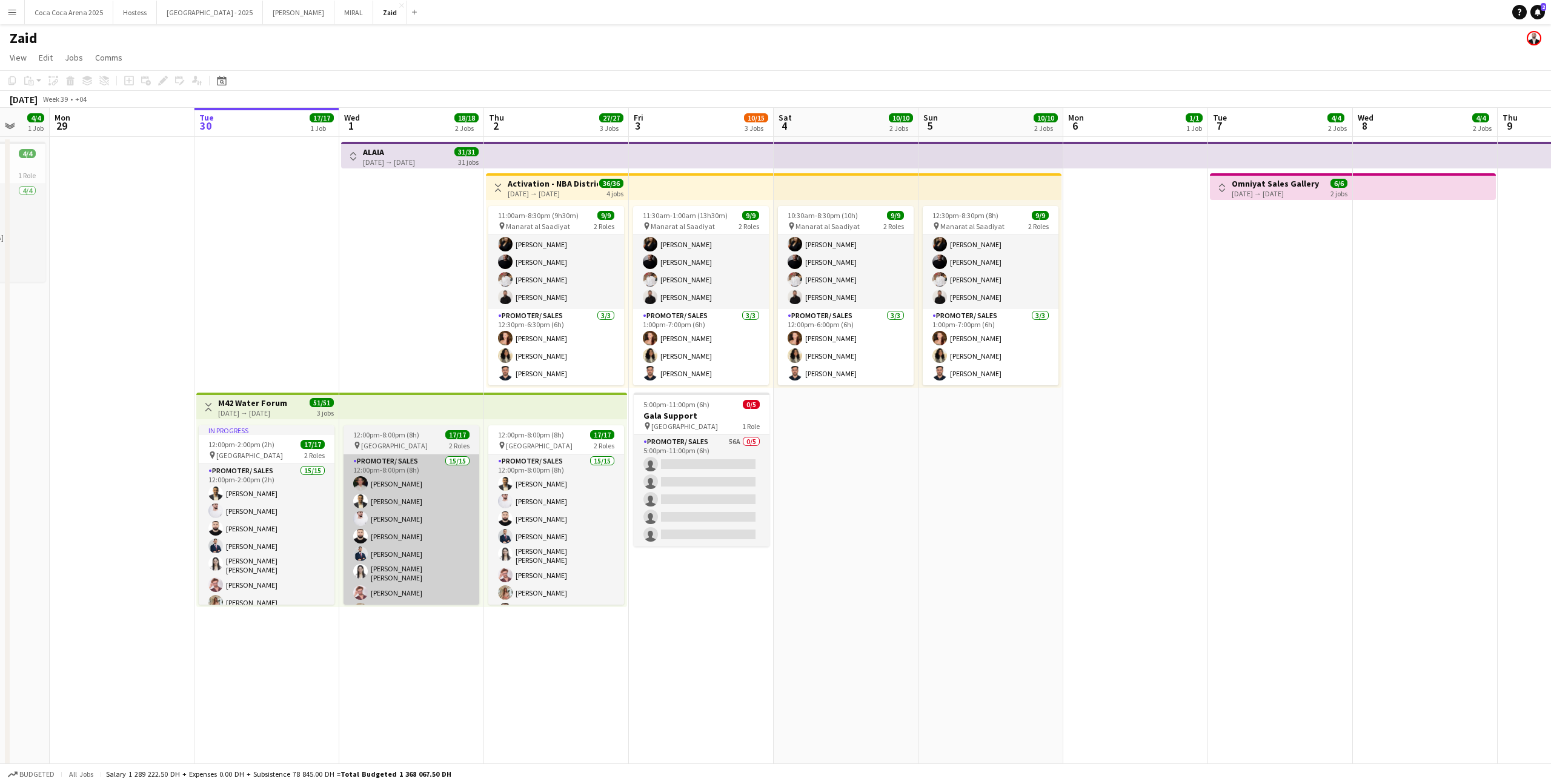
click at [400, 499] on app-card-role "Promoter/ Sales 15/15 12:00pm-8:00pm (8h) [PERSON_NAME] Alirksusi Abdullah Abur…" at bounding box center [411, 601] width 136 height 294
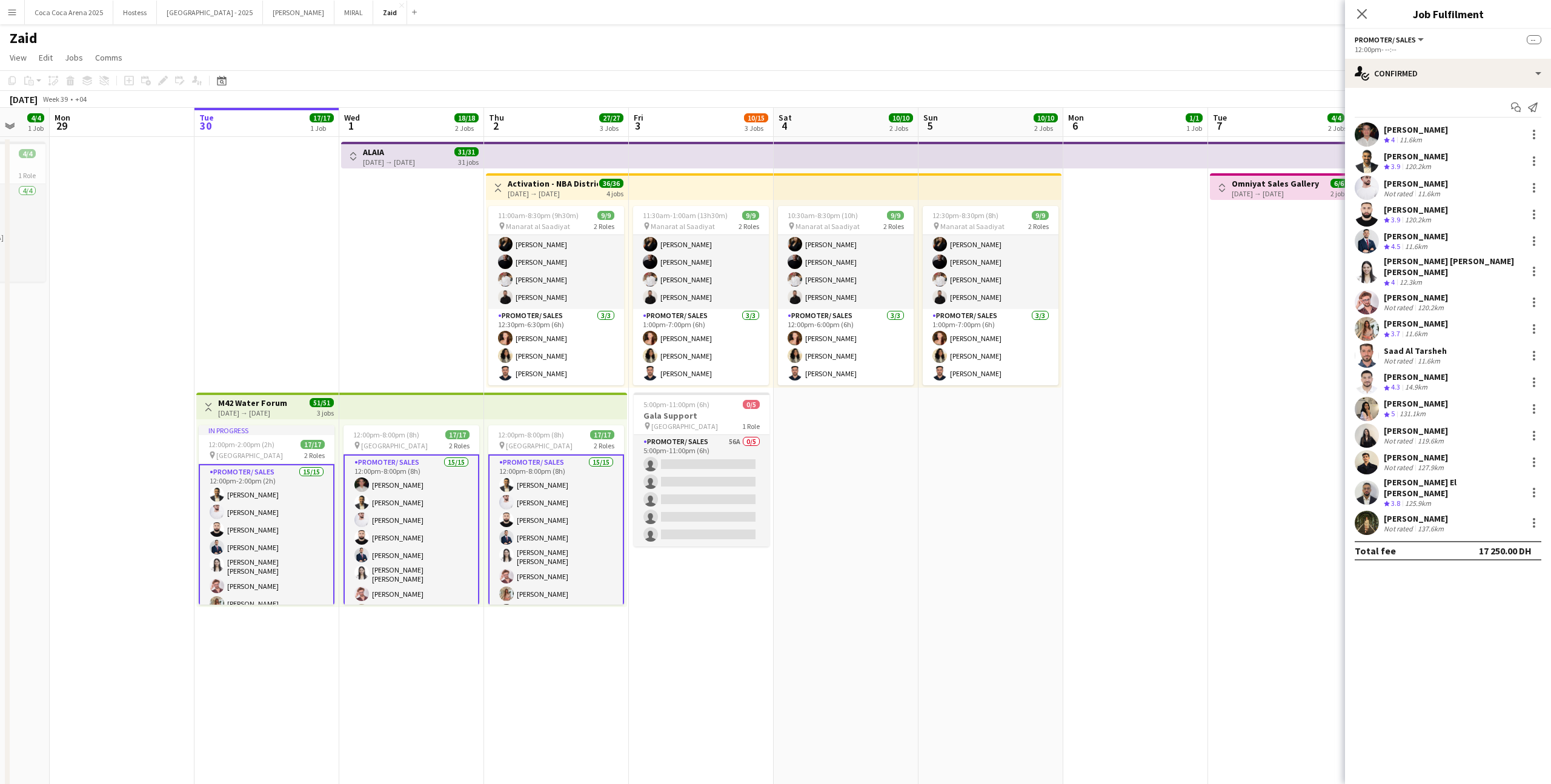
click at [401, 472] on app-card-role "Promoter/ Sales 15/15 12:00pm-8:00pm (8h) [PERSON_NAME] Alirksusi Abdullah Abur…" at bounding box center [411, 602] width 136 height 297
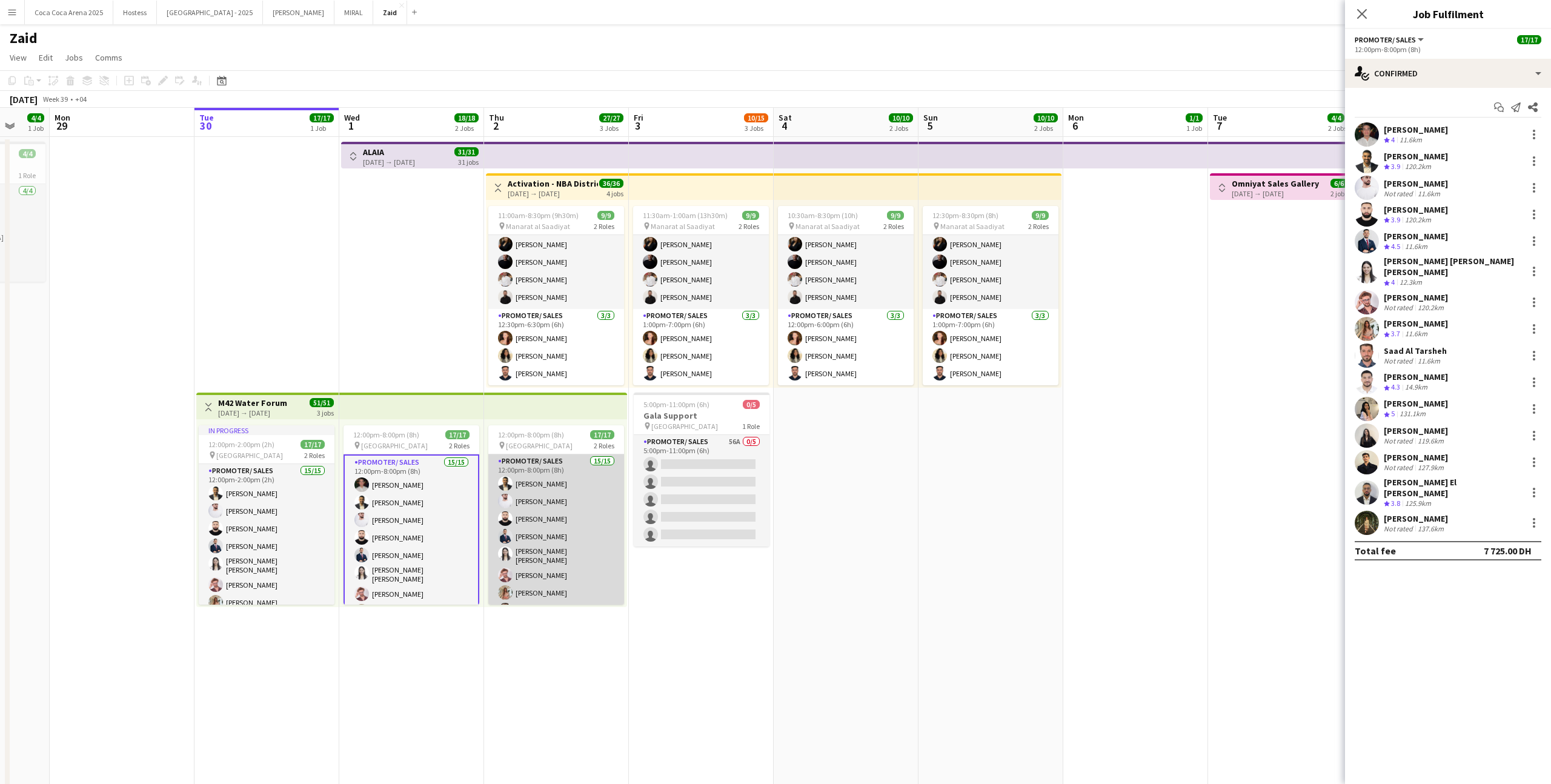
click at [534, 470] on app-card-role "Promoter/ Sales 15/15 12:00pm-8:00pm (8h) Abdullah Aburjeilah [PERSON_NAME] [PE…" at bounding box center [556, 601] width 136 height 294
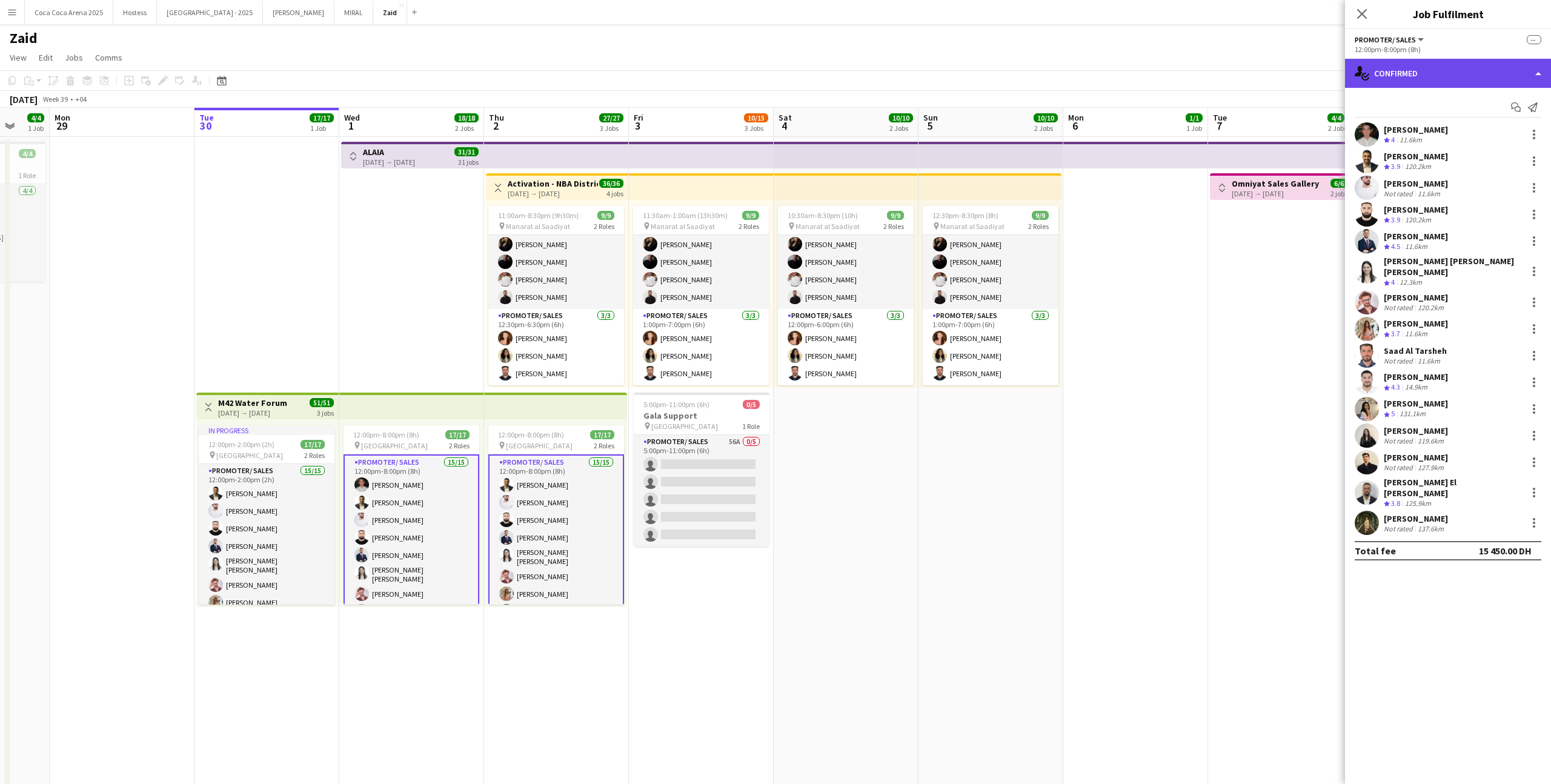
click at [1398, 72] on div "single-neutral-actions-check-2 Confirmed" at bounding box center [1447, 74] width 206 height 29
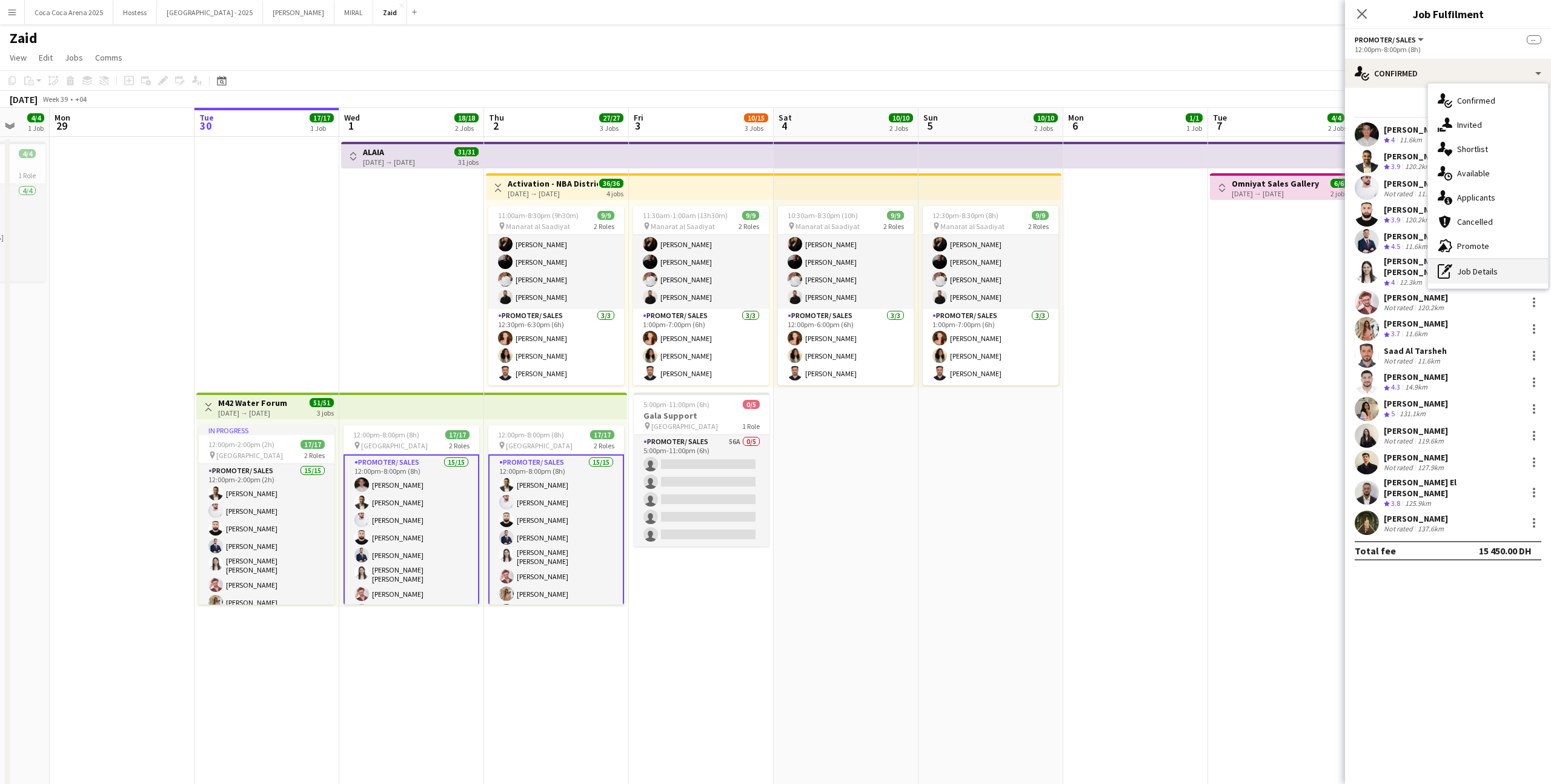
click at [1486, 264] on div "pen-write Job Details" at bounding box center [1488, 271] width 120 height 24
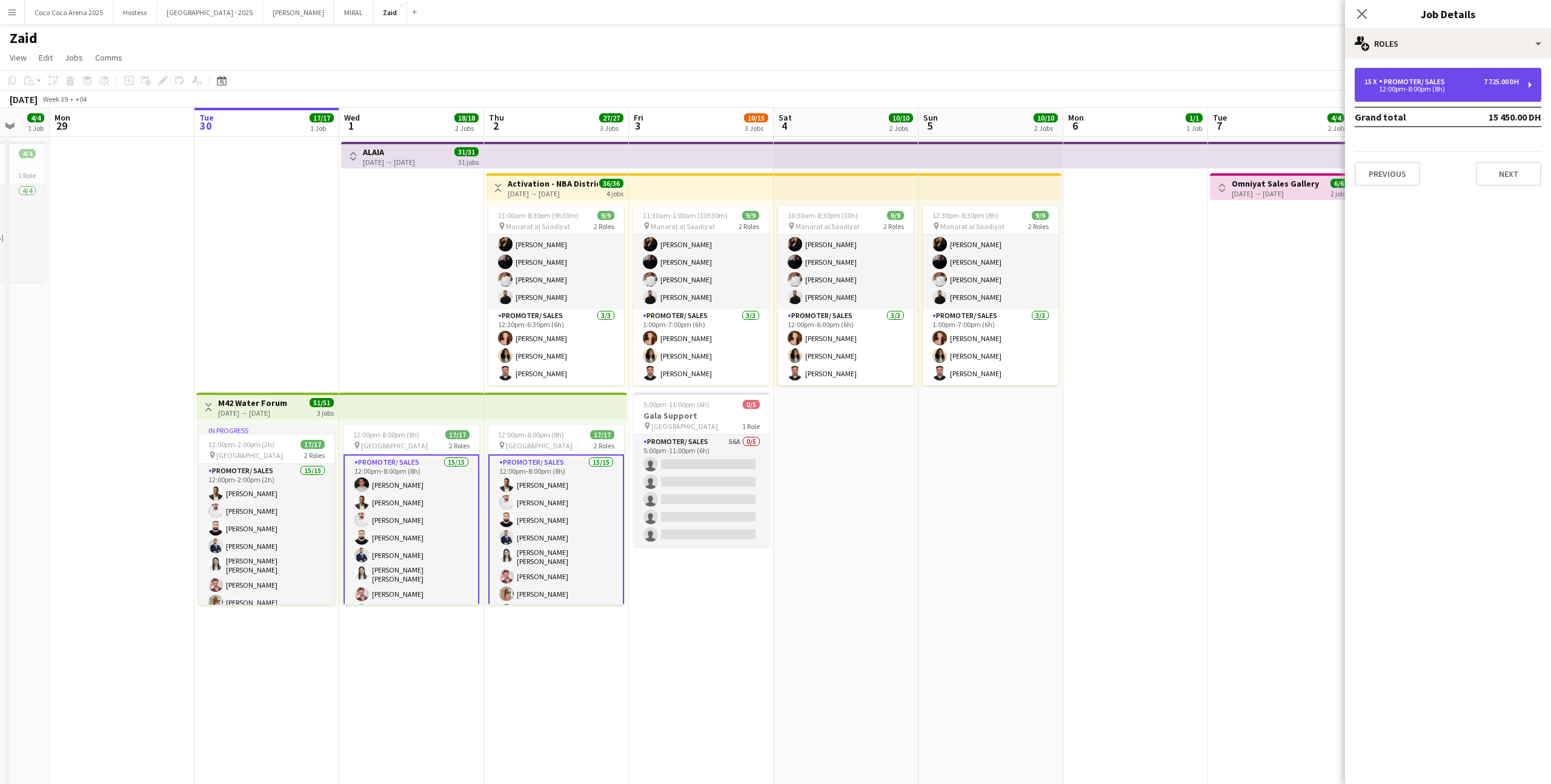
click at [1412, 83] on div "Promoter/ Sales" at bounding box center [1414, 81] width 71 height 9
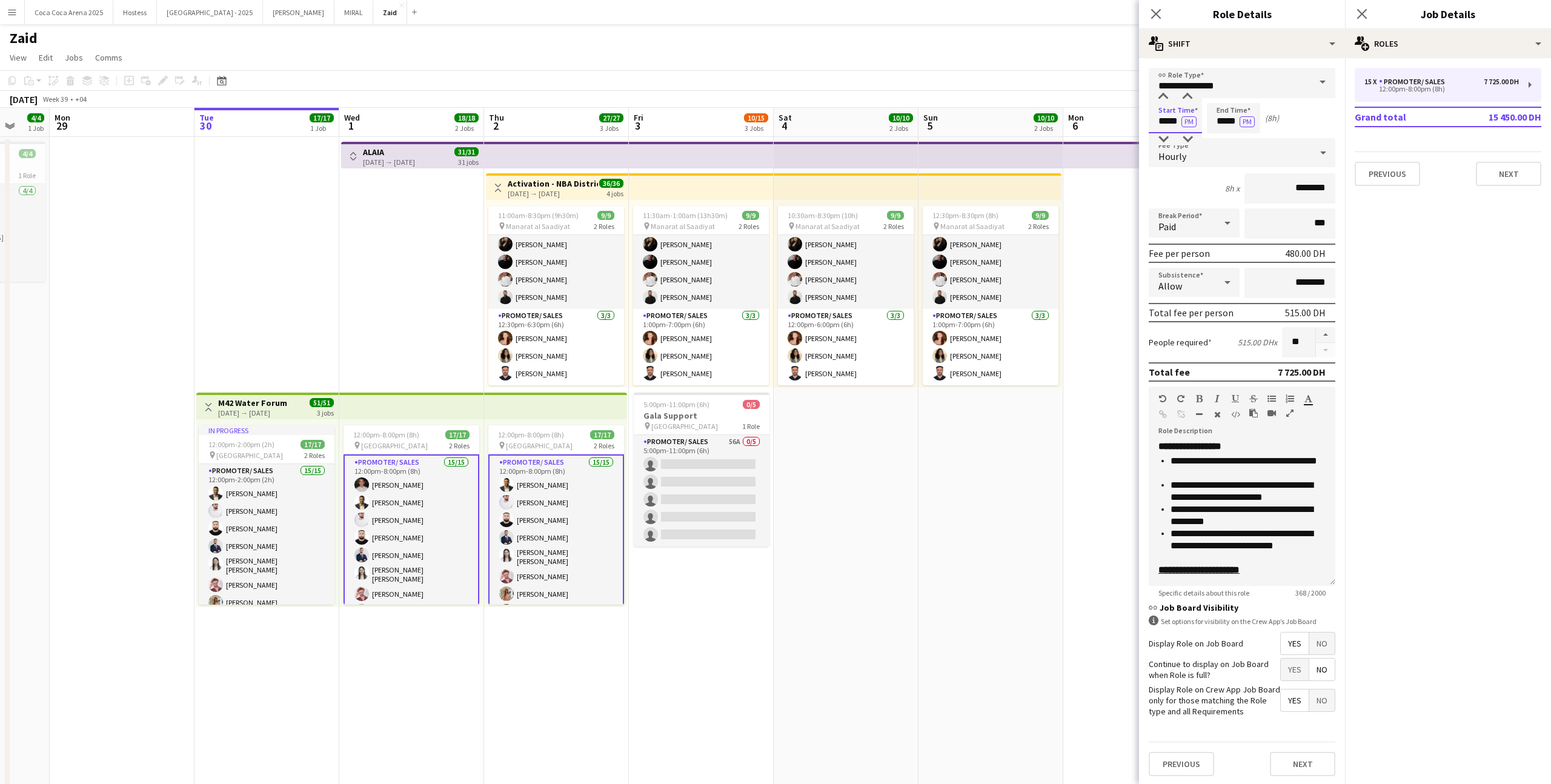
click at [1165, 122] on input "*****" at bounding box center [1175, 117] width 53 height 30
click at [1170, 136] on div at bounding box center [1163, 139] width 24 height 13
type input "*****"
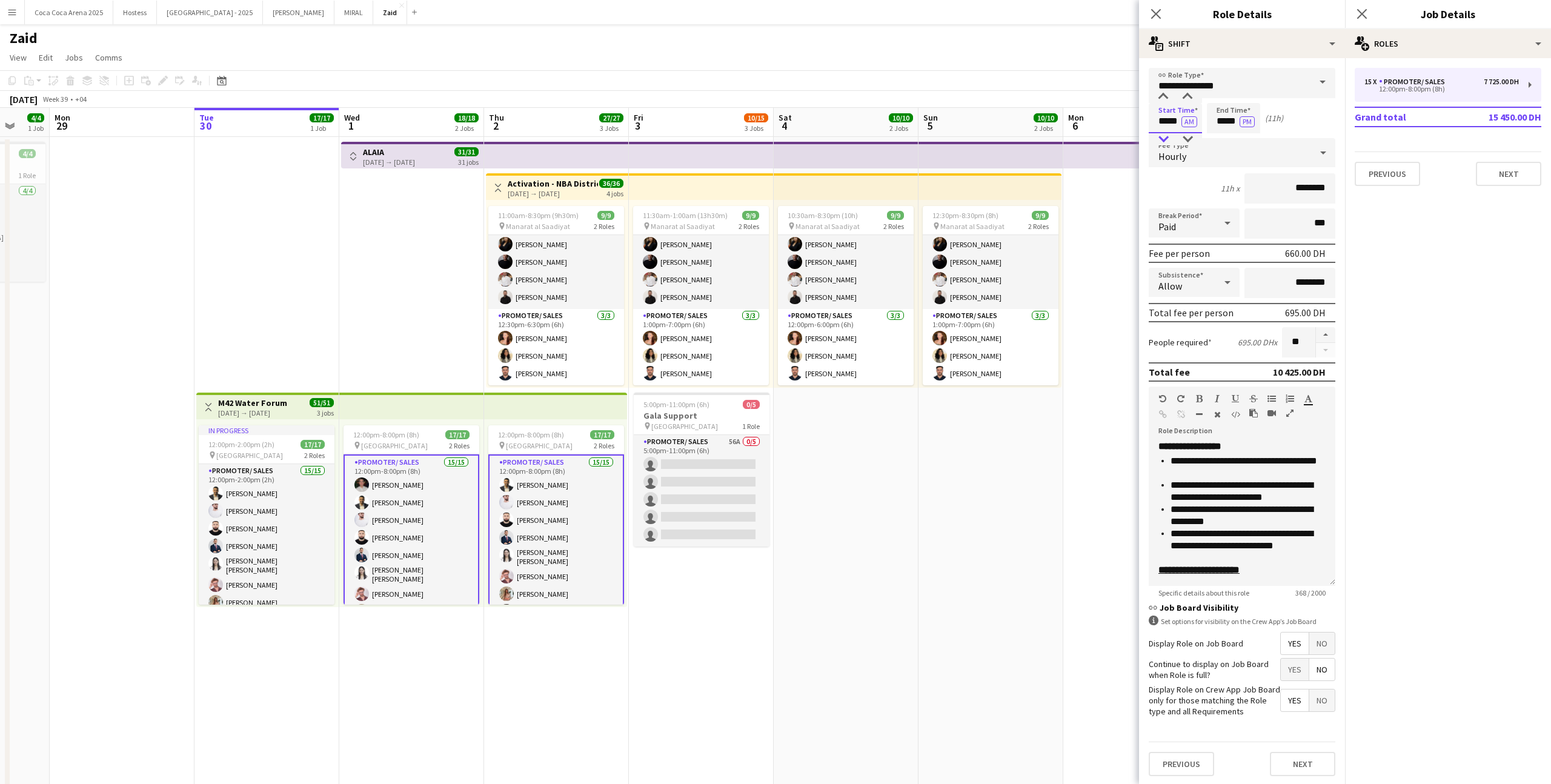
click at [1170, 136] on div at bounding box center [1163, 139] width 24 height 13
click at [1227, 126] on input "*****" at bounding box center [1233, 117] width 53 height 30
click at [1227, 146] on div "Hourly" at bounding box center [1231, 153] width 163 height 29
click at [1227, 146] on div at bounding box center [776, 392] width 1551 height 784
click at [1225, 129] on input "*****" at bounding box center [1233, 117] width 53 height 30
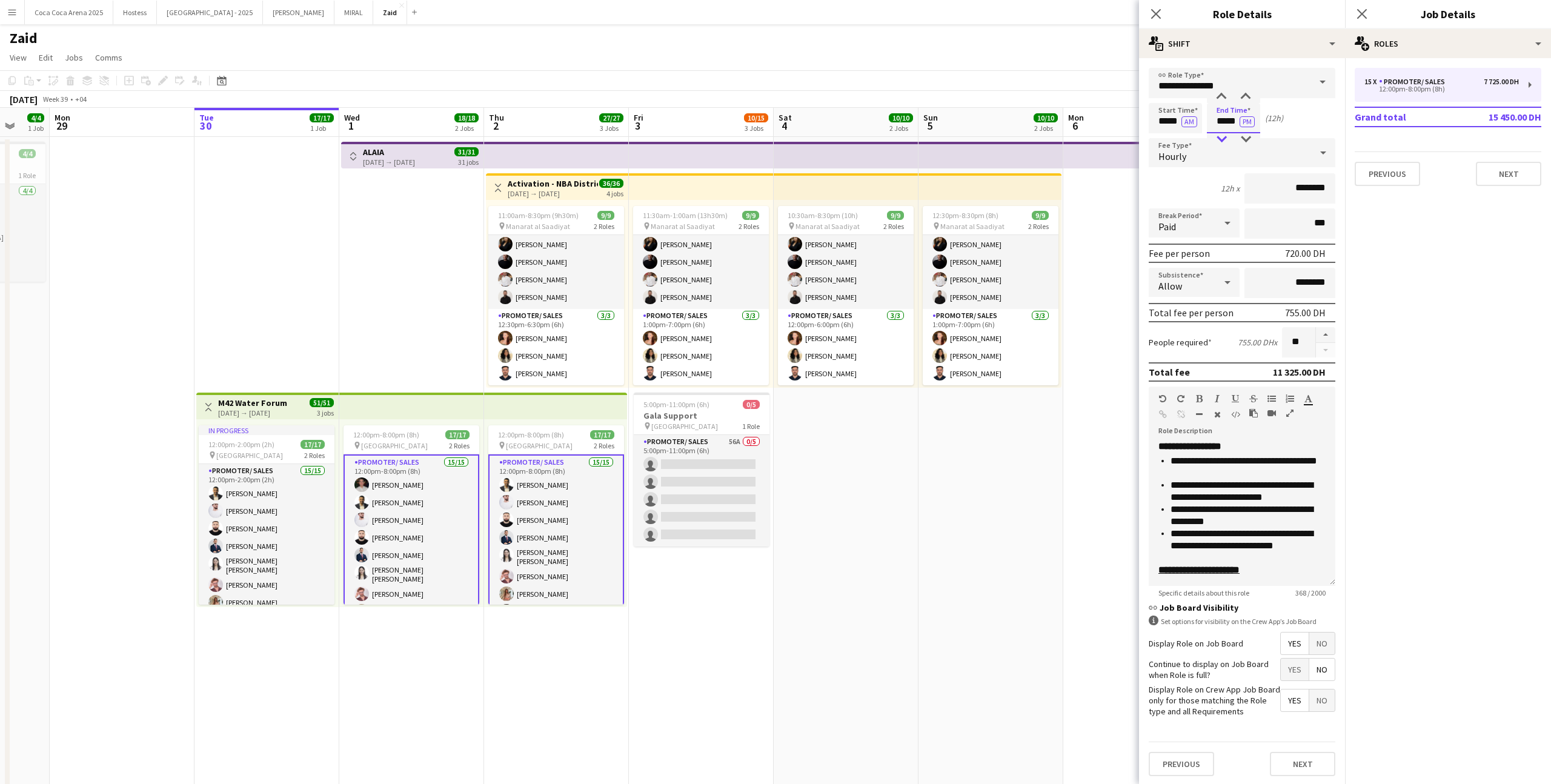
click at [1225, 135] on div at bounding box center [1221, 139] width 24 height 13
type input "*****"
click at [1225, 135] on div at bounding box center [1221, 139] width 24 height 13
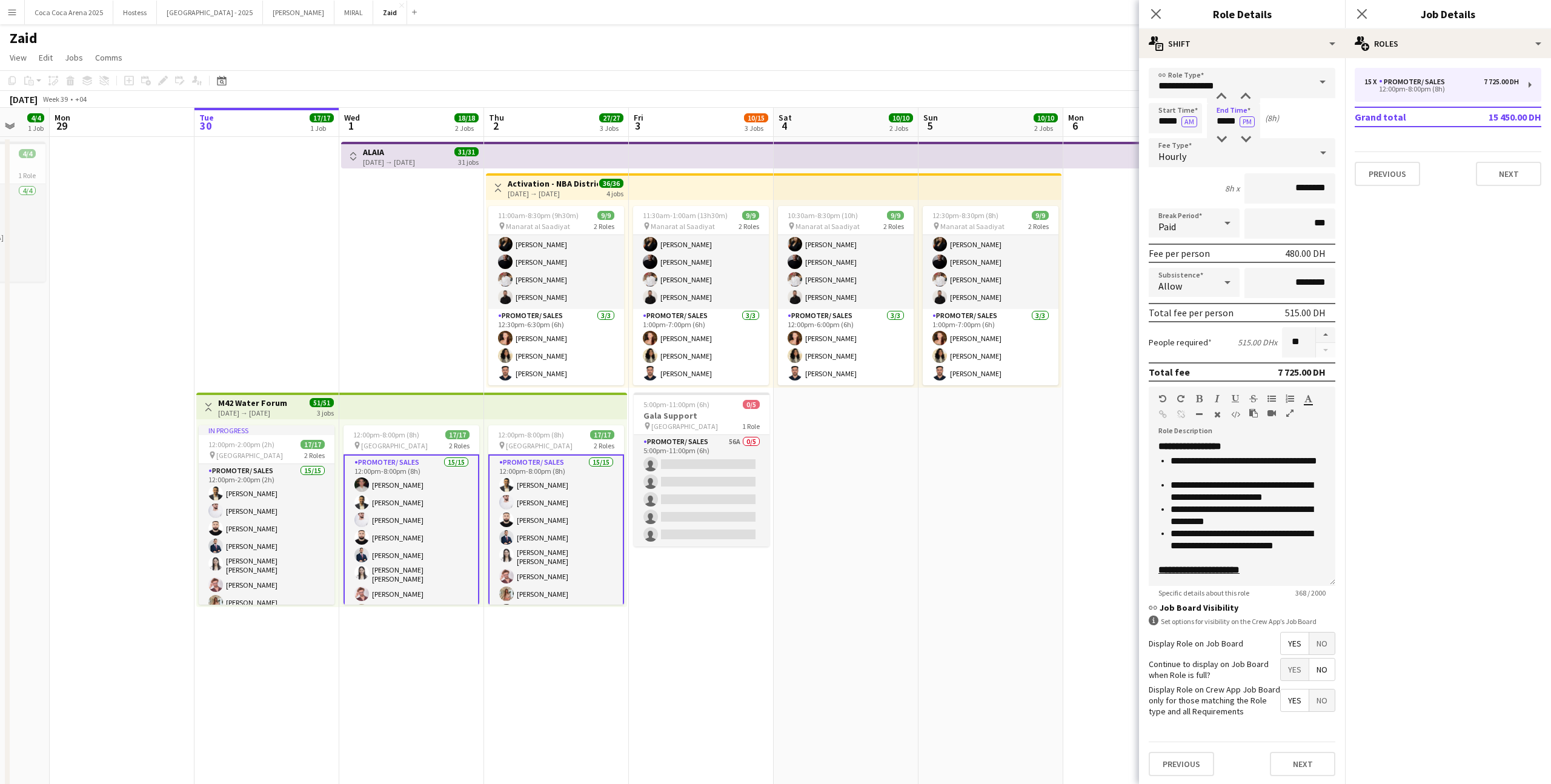
click at [556, 520] on app-card-role "Promoter/ Sales 15/15 12:00pm-8:00pm (8h) Abdullah Aburjeilah [PERSON_NAME] [PE…" at bounding box center [556, 602] width 136 height 297
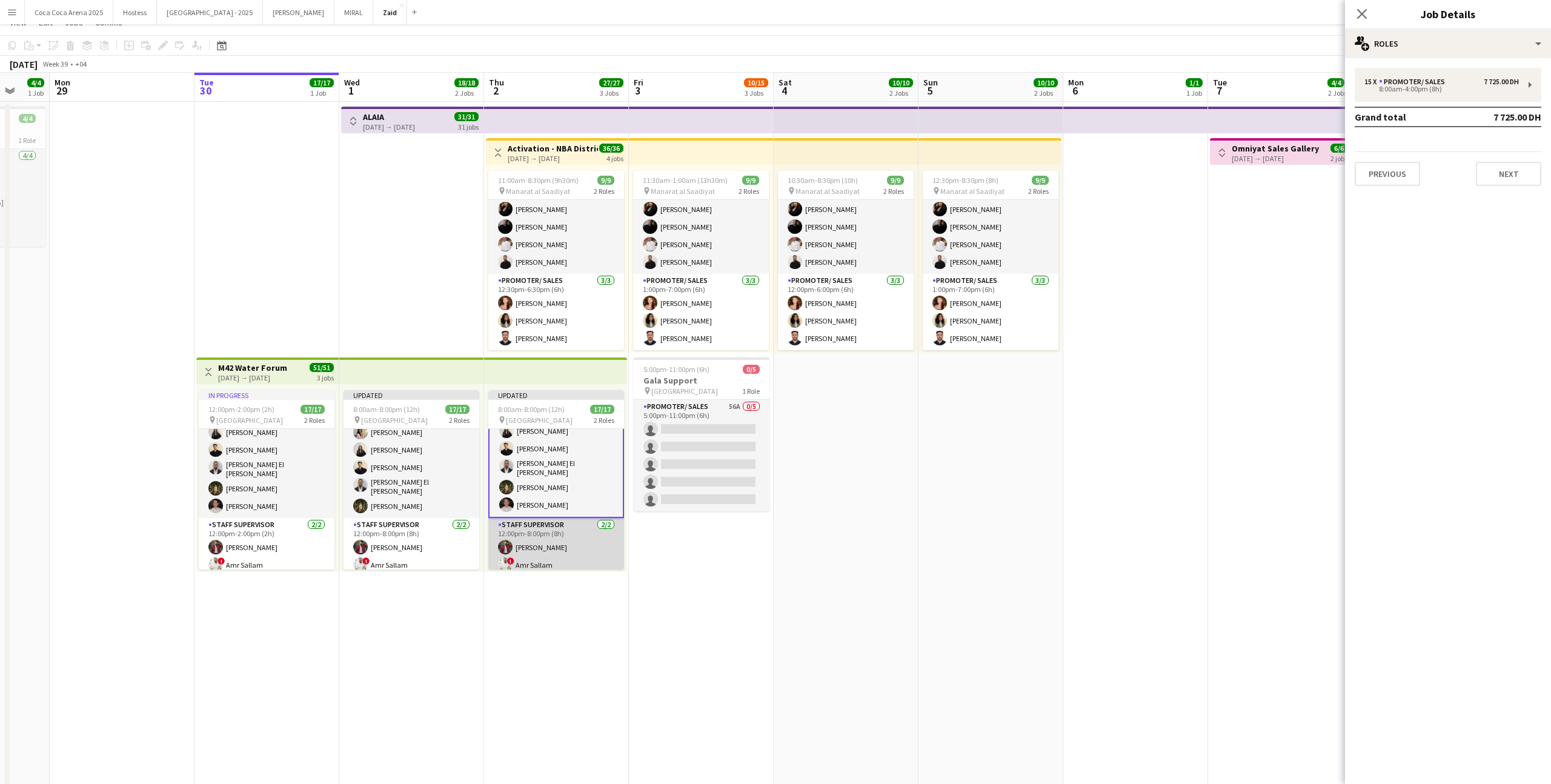
scroll to position [45, 0]
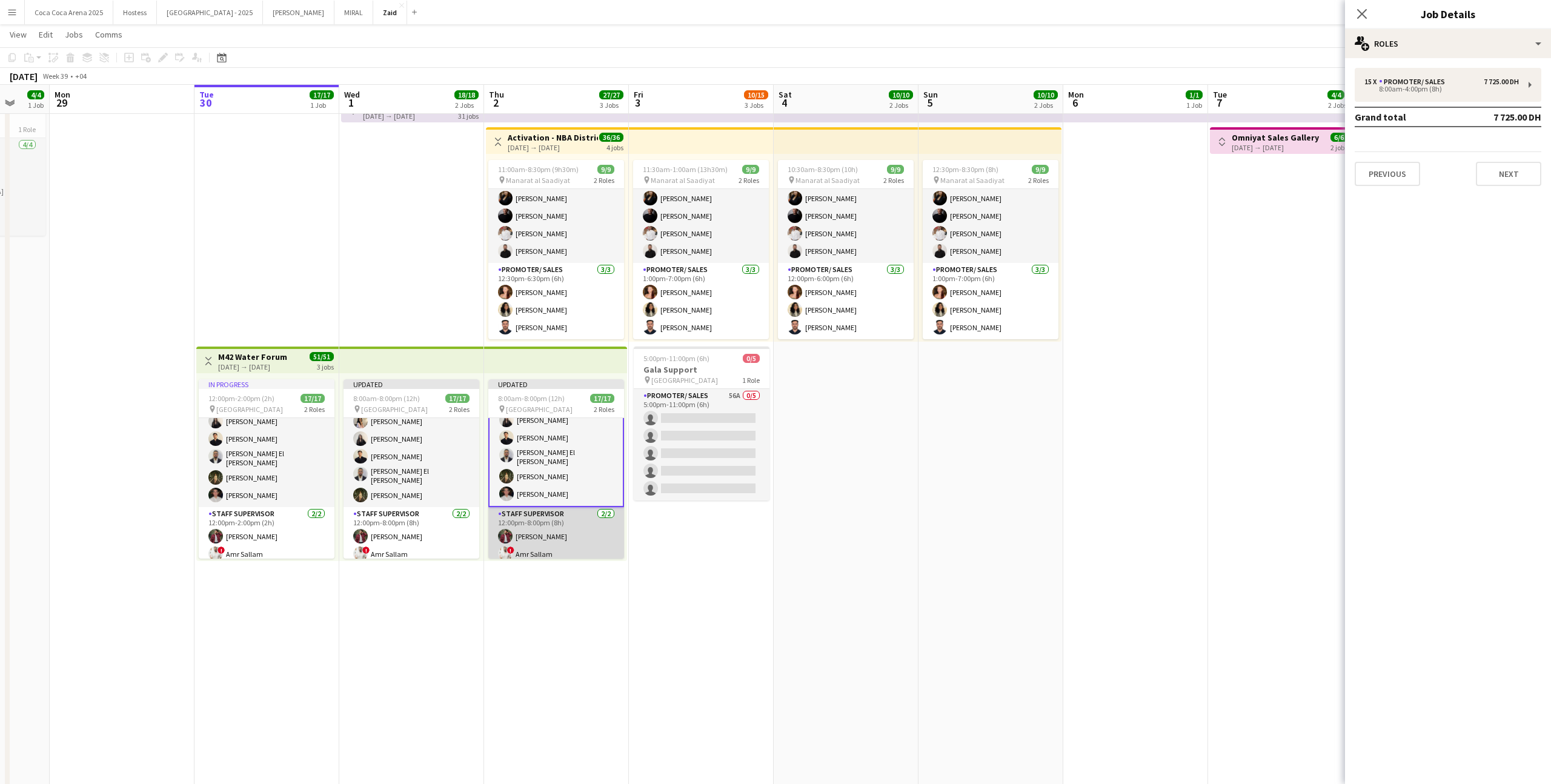
click at [548, 555] on app-card-role "Staff Supervisor [DATE] 12:00pm-8:00pm (8h) [PERSON_NAME] ! Amr Sallam" at bounding box center [556, 536] width 136 height 59
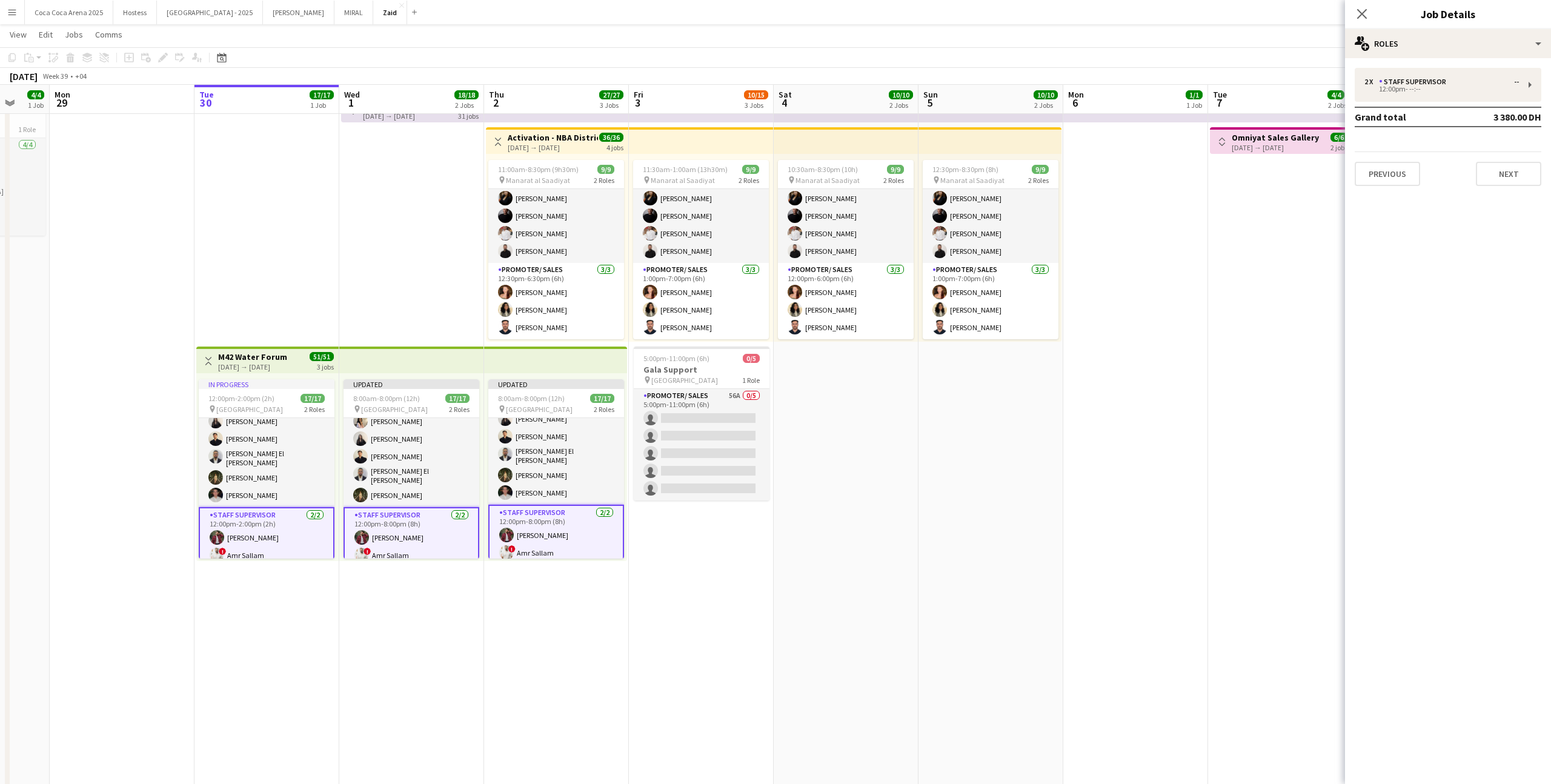
scroll to position [206, 0]
click at [542, 538] on app-card-role "Staff Supervisor [DATE] 12:00pm-8:00pm (8h) [PERSON_NAME] ! Amr Sallam" at bounding box center [556, 536] width 136 height 61
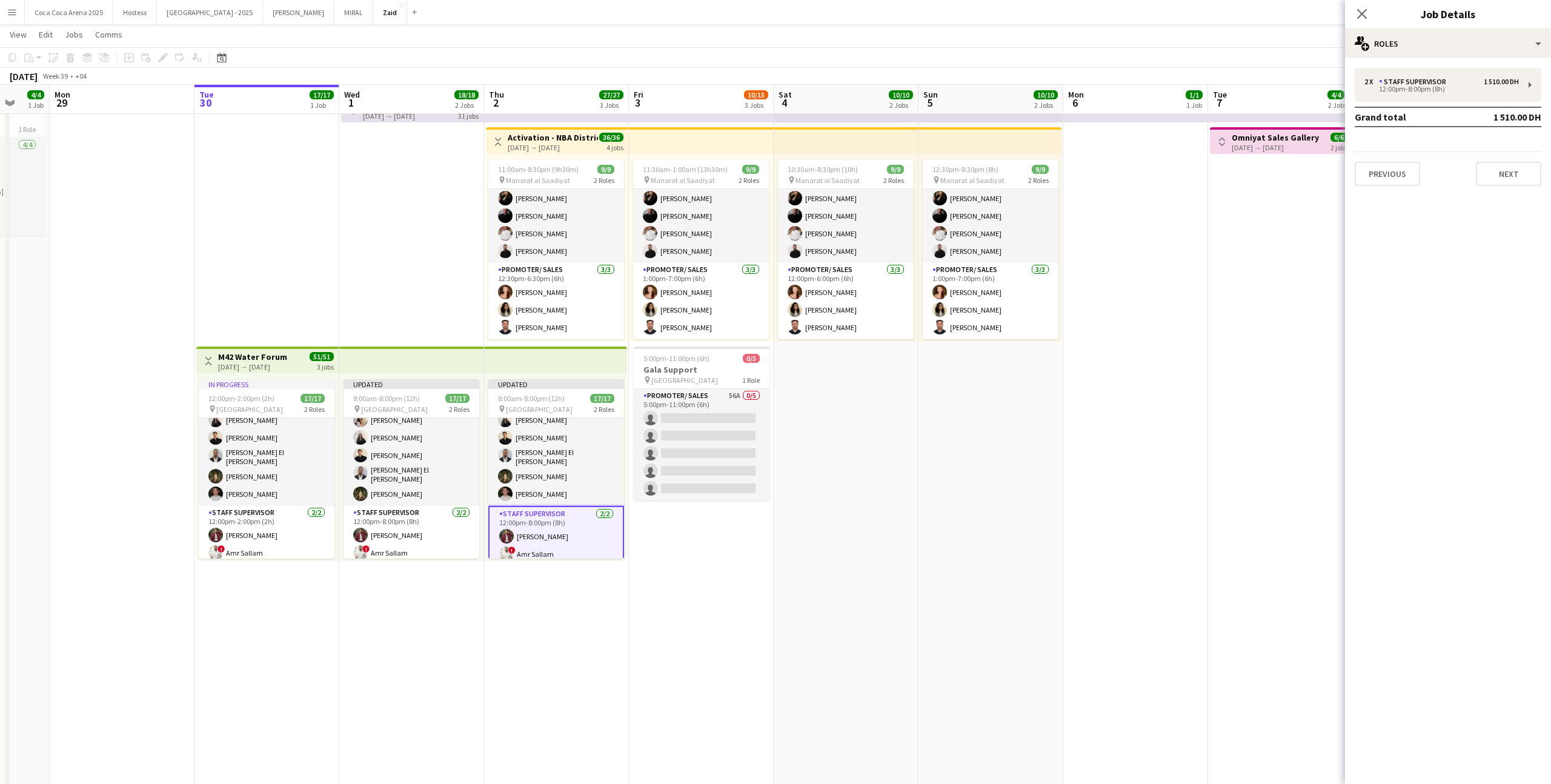
scroll to position [205, 0]
click at [422, 538] on app-card-role "Staff Supervisor [DATE] 12:00pm-8:00pm (8h) [PERSON_NAME] ! Amr Sallam" at bounding box center [411, 536] width 136 height 59
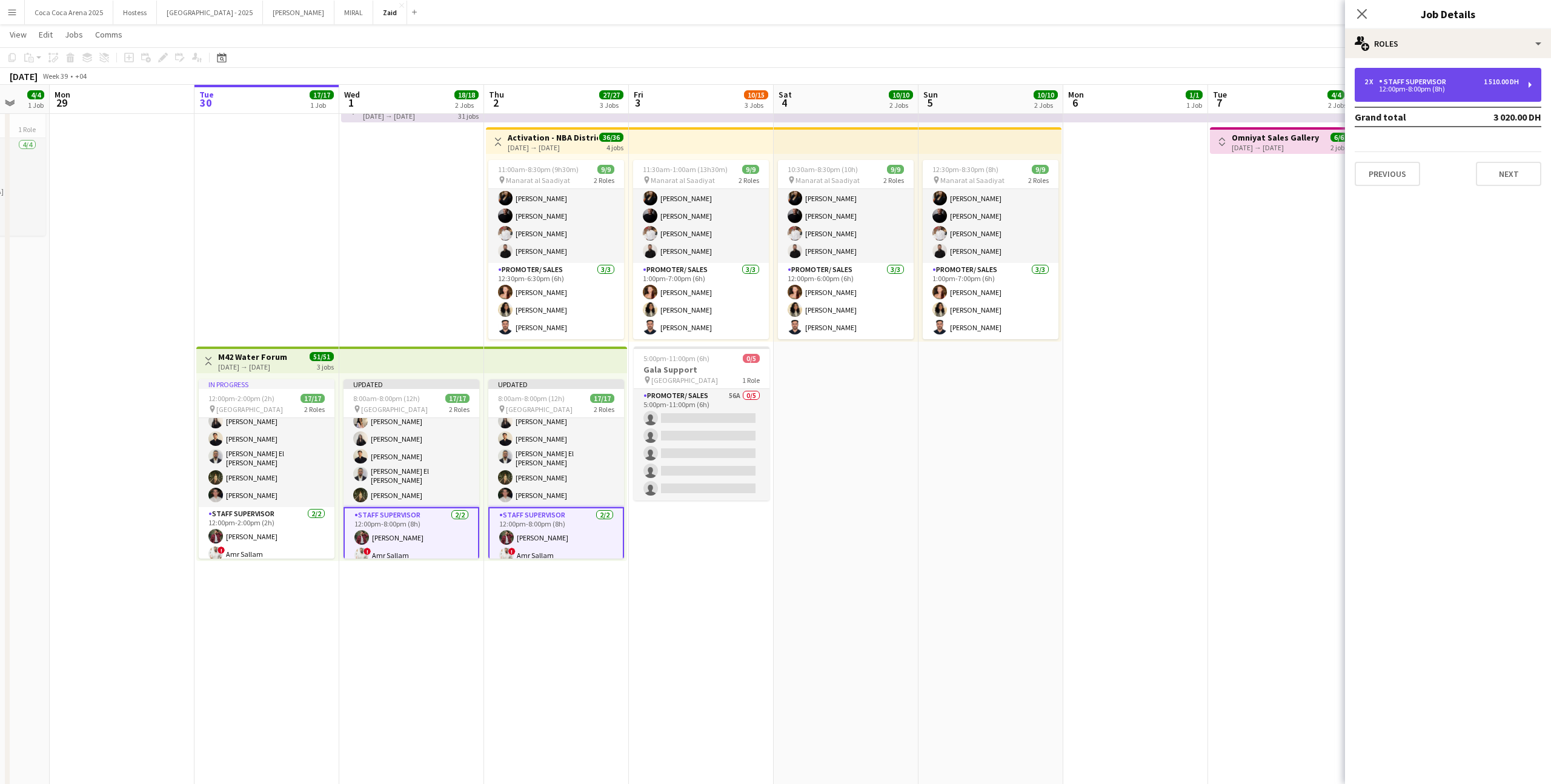
click at [1385, 77] on div "Staff Supervisor" at bounding box center [1414, 81] width 72 height 9
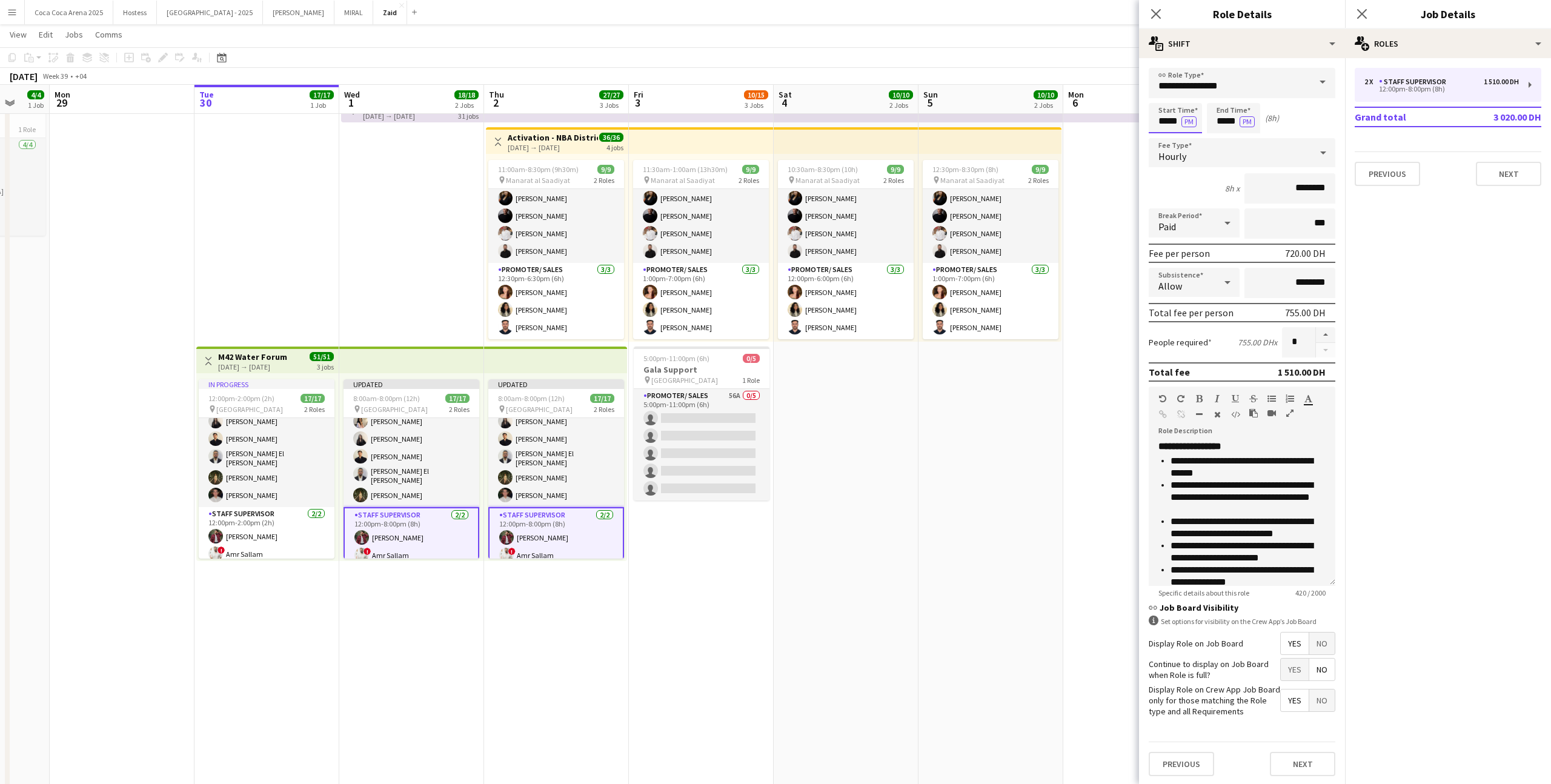
click at [1169, 130] on input "*****" at bounding box center [1175, 117] width 53 height 30
click at [1169, 134] on div at bounding box center [1163, 139] width 24 height 13
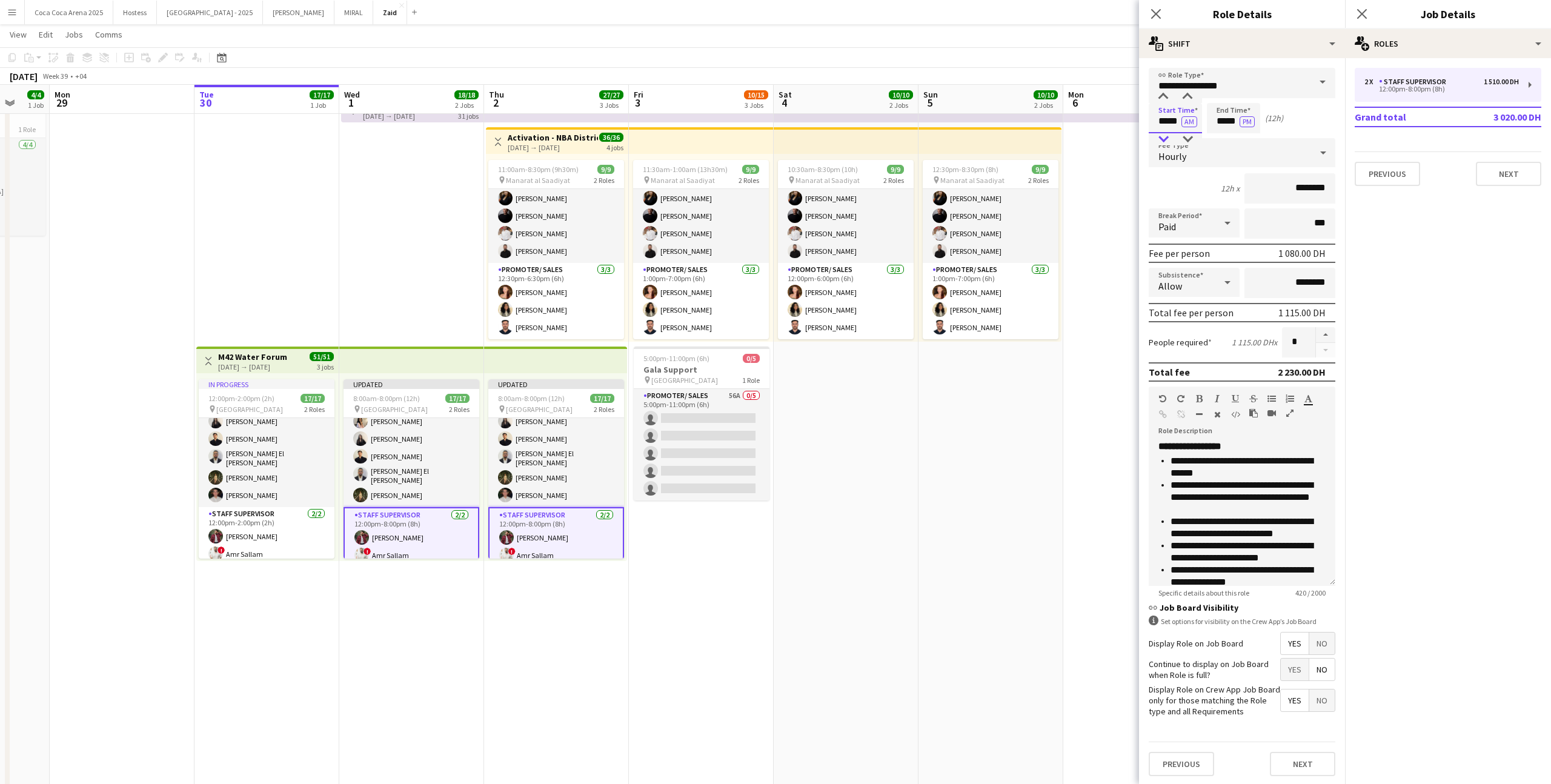
click at [1169, 134] on div at bounding box center [1163, 139] width 24 height 13
type input "*****"
click at [1165, 101] on div at bounding box center [1163, 97] width 24 height 13
click at [1224, 126] on input "*****" at bounding box center [1233, 117] width 53 height 30
click at [1227, 141] on div at bounding box center [1221, 139] width 24 height 13
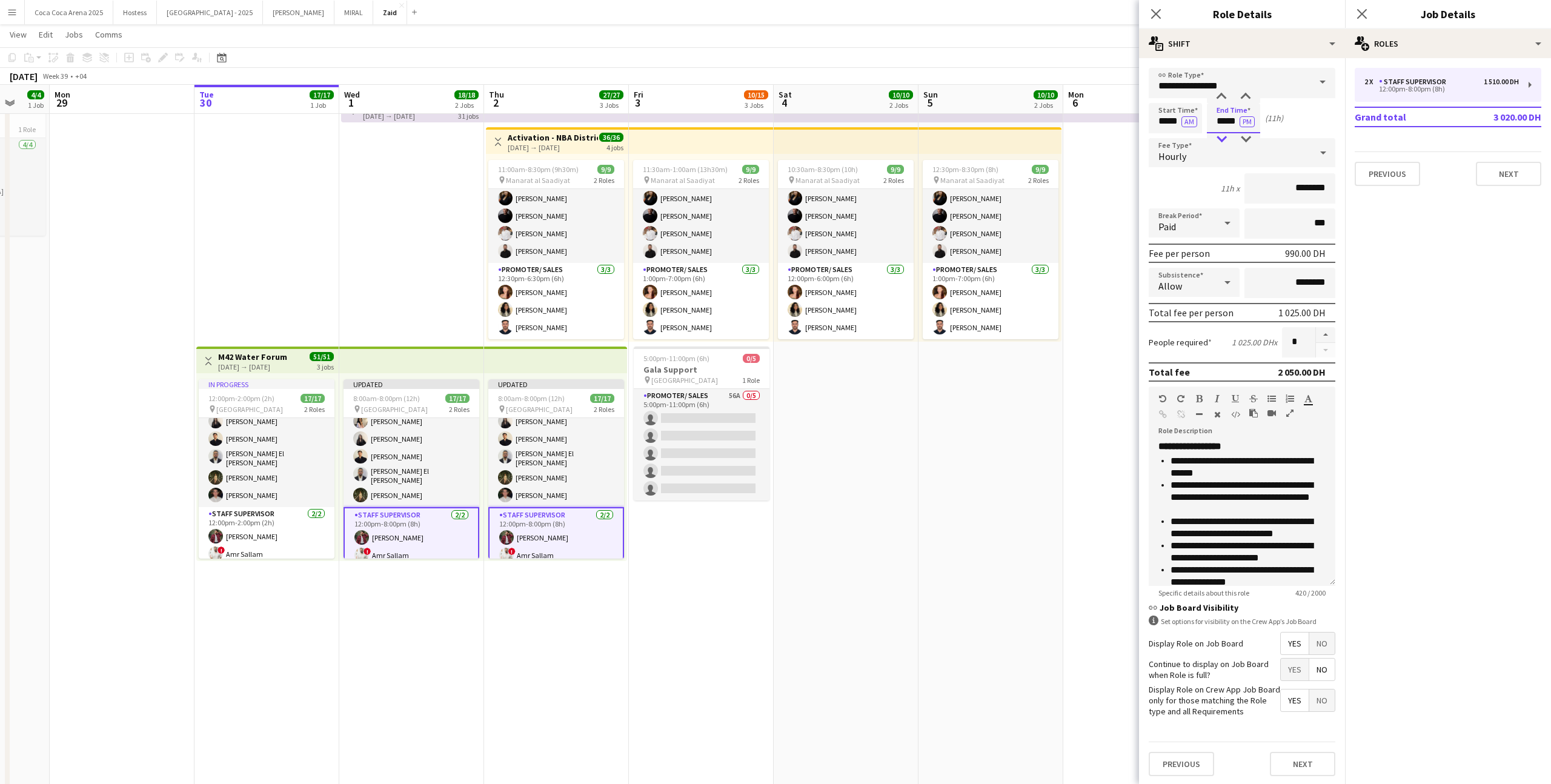
click at [1227, 141] on div at bounding box center [1221, 139] width 24 height 13
type input "*****"
click at [1227, 141] on div at bounding box center [1221, 139] width 24 height 13
click at [966, 459] on app-date-cell "12:30pm-8:30pm (8h) 9/9 pin Manarat al Saadiyat 2 Roles Promoter/ Sales [DATE] …" at bounding box center [991, 455] width 145 height 728
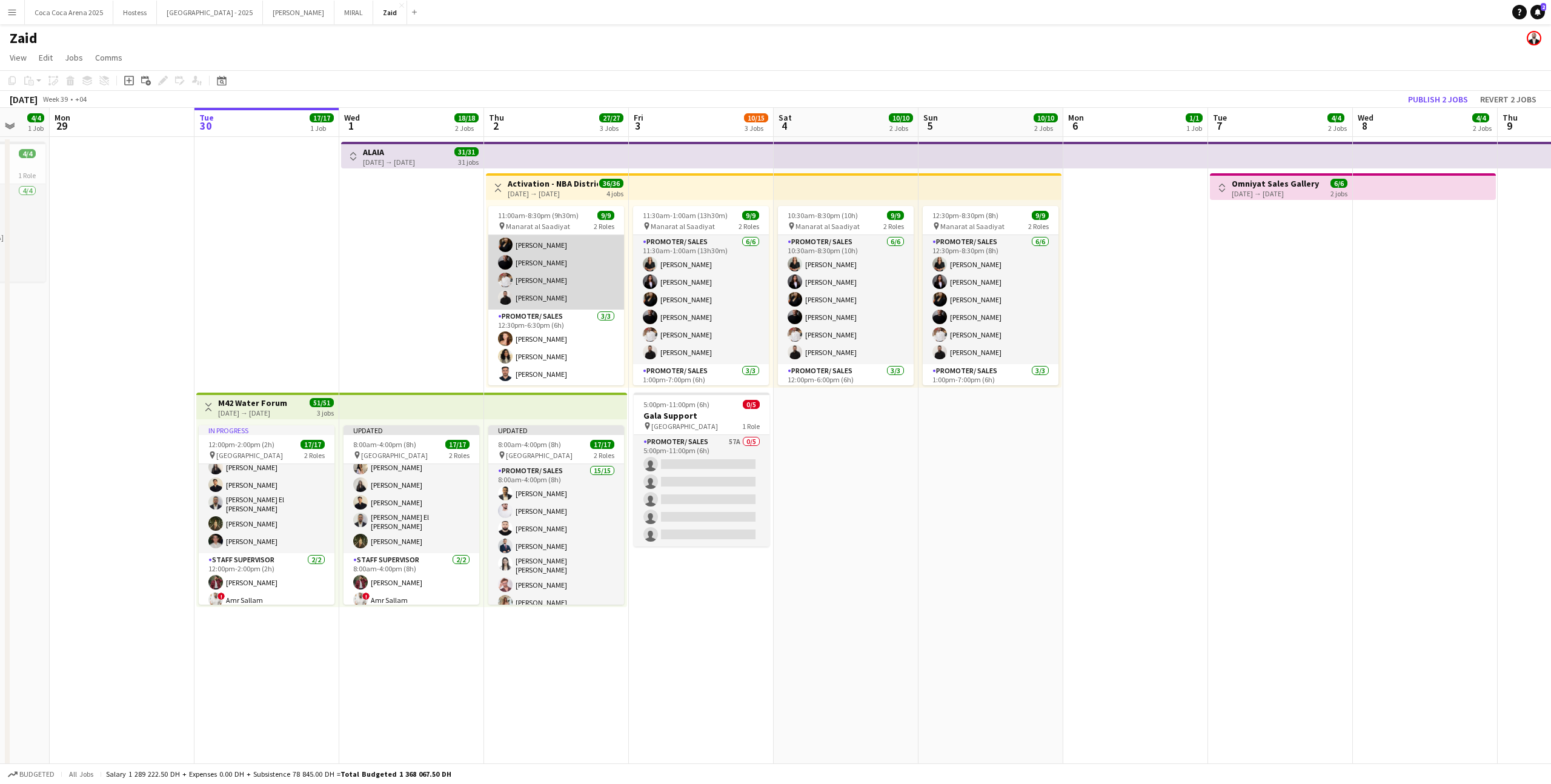
scroll to position [55, 0]
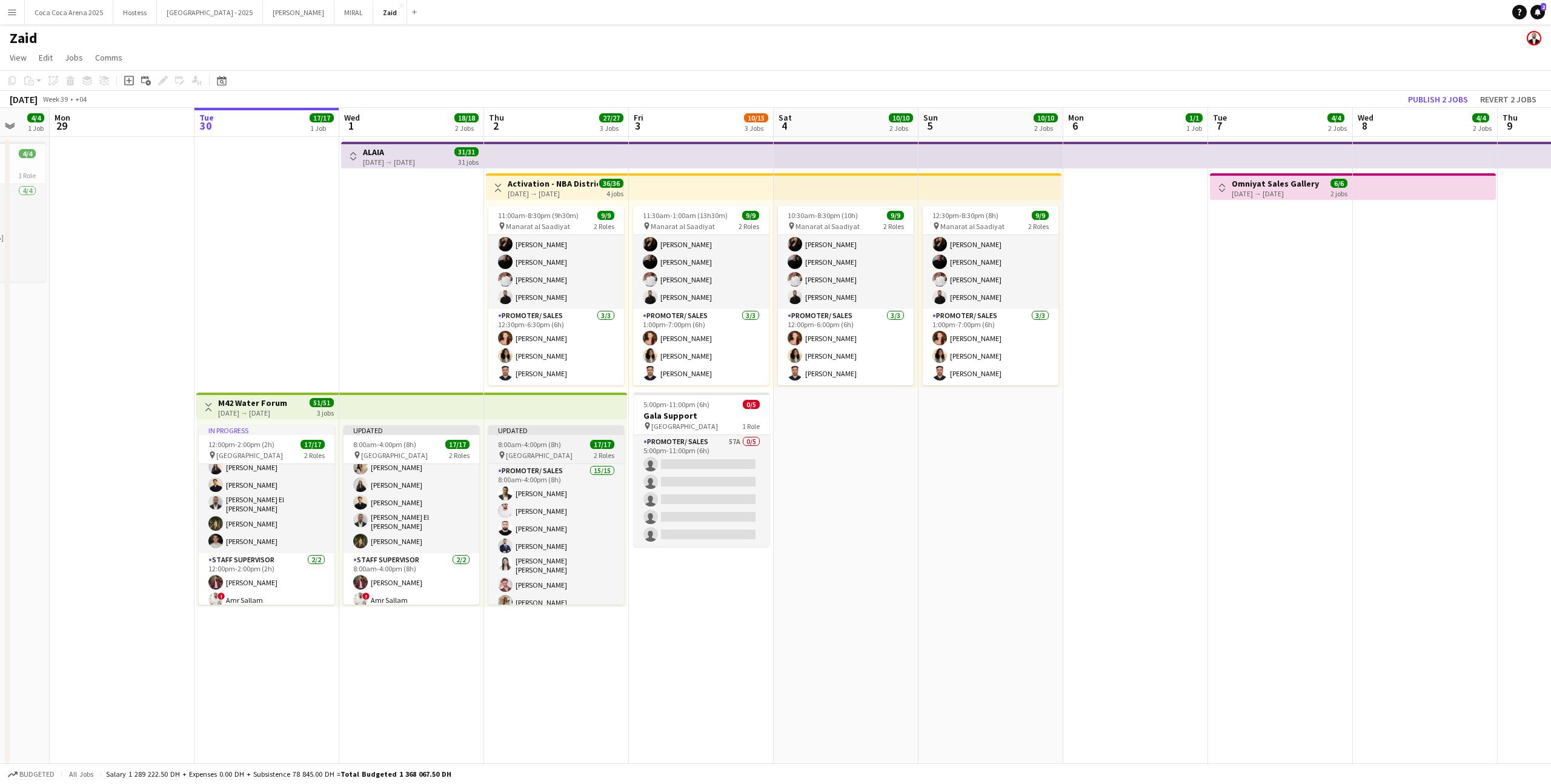
click at [591, 457] on div "pin [GEOGRAPHIC_DATA] 2 Roles" at bounding box center [556, 455] width 136 height 10
click at [1136, 341] on app-date-cell at bounding box center [1136, 500] width 145 height 728
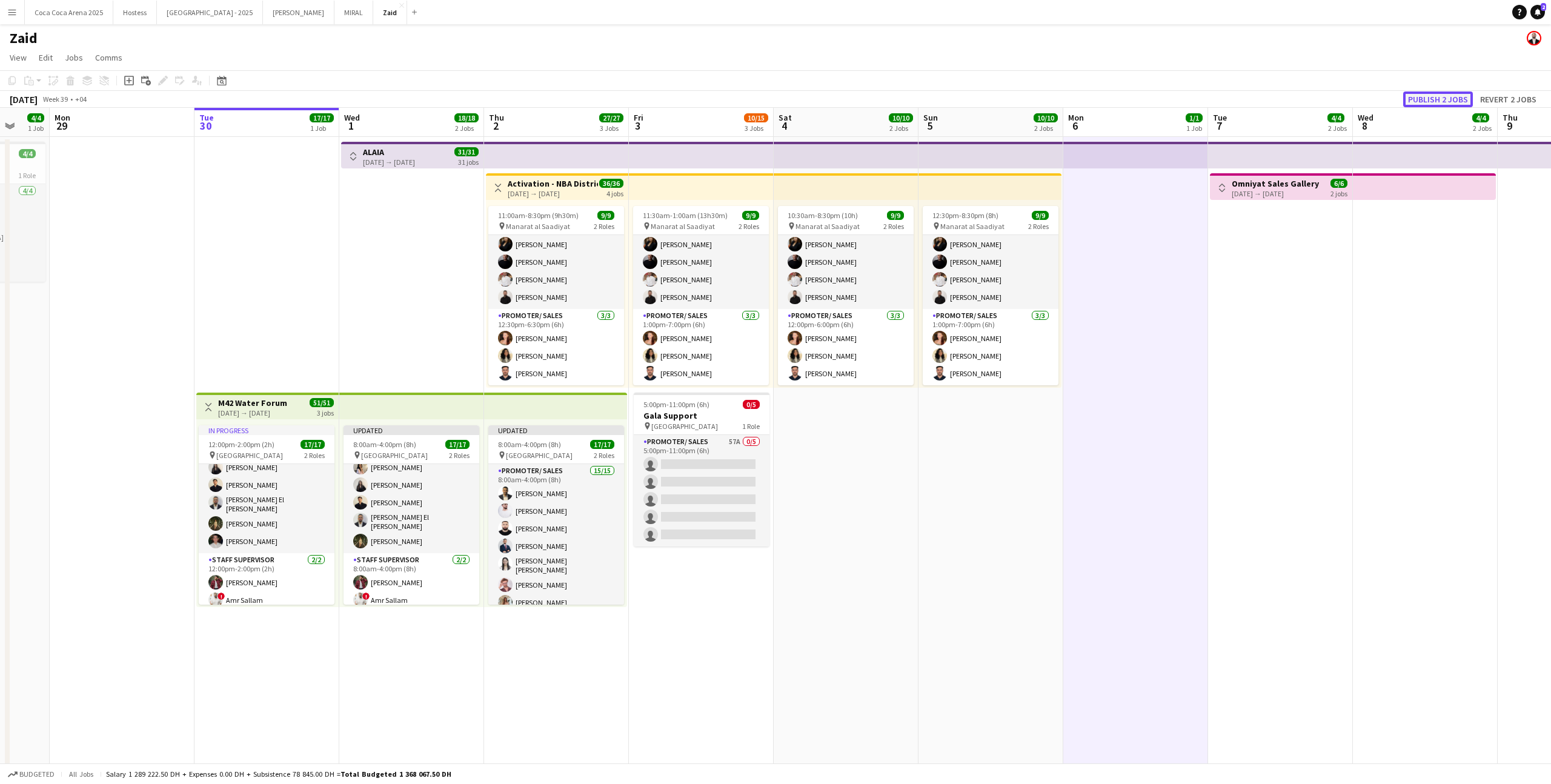
click at [1422, 96] on button "Publish 2 jobs" at bounding box center [1438, 100] width 70 height 15
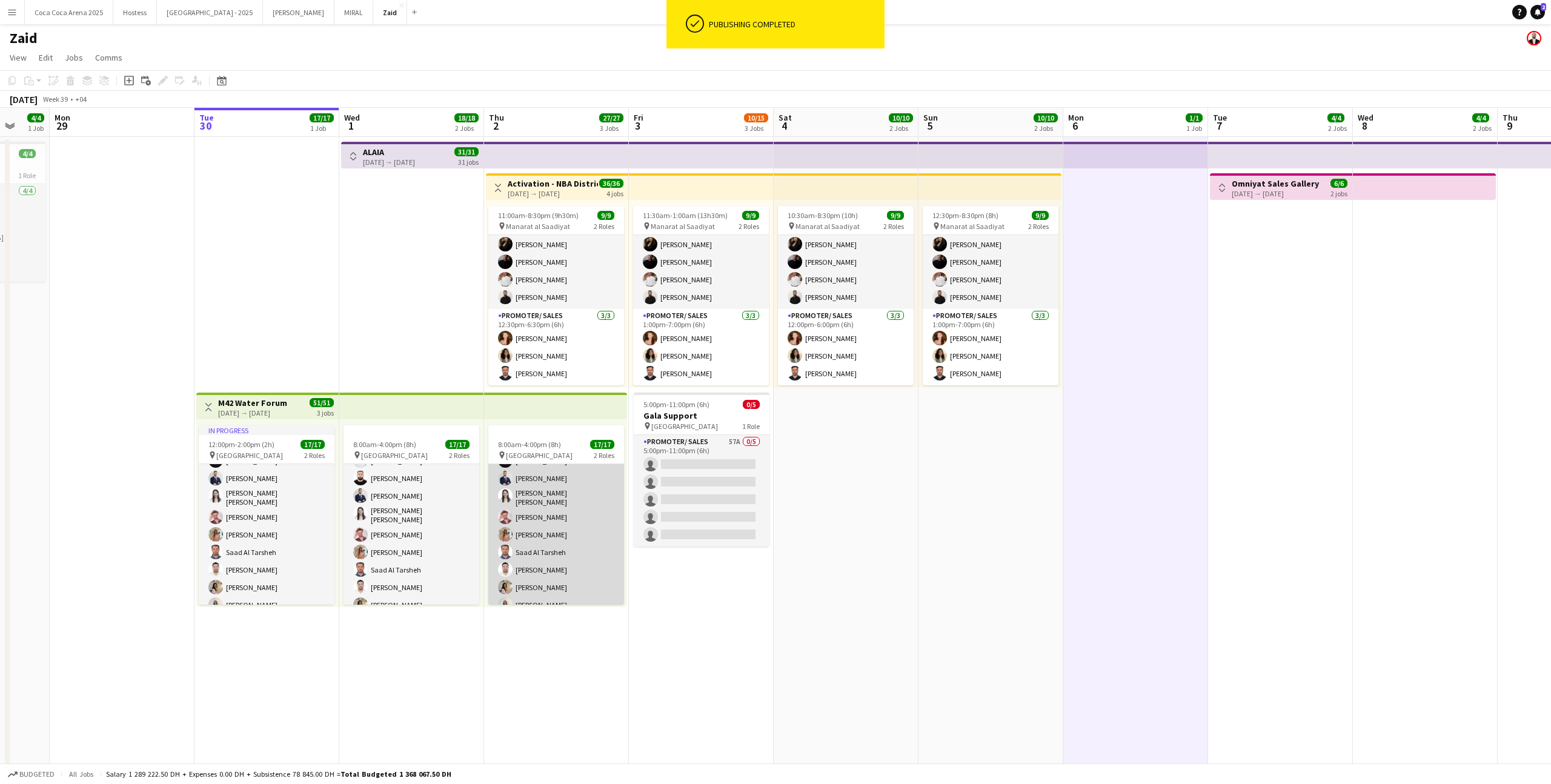
scroll to position [0, 0]
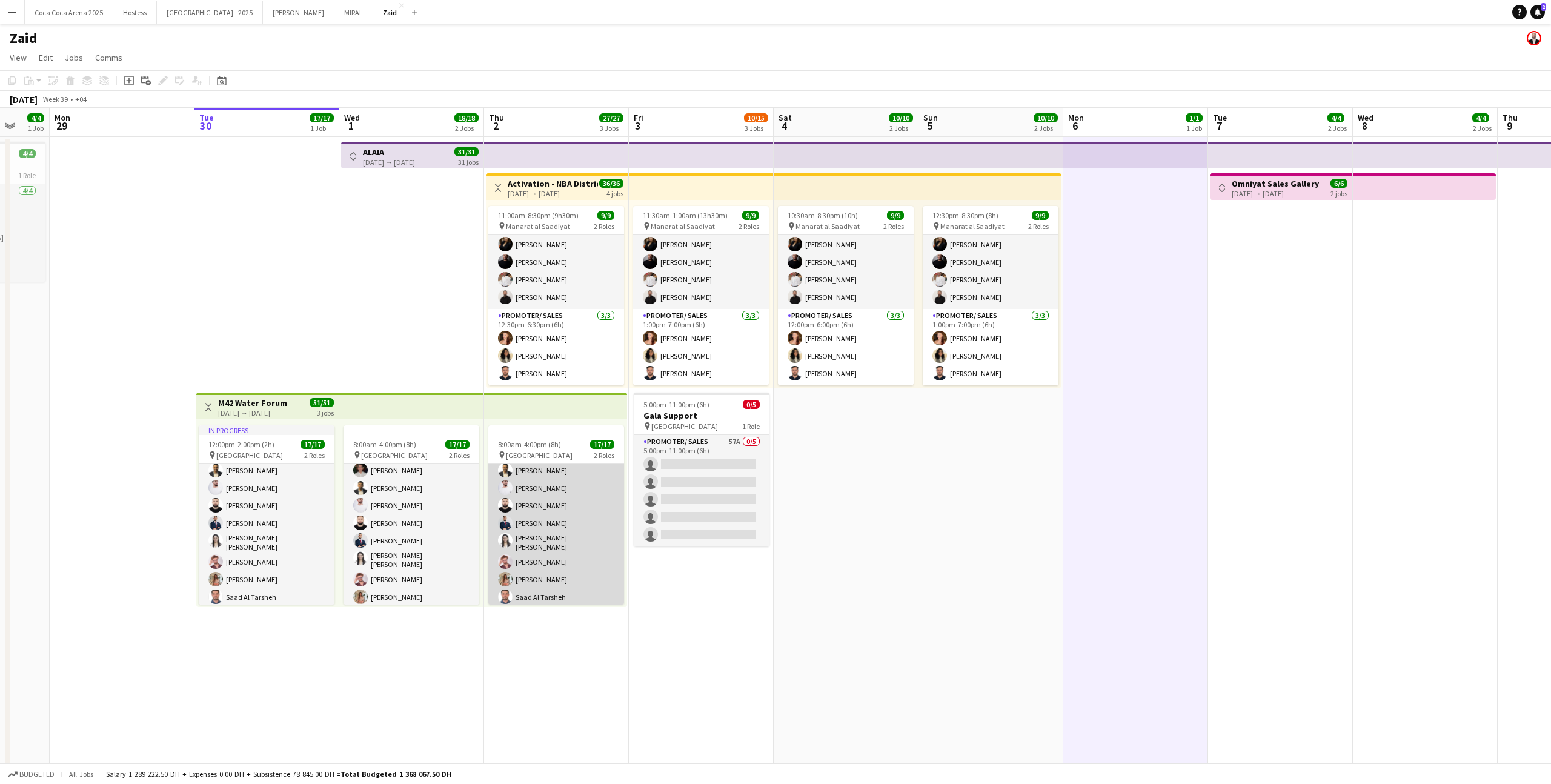
click at [585, 556] on app-card-role "Promoter/ Sales 15/15 8:00am-4:00pm (8h) Abdullah Aburjeilah [PERSON_NAME] [PER…" at bounding box center [556, 588] width 136 height 294
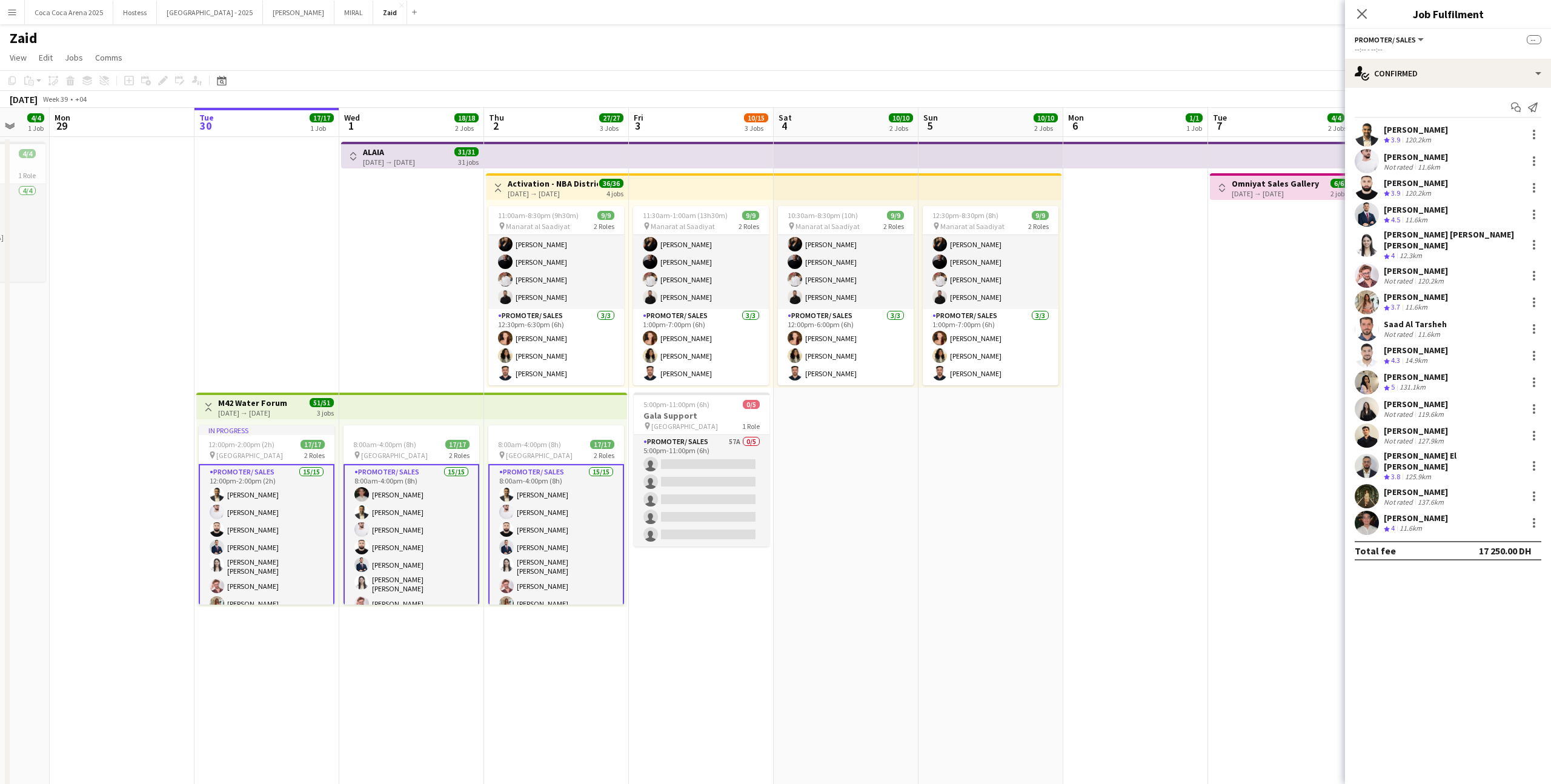
click at [1415, 163] on div "11.6km" at bounding box center [1429, 166] width 27 height 9
click at [1414, 140] on div "120.2km" at bounding box center [1418, 140] width 31 height 11
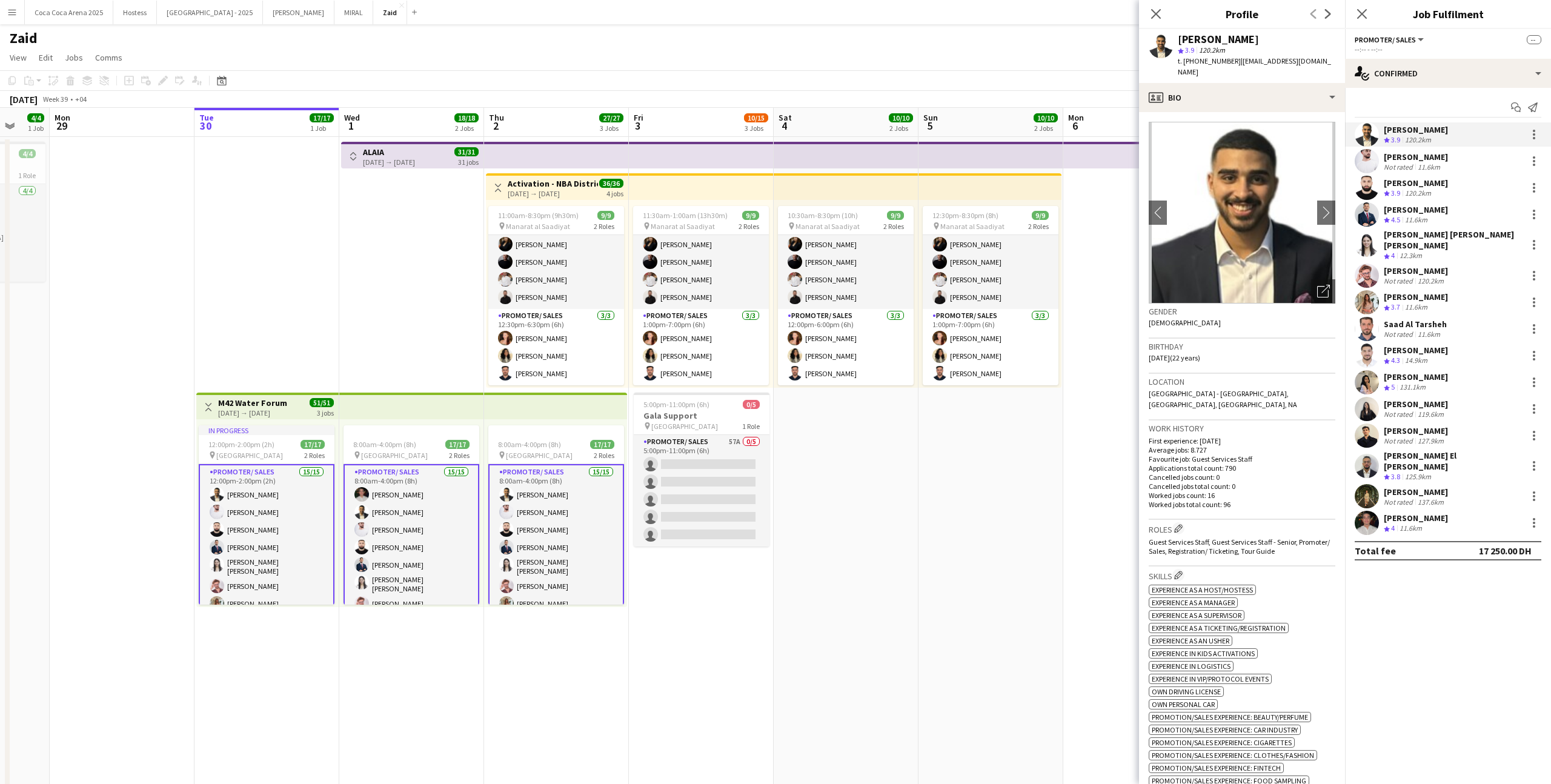
click at [1416, 170] on div "11.6km" at bounding box center [1429, 166] width 27 height 9
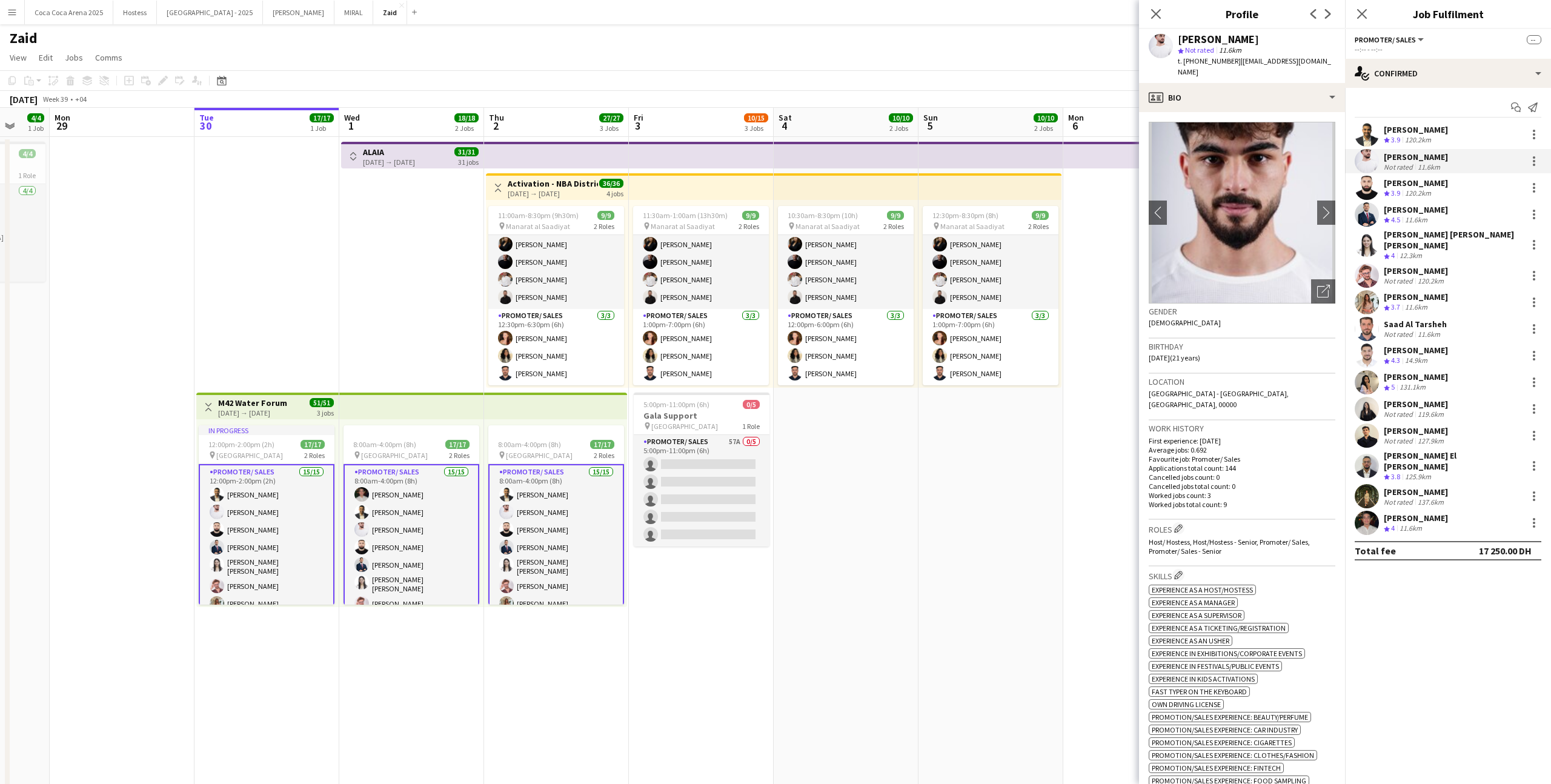
click at [1428, 265] on div "[PERSON_NAME]" at bounding box center [1415, 270] width 64 height 11
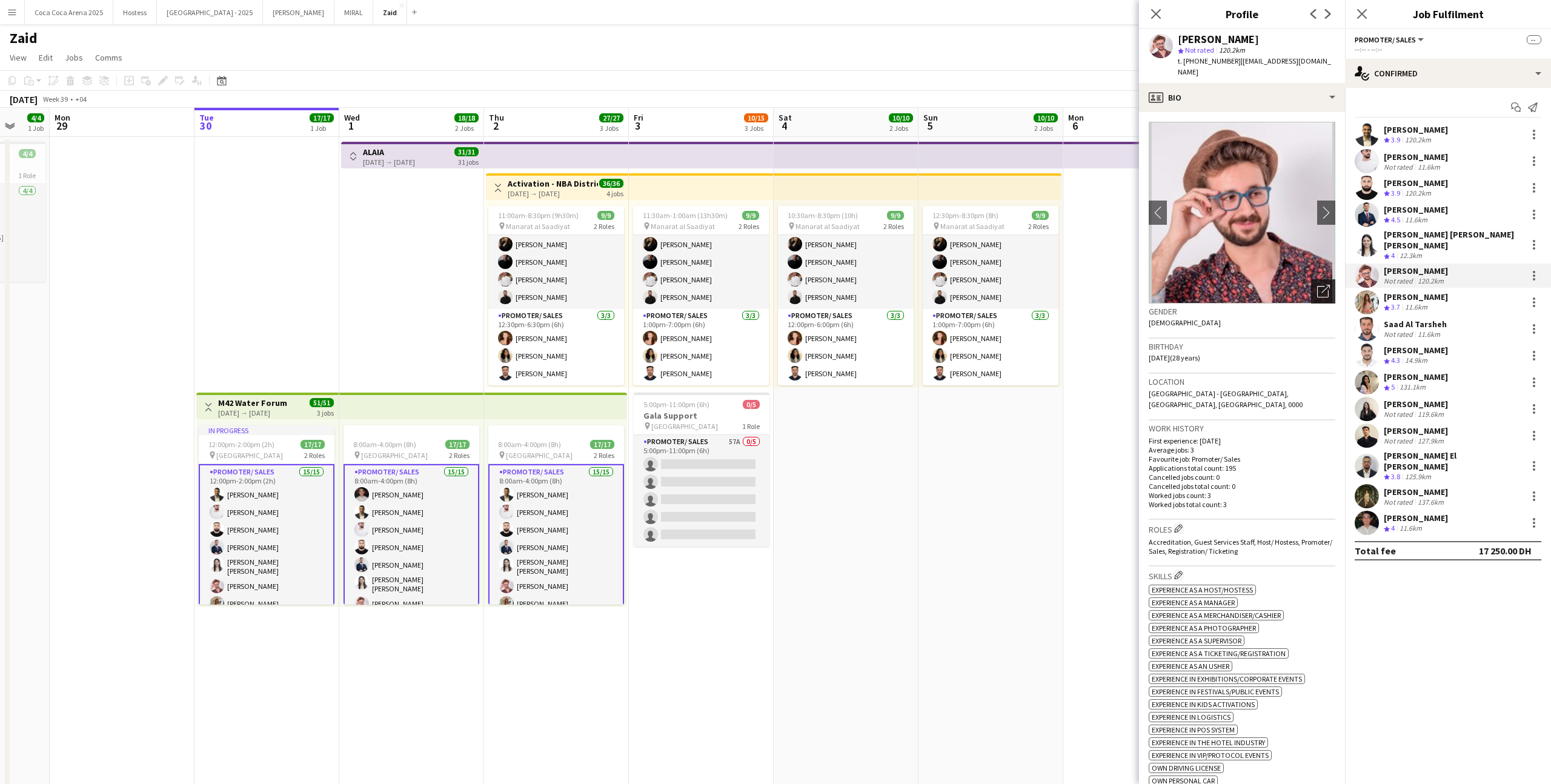
click at [1319, 280] on div "Open photos pop-in" at bounding box center [1323, 291] width 24 height 24
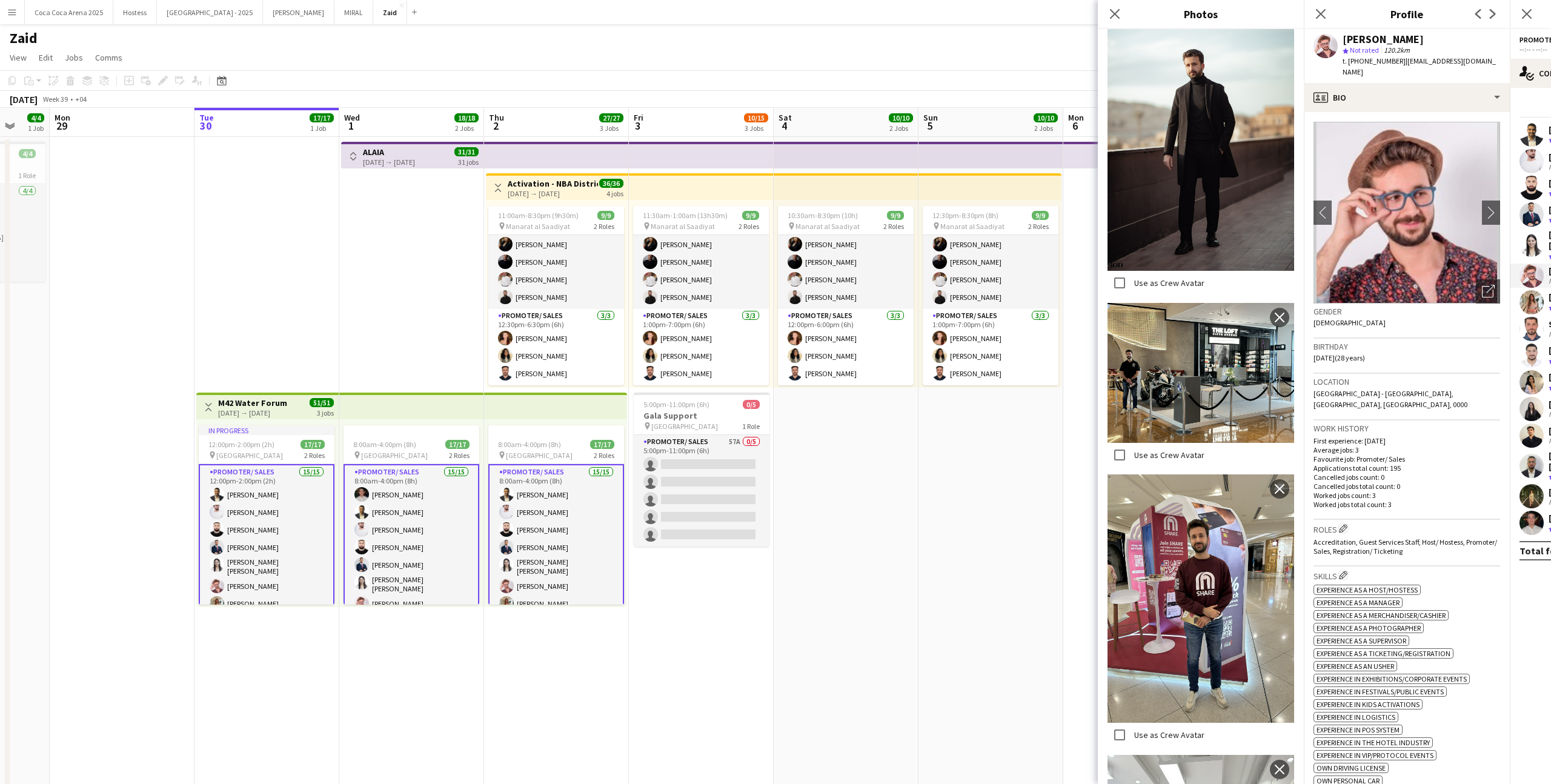
click at [1386, 472] on p "Cancelled jobs count: 0" at bounding box center [1407, 476] width 187 height 9
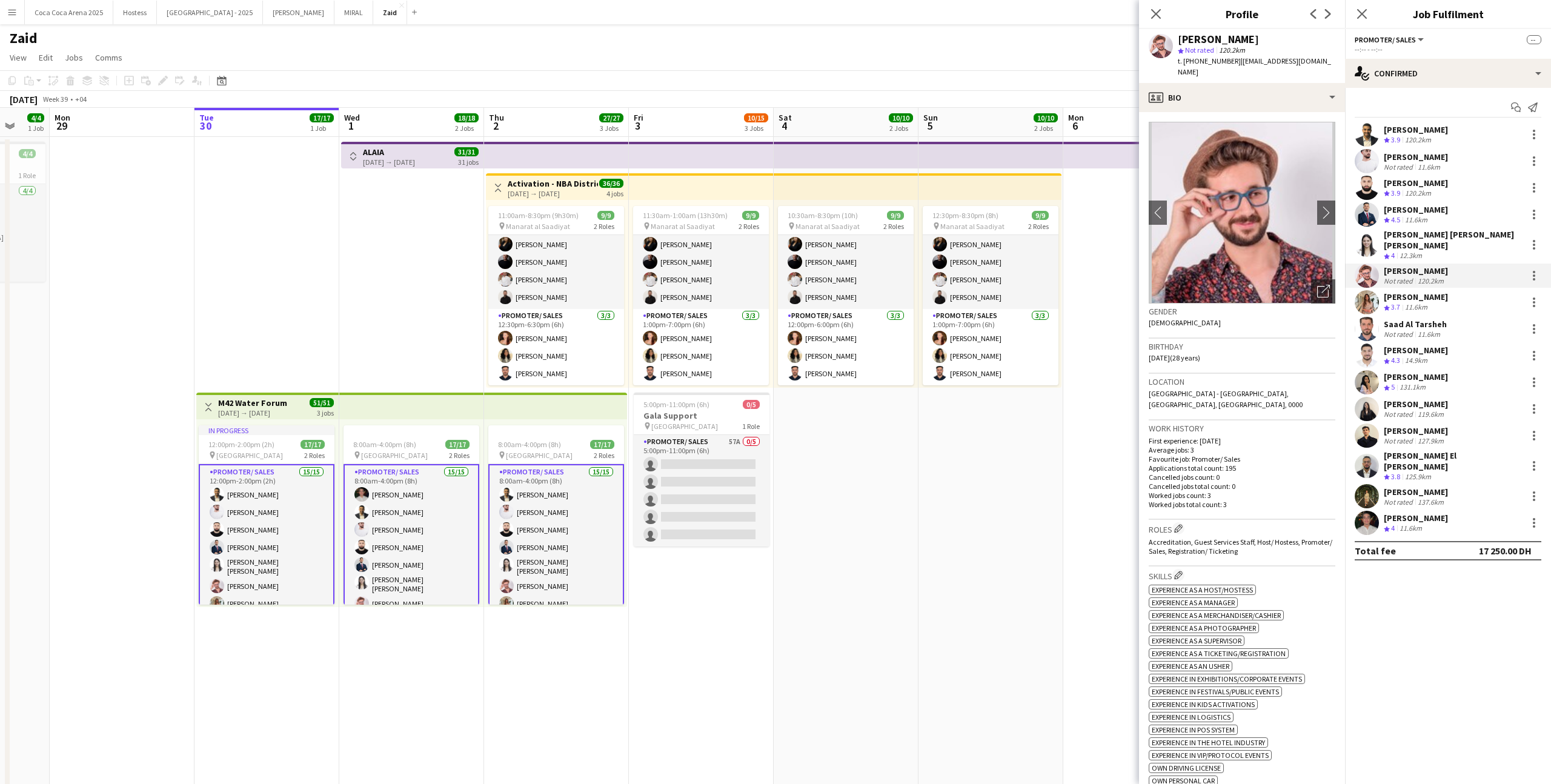
click at [1391, 263] on div "[PERSON_NAME] Not rated 120.2km" at bounding box center [1447, 275] width 206 height 24
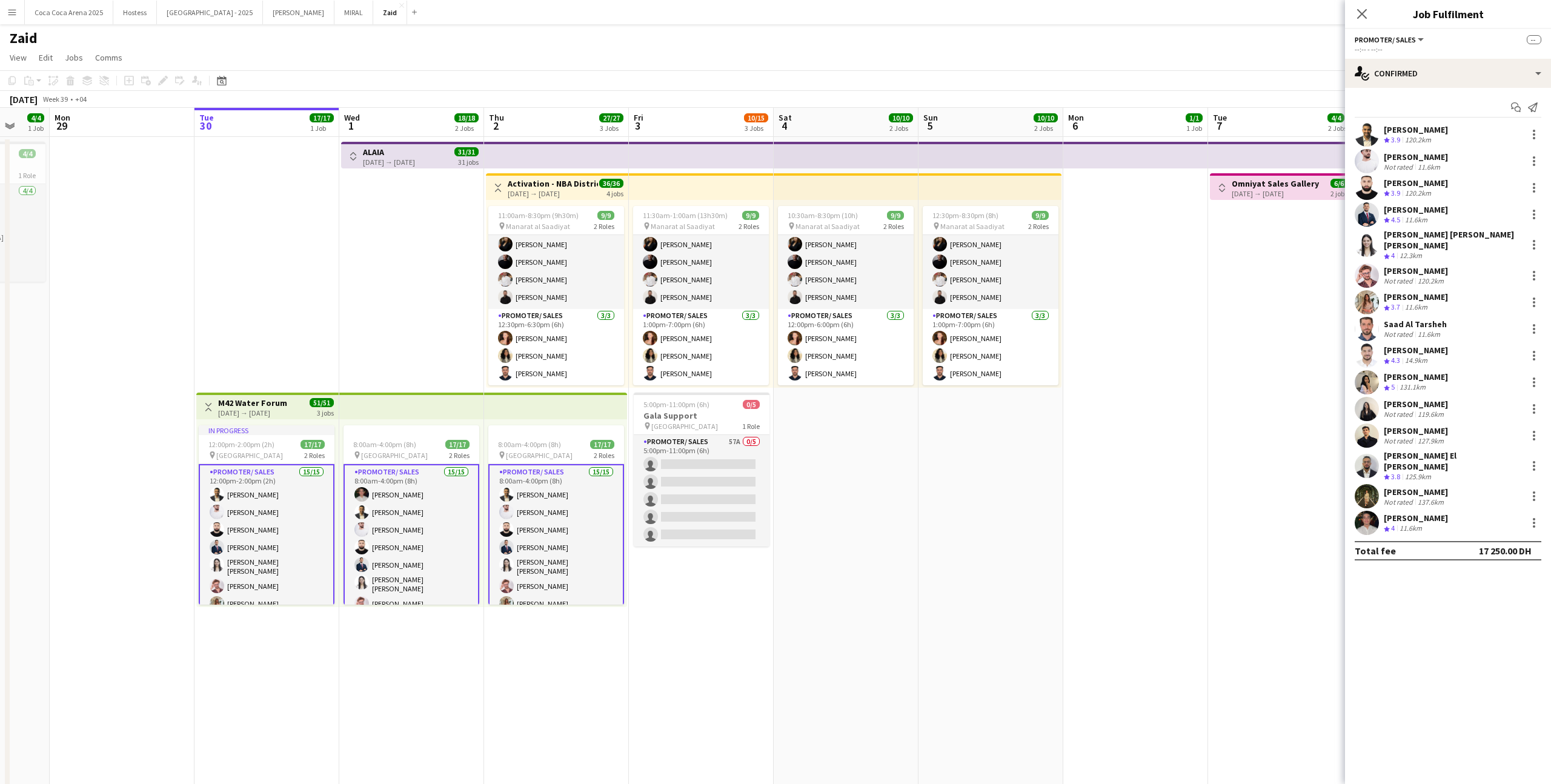
click at [1443, 88] on div "Start chat Send notification [PERSON_NAME] Crew rating 3.9 120.2km [PERSON_NAME…" at bounding box center [1447, 329] width 206 height 482
click at [1437, 71] on div "single-neutral-actions-check-2 Confirmed" at bounding box center [1447, 74] width 206 height 29
click at [1193, 362] on app-date-cell at bounding box center [1136, 500] width 145 height 728
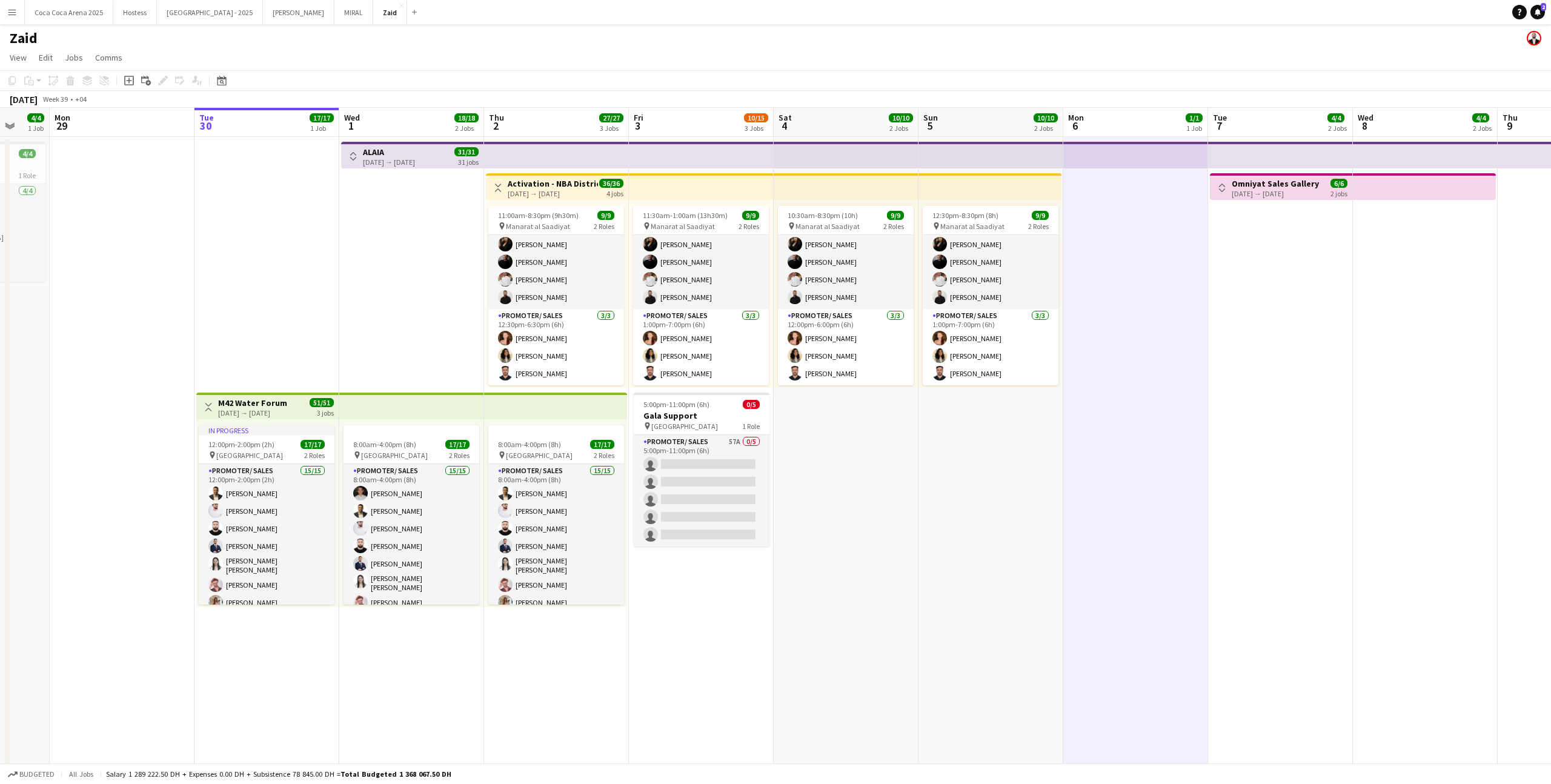
click at [769, 472] on app-date-cell "11:30am-1:00am (13h30m) (Sat) 9/9 pin Manarat al Saadiyat 2 Roles Promoter/ Sal…" at bounding box center [702, 500] width 145 height 728
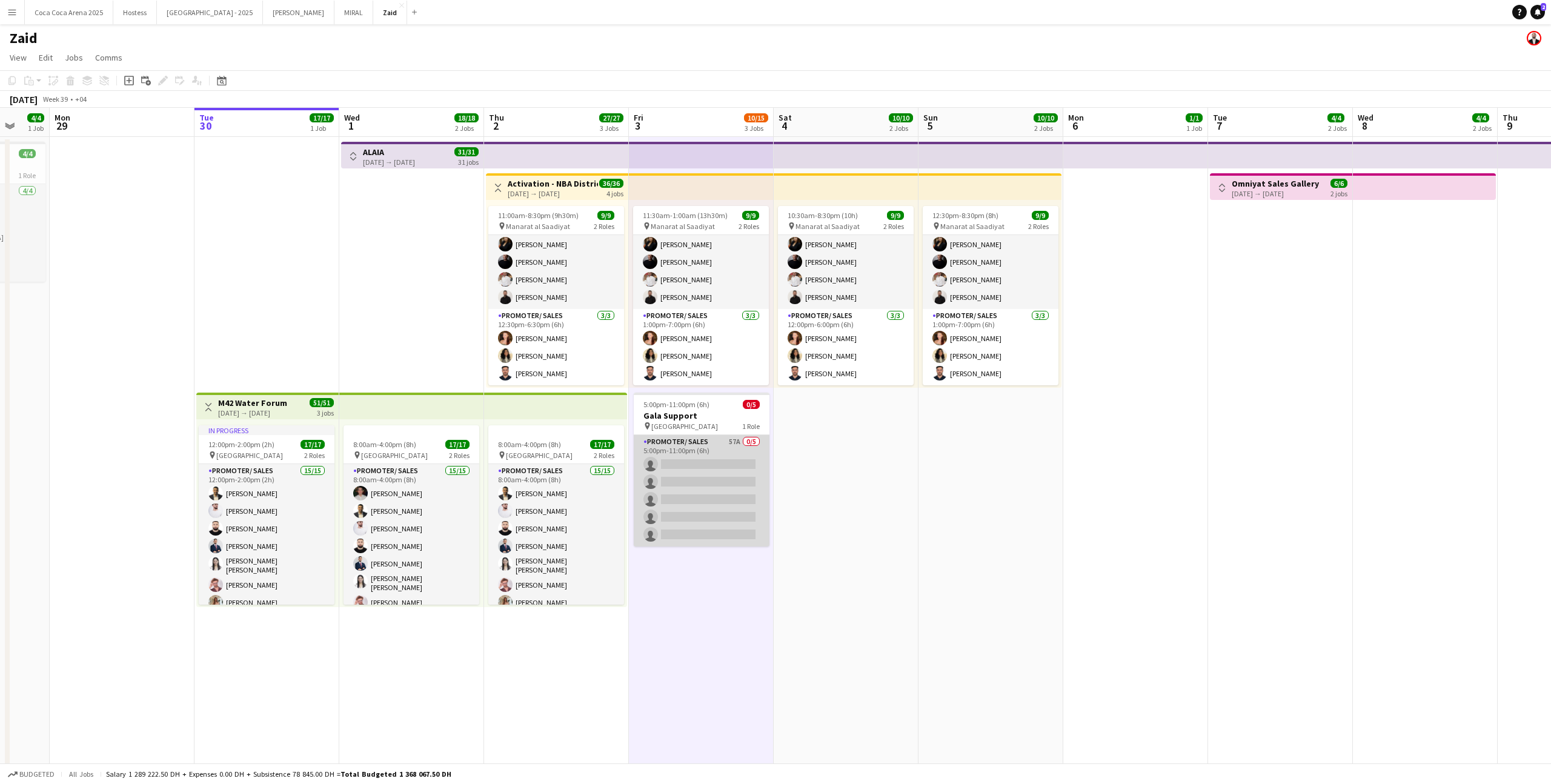
click at [713, 449] on app-card-role "Promoter/ Sales 57A 0/5 5:00pm-11:00pm (6h) single-neutral-actions single-neutr…" at bounding box center [702, 490] width 136 height 111
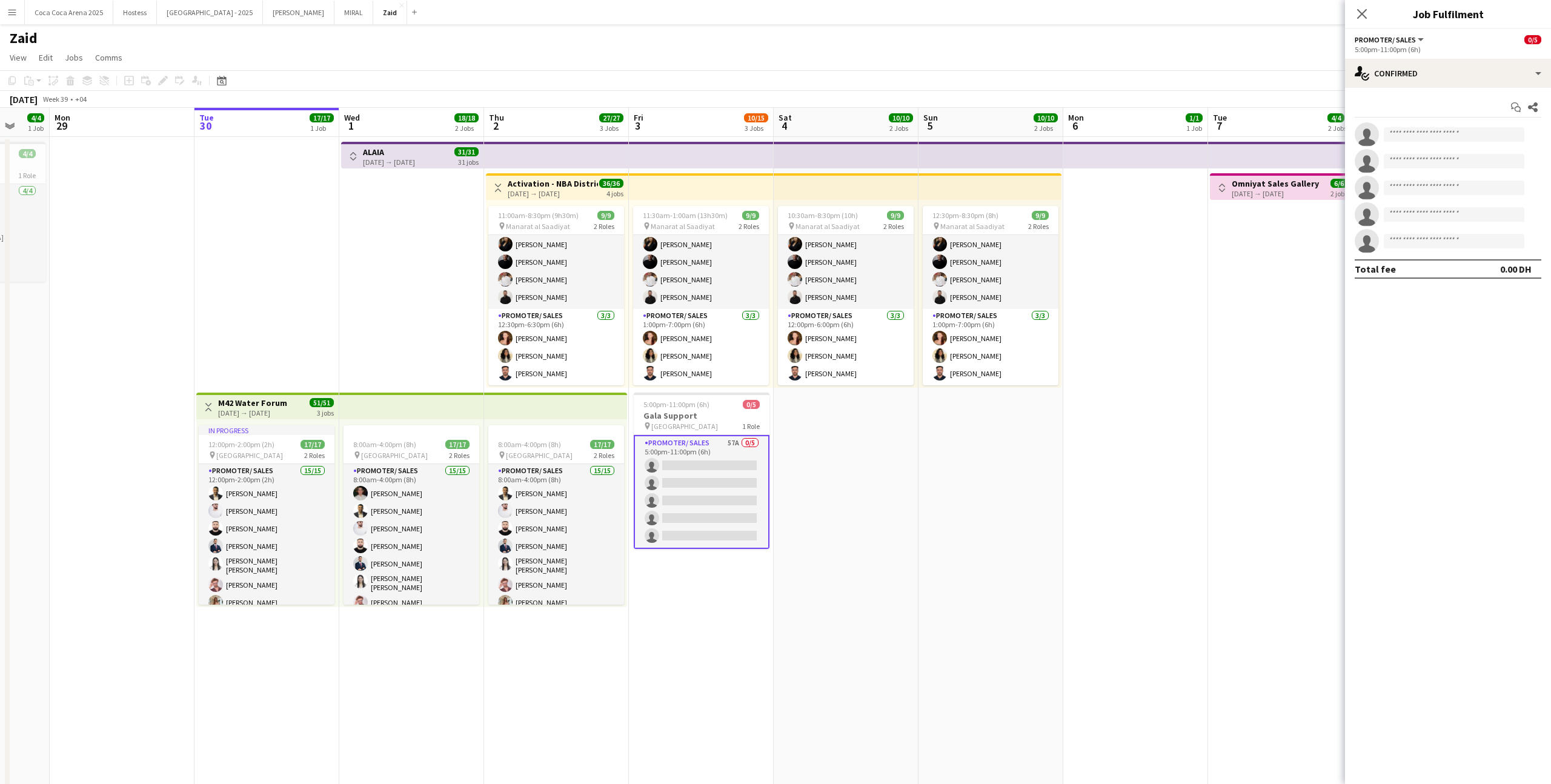
click at [923, 514] on app-date-cell "12:30pm-8:30pm (8h) 9/9 pin Manarat al Saadiyat 2 Roles Promoter/ Sales [DATE] …" at bounding box center [991, 500] width 145 height 728
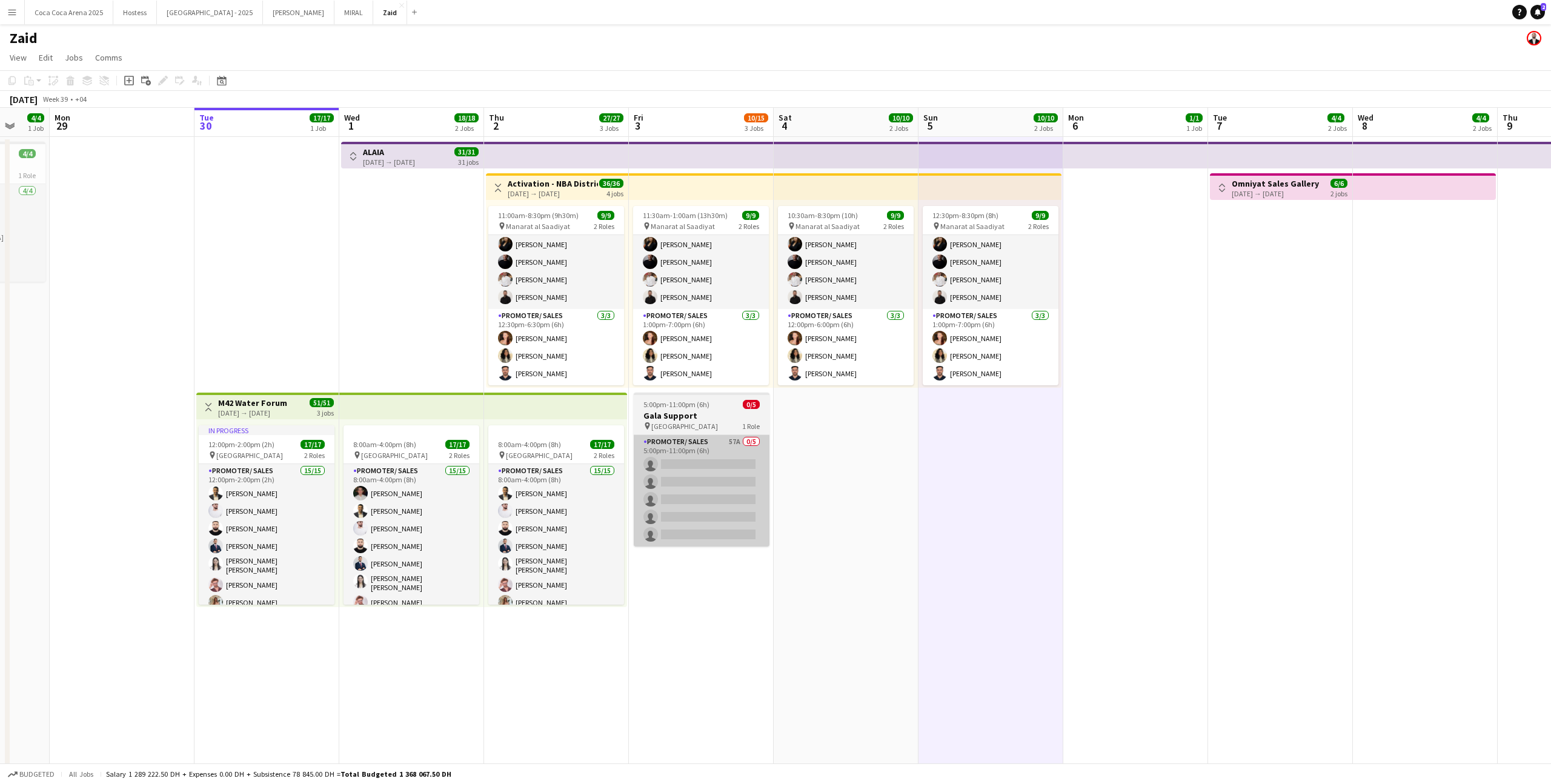
click at [718, 498] on app-card-role "Promoter/ Sales 57A 0/5 5:00pm-11:00pm (6h) single-neutral-actions single-neutr…" at bounding box center [702, 490] width 136 height 111
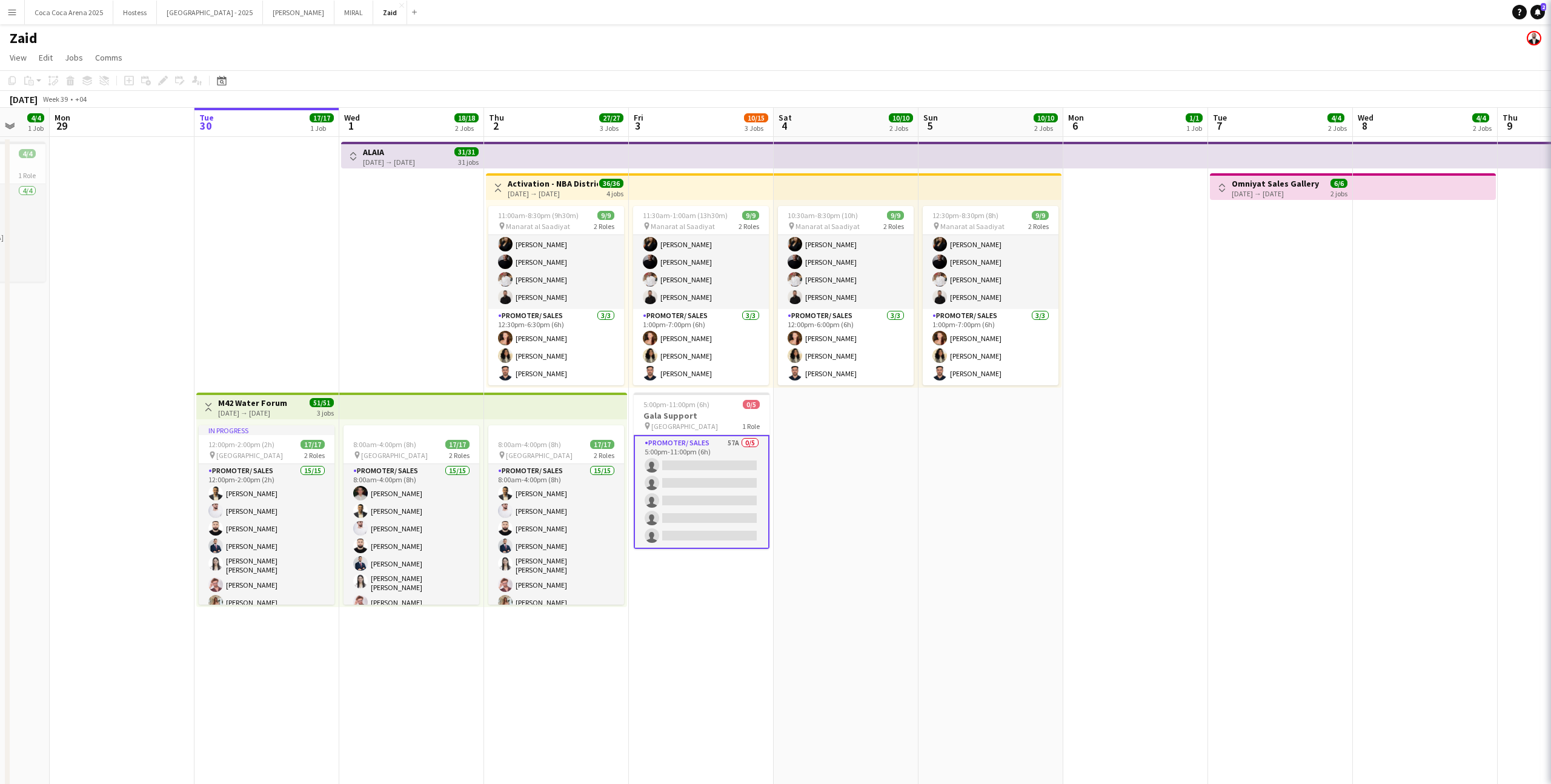
click at [857, 487] on app-date-cell "10:30am-8:30pm (10h) 9/9 pin Manarat al Saadiyat 2 Roles Promoter/ Sales [DATE]…" at bounding box center [846, 500] width 145 height 728
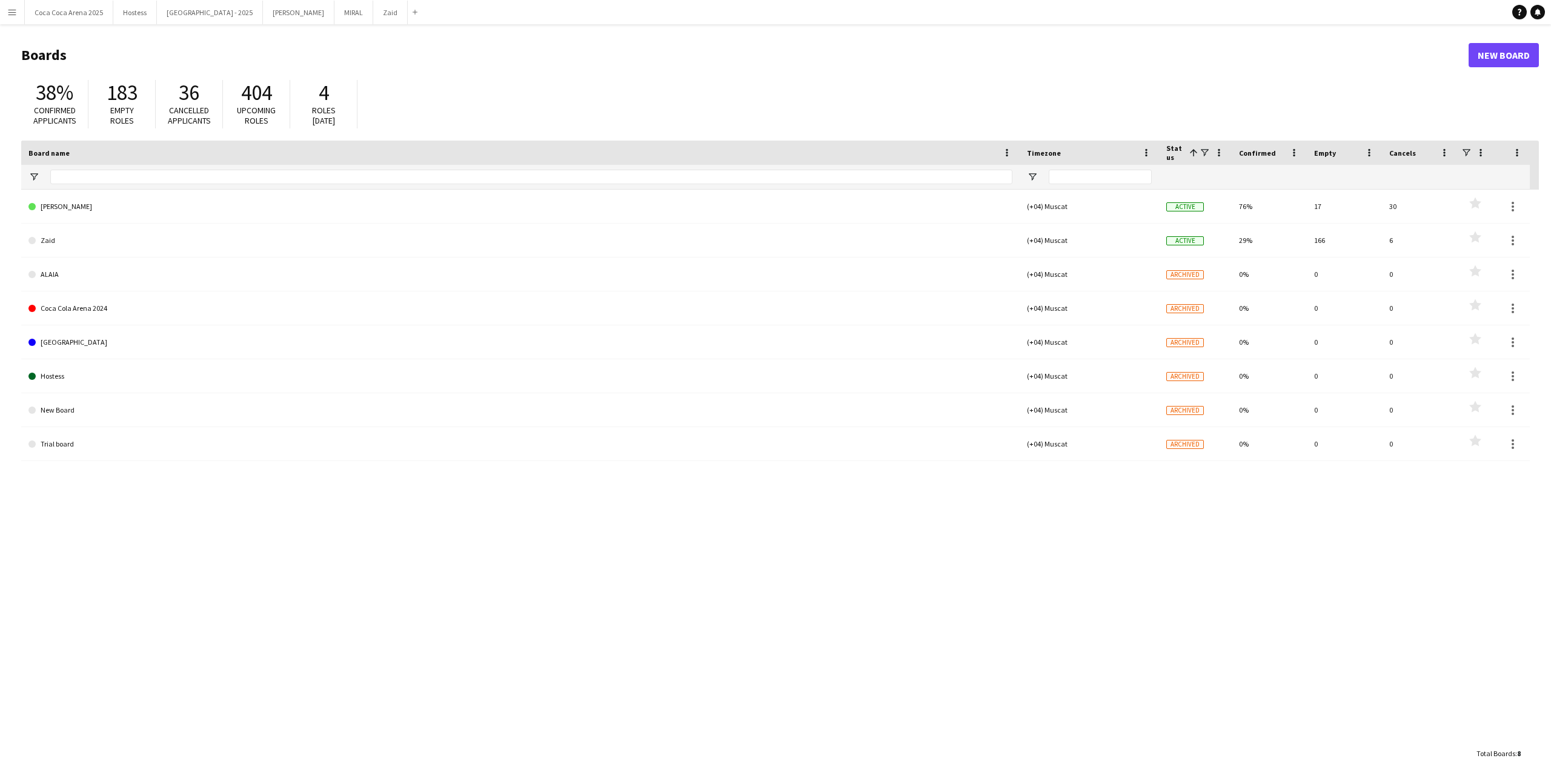
click at [5, 8] on button "Menu" at bounding box center [12, 12] width 24 height 24
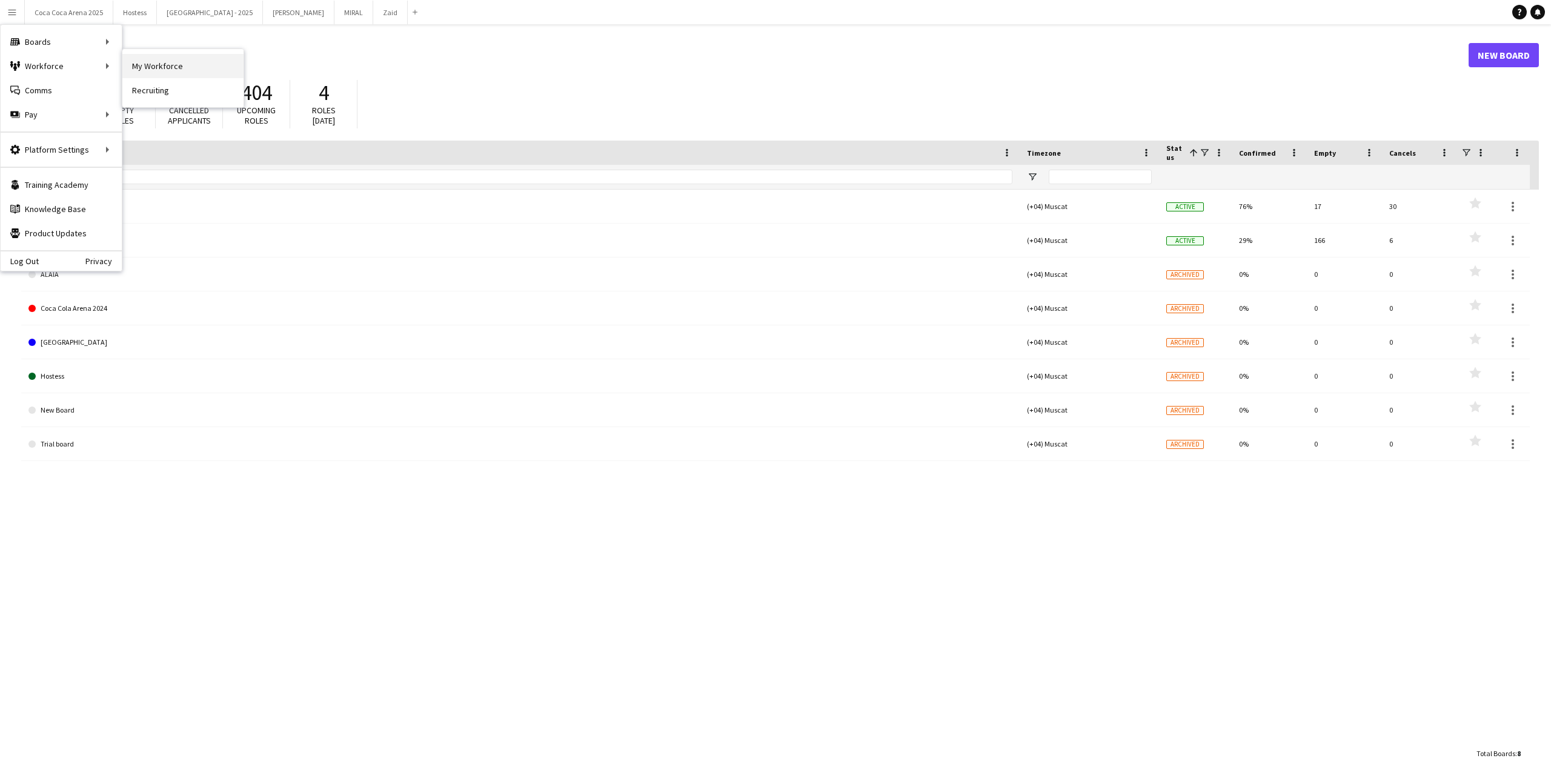
click at [134, 66] on link "My Workforce" at bounding box center [182, 66] width 121 height 24
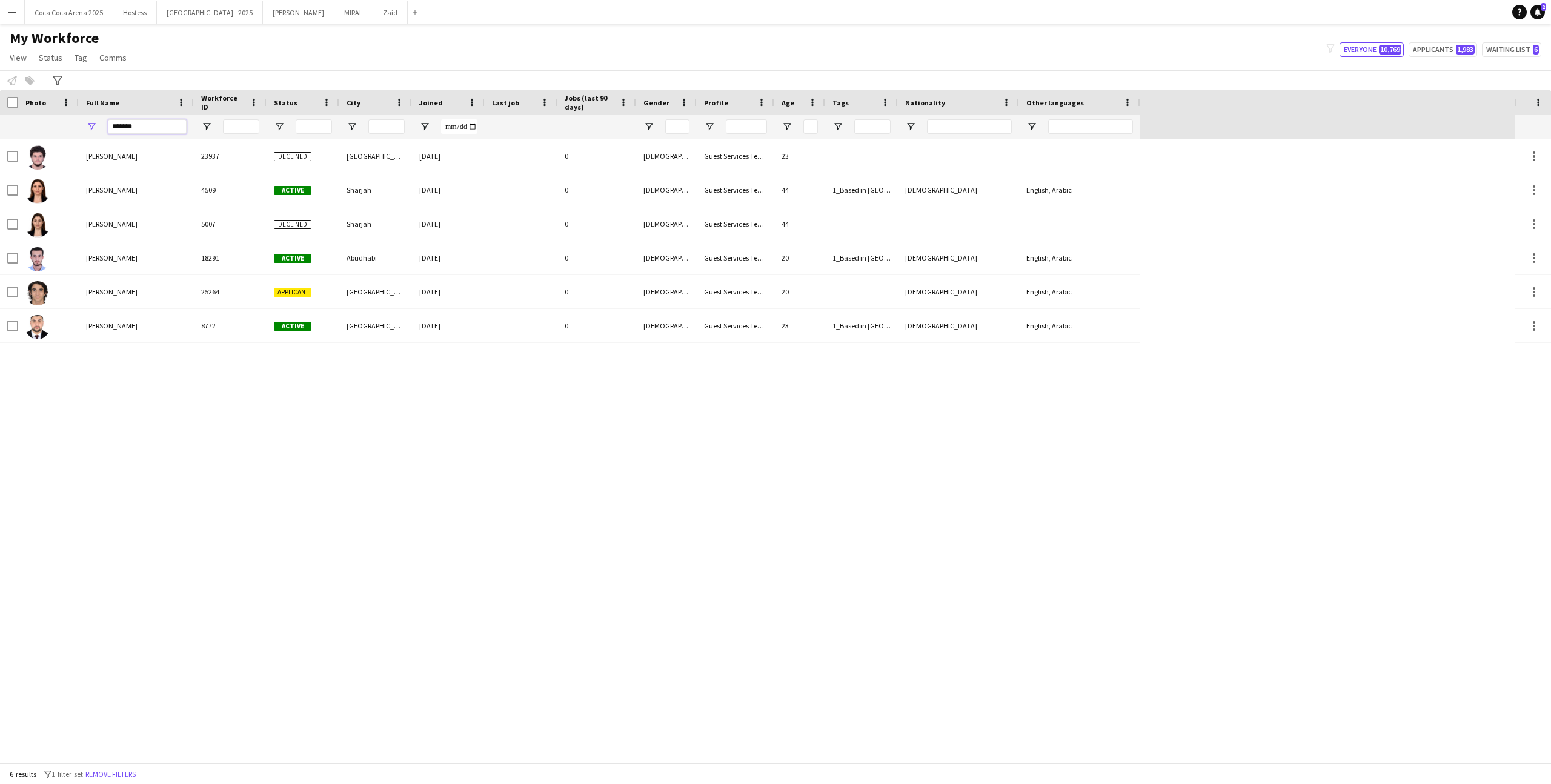
click at [142, 122] on input "*******" at bounding box center [146, 126] width 78 height 15
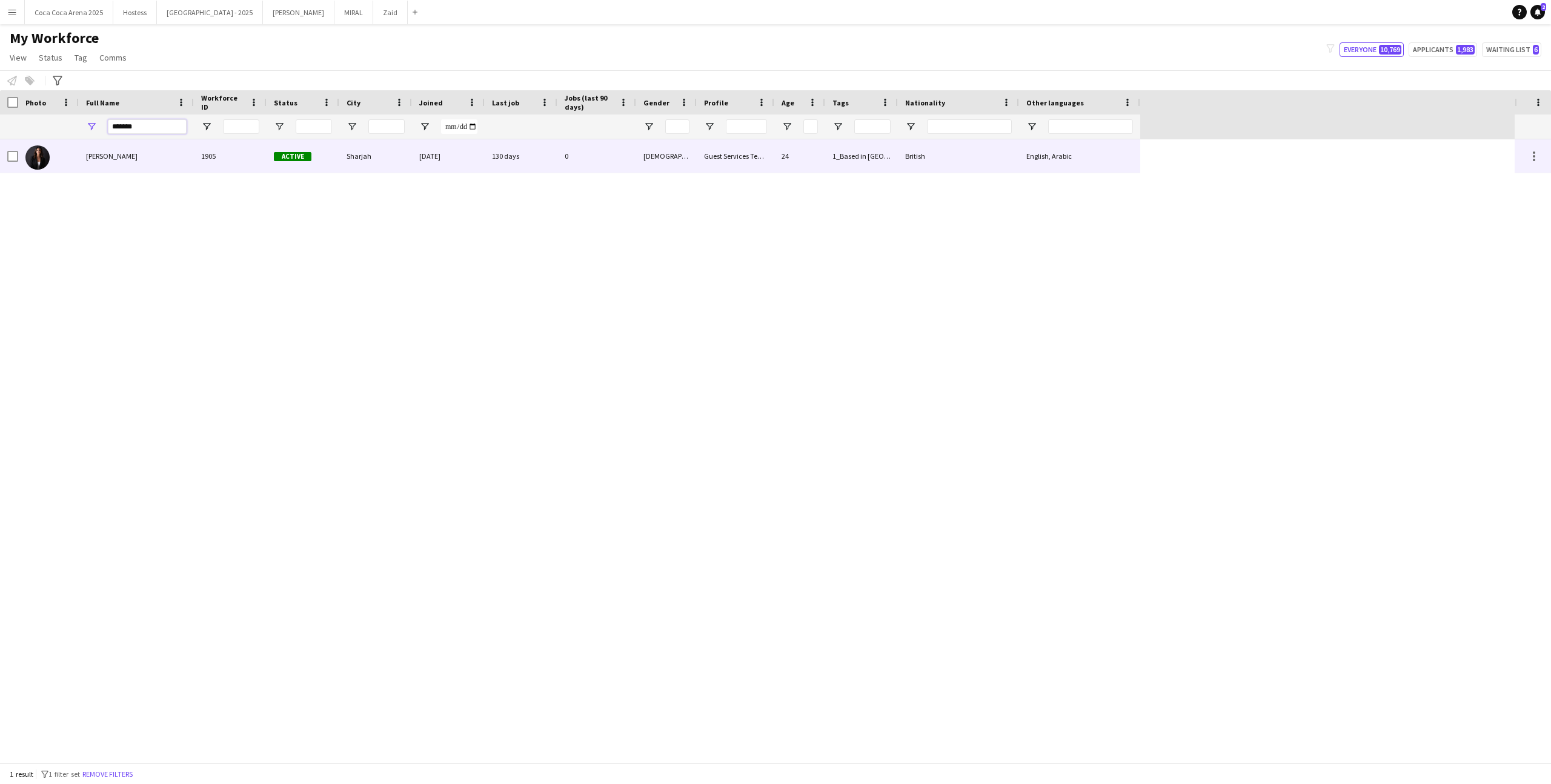
type input "*******"
click at [150, 141] on div "Jasmine Hamadeh" at bounding box center [136, 156] width 115 height 33
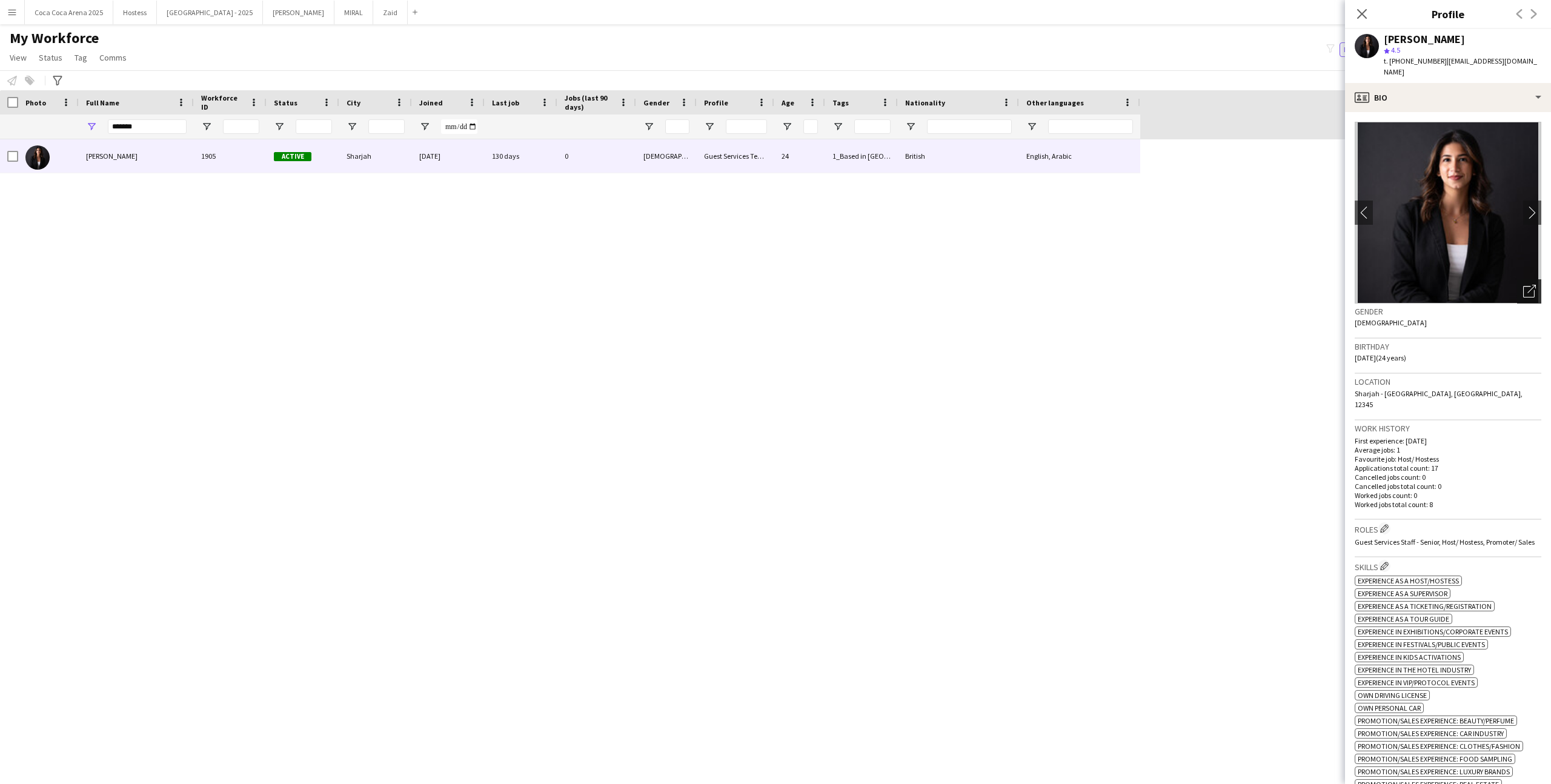
click at [1529, 285] on icon "Open photos pop-in" at bounding box center [1529, 290] width 13 height 13
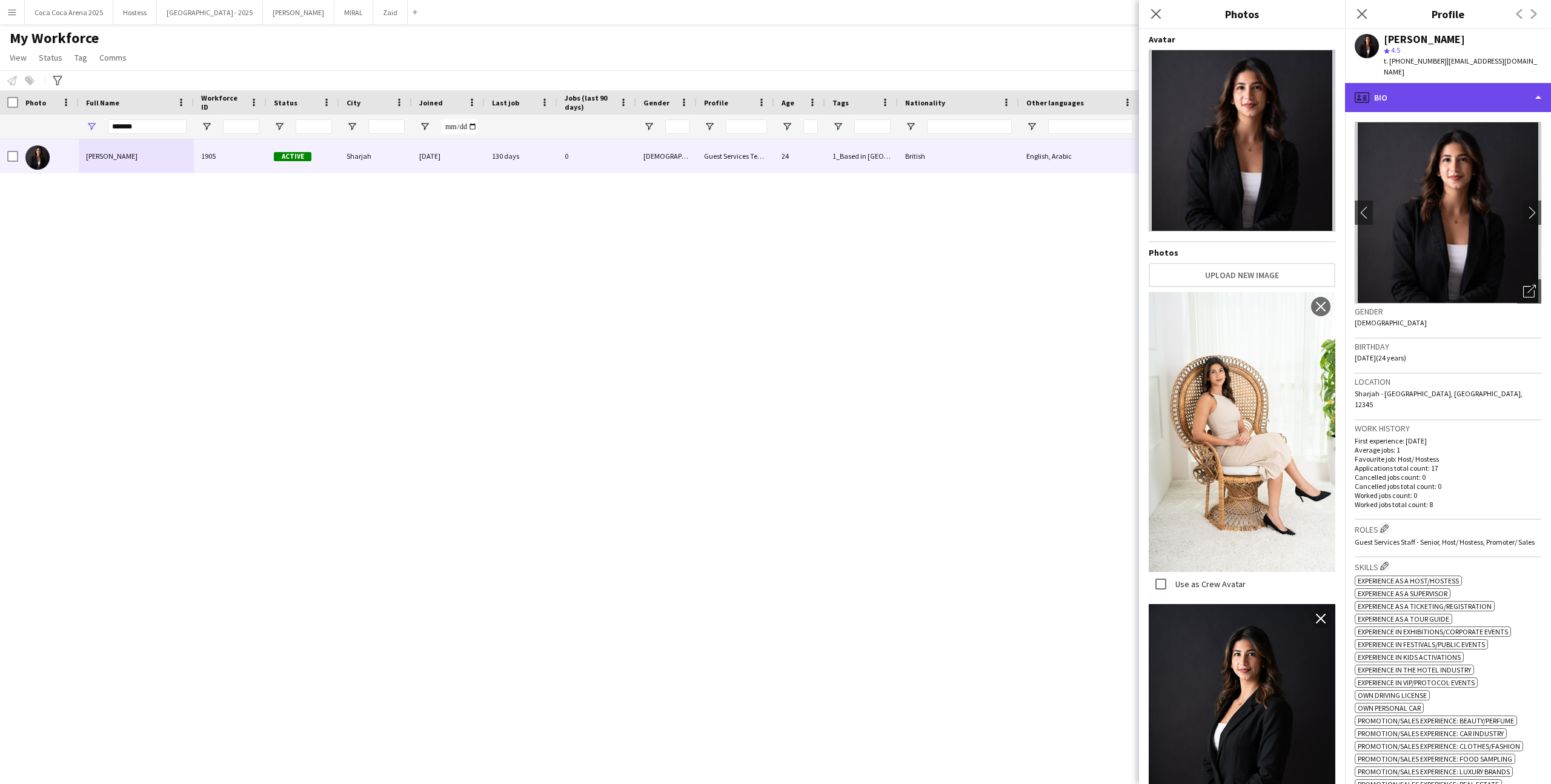
click at [1472, 83] on div "profile Bio" at bounding box center [1447, 98] width 206 height 29
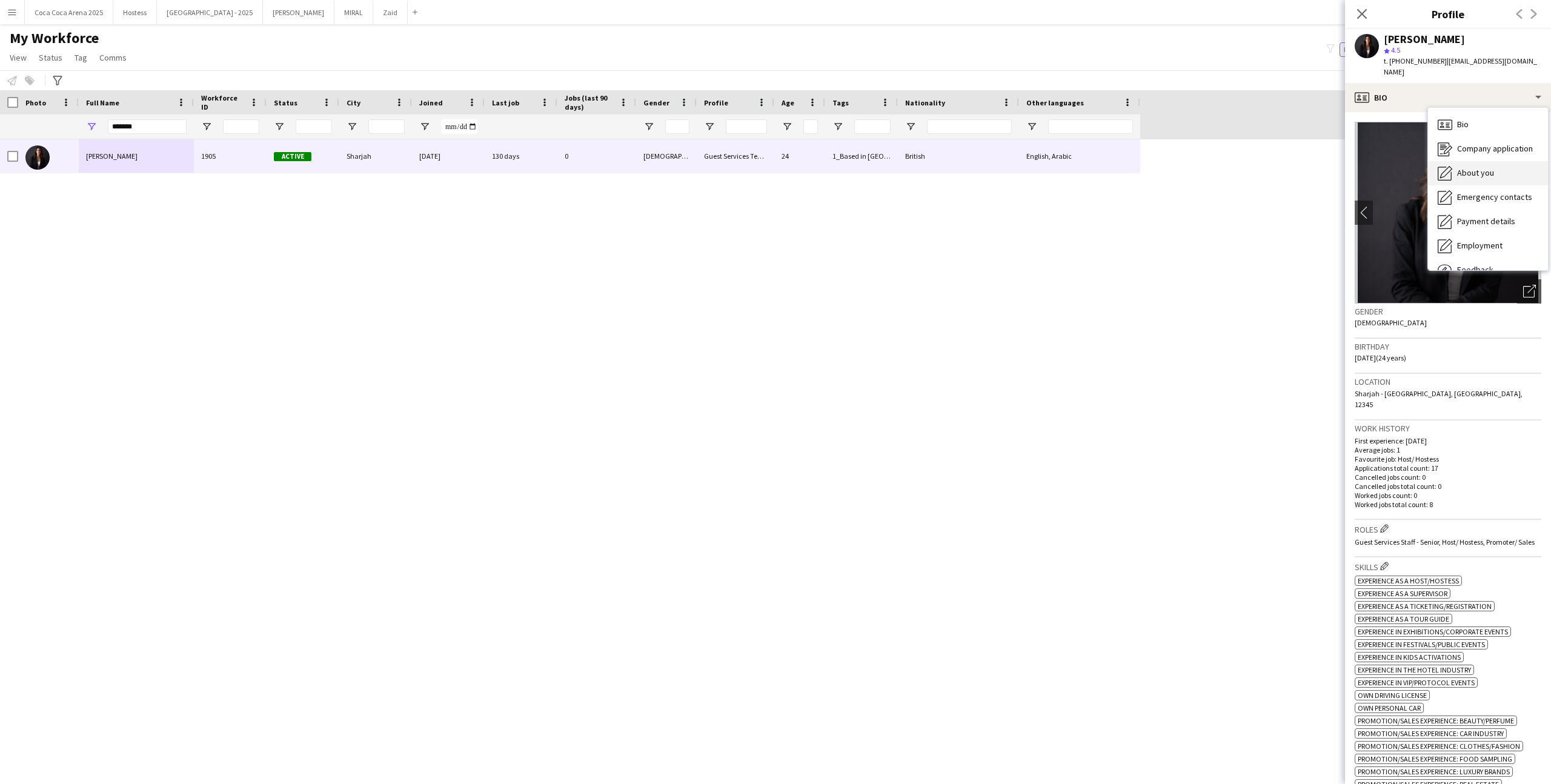
click at [1494, 161] on div "About you About you" at bounding box center [1488, 172] width 120 height 24
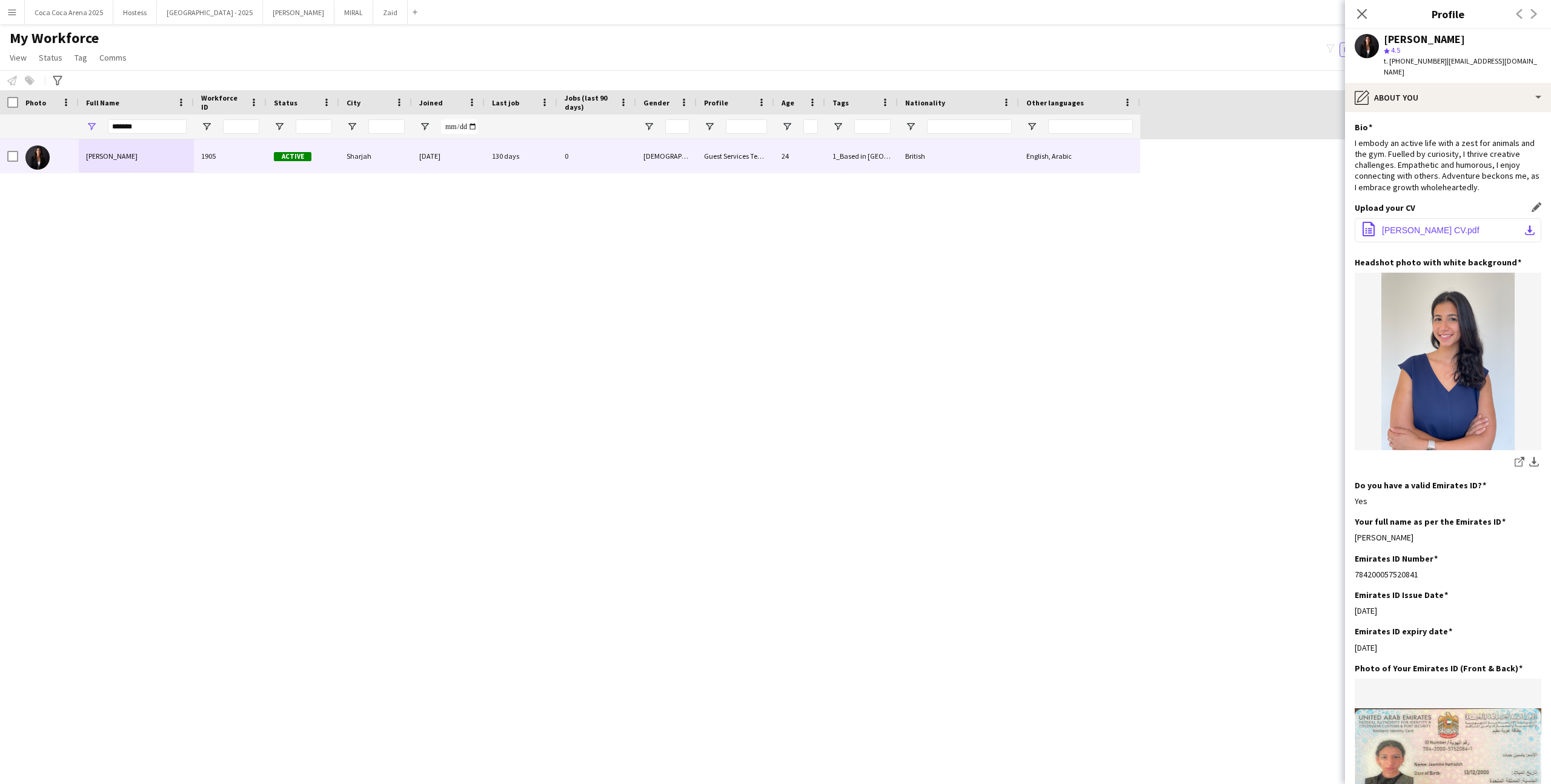
click at [1453, 226] on span "Jasmine Hamadeh CV.pdf" at bounding box center [1431, 230] width 98 height 10
